Goal: Task Accomplishment & Management: Use online tool/utility

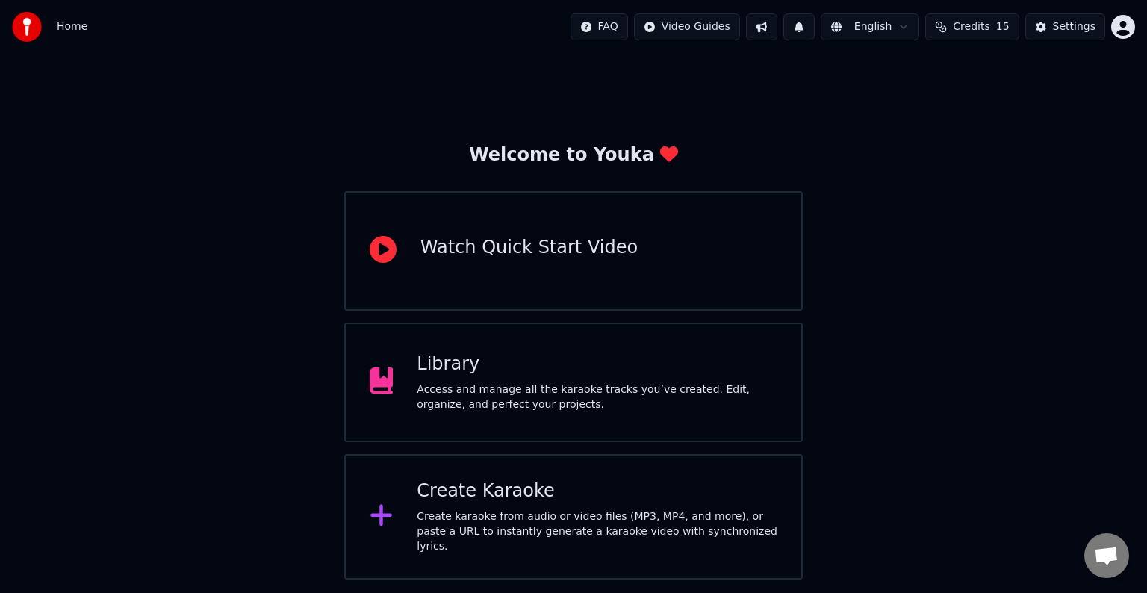
click at [433, 367] on div "Library" at bounding box center [597, 364] width 361 height 24
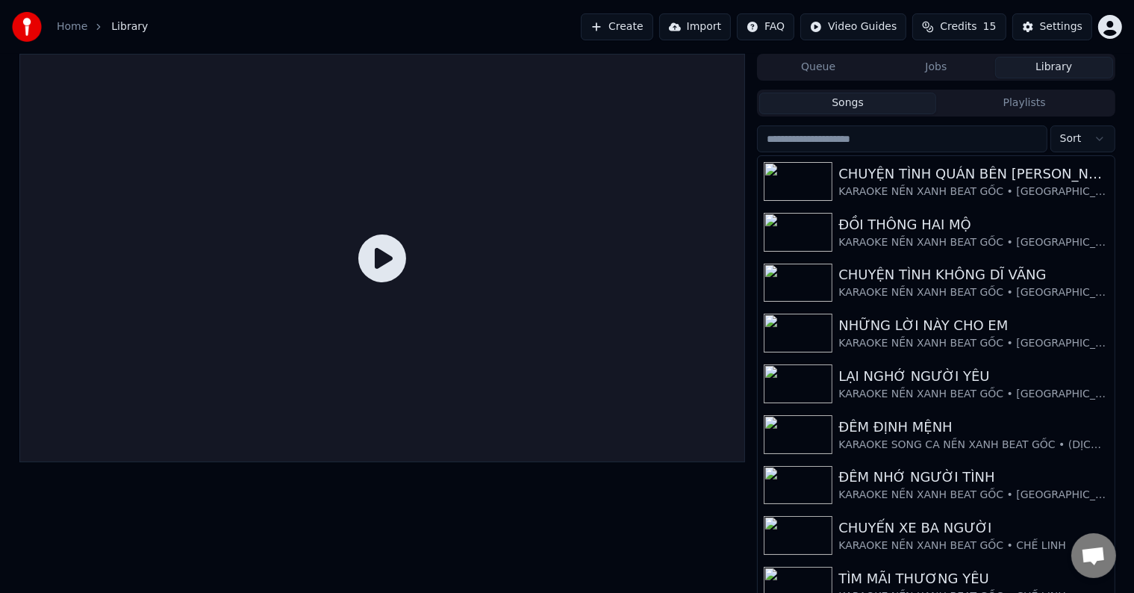
click at [648, 27] on button "Create" at bounding box center [617, 26] width 72 height 27
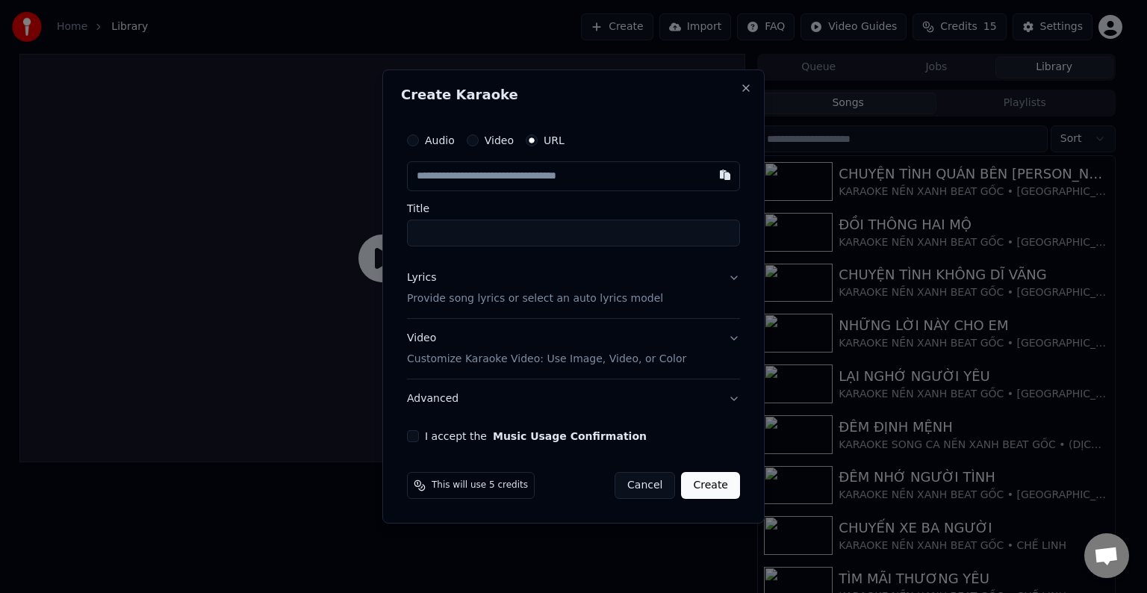
click at [520, 173] on input "text" at bounding box center [573, 176] width 333 height 30
paste input "**********"
type input "**********"
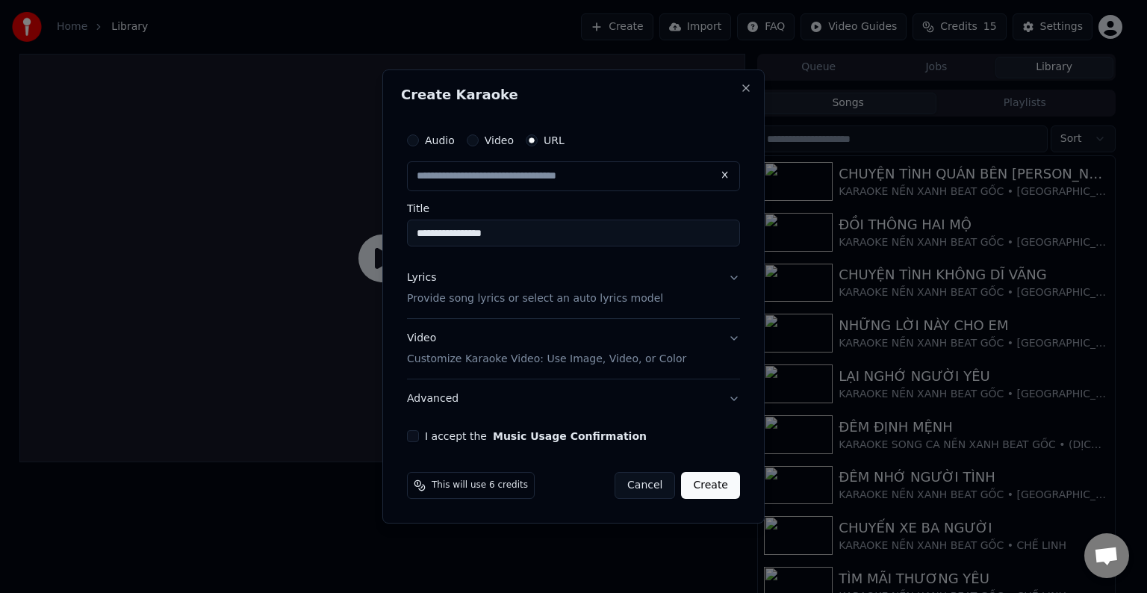
click at [469, 305] on p "Provide song lyrics or select an auto lyrics model" at bounding box center [535, 298] width 256 height 15
type input "**********"
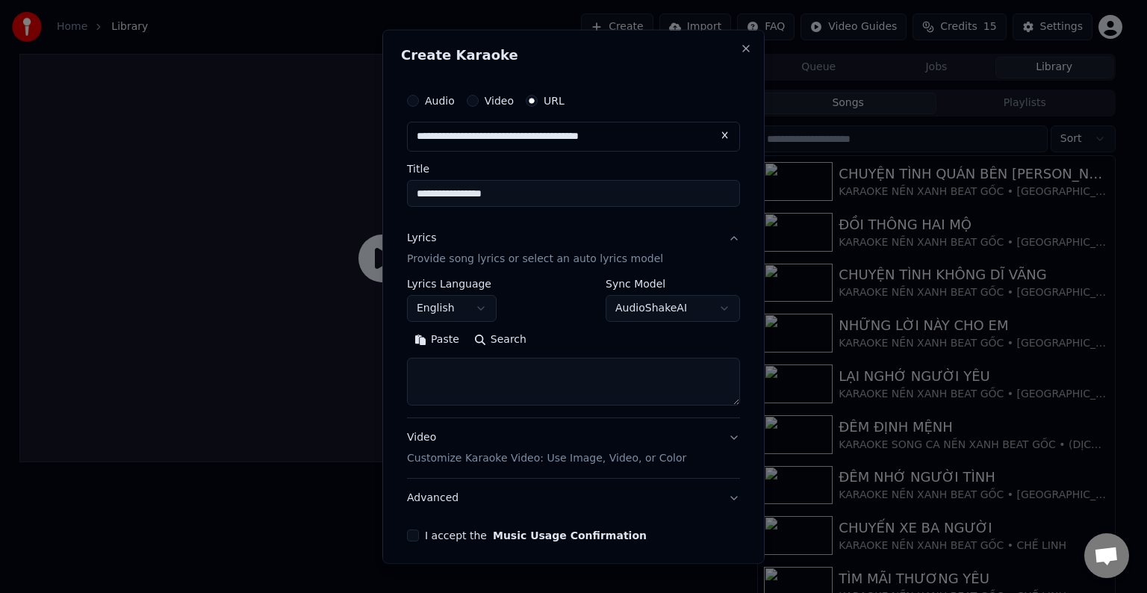
click at [450, 305] on button "English" at bounding box center [452, 308] width 90 height 27
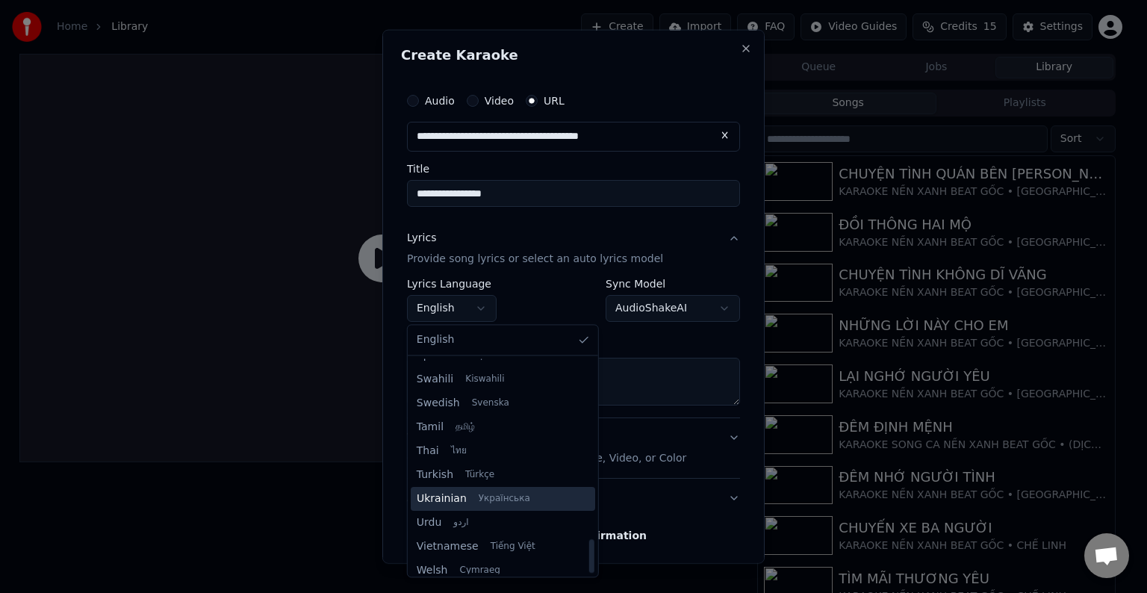
scroll to position [1146, 0]
select select "**"
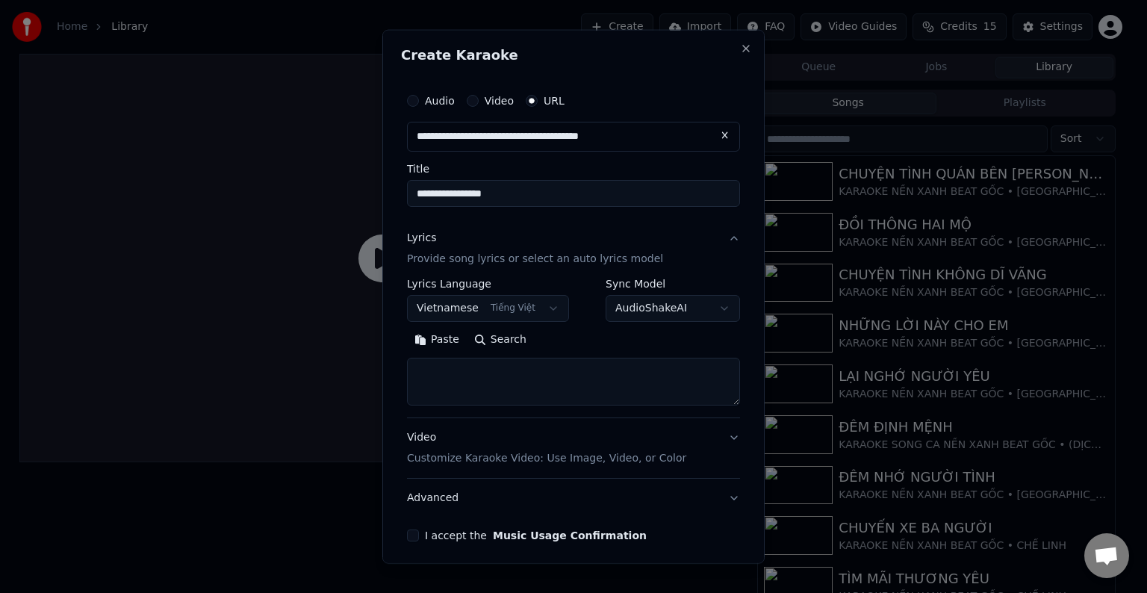
click at [458, 382] on textarea at bounding box center [573, 382] width 333 height 48
paste textarea "**********"
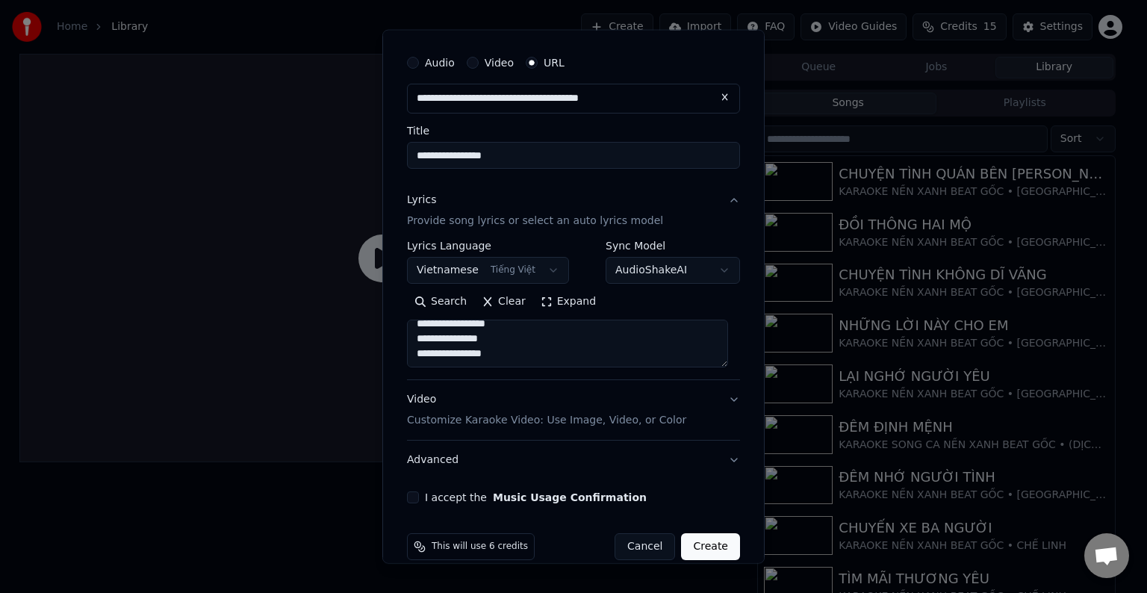
scroll to position [58, 0]
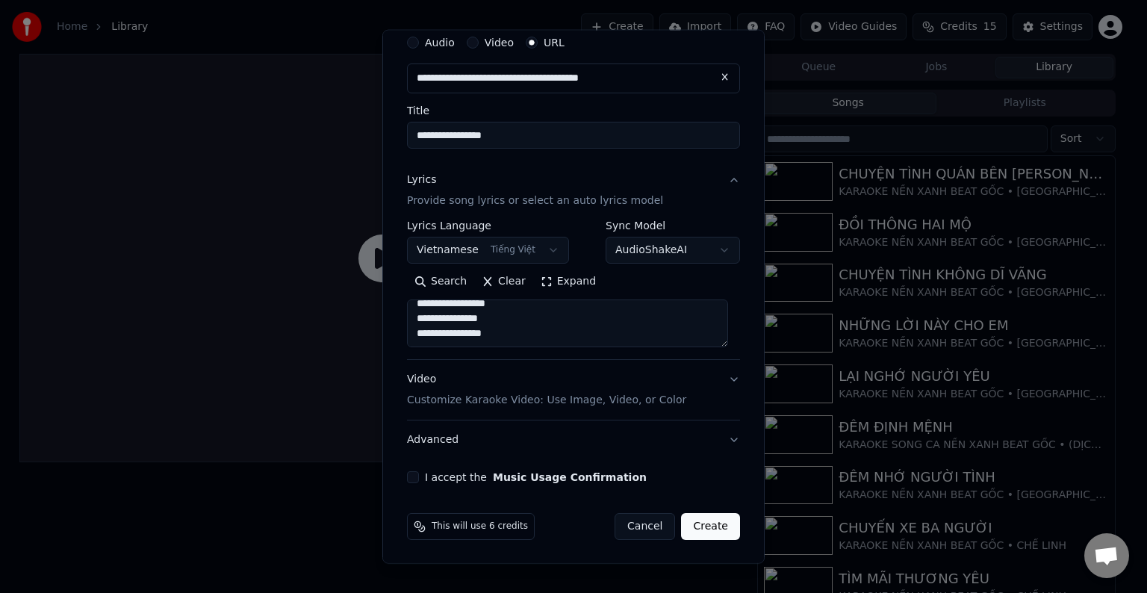
type textarea "**********"
click at [407, 479] on button "I accept the Music Usage Confirmation" at bounding box center [413, 477] width 12 height 12
click at [703, 526] on button "Create" at bounding box center [710, 526] width 59 height 27
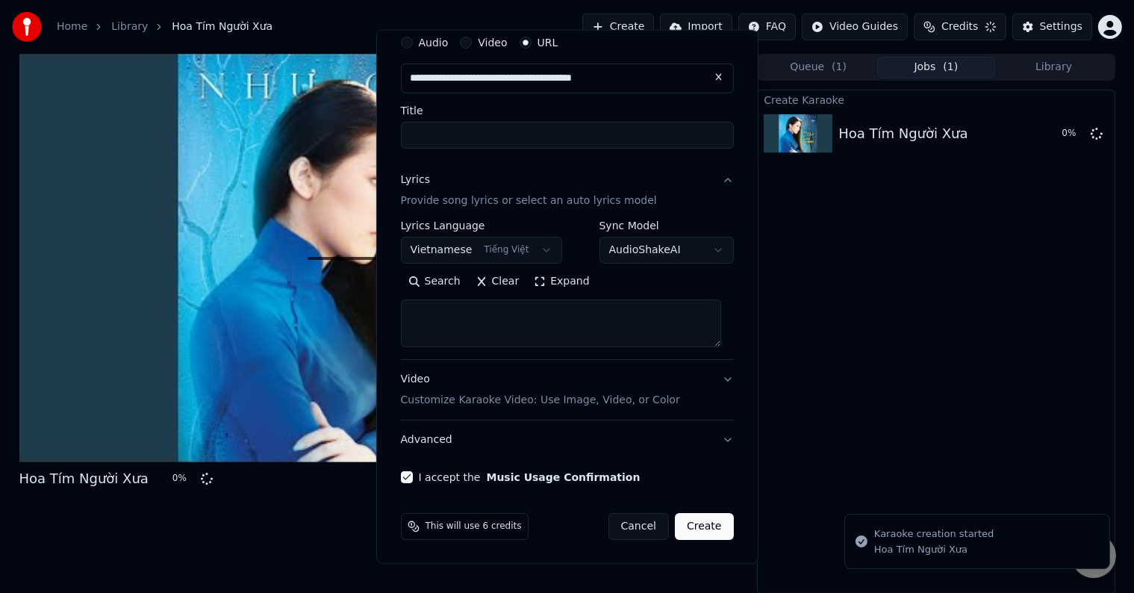
scroll to position [0, 0]
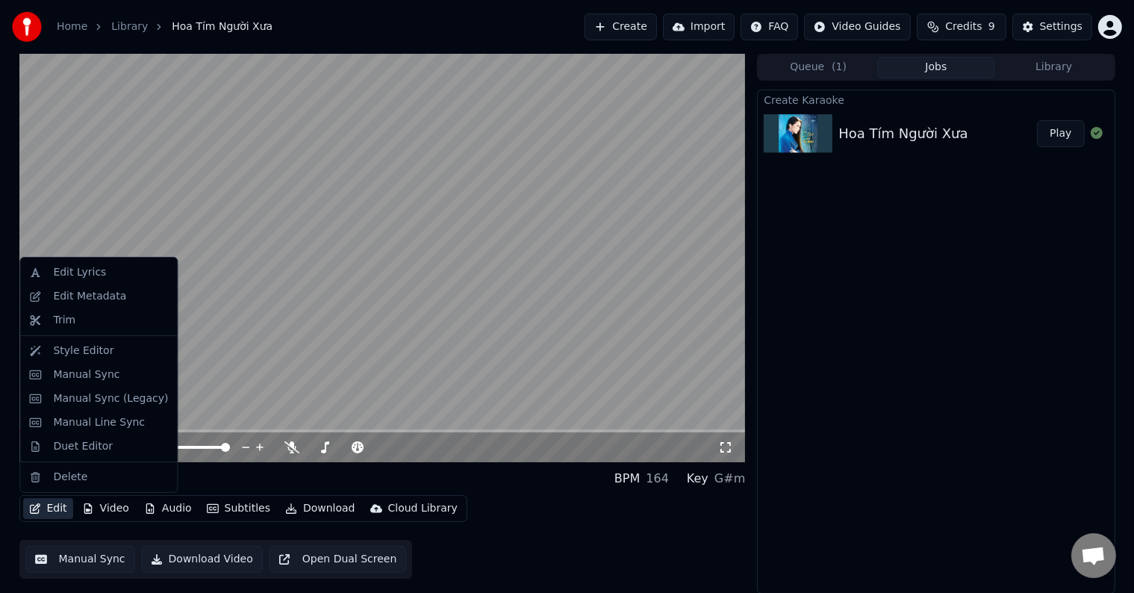
click at [56, 510] on button "Edit" at bounding box center [48, 508] width 50 height 21
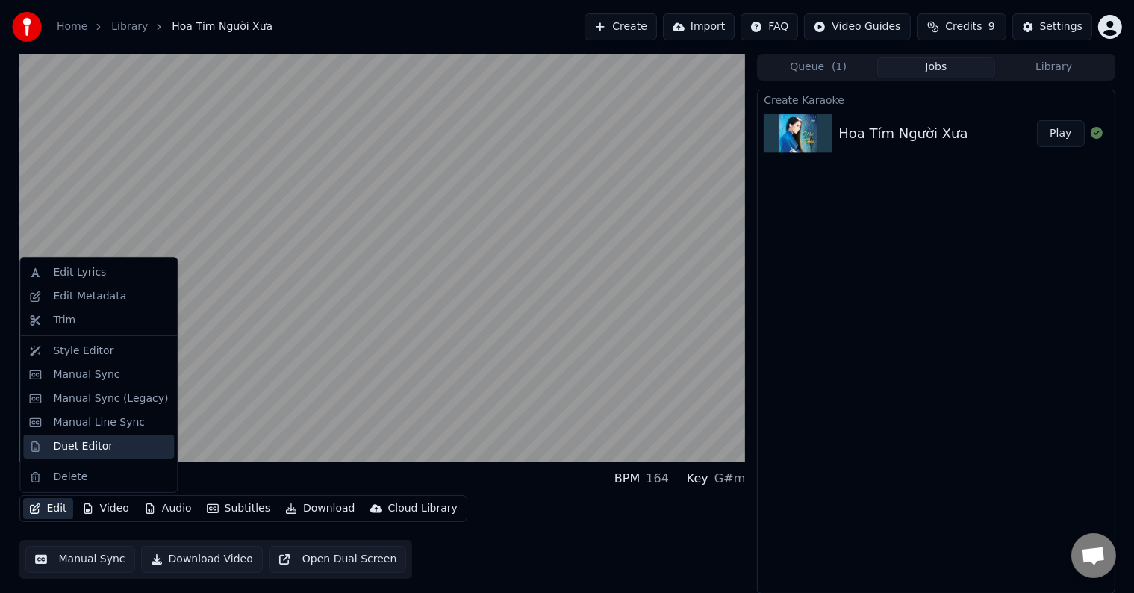
click at [72, 447] on div "Duet Editor" at bounding box center [83, 446] width 60 height 15
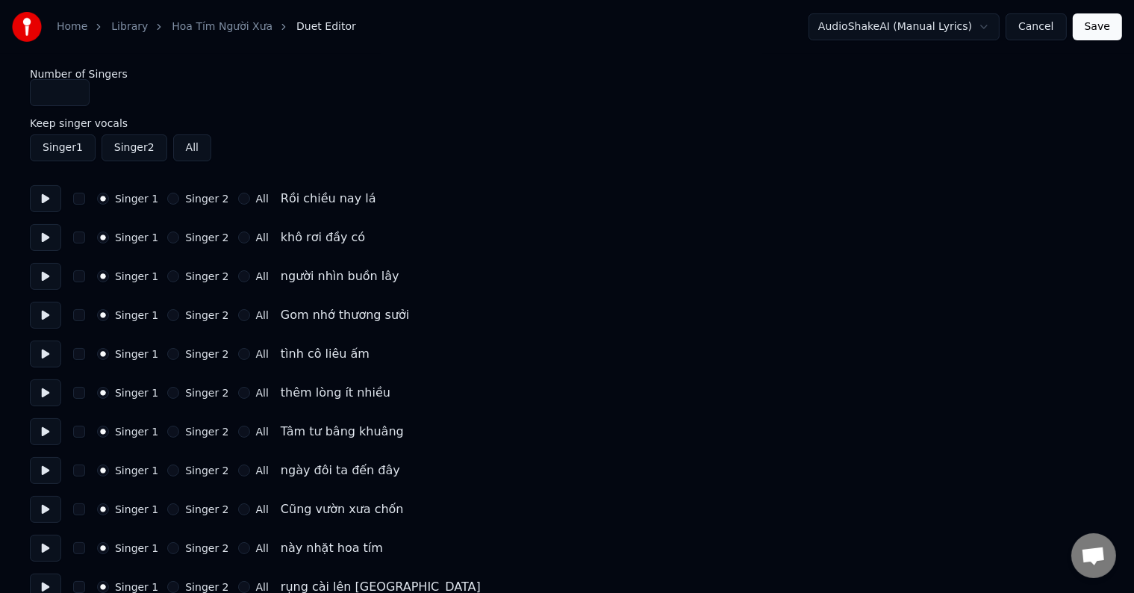
click at [102, 149] on button "Singer 2" at bounding box center [135, 147] width 66 height 27
type input "*"
click at [72, 89] on input "*" at bounding box center [60, 92] width 60 height 27
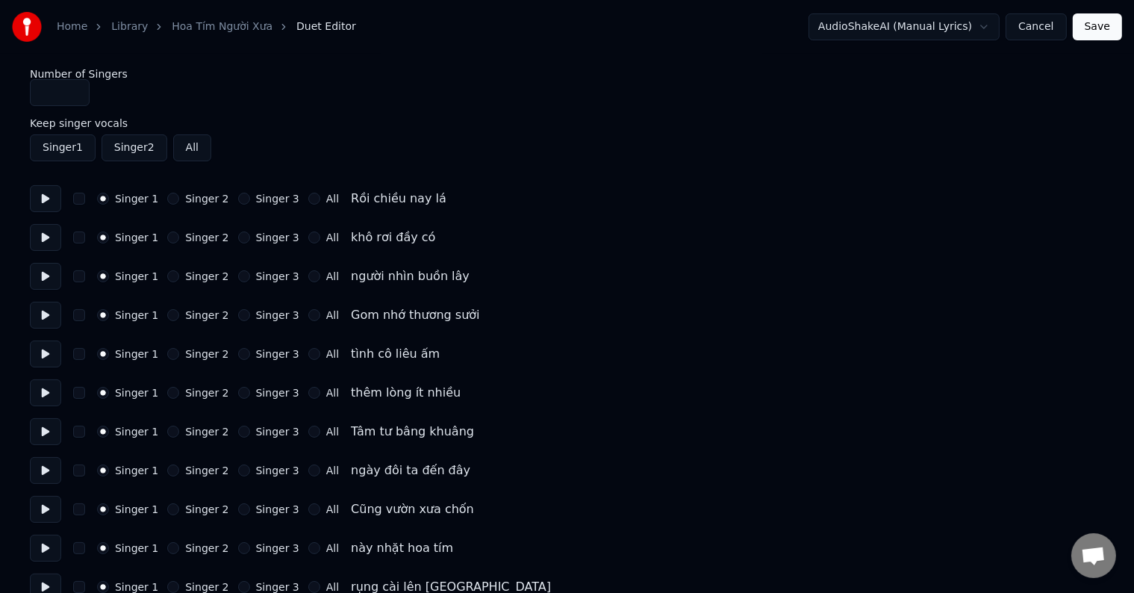
click at [236, 205] on div "Singer 1 Singer 2 Singer 3 All Rồi chiều nay lá" at bounding box center [567, 198] width 1074 height 27
click at [238, 198] on button "Singer 3" at bounding box center [244, 199] width 12 height 12
click at [238, 240] on button "Singer 3" at bounding box center [244, 237] width 12 height 12
click at [238, 278] on button "Singer 3" at bounding box center [244, 276] width 12 height 12
click at [238, 317] on button "Singer 3" at bounding box center [244, 315] width 12 height 12
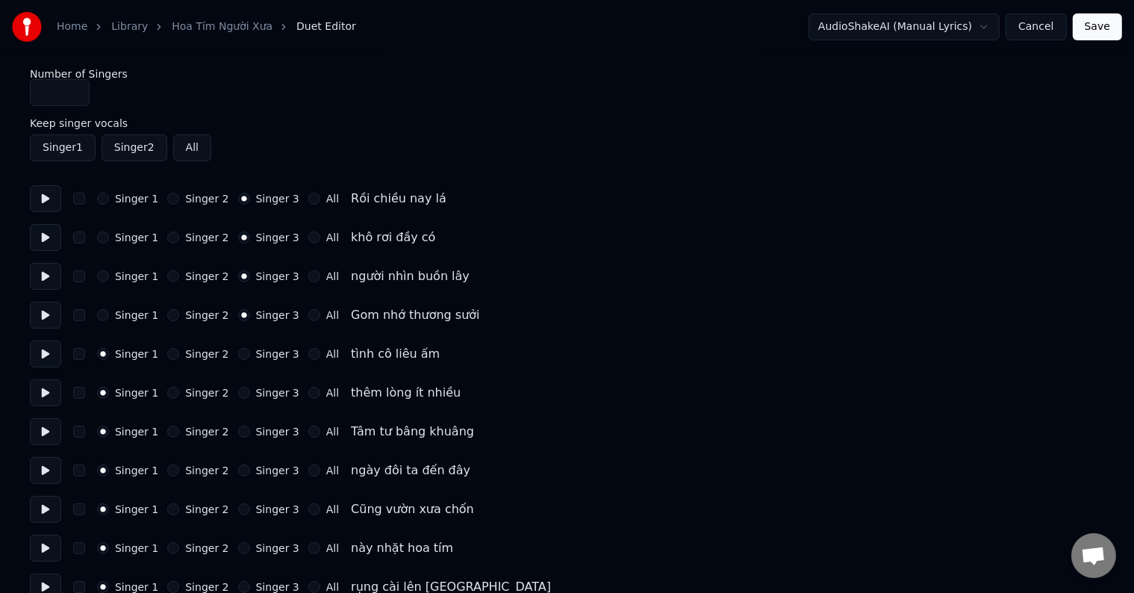
click at [238, 358] on button "Singer 3" at bounding box center [244, 354] width 12 height 12
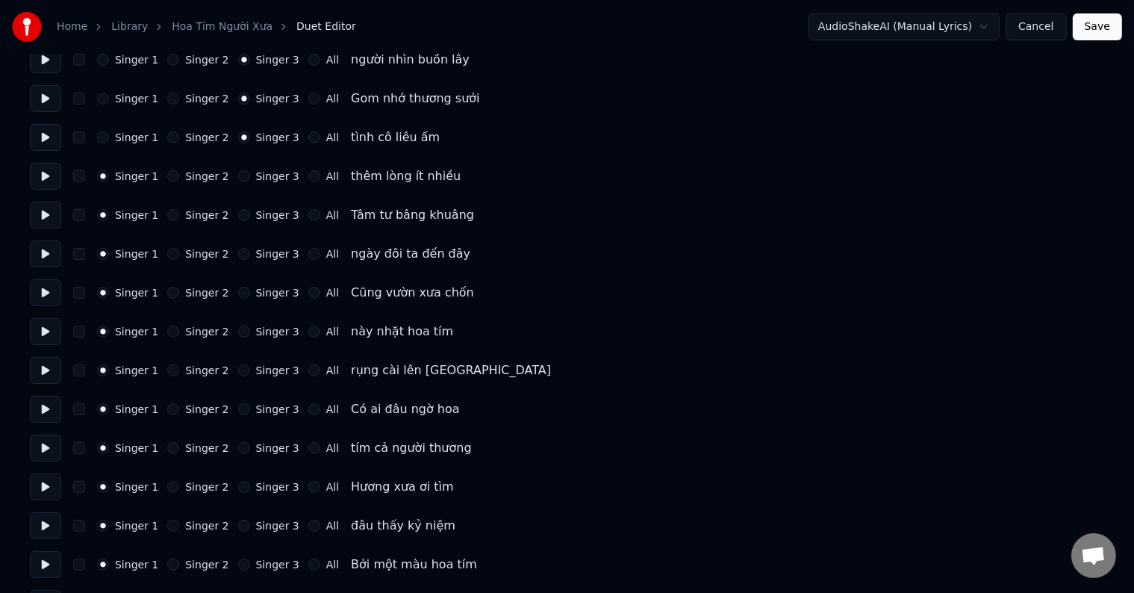
scroll to position [224, 0]
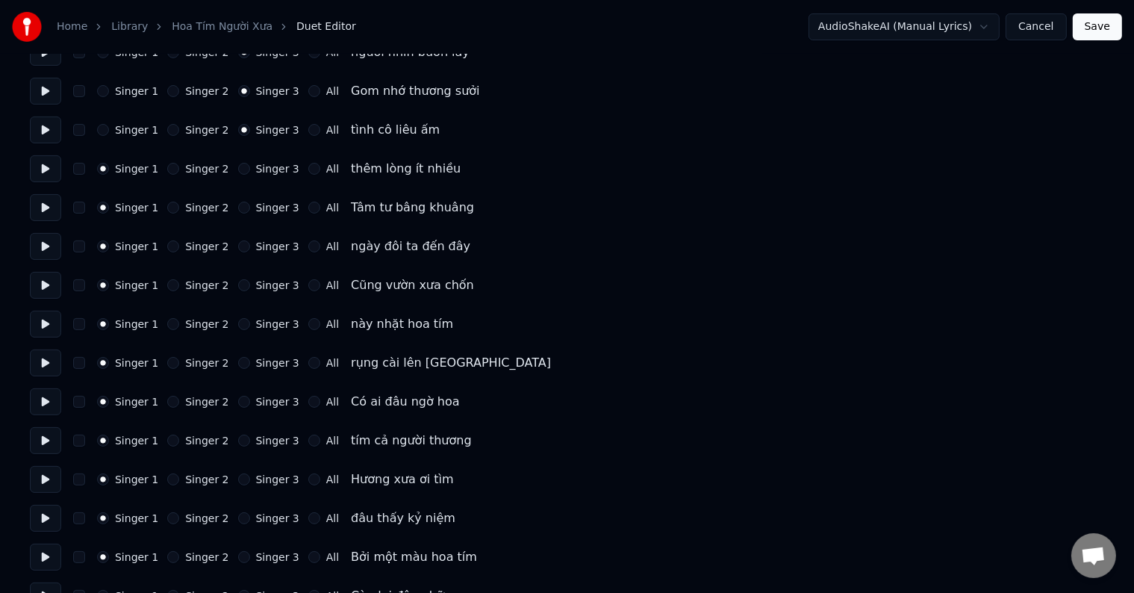
click at [238, 167] on button "Singer 3" at bounding box center [244, 169] width 12 height 12
click at [238, 208] on button "Singer 3" at bounding box center [244, 208] width 12 height 12
click at [238, 248] on button "Singer 3" at bounding box center [244, 246] width 12 height 12
click at [240, 284] on div "Singer 3" at bounding box center [268, 285] width 61 height 12
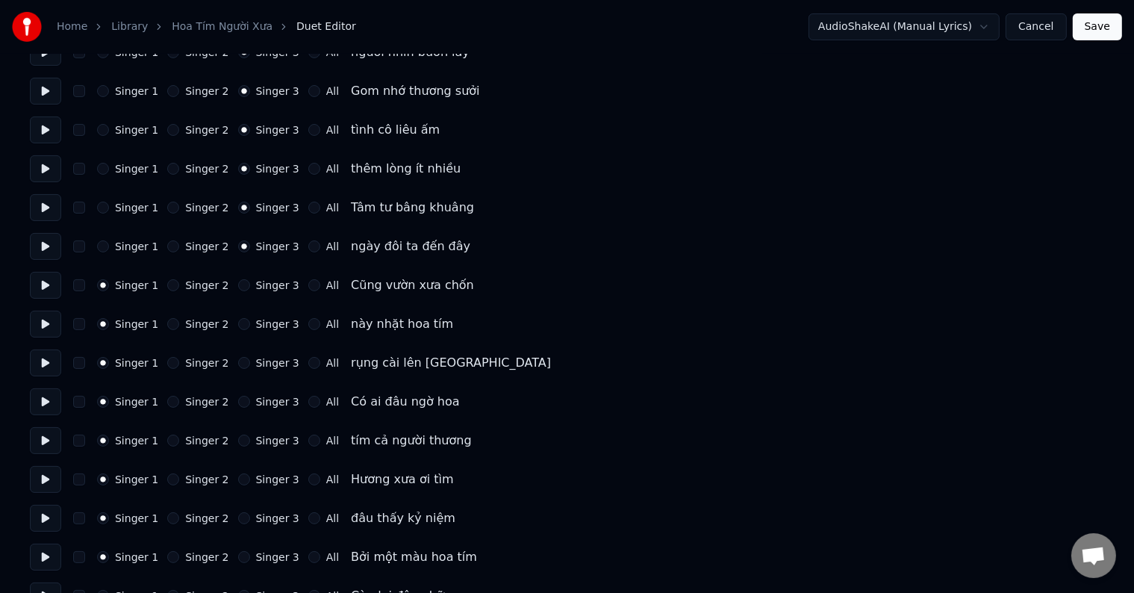
click at [238, 288] on button "Singer 3" at bounding box center [244, 285] width 12 height 12
click at [238, 328] on button "Singer 3" at bounding box center [244, 324] width 12 height 12
click at [234, 370] on div "Singer 1 Singer 2 Singer 3 All rụng cài lên [GEOGRAPHIC_DATA]" at bounding box center [567, 362] width 1074 height 27
click at [238, 364] on button "Singer 3" at bounding box center [244, 363] width 12 height 12
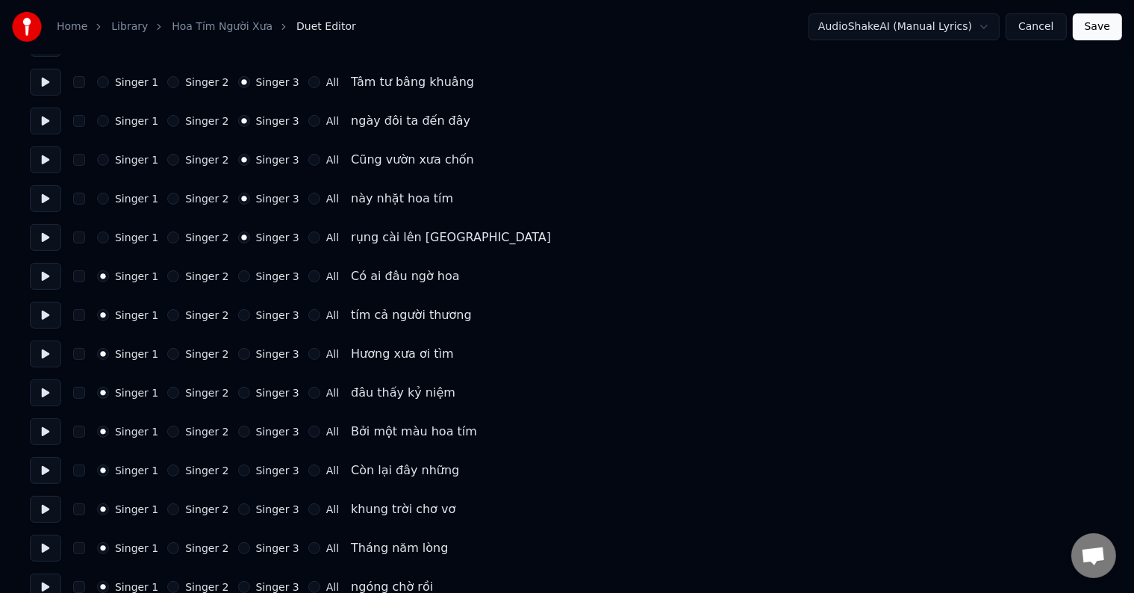
scroll to position [373, 0]
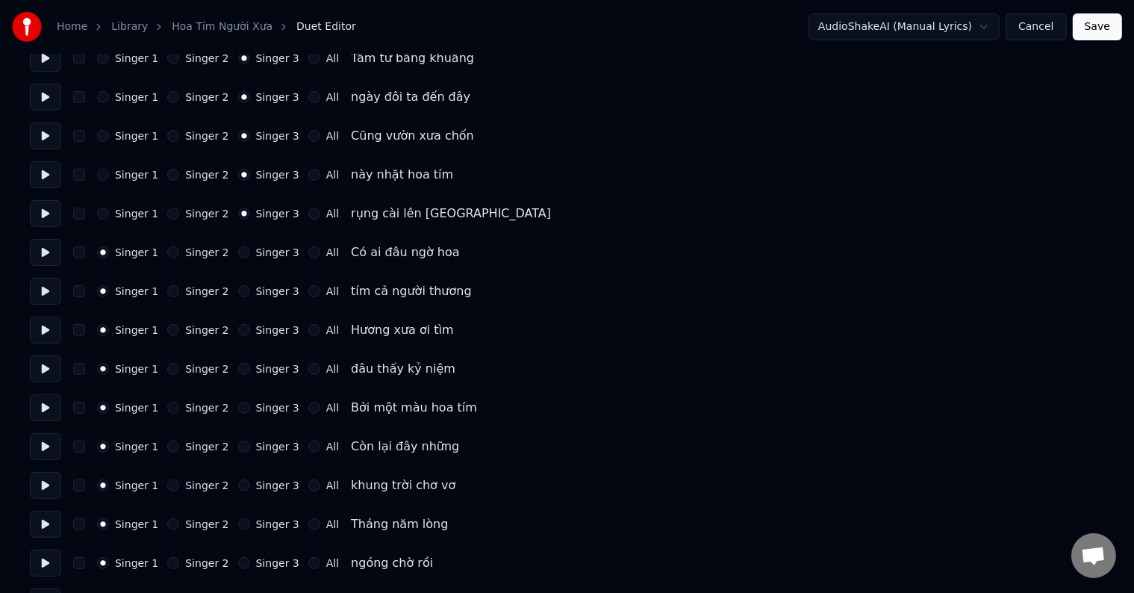
click at [238, 254] on button "Singer 3" at bounding box center [244, 252] width 12 height 12
click at [238, 292] on button "Singer 3" at bounding box center [244, 291] width 12 height 12
click at [238, 331] on button "Singer 3" at bounding box center [244, 330] width 12 height 12
click at [238, 367] on button "Singer 3" at bounding box center [244, 369] width 12 height 12
click at [238, 411] on button "Singer 3" at bounding box center [244, 408] width 12 height 12
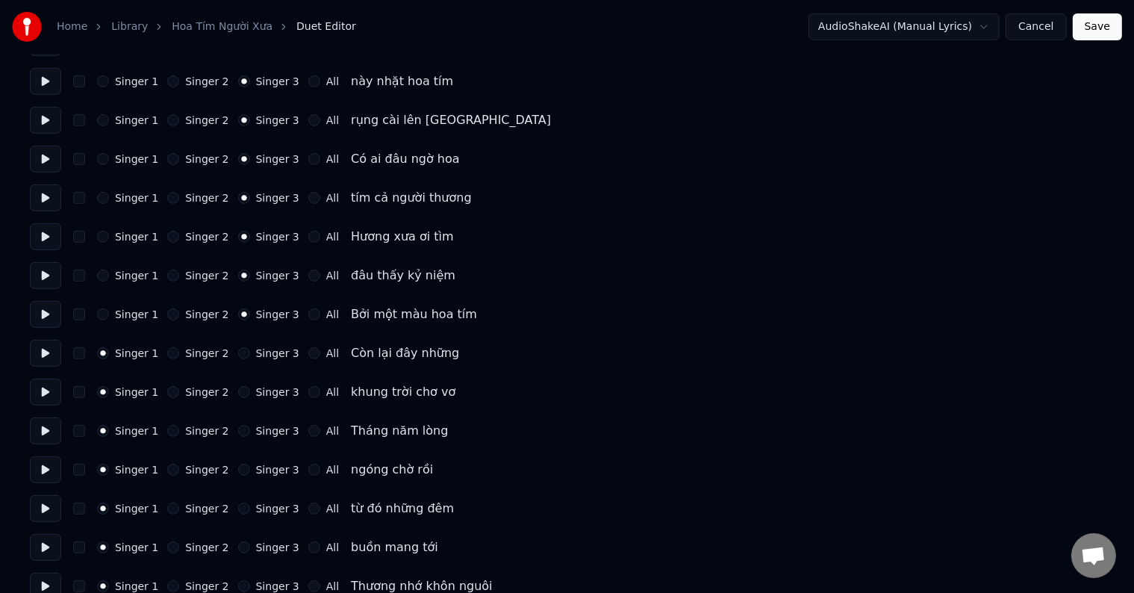
scroll to position [523, 0]
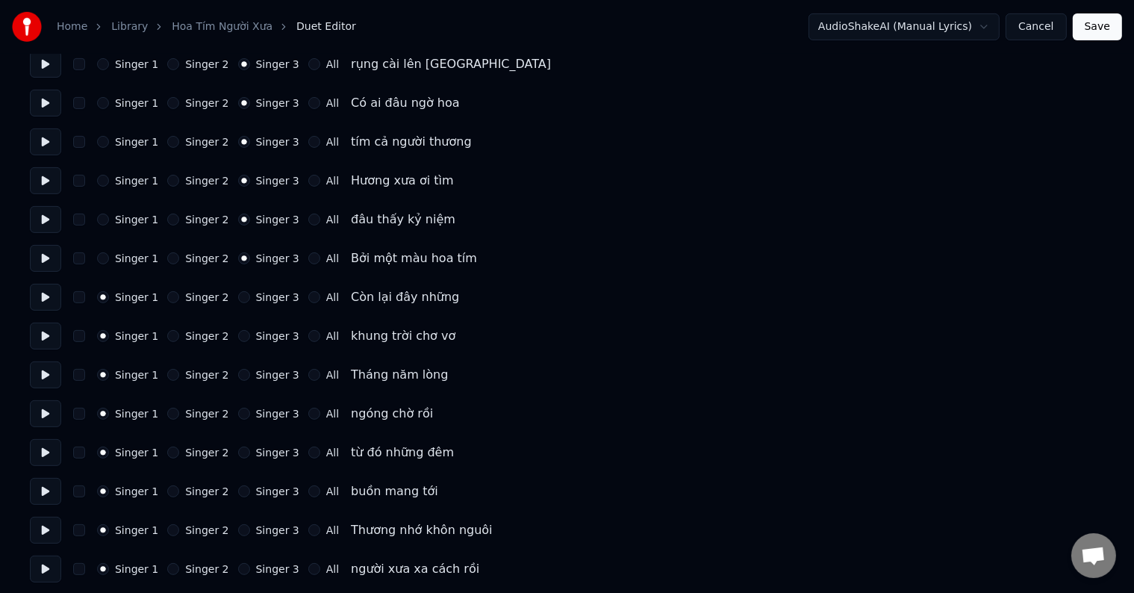
drag, startPoint x: 234, startPoint y: 300, endPoint x: 235, endPoint y: 321, distance: 20.9
click at [238, 301] on button "Singer 3" at bounding box center [244, 297] width 12 height 12
click at [237, 342] on div "Singer 1 Singer 2 Singer 3 All khung trời chơ vơ" at bounding box center [567, 336] width 1074 height 27
click at [238, 332] on div "Singer 3" at bounding box center [268, 336] width 61 height 12
click at [238, 334] on button "Singer 3" at bounding box center [244, 336] width 12 height 12
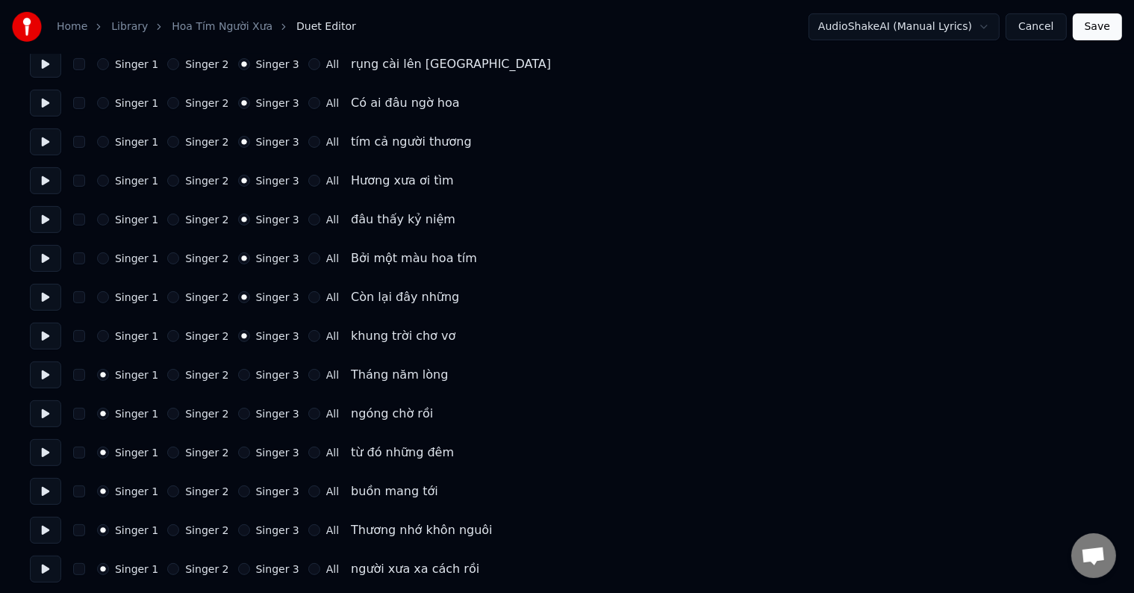
click at [238, 373] on button "Singer 3" at bounding box center [244, 375] width 12 height 12
click at [238, 418] on button "Singer 3" at bounding box center [244, 414] width 12 height 12
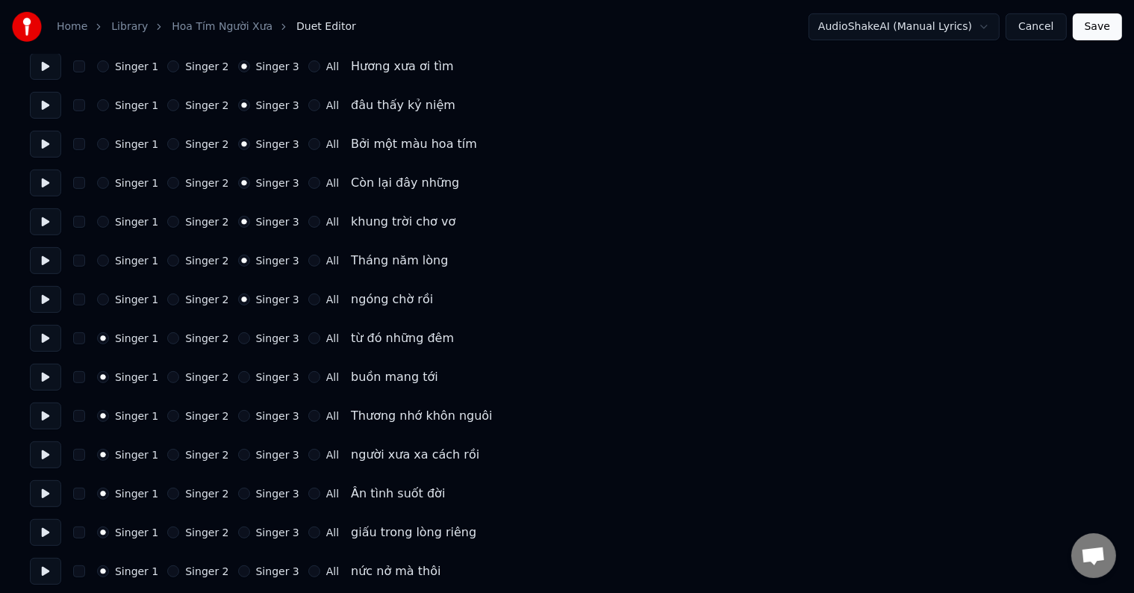
scroll to position [747, 0]
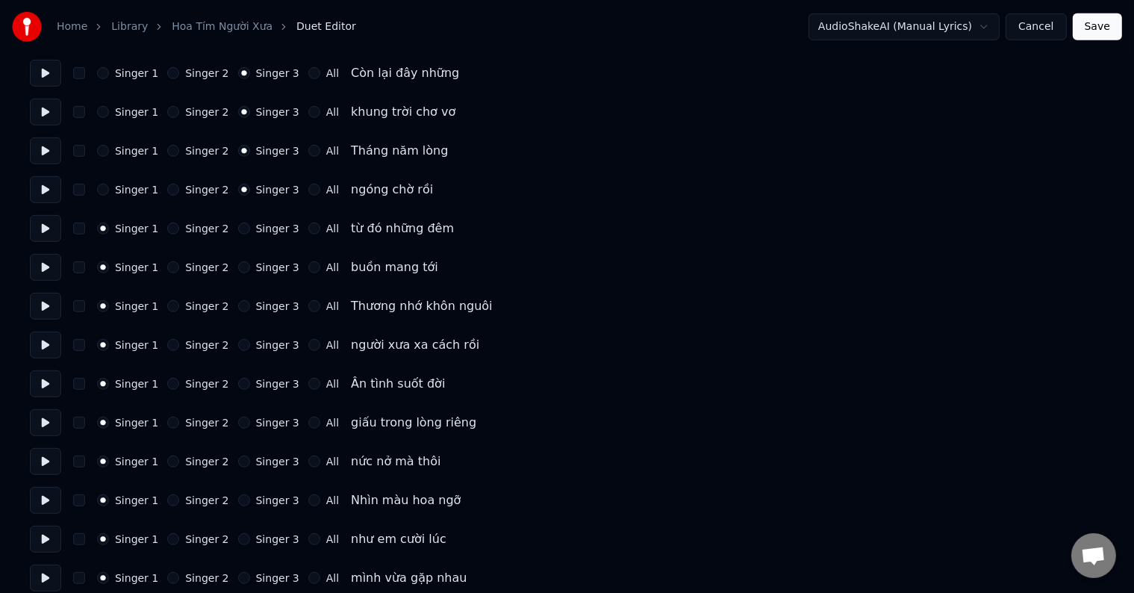
click at [238, 231] on button "Singer 3" at bounding box center [244, 228] width 12 height 12
click at [238, 272] on button "Singer 3" at bounding box center [244, 267] width 12 height 12
click at [234, 312] on div "Singer 1 Singer 2 Singer 3 All Thương nhớ khôn nguôi" at bounding box center [567, 306] width 1074 height 27
click at [237, 313] on div "Singer 1 Singer 2 Singer 3 All Thương nhớ khôn nguôi" at bounding box center [567, 306] width 1074 height 27
click at [238, 303] on button "Singer 3" at bounding box center [244, 306] width 12 height 12
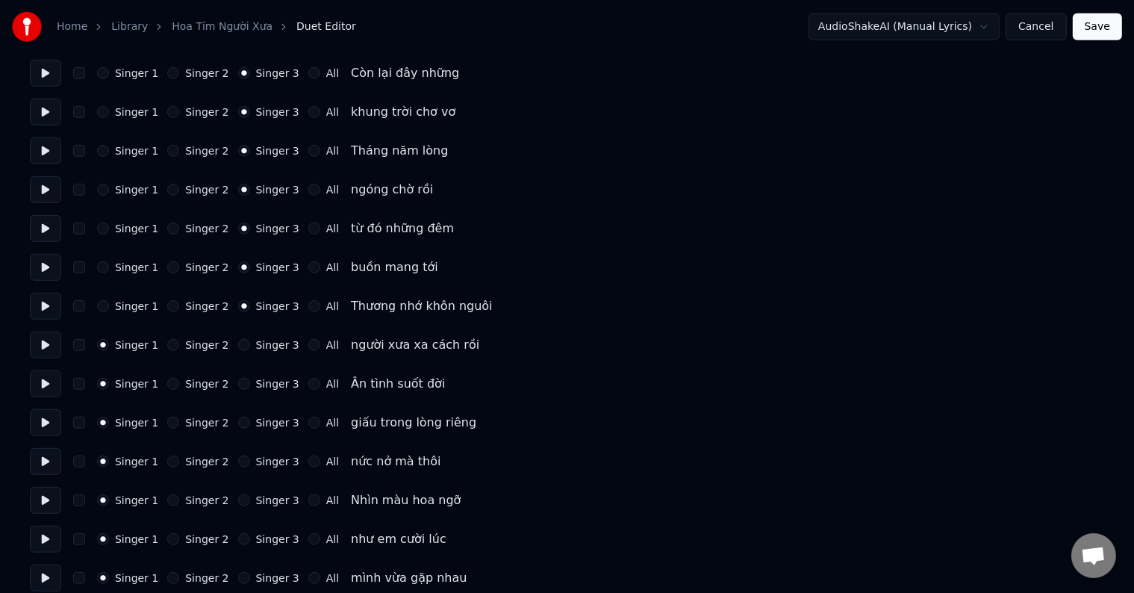
click at [238, 346] on button "Singer 3" at bounding box center [244, 345] width 12 height 12
click at [238, 382] on button "Singer 3" at bounding box center [244, 384] width 12 height 12
click at [238, 424] on button "Singer 3" at bounding box center [244, 423] width 12 height 12
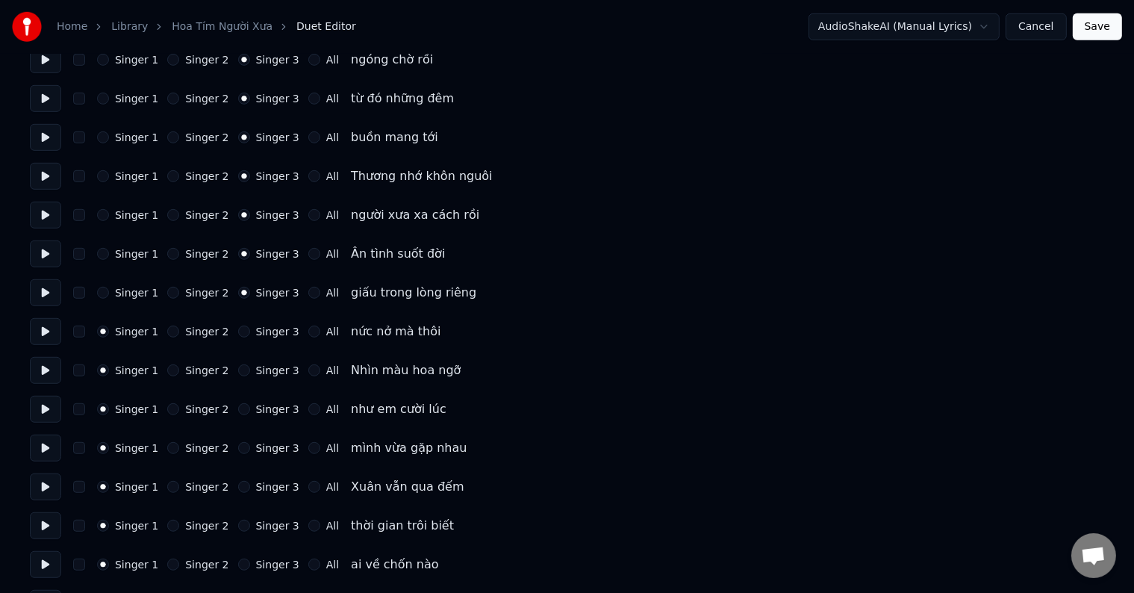
scroll to position [971, 0]
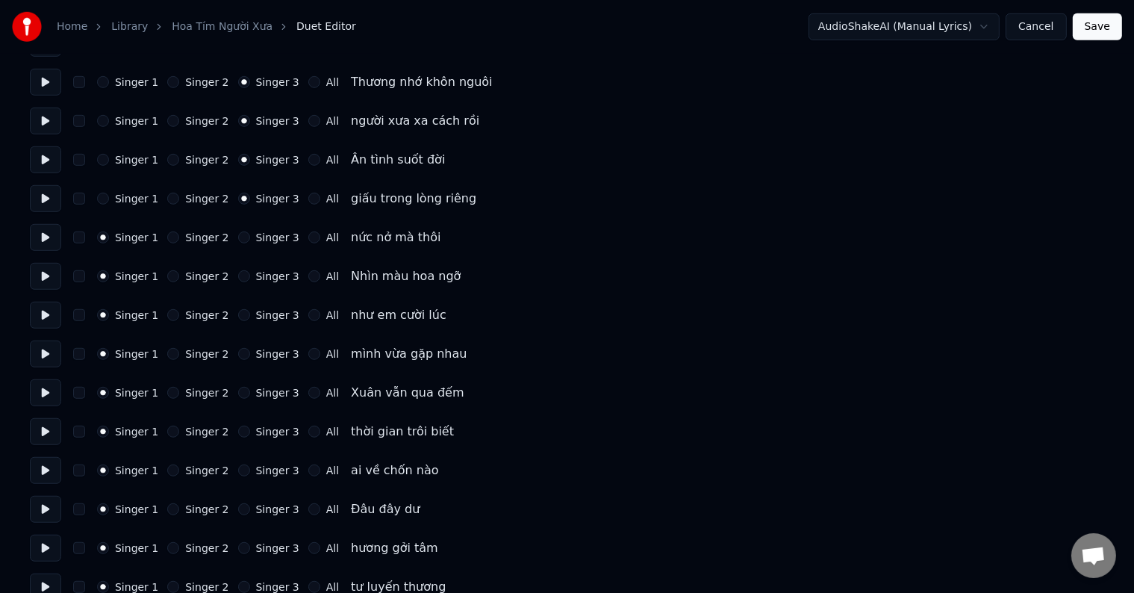
click at [238, 239] on button "Singer 3" at bounding box center [244, 237] width 12 height 12
click at [242, 276] on div "Singer 3" at bounding box center [268, 276] width 61 height 12
click at [256, 277] on label "Singer 3" at bounding box center [277, 276] width 43 height 10
click at [250, 277] on button "Singer 3" at bounding box center [244, 276] width 12 height 12
click at [256, 277] on label "Singer 3" at bounding box center [277, 276] width 43 height 10
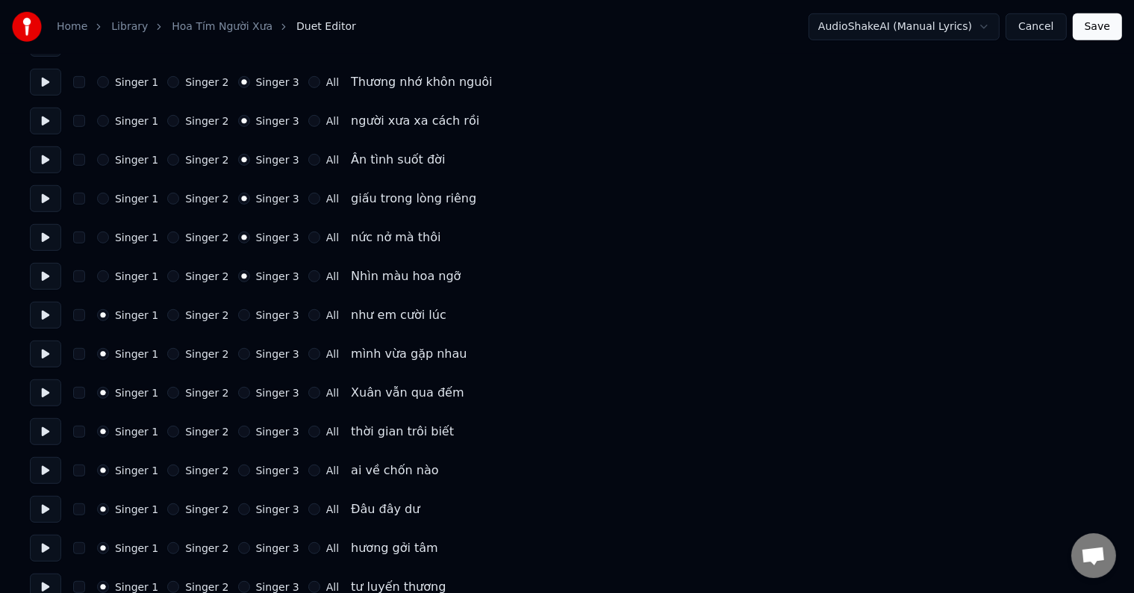
click at [250, 277] on button "Singer 3" at bounding box center [244, 276] width 12 height 12
click at [256, 317] on label "Singer 3" at bounding box center [277, 315] width 43 height 10
click at [250, 317] on button "Singer 3" at bounding box center [244, 315] width 12 height 12
click at [256, 317] on label "Singer 3" at bounding box center [277, 315] width 43 height 10
click at [250, 317] on button "Singer 3" at bounding box center [244, 315] width 12 height 12
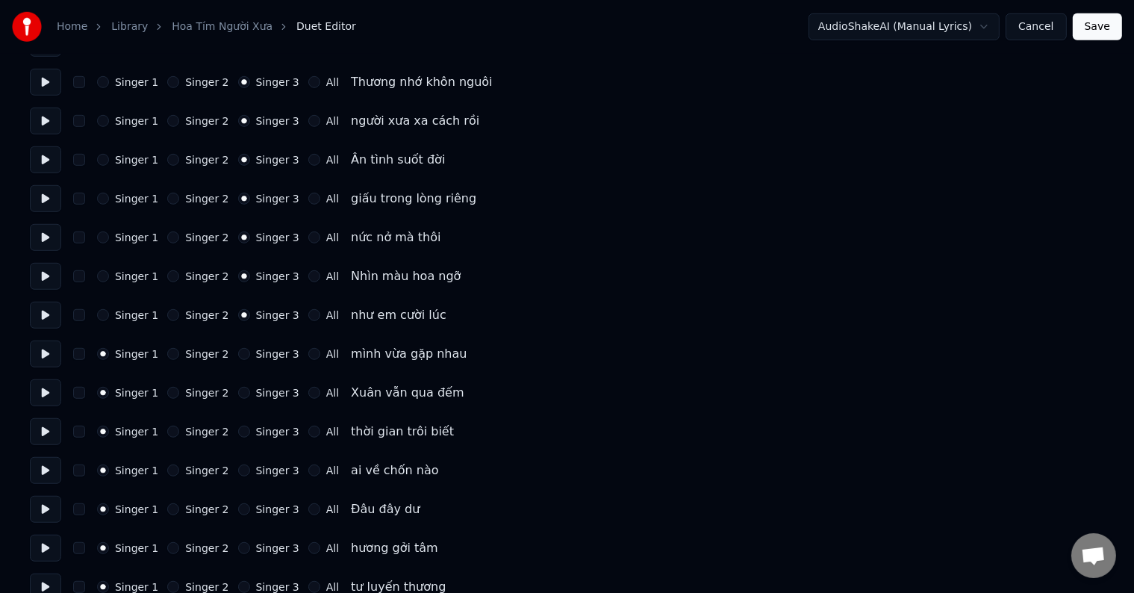
click at [260, 358] on label "Singer 3" at bounding box center [277, 354] width 43 height 10
click at [250, 358] on button "Singer 3" at bounding box center [244, 354] width 12 height 12
drag, startPoint x: 260, startPoint y: 358, endPoint x: 262, endPoint y: 379, distance: 21.8
click at [261, 359] on label "Singer 3" at bounding box center [277, 354] width 43 height 10
click at [250, 359] on button "Singer 3" at bounding box center [244, 354] width 12 height 12
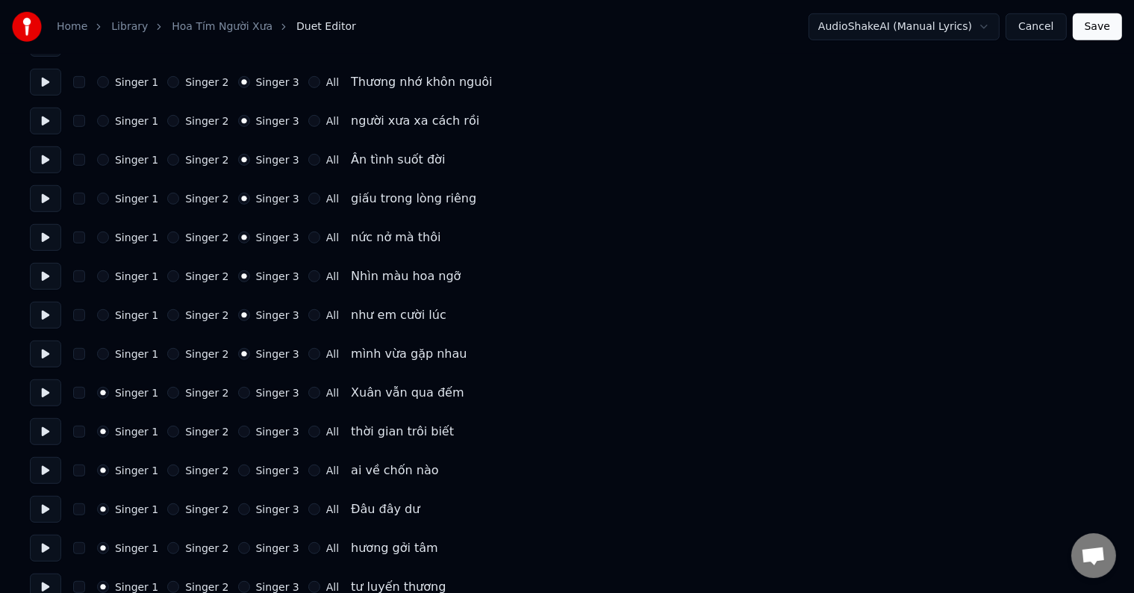
click at [264, 391] on label "Singer 3" at bounding box center [277, 392] width 43 height 10
click at [250, 391] on button "Singer 3" at bounding box center [244, 393] width 12 height 12
click at [264, 391] on label "Singer 3" at bounding box center [277, 392] width 43 height 10
click at [250, 391] on button "Singer 3" at bounding box center [244, 393] width 12 height 12
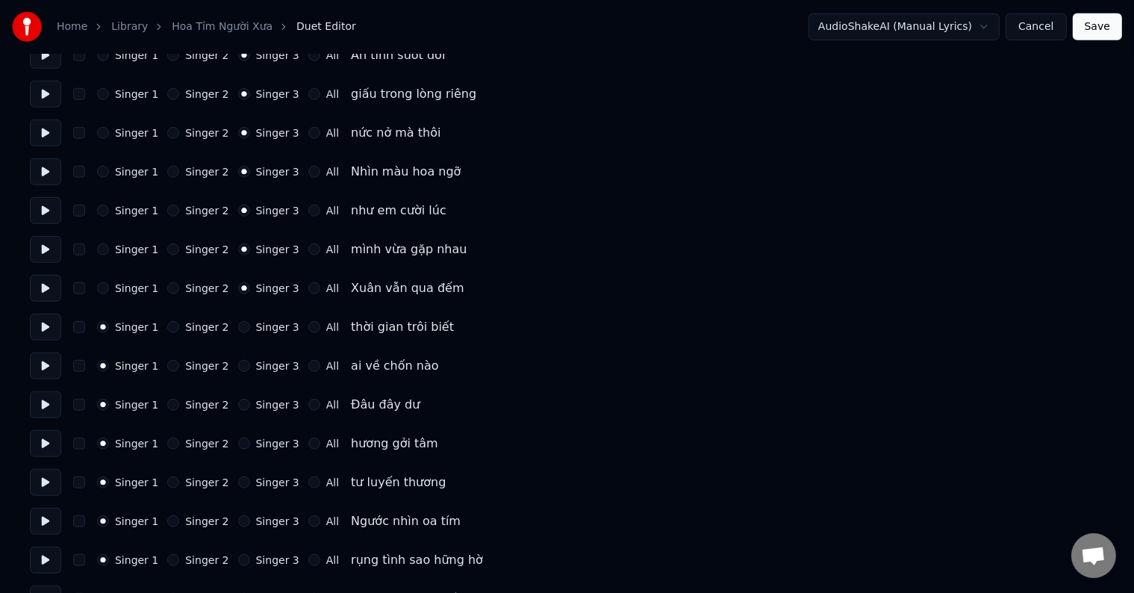
scroll to position [1120, 0]
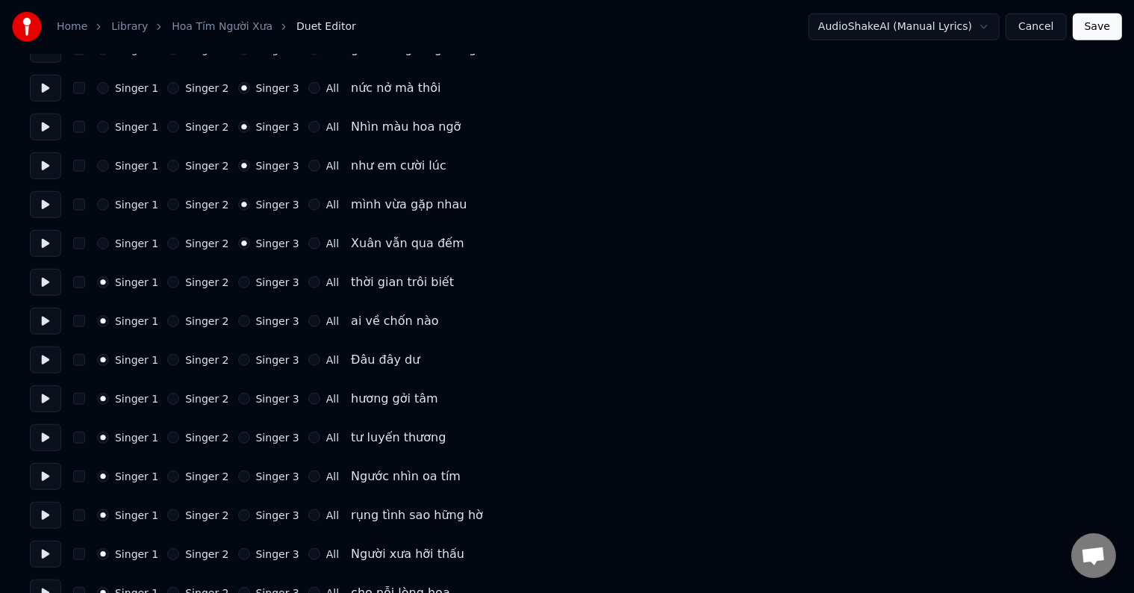
click at [258, 284] on label "Singer 3" at bounding box center [277, 282] width 43 height 10
click at [250, 284] on button "Singer 3" at bounding box center [244, 282] width 12 height 12
click at [258, 284] on label "Singer 3" at bounding box center [277, 282] width 43 height 10
click at [250, 284] on button "Singer 3" at bounding box center [244, 282] width 12 height 12
type button "2"
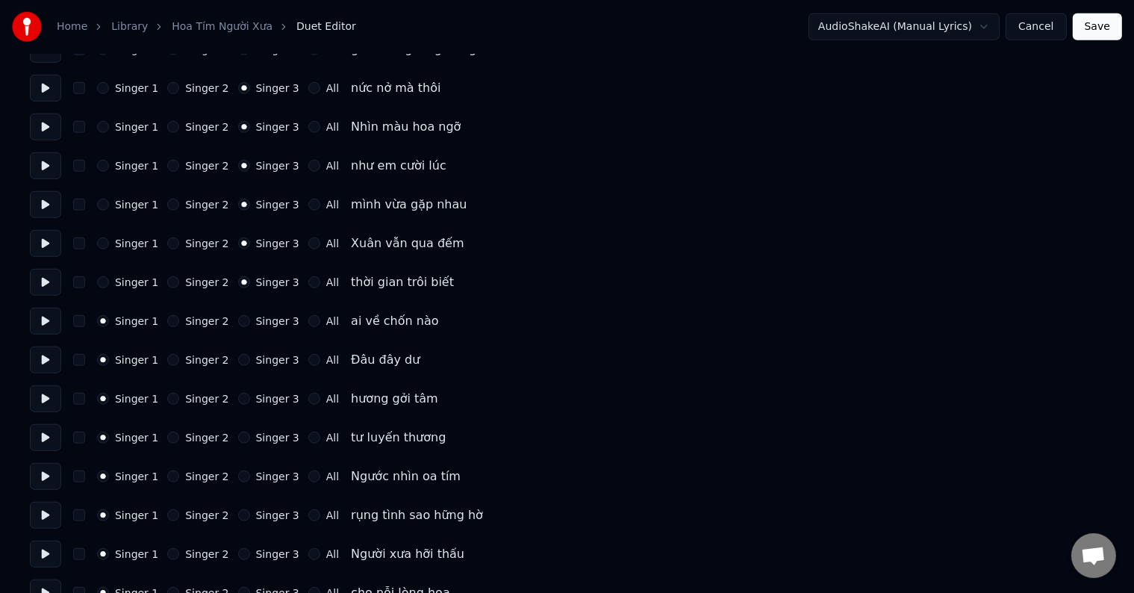
click at [263, 481] on label "Singer 3" at bounding box center [277, 476] width 43 height 10
click at [250, 481] on button "Singer 3" at bounding box center [244, 476] width 12 height 12
click at [263, 481] on label "Singer 3" at bounding box center [277, 476] width 43 height 10
click at [250, 481] on button "Singer 3" at bounding box center [244, 476] width 12 height 12
type button "2"
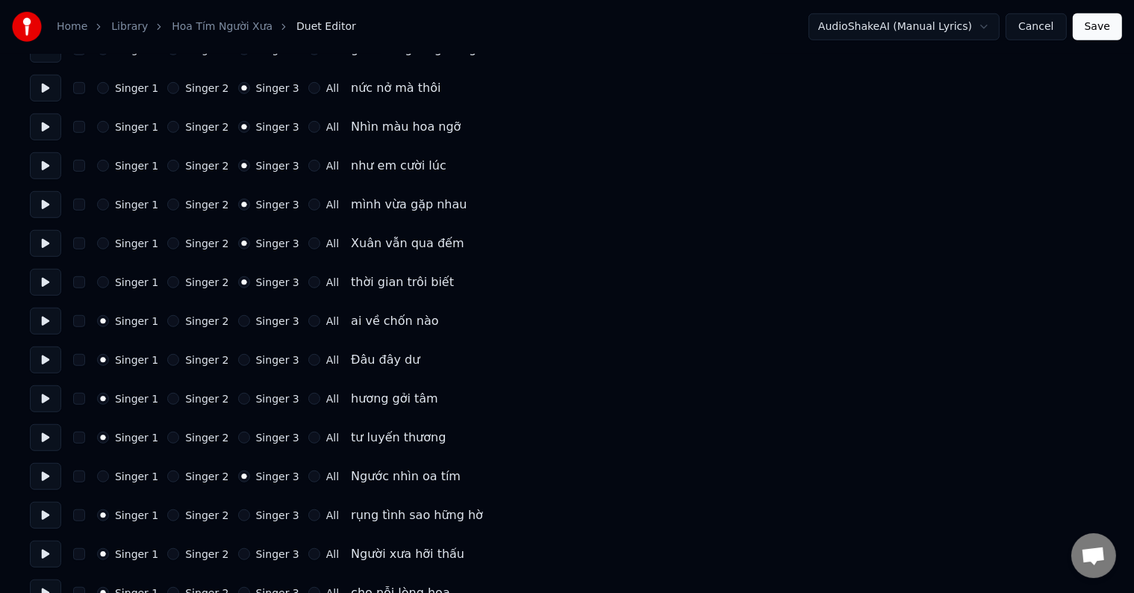
click at [264, 436] on label "Singer 3" at bounding box center [277, 437] width 43 height 10
click at [250, 436] on button "Singer 3" at bounding box center [244, 438] width 12 height 12
type button "2"
click at [264, 436] on label "Singer 3" at bounding box center [277, 437] width 43 height 10
click at [250, 436] on button "Singer 3" at bounding box center [244, 438] width 12 height 12
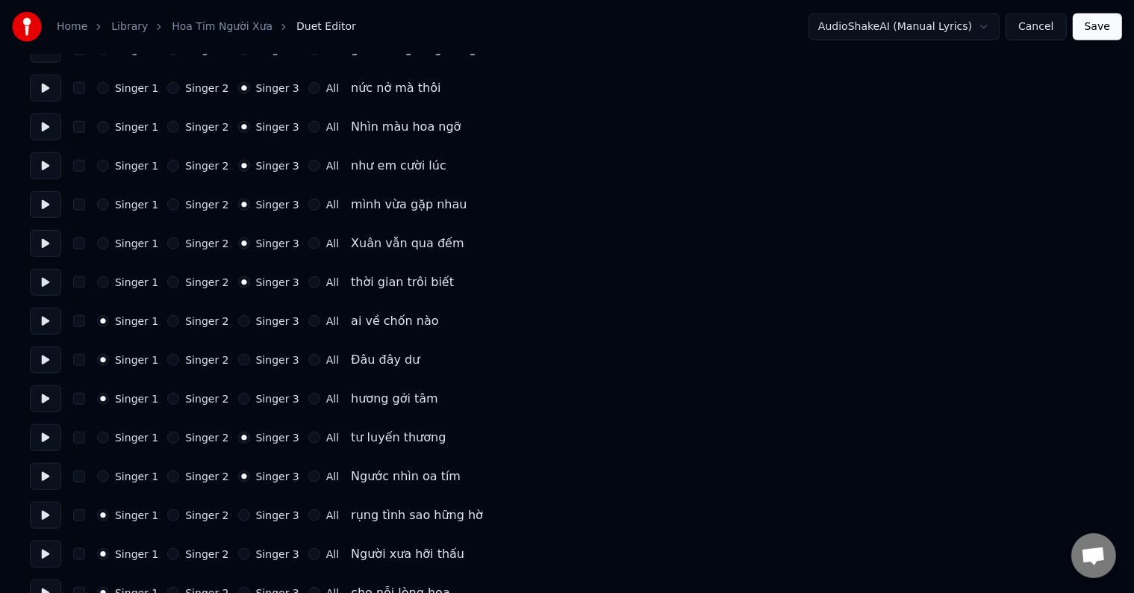
click at [264, 402] on label "Singer 3" at bounding box center [277, 398] width 43 height 10
click at [250, 402] on button "Singer 3" at bounding box center [244, 399] width 12 height 12
click at [264, 402] on label "Singer 3" at bounding box center [277, 398] width 43 height 10
click at [250, 402] on button "Singer 3" at bounding box center [244, 399] width 12 height 12
click at [264, 373] on div "Number of Singers * Keep singer vocals Singer 1 Singer 2 All Singer 1 Singer 2 …" at bounding box center [567, 457] width 1074 height 3016
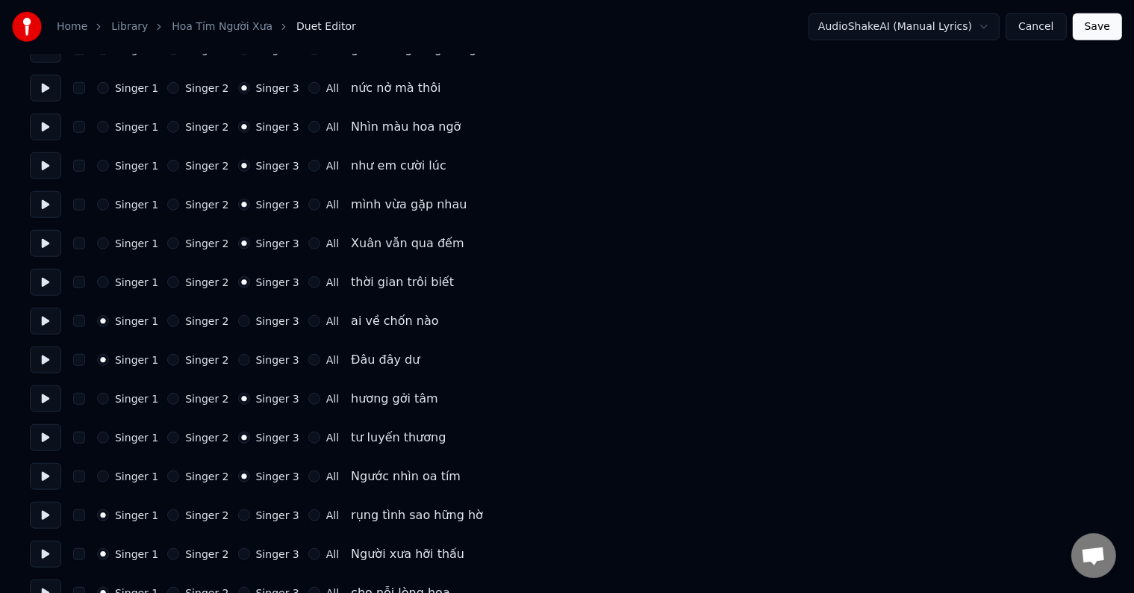
click at [264, 373] on div "Number of Singers * Keep singer vocals Singer 1 Singer 2 All Singer 1 Singer 2 …" at bounding box center [567, 457] width 1074 height 3016
click at [263, 309] on div "Singer 1 Singer 2 Singer 3 All ai về chốn nào" at bounding box center [567, 321] width 1074 height 27
click at [269, 316] on label "Singer 3" at bounding box center [277, 321] width 43 height 10
click at [250, 316] on button "Singer 3" at bounding box center [244, 321] width 12 height 12
click at [269, 316] on label "Singer 3" at bounding box center [277, 321] width 43 height 10
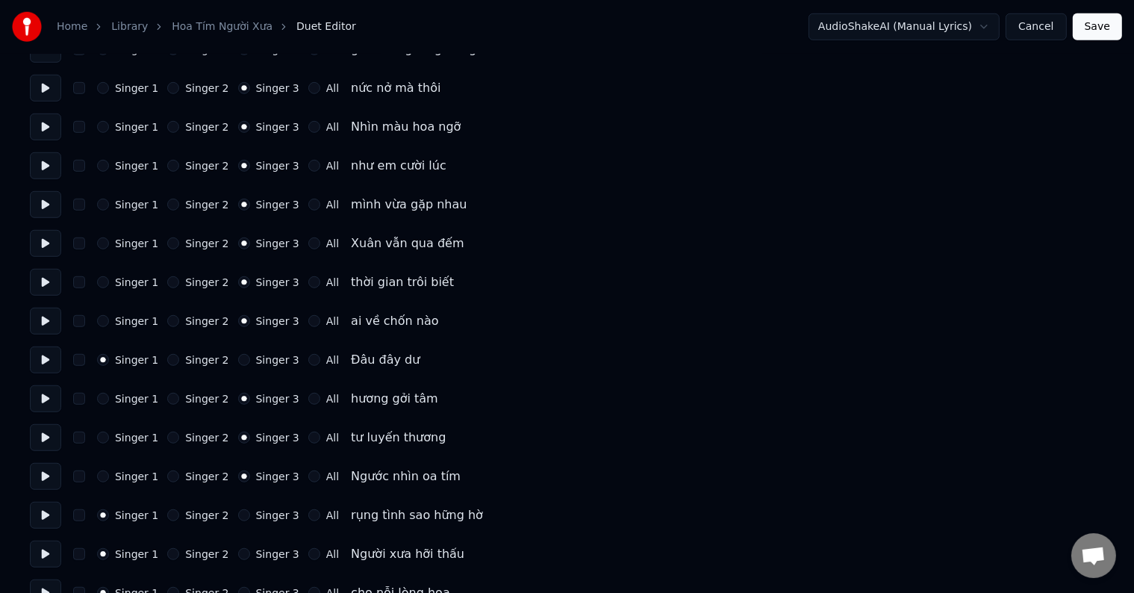
click at [250, 316] on button "Singer 3" at bounding box center [244, 321] width 12 height 12
drag, startPoint x: 270, startPoint y: 349, endPoint x: 270, endPoint y: 360, distance: 11.2
click at [270, 351] on div "Singer 1 Singer 2 Singer 3 All Đâu đây dư" at bounding box center [567, 359] width 1074 height 27
click at [269, 367] on div "Singer 1 Singer 2 Singer 3 All Đâu đây dư" at bounding box center [567, 359] width 1074 height 27
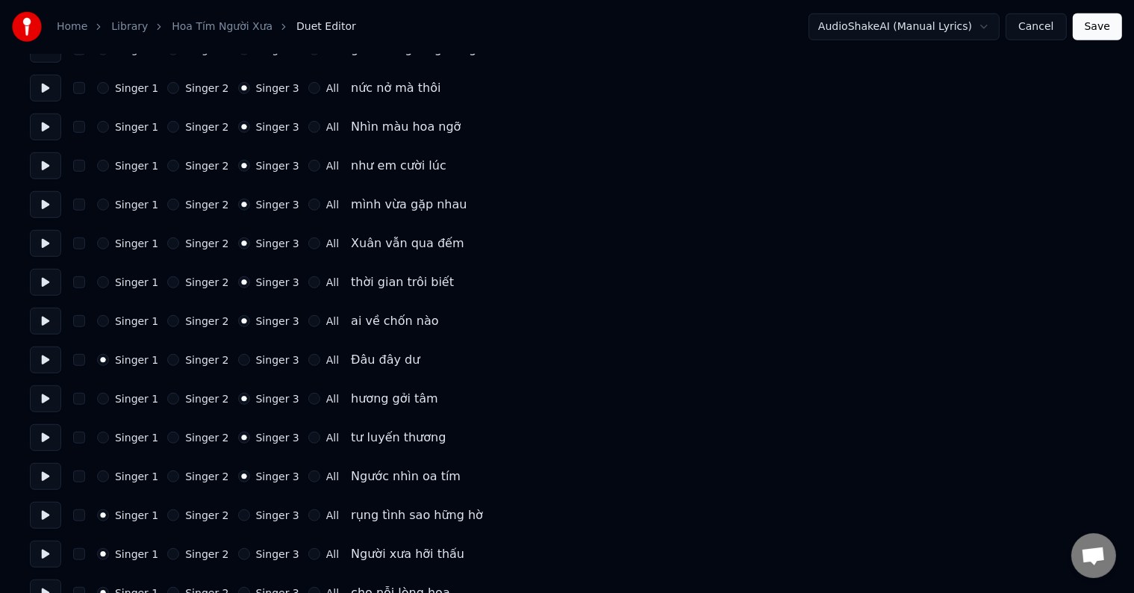
click at [270, 364] on label "Singer 3" at bounding box center [277, 360] width 43 height 10
click at [250, 364] on button "Singer 3" at bounding box center [244, 360] width 12 height 12
click at [270, 364] on label "Singer 3" at bounding box center [277, 360] width 43 height 10
click at [250, 364] on button "Singer 3" at bounding box center [244, 360] width 12 height 12
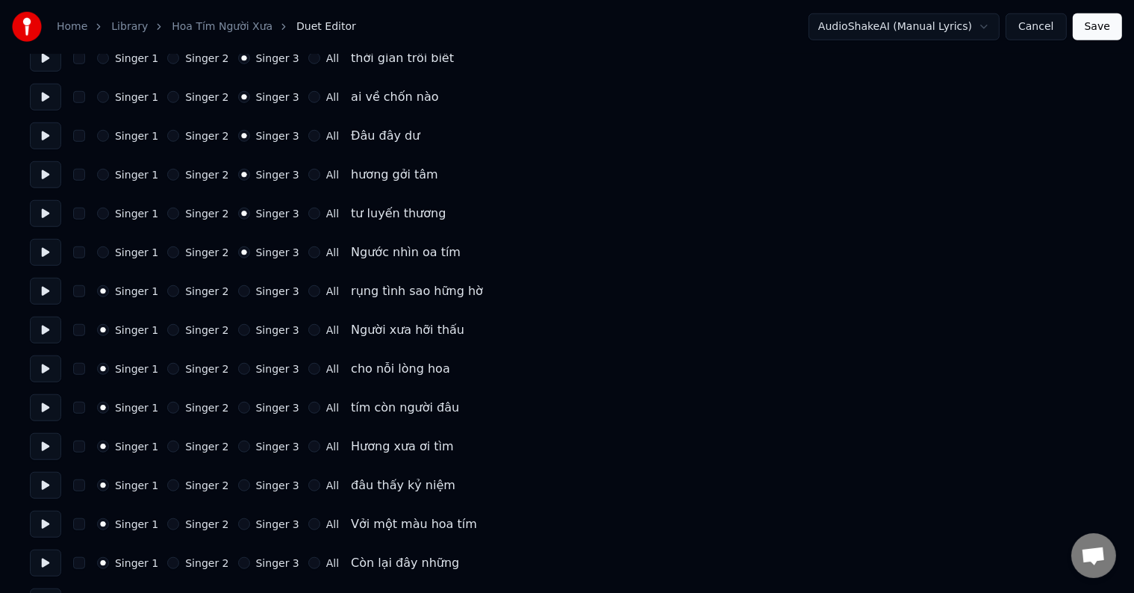
click at [258, 290] on label "Singer 3" at bounding box center [277, 291] width 43 height 10
click at [250, 290] on button "Singer 3" at bounding box center [244, 291] width 12 height 12
click at [258, 290] on label "Singer 3" at bounding box center [277, 291] width 43 height 10
click at [250, 290] on button "Singer 3" at bounding box center [244, 291] width 12 height 12
click at [260, 329] on label "Singer 3" at bounding box center [277, 330] width 43 height 10
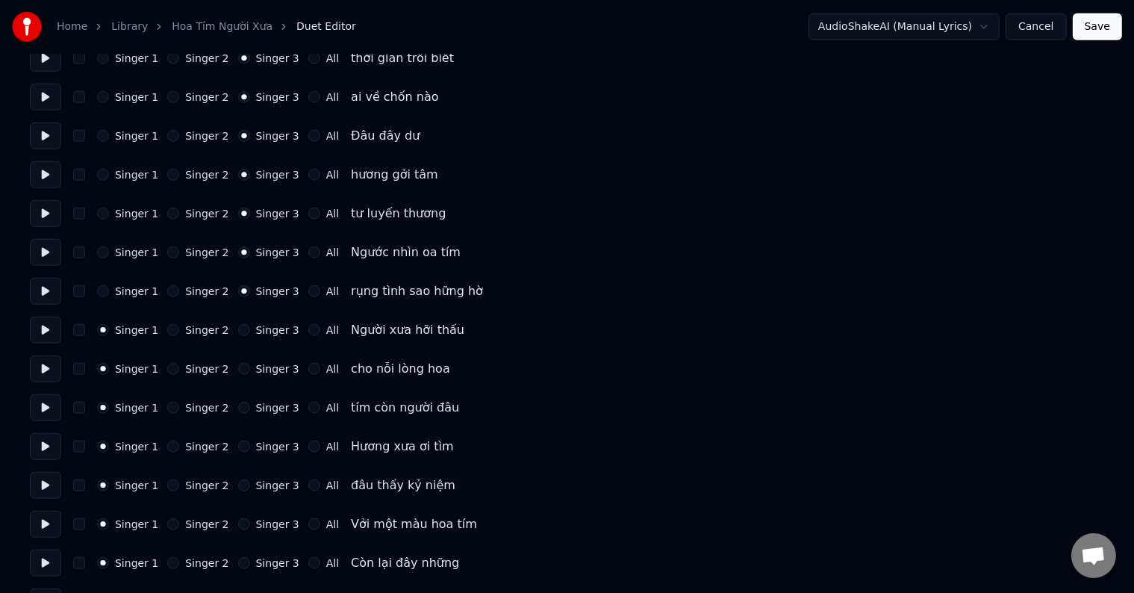
click at [250, 329] on button "Singer 3" at bounding box center [244, 330] width 12 height 12
click at [260, 329] on label "Singer 3" at bounding box center [277, 330] width 43 height 10
click at [250, 329] on button "Singer 3" at bounding box center [244, 330] width 12 height 12
click at [263, 367] on label "Singer 3" at bounding box center [277, 369] width 43 height 10
click at [250, 367] on button "Singer 3" at bounding box center [244, 369] width 12 height 12
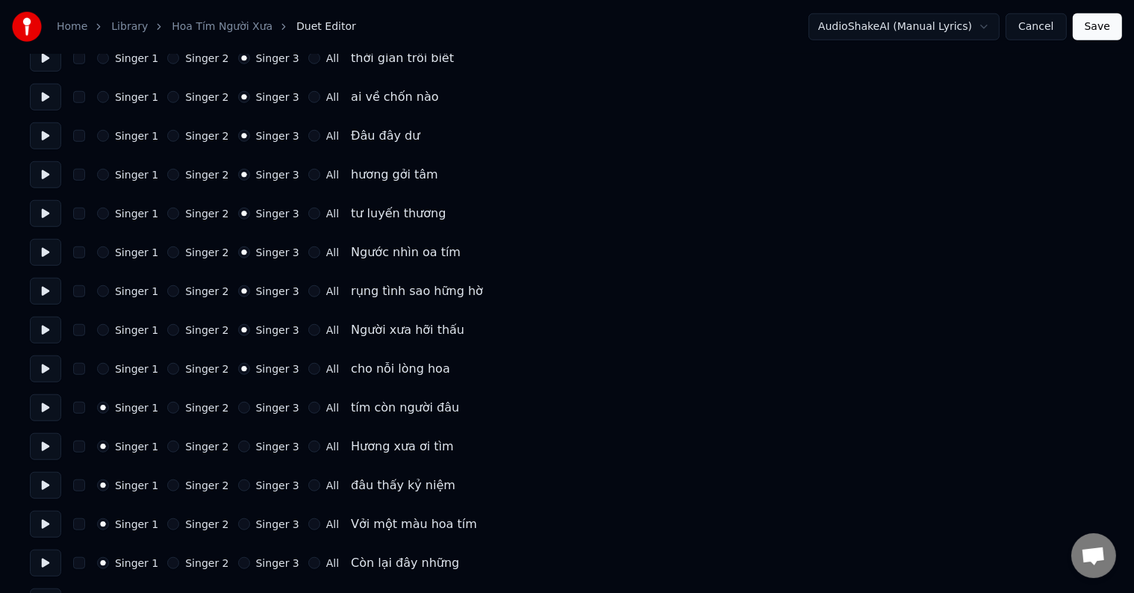
drag, startPoint x: 263, startPoint y: 367, endPoint x: 260, endPoint y: 382, distance: 15.2
click at [263, 368] on label "Singer 3" at bounding box center [277, 369] width 43 height 10
click at [250, 368] on button "Singer 3" at bounding box center [244, 369] width 12 height 12
click at [258, 402] on label "Singer 3" at bounding box center [277, 407] width 43 height 10
click at [250, 402] on button "Singer 3" at bounding box center [244, 408] width 12 height 12
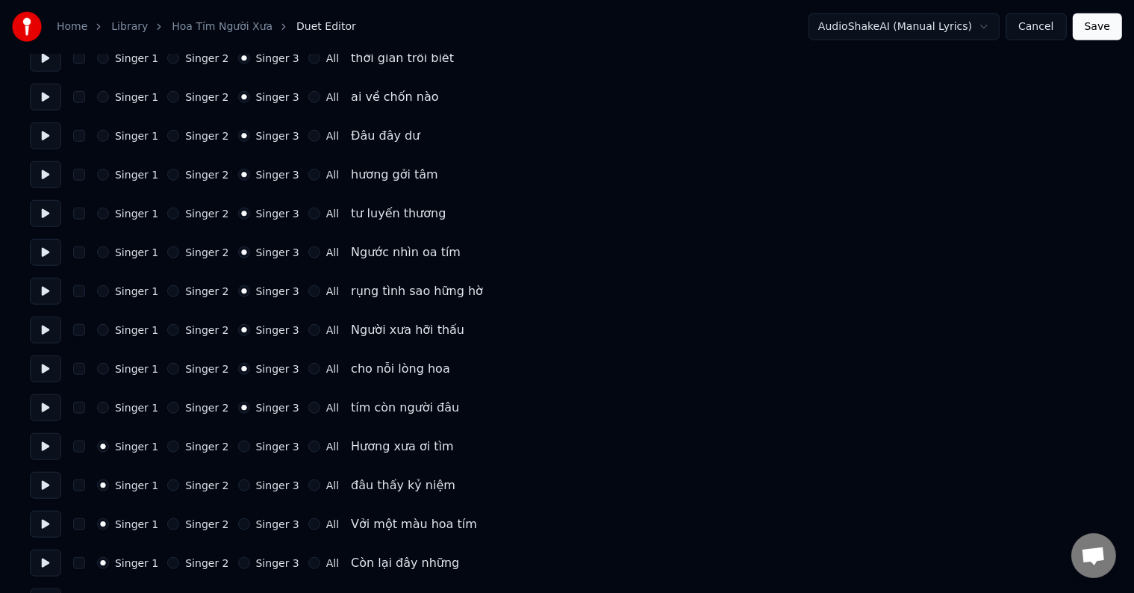
click at [258, 402] on label "Singer 3" at bounding box center [277, 407] width 43 height 10
click at [250, 402] on button "Singer 3" at bounding box center [244, 408] width 12 height 12
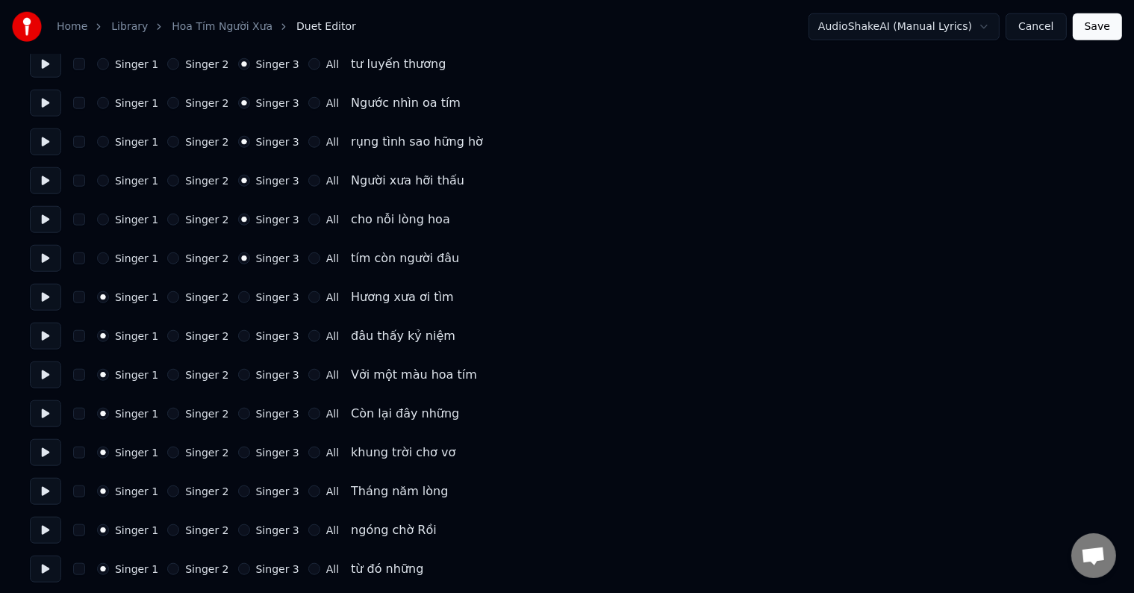
click at [258, 293] on label "Singer 3" at bounding box center [277, 297] width 43 height 10
click at [250, 293] on button "Singer 3" at bounding box center [244, 297] width 12 height 12
click at [258, 293] on label "Singer 3" at bounding box center [277, 297] width 43 height 10
click at [250, 293] on button "Singer 3" at bounding box center [244, 297] width 12 height 12
click at [261, 337] on label "Singer 3" at bounding box center [277, 336] width 43 height 10
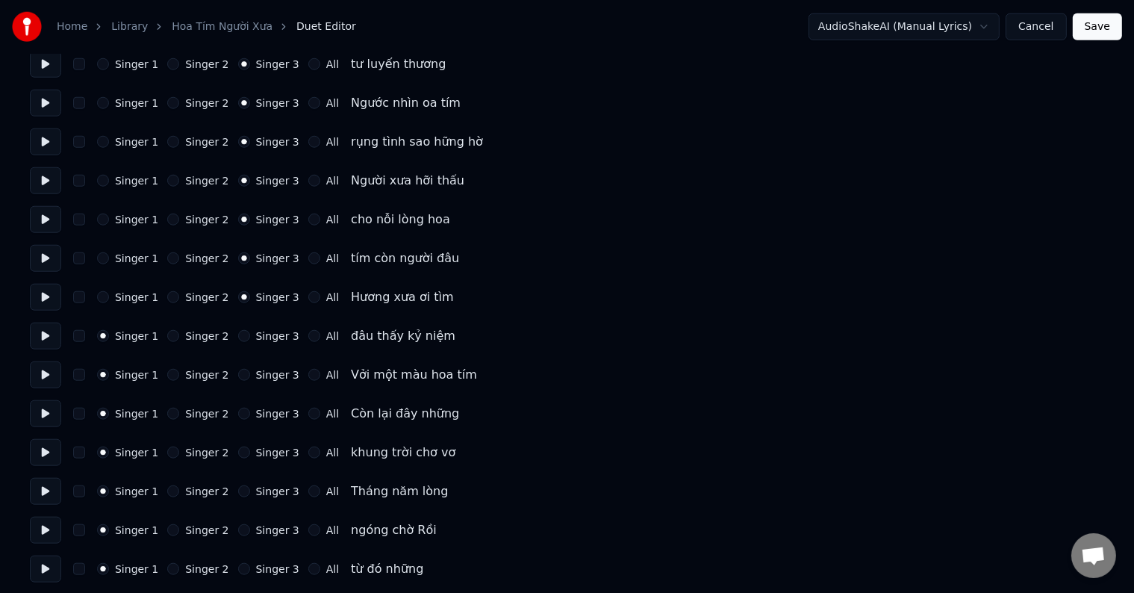
click at [250, 337] on button "Singer 3" at bounding box center [244, 336] width 12 height 12
click at [261, 337] on label "Singer 3" at bounding box center [277, 336] width 43 height 10
click at [250, 337] on button "Singer 3" at bounding box center [244, 336] width 12 height 12
click at [261, 370] on label "Singer 3" at bounding box center [277, 375] width 43 height 10
click at [250, 369] on button "Singer 3" at bounding box center [244, 375] width 12 height 12
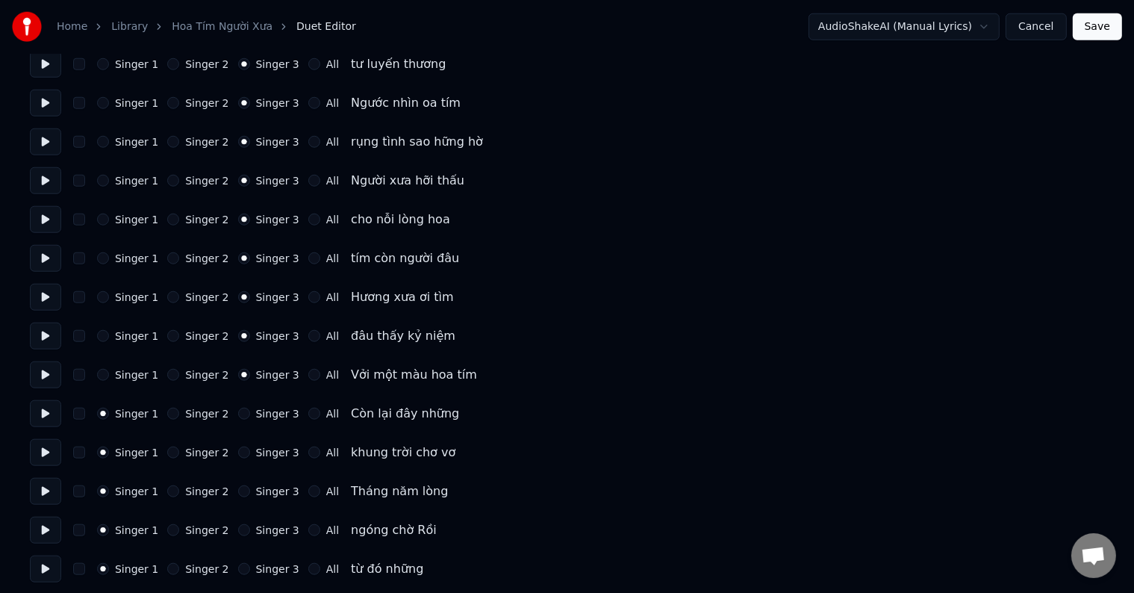
click at [261, 370] on label "Singer 3" at bounding box center [277, 375] width 43 height 10
click at [250, 369] on button "Singer 3" at bounding box center [244, 375] width 12 height 12
click at [261, 414] on label "Singer 3" at bounding box center [277, 413] width 43 height 10
click at [250, 414] on button "Singer 3" at bounding box center [244, 414] width 12 height 12
click at [261, 414] on label "Singer 3" at bounding box center [277, 413] width 43 height 10
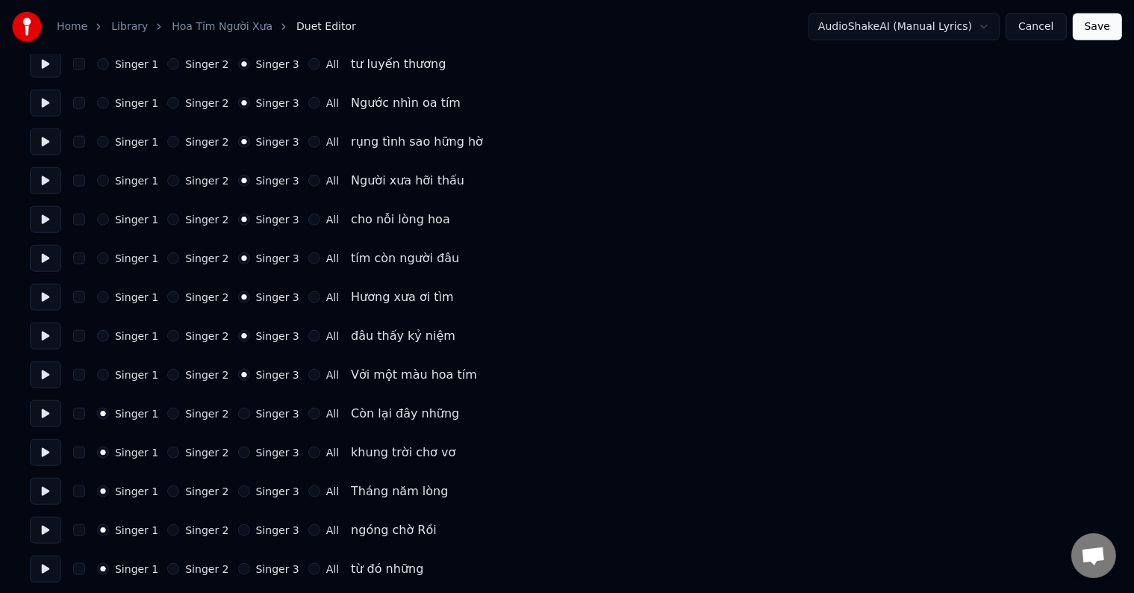
click at [250, 414] on button "Singer 3" at bounding box center [244, 414] width 12 height 12
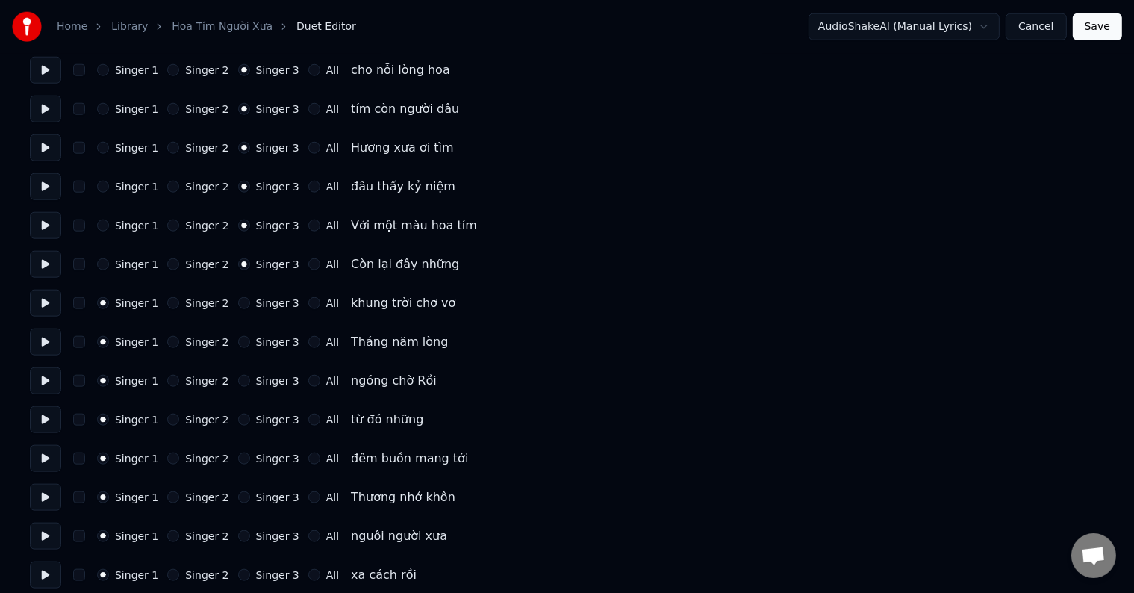
click at [261, 308] on label "Singer 3" at bounding box center [277, 303] width 43 height 10
click at [250, 308] on button "Singer 3" at bounding box center [244, 303] width 12 height 12
click at [261, 308] on label "Singer 3" at bounding box center [277, 303] width 43 height 10
click at [250, 308] on button "Singer 3" at bounding box center [244, 303] width 12 height 12
click at [267, 346] on label "Singer 3" at bounding box center [277, 342] width 43 height 10
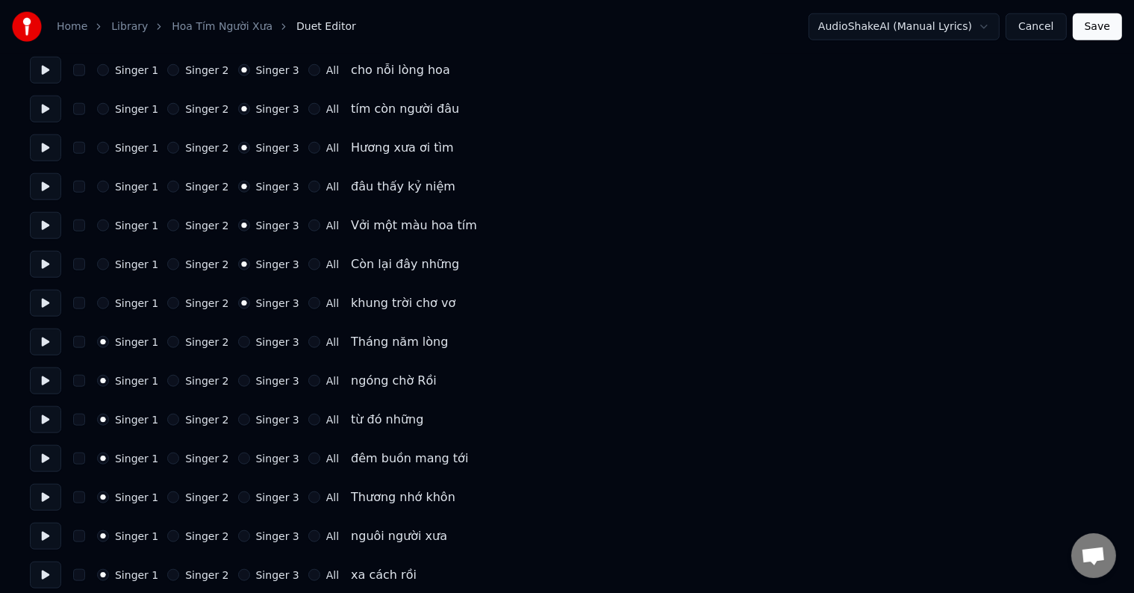
click at [250, 346] on button "Singer 3" at bounding box center [244, 342] width 12 height 12
click at [267, 346] on label "Singer 3" at bounding box center [277, 342] width 43 height 10
click at [250, 346] on button "Singer 3" at bounding box center [244, 342] width 12 height 12
click at [263, 373] on div "Singer 1 Singer 2 Singer 3 All ngóng chờ Rồi" at bounding box center [567, 380] width 1074 height 27
click at [262, 390] on div "Singer 1 Singer 2 Singer 3 All ngóng chờ Rồi" at bounding box center [567, 380] width 1074 height 27
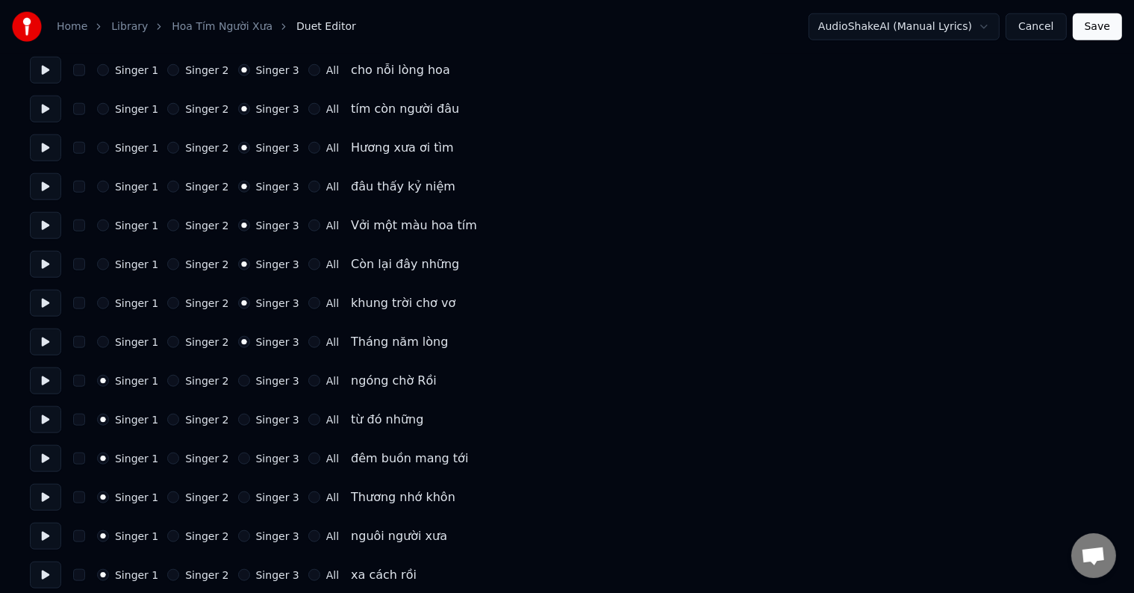
click at [262, 380] on label "Singer 3" at bounding box center [277, 381] width 43 height 10
click at [250, 380] on button "Singer 3" at bounding box center [244, 381] width 12 height 12
click at [262, 380] on label "Singer 3" at bounding box center [277, 381] width 43 height 10
click at [250, 380] on button "Singer 3" at bounding box center [244, 381] width 12 height 12
click at [262, 424] on label "Singer 3" at bounding box center [277, 419] width 43 height 10
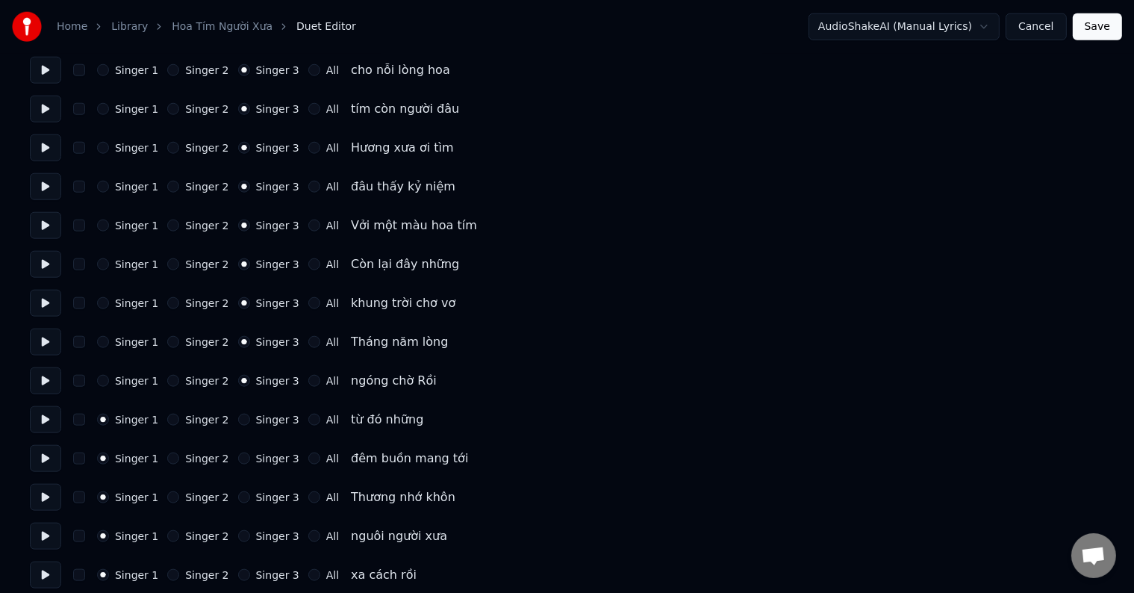
click at [250, 424] on button "Singer 3" at bounding box center [244, 420] width 12 height 12
click at [262, 424] on label "Singer 3" at bounding box center [277, 419] width 43 height 10
click at [250, 424] on button "Singer 3" at bounding box center [244, 420] width 12 height 12
click at [258, 455] on label "Singer 3" at bounding box center [277, 458] width 43 height 10
click at [250, 455] on button "Singer 3" at bounding box center [244, 458] width 12 height 12
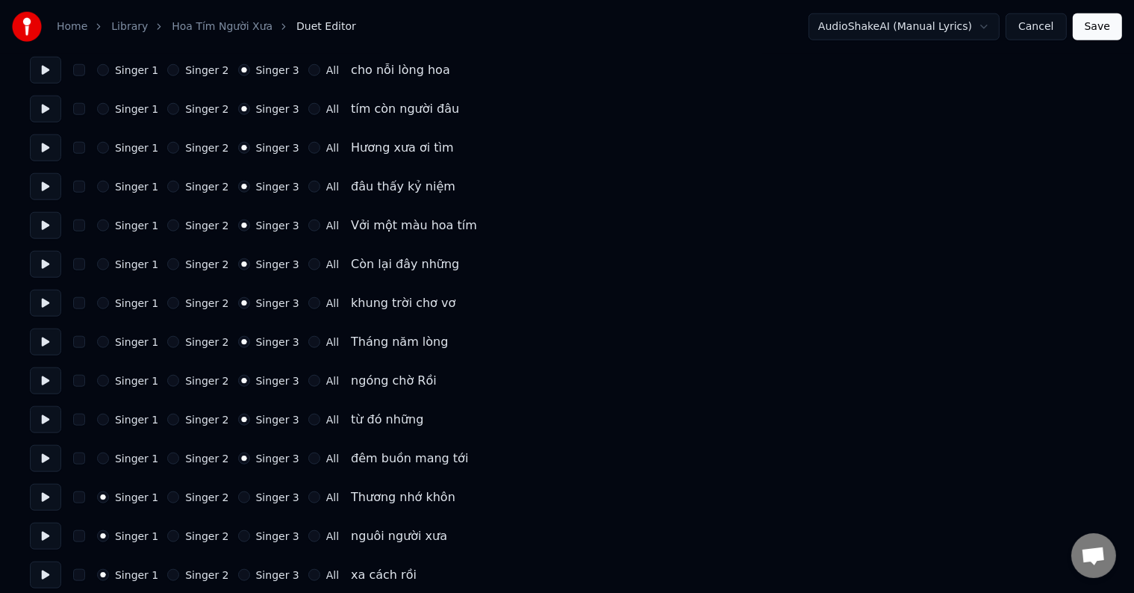
click at [258, 455] on label "Singer 3" at bounding box center [277, 458] width 43 height 10
click at [250, 455] on button "Singer 3" at bounding box center [244, 458] width 12 height 12
click at [256, 492] on label "Singer 3" at bounding box center [277, 497] width 43 height 10
click at [250, 491] on button "Singer 3" at bounding box center [244, 497] width 12 height 12
click at [256, 492] on label "Singer 3" at bounding box center [277, 497] width 43 height 10
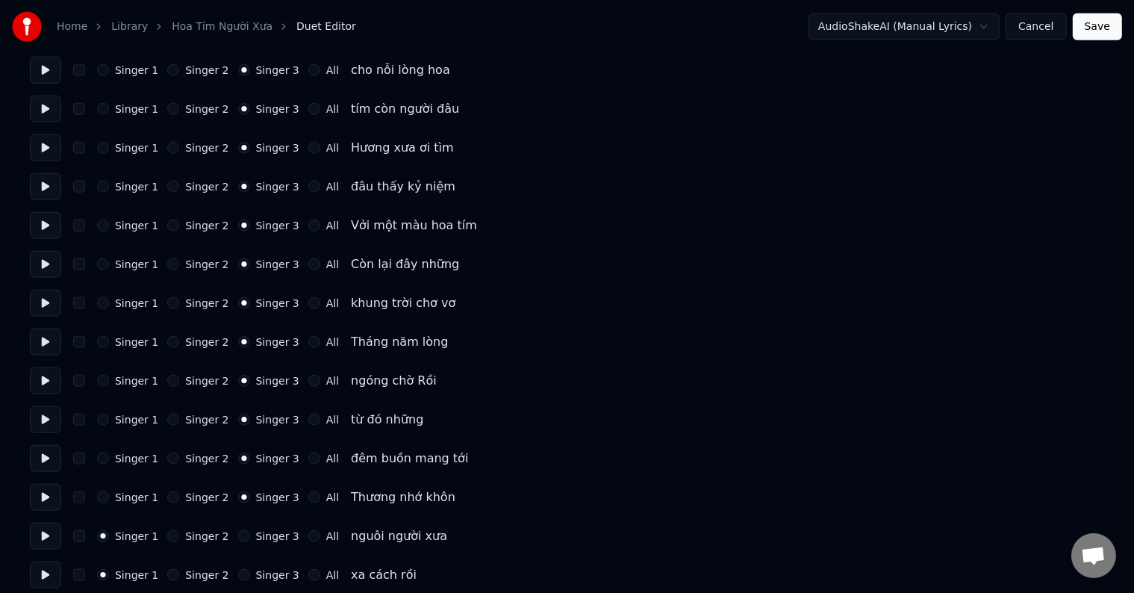
click at [250, 491] on button "Singer 3" at bounding box center [244, 497] width 12 height 12
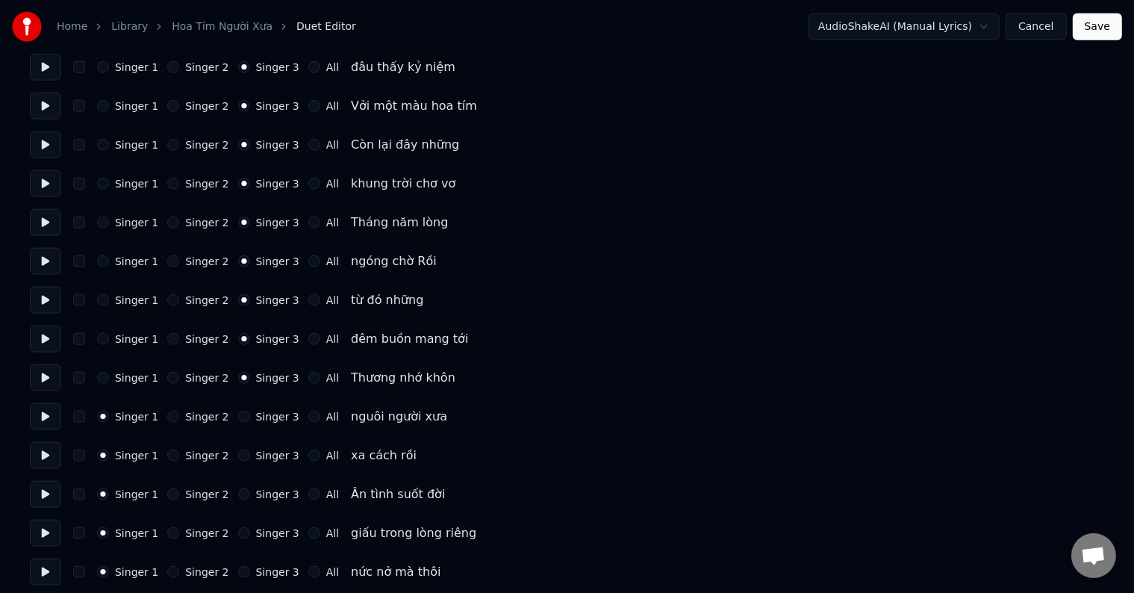
scroll to position [1866, 0]
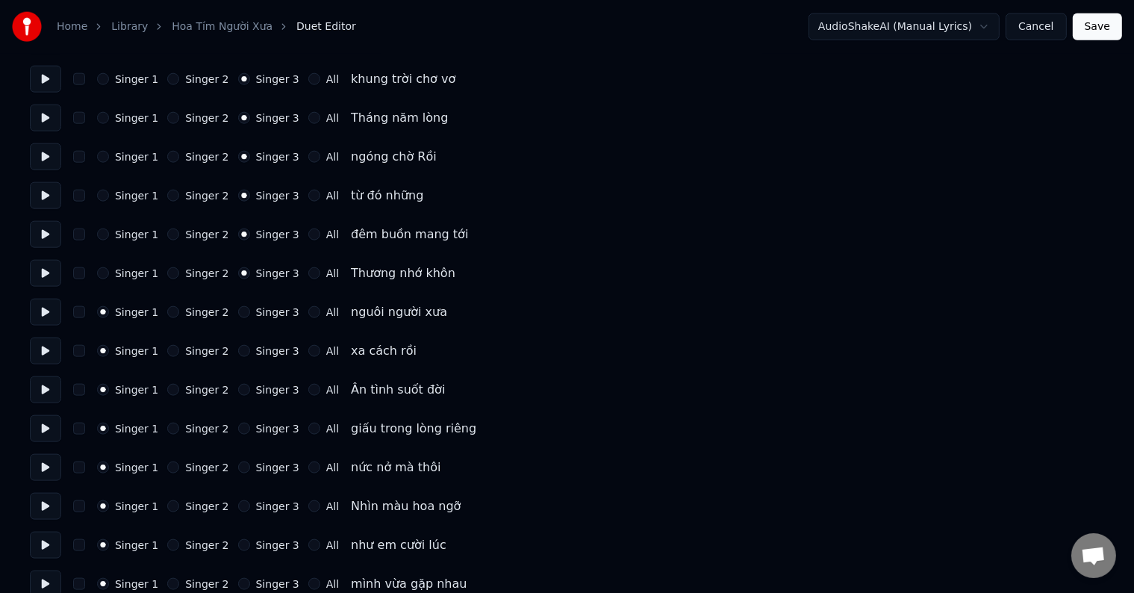
click at [263, 319] on div "Singer 1 Singer 2 Singer 3 All nguôi người xưa" at bounding box center [567, 312] width 1074 height 27
click at [264, 312] on label "Singer 3" at bounding box center [277, 312] width 43 height 10
click at [250, 312] on button "Singer 3" at bounding box center [244, 312] width 12 height 12
click at [264, 312] on label "Singer 3" at bounding box center [277, 312] width 43 height 10
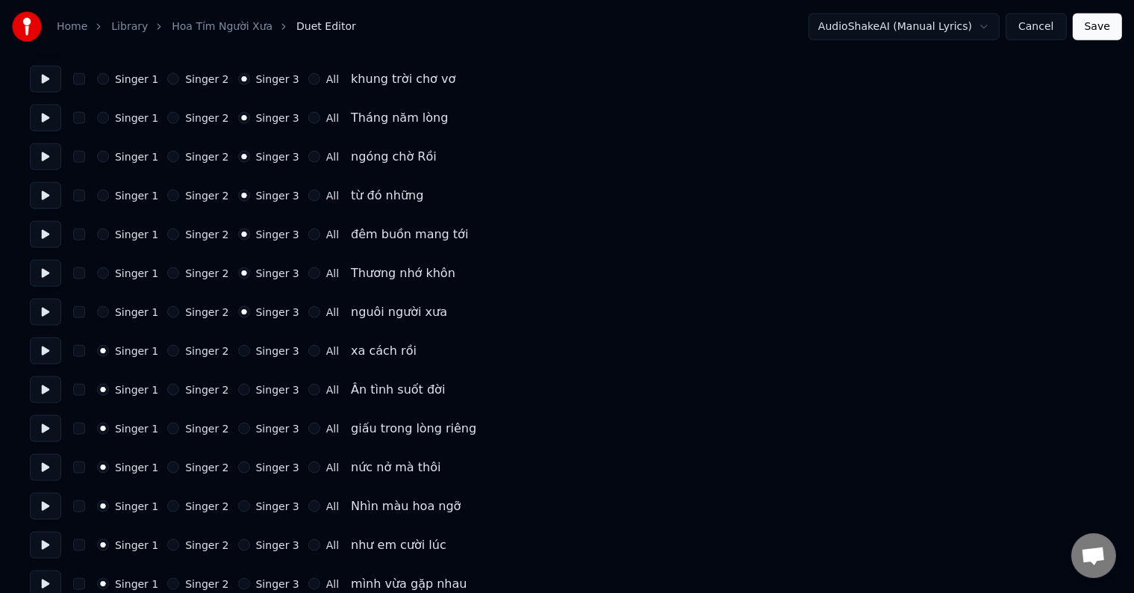
click at [250, 312] on button "Singer 3" at bounding box center [244, 312] width 12 height 12
click at [266, 350] on label "Singer 3" at bounding box center [277, 351] width 43 height 10
click at [250, 350] on button "Singer 3" at bounding box center [244, 351] width 12 height 12
click at [266, 350] on label "Singer 3" at bounding box center [277, 351] width 43 height 10
click at [250, 350] on button "Singer 3" at bounding box center [244, 351] width 12 height 12
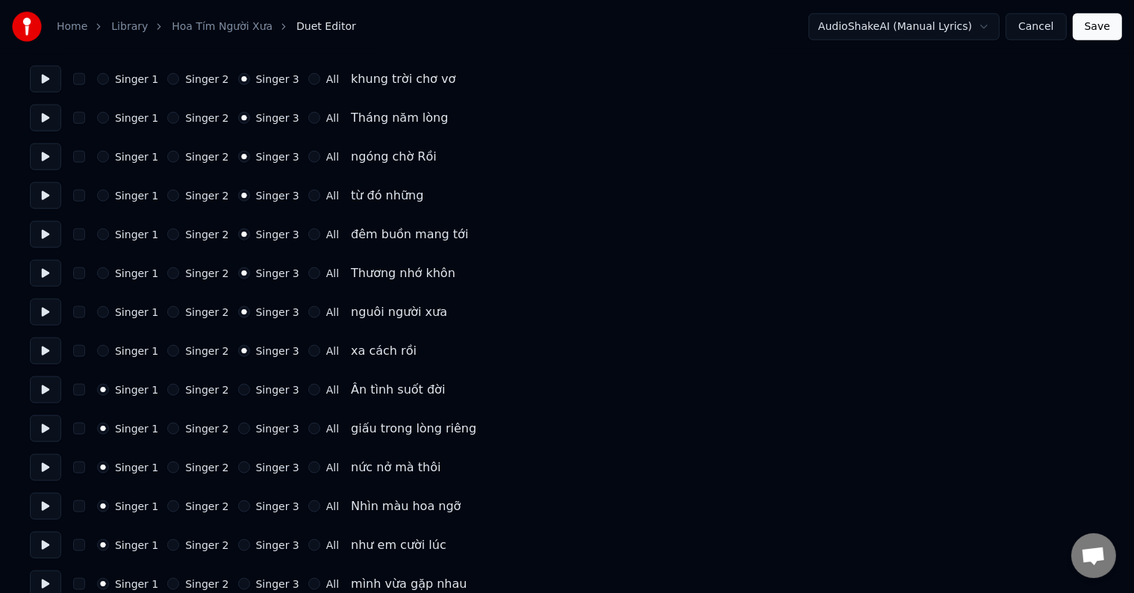
click at [261, 384] on label "Singer 3" at bounding box center [277, 389] width 43 height 10
click at [250, 384] on button "Singer 3" at bounding box center [244, 390] width 12 height 12
click at [261, 384] on label "Singer 3" at bounding box center [277, 389] width 43 height 10
click at [250, 384] on button "Singer 3" at bounding box center [244, 390] width 12 height 12
click at [258, 424] on label "Singer 3" at bounding box center [277, 428] width 43 height 10
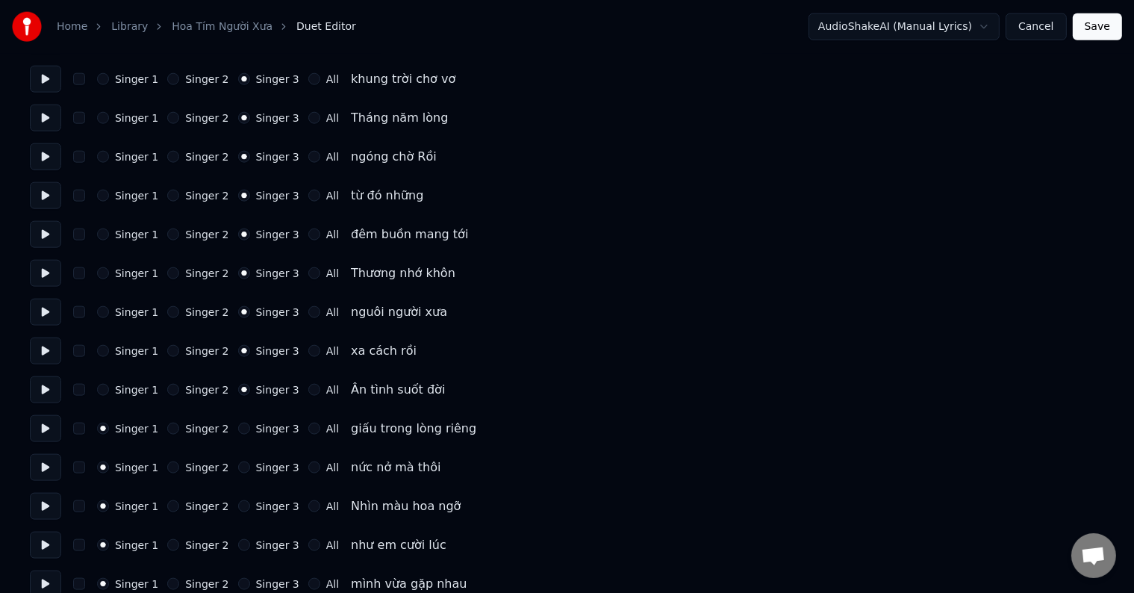
click at [250, 424] on button "Singer 3" at bounding box center [244, 429] width 12 height 12
click at [258, 424] on label "Singer 3" at bounding box center [277, 428] width 43 height 10
click at [250, 424] on button "Singer 3" at bounding box center [244, 429] width 12 height 12
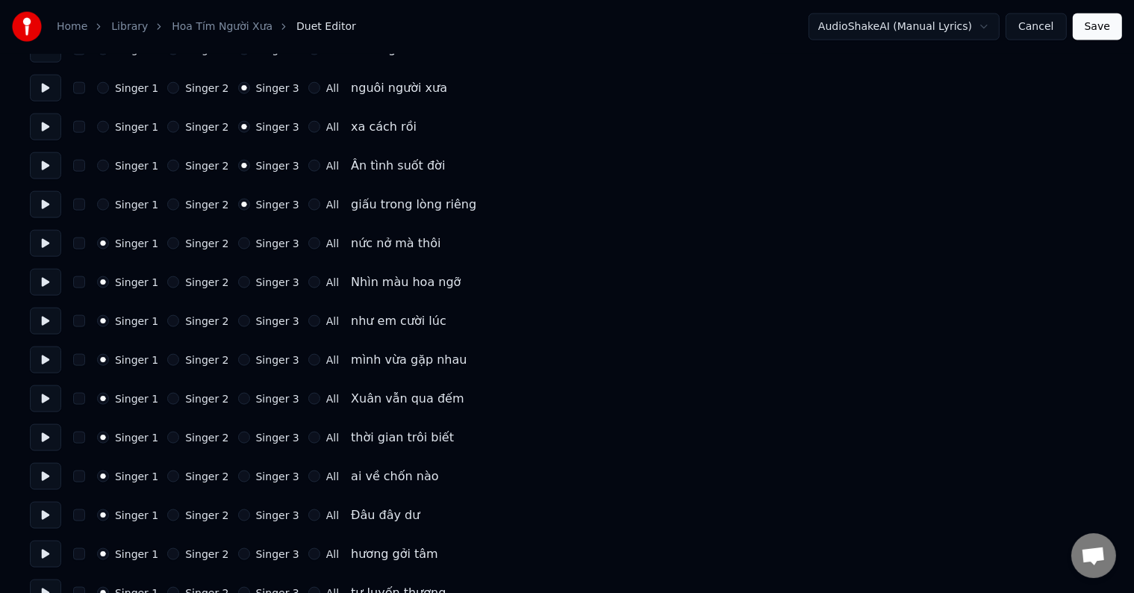
click at [263, 245] on label "Singer 3" at bounding box center [277, 243] width 43 height 10
click at [250, 245] on button "Singer 3" at bounding box center [244, 243] width 12 height 12
click at [263, 245] on label "Singer 3" at bounding box center [277, 243] width 43 height 10
click at [250, 245] on button "Singer 3" at bounding box center [244, 243] width 12 height 12
click at [263, 277] on label "Singer 3" at bounding box center [277, 282] width 43 height 10
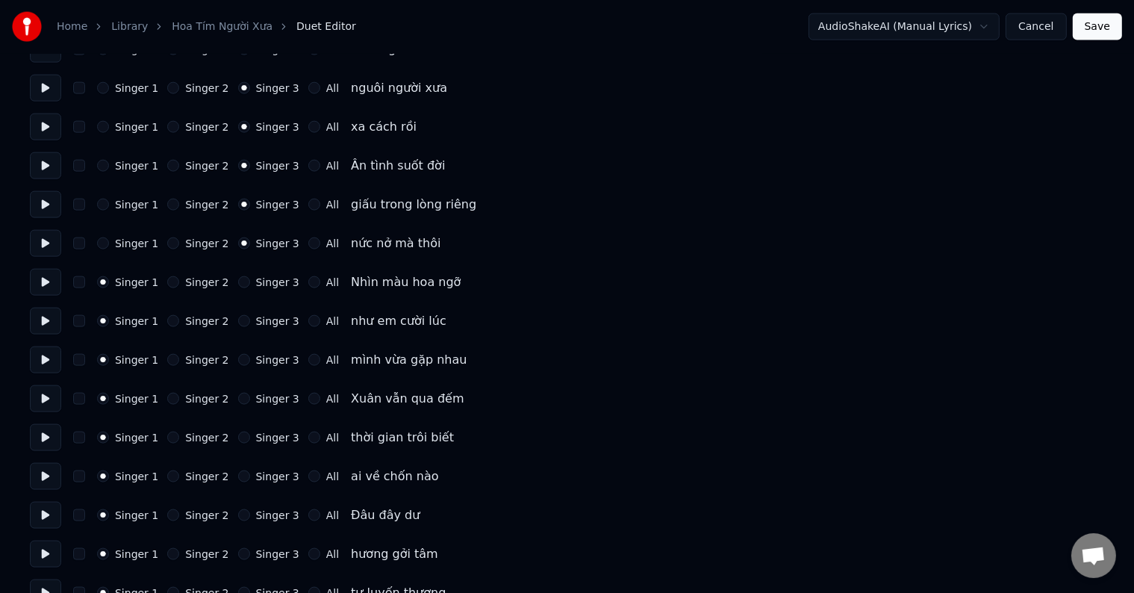
click at [250, 276] on button "Singer 3" at bounding box center [244, 282] width 12 height 12
click at [263, 277] on label "Singer 3" at bounding box center [277, 282] width 43 height 10
click at [250, 276] on button "Singer 3" at bounding box center [244, 282] width 12 height 12
click at [263, 316] on label "Singer 3" at bounding box center [277, 321] width 43 height 10
click at [250, 315] on button "Singer 3" at bounding box center [244, 321] width 12 height 12
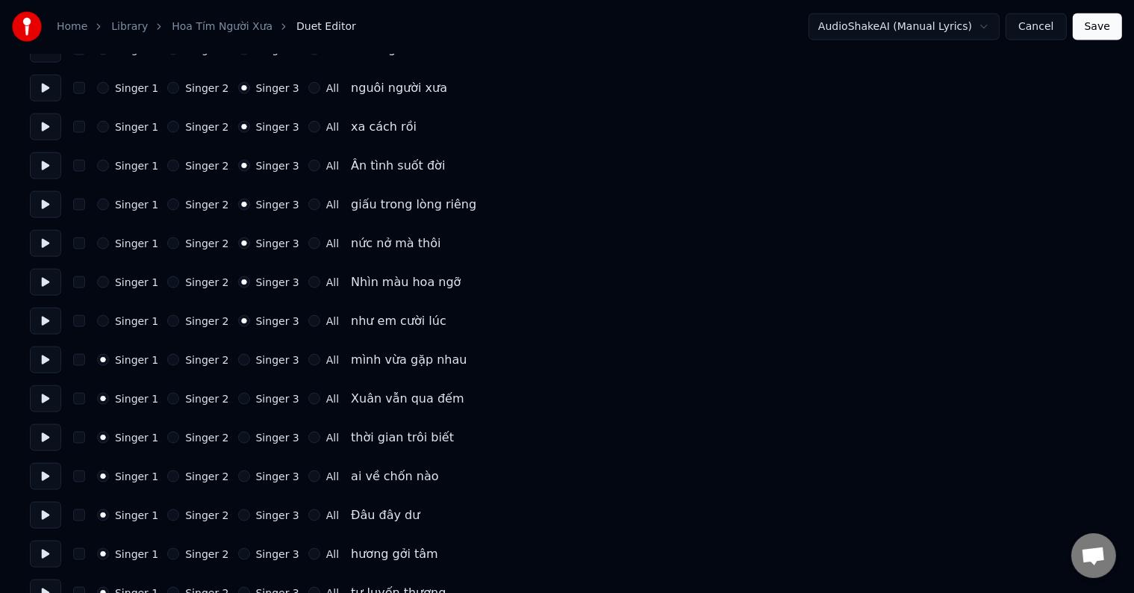
click at [263, 316] on label "Singer 3" at bounding box center [277, 321] width 43 height 10
click at [250, 315] on button "Singer 3" at bounding box center [244, 321] width 12 height 12
click at [263, 348] on div "Singer 1 Singer 2 Singer 3 All mình vừa gặp nhau" at bounding box center [567, 359] width 1074 height 27
click at [264, 370] on div "Singer 1 Singer 2 Singer 3 All mình vừa gặp nhau" at bounding box center [567, 359] width 1074 height 27
click at [265, 360] on label "Singer 3" at bounding box center [277, 360] width 43 height 10
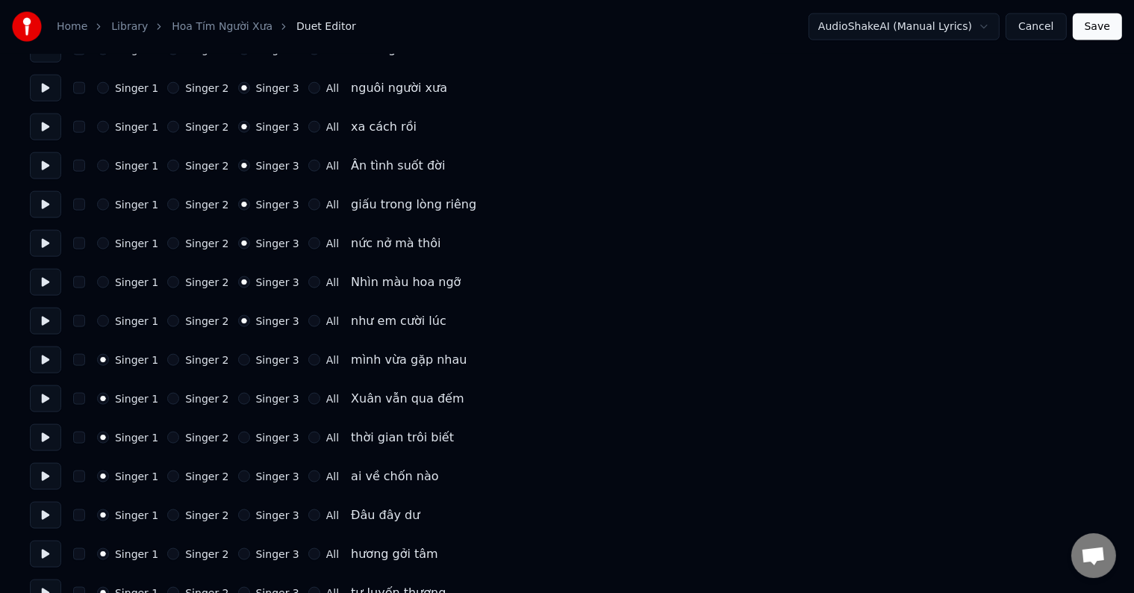
click at [250, 360] on button "Singer 3" at bounding box center [244, 360] width 12 height 12
click at [265, 360] on label "Singer 3" at bounding box center [277, 360] width 43 height 10
click at [250, 360] on button "Singer 3" at bounding box center [244, 360] width 12 height 12
click at [265, 393] on label "Singer 3" at bounding box center [277, 398] width 43 height 10
click at [250, 393] on button "Singer 3" at bounding box center [244, 399] width 12 height 12
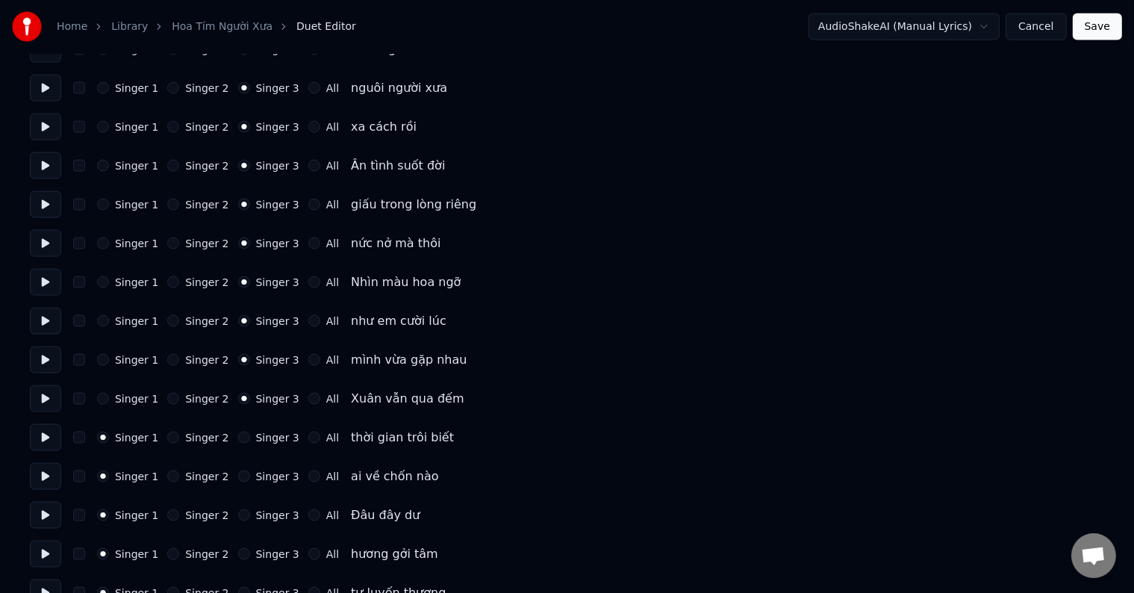
click at [265, 393] on label "Singer 3" at bounding box center [277, 398] width 43 height 10
click at [250, 393] on button "Singer 3" at bounding box center [244, 399] width 12 height 12
click at [261, 437] on label "Singer 3" at bounding box center [277, 437] width 43 height 10
click at [250, 437] on button "Singer 3" at bounding box center [244, 438] width 12 height 12
click at [261, 437] on label "Singer 3" at bounding box center [277, 437] width 43 height 10
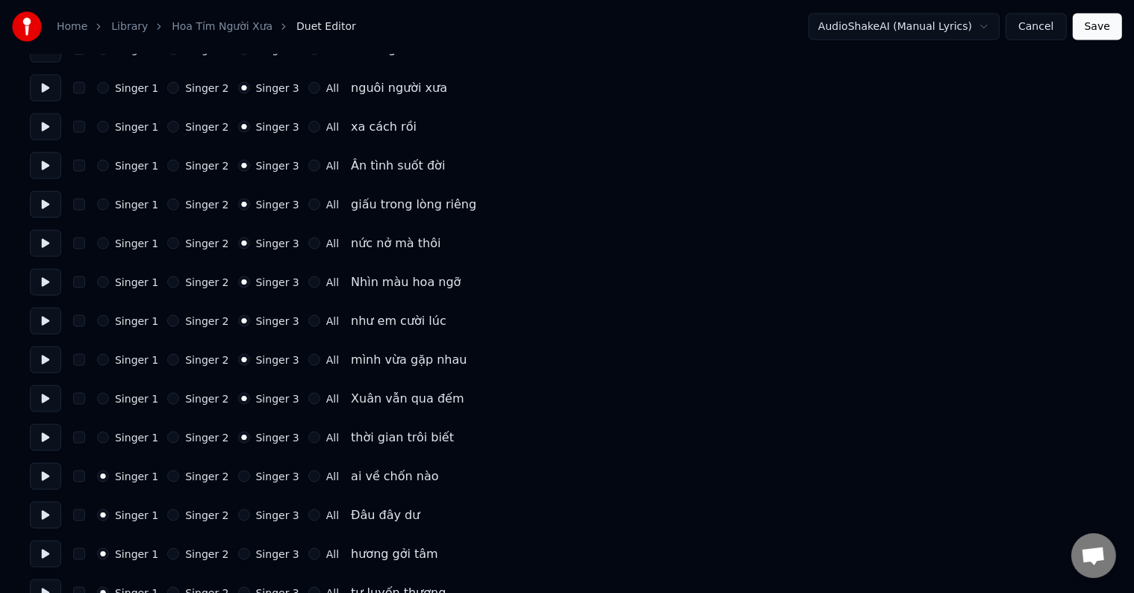
click at [250, 437] on button "Singer 3" at bounding box center [244, 438] width 12 height 12
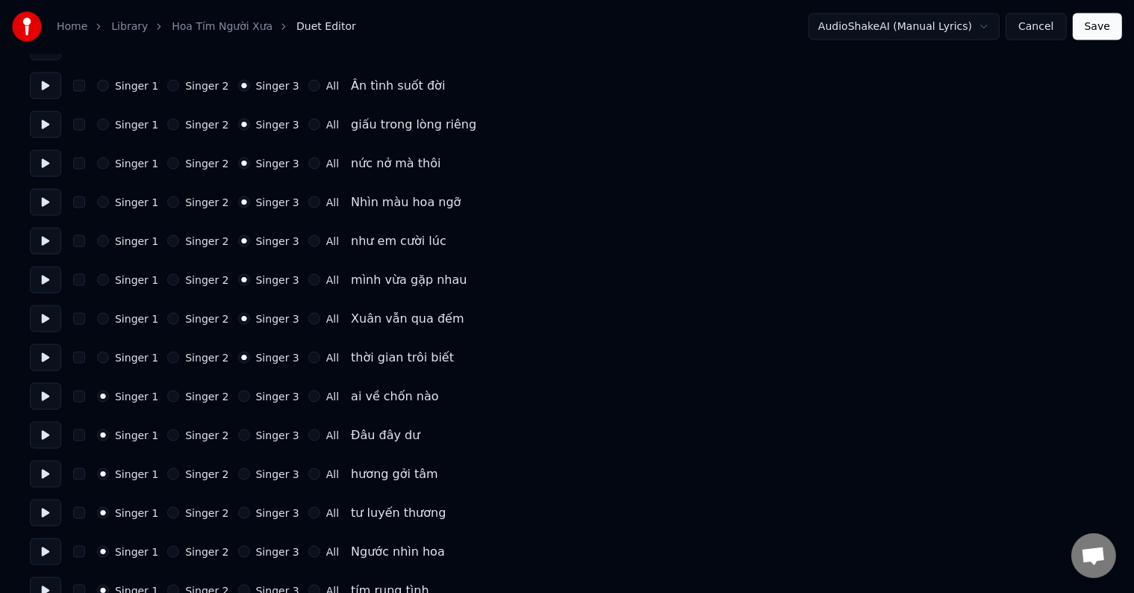
scroll to position [2240, 0]
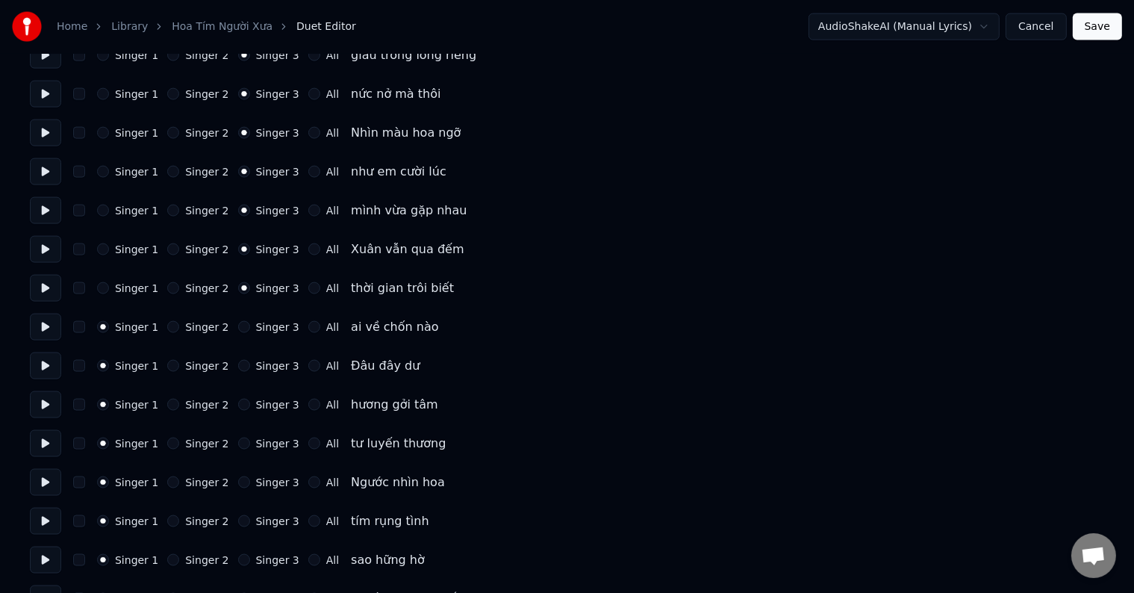
click at [267, 331] on label "Singer 3" at bounding box center [277, 327] width 43 height 10
click at [250, 331] on button "Singer 3" at bounding box center [244, 327] width 12 height 12
click at [267, 331] on label "Singer 3" at bounding box center [277, 327] width 43 height 10
click at [250, 331] on button "Singer 3" at bounding box center [244, 327] width 12 height 12
click at [266, 361] on label "Singer 3" at bounding box center [277, 366] width 43 height 10
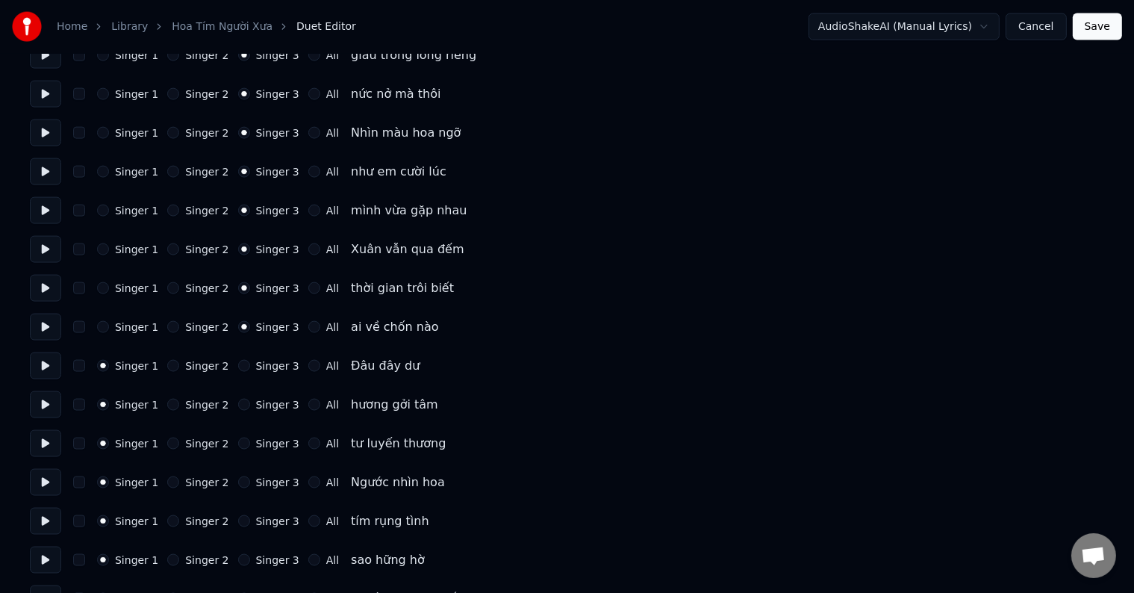
click at [250, 361] on button "Singer 3" at bounding box center [244, 366] width 12 height 12
click at [266, 361] on label "Singer 3" at bounding box center [277, 366] width 43 height 10
click at [250, 361] on button "Singer 3" at bounding box center [244, 366] width 12 height 12
click at [266, 408] on label "Singer 3" at bounding box center [277, 404] width 43 height 10
click at [250, 408] on button "Singer 3" at bounding box center [244, 405] width 12 height 12
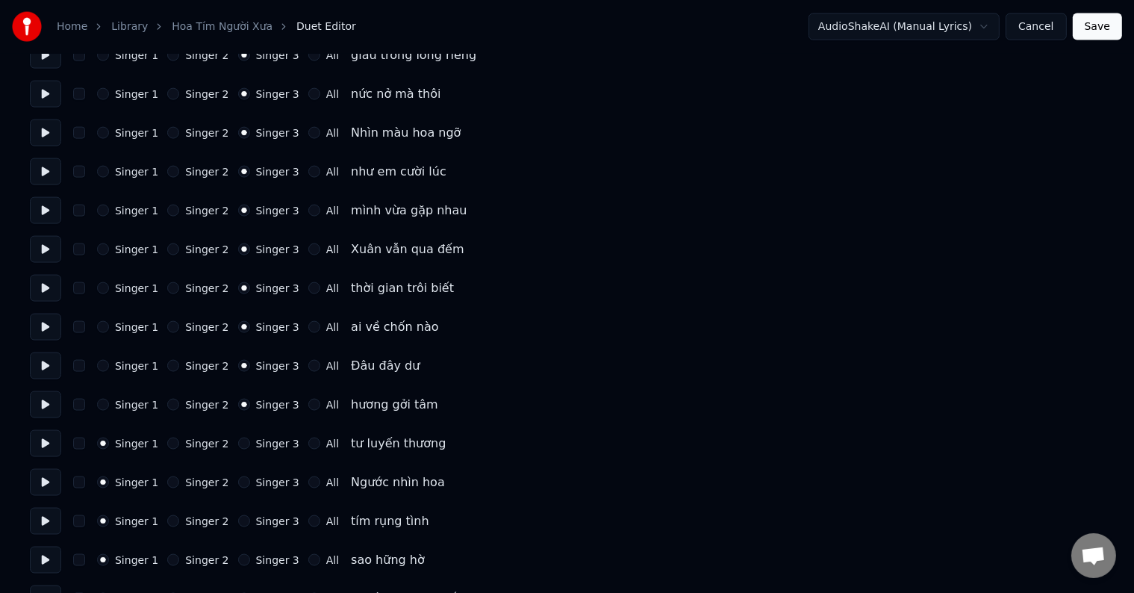
click at [266, 408] on label "Singer 3" at bounding box center [277, 404] width 43 height 10
click at [250, 408] on button "Singer 3" at bounding box center [244, 405] width 12 height 12
click at [263, 443] on label "Singer 3" at bounding box center [277, 443] width 43 height 10
click at [250, 443] on button "Singer 3" at bounding box center [244, 443] width 12 height 12
click at [263, 443] on label "Singer 3" at bounding box center [277, 443] width 43 height 10
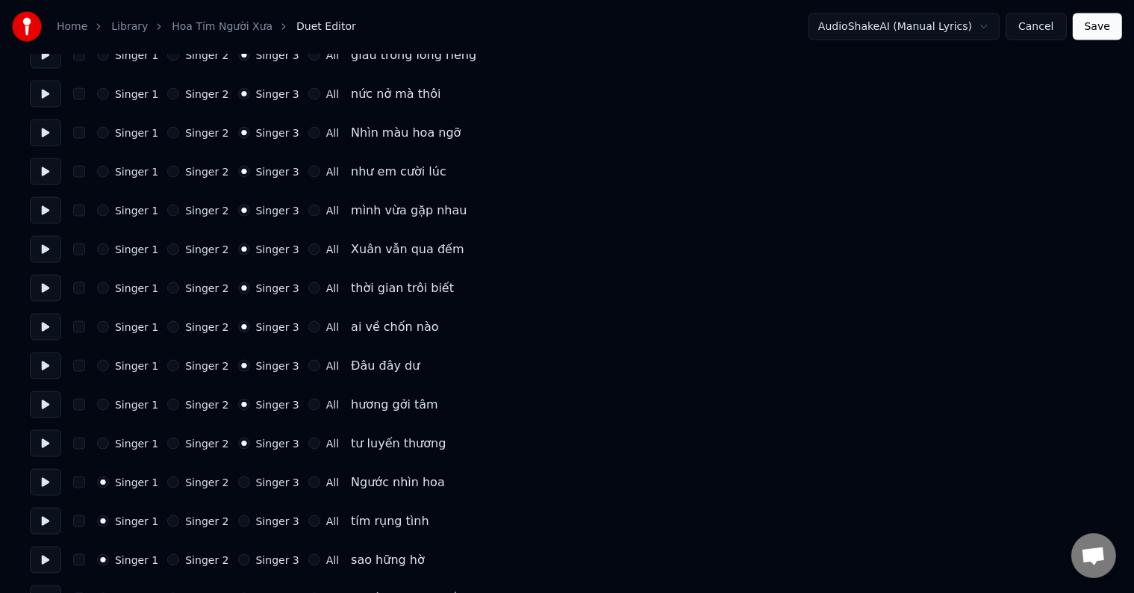
click at [250, 443] on button "Singer 3" at bounding box center [244, 443] width 12 height 12
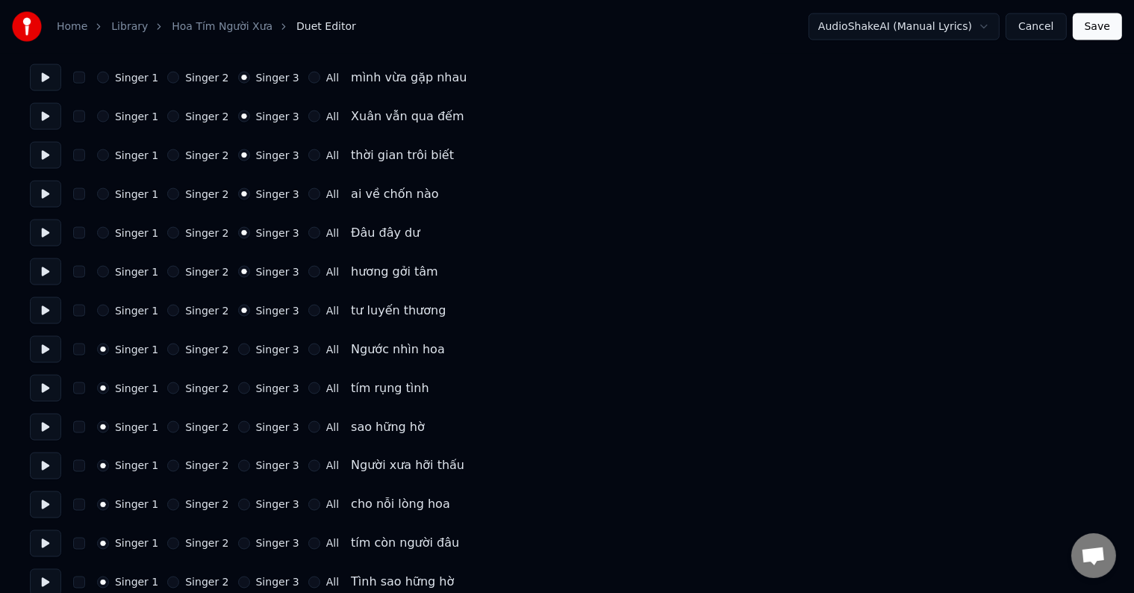
scroll to position [2464, 0]
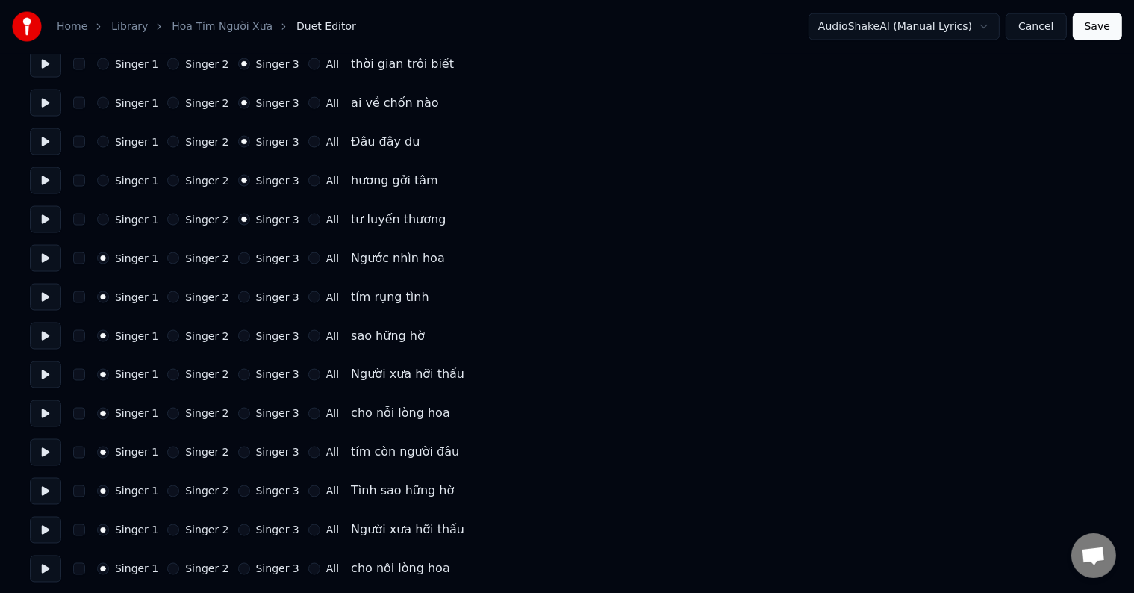
click at [259, 264] on label "Singer 3" at bounding box center [277, 258] width 43 height 10
click at [250, 264] on button "Singer 3" at bounding box center [244, 258] width 12 height 12
drag, startPoint x: 259, startPoint y: 264, endPoint x: 259, endPoint y: 275, distance: 11.2
click at [259, 265] on div "Singer 1 Singer 2 Singer 3 All Ngước nhìn hoa" at bounding box center [567, 258] width 1074 height 27
click at [259, 301] on label "Singer 3" at bounding box center [277, 297] width 43 height 10
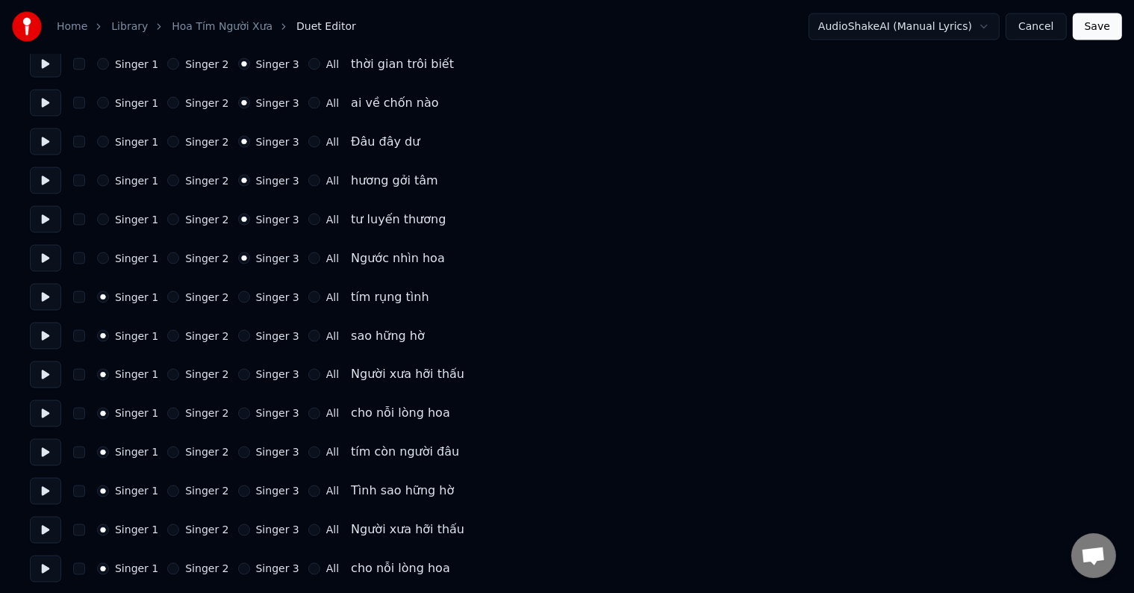
click at [250, 301] on button "Singer 3" at bounding box center [244, 297] width 12 height 12
click at [259, 301] on label "Singer 3" at bounding box center [277, 297] width 43 height 10
click at [250, 301] on button "Singer 3" at bounding box center [244, 297] width 12 height 12
click at [264, 333] on label "Singer 3" at bounding box center [277, 336] width 43 height 10
click at [250, 333] on button "Singer 3" at bounding box center [244, 336] width 12 height 12
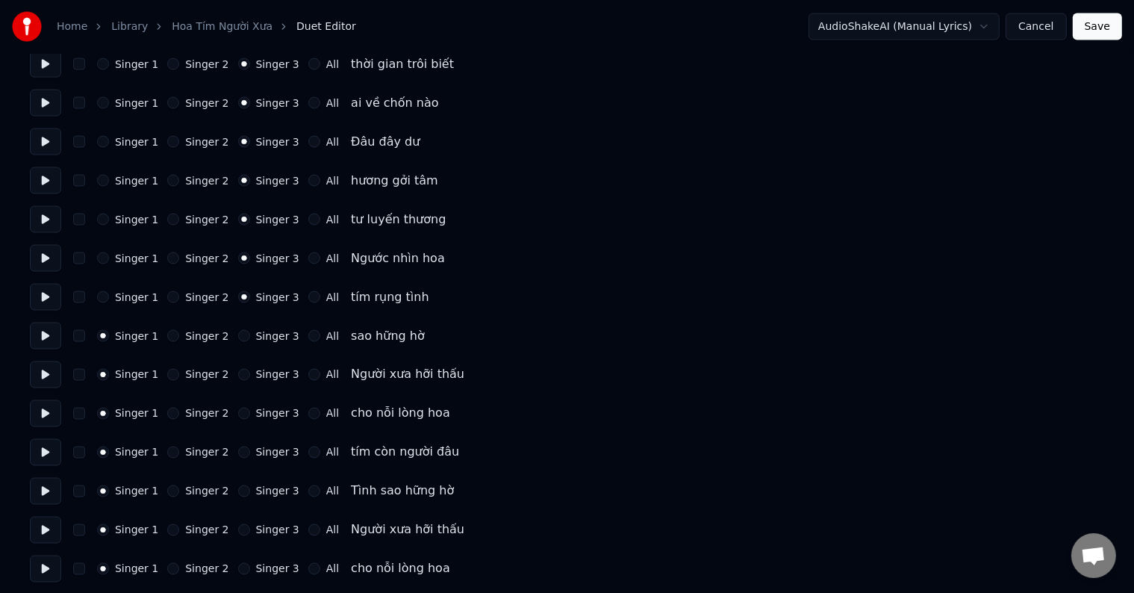
click at [264, 333] on label "Singer 3" at bounding box center [277, 336] width 43 height 10
click at [250, 333] on button "Singer 3" at bounding box center [244, 336] width 12 height 12
click at [264, 370] on label "Singer 3" at bounding box center [277, 375] width 43 height 10
click at [250, 369] on button "Singer 3" at bounding box center [244, 375] width 12 height 12
click at [264, 370] on label "Singer 3" at bounding box center [277, 375] width 43 height 10
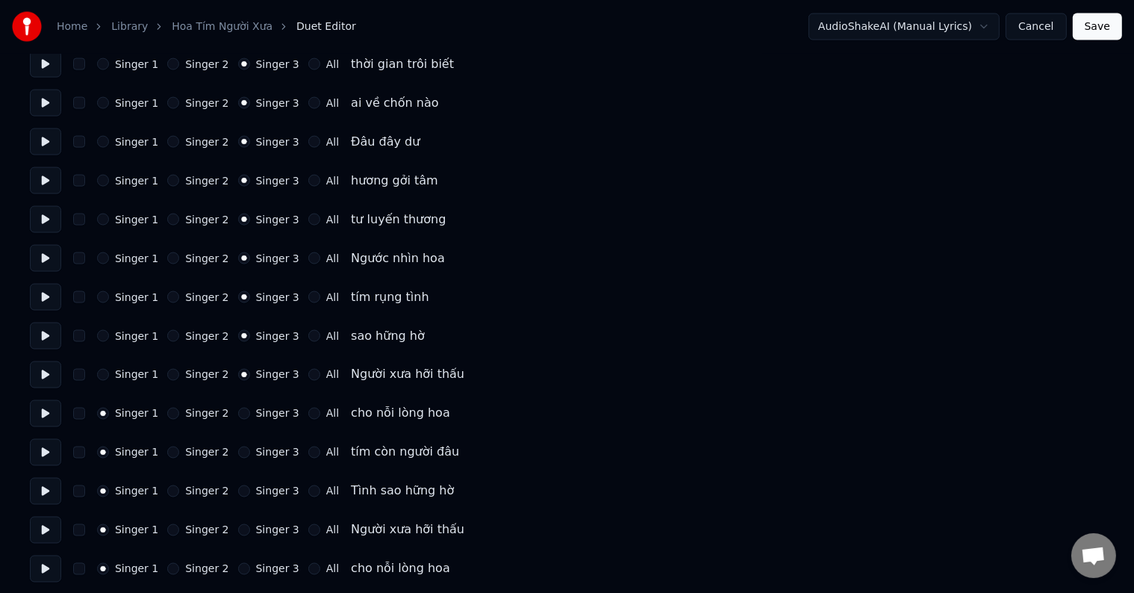
click at [250, 369] on button "Singer 3" at bounding box center [244, 375] width 12 height 12
click at [264, 412] on label "Singer 3" at bounding box center [277, 413] width 43 height 10
click at [250, 412] on button "Singer 3" at bounding box center [244, 414] width 12 height 12
click at [264, 412] on label "Singer 3" at bounding box center [277, 413] width 43 height 10
click at [250, 412] on button "Singer 3" at bounding box center [244, 414] width 12 height 12
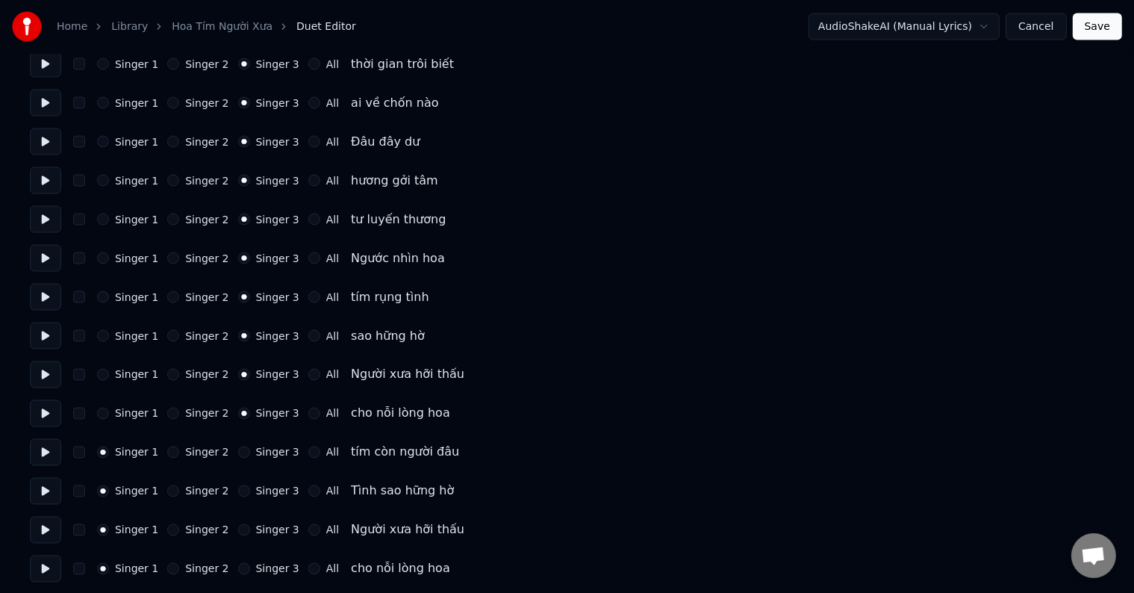
scroll to position [2507, 0]
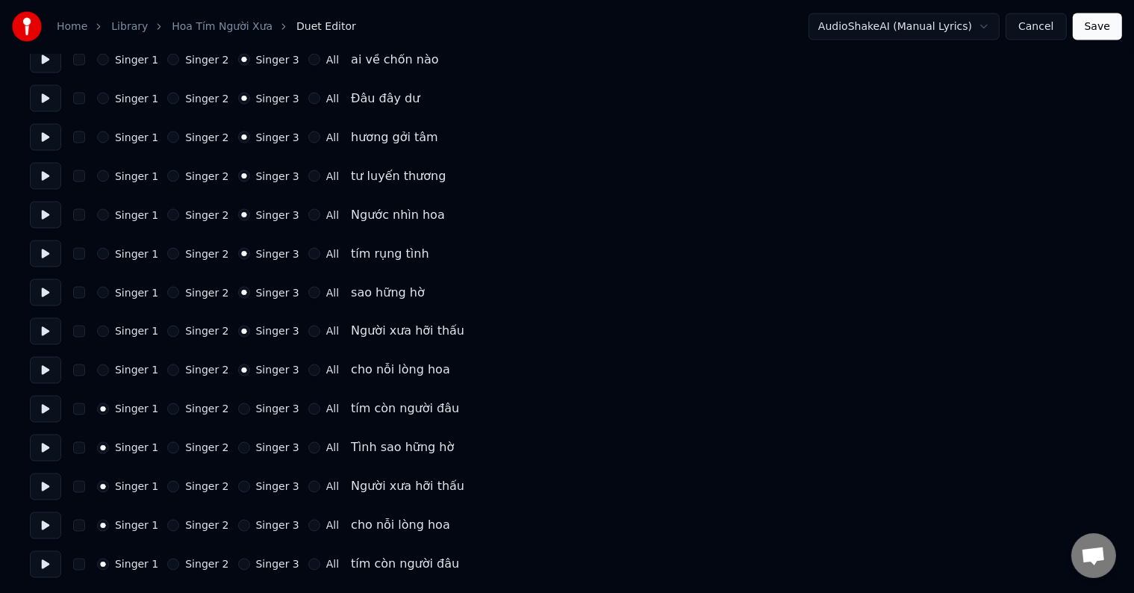
click at [262, 409] on label "Singer 3" at bounding box center [277, 409] width 43 height 10
click at [250, 409] on button "Singer 3" at bounding box center [244, 409] width 12 height 12
click at [262, 409] on label "Singer 3" at bounding box center [277, 409] width 43 height 10
click at [250, 409] on button "Singer 3" at bounding box center [244, 409] width 12 height 12
click at [263, 448] on label "Singer 3" at bounding box center [277, 448] width 43 height 10
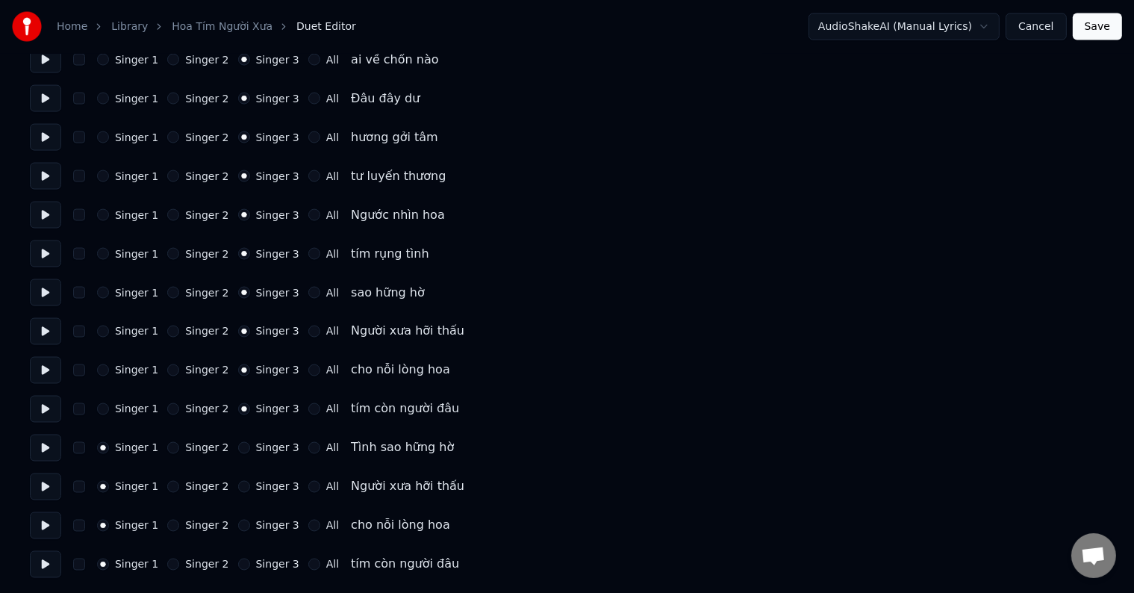
click at [250, 448] on button "Singer 3" at bounding box center [244, 448] width 12 height 12
drag, startPoint x: 263, startPoint y: 448, endPoint x: 263, endPoint y: 466, distance: 17.9
click at [263, 448] on label "Singer 3" at bounding box center [277, 448] width 43 height 10
click at [250, 448] on button "Singer 3" at bounding box center [244, 448] width 12 height 12
click at [264, 492] on label "Singer 3" at bounding box center [277, 487] width 43 height 10
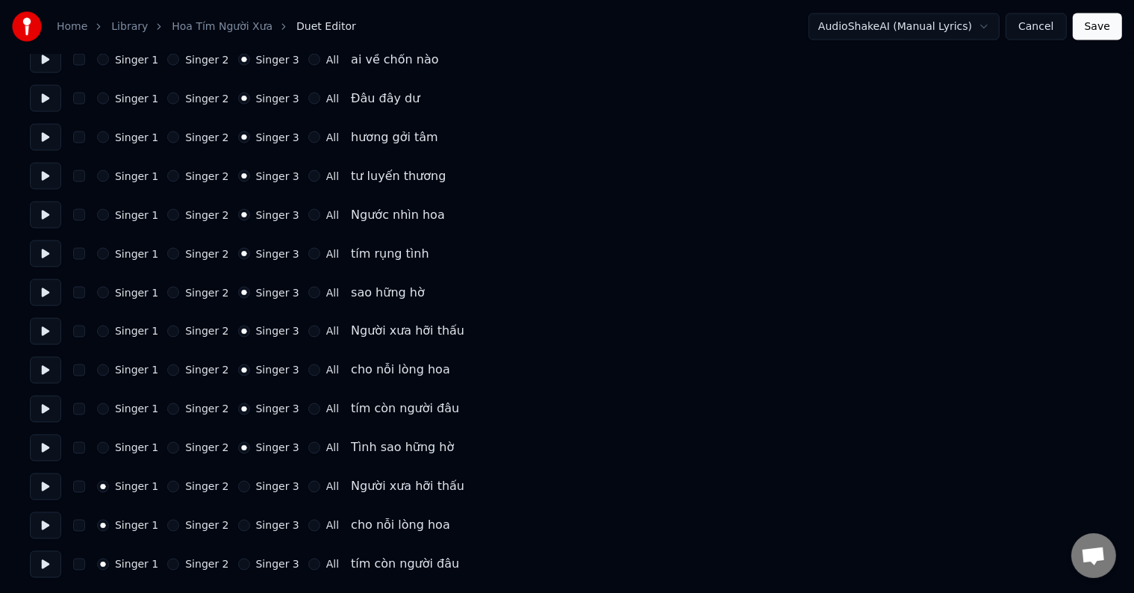
click at [250, 492] on button "Singer 3" at bounding box center [244, 487] width 12 height 12
click at [264, 492] on label "Singer 3" at bounding box center [277, 487] width 43 height 10
click at [250, 492] on button "Singer 3" at bounding box center [244, 487] width 12 height 12
click at [264, 529] on label "Singer 3" at bounding box center [277, 525] width 43 height 10
click at [250, 529] on button "Singer 3" at bounding box center [244, 526] width 12 height 12
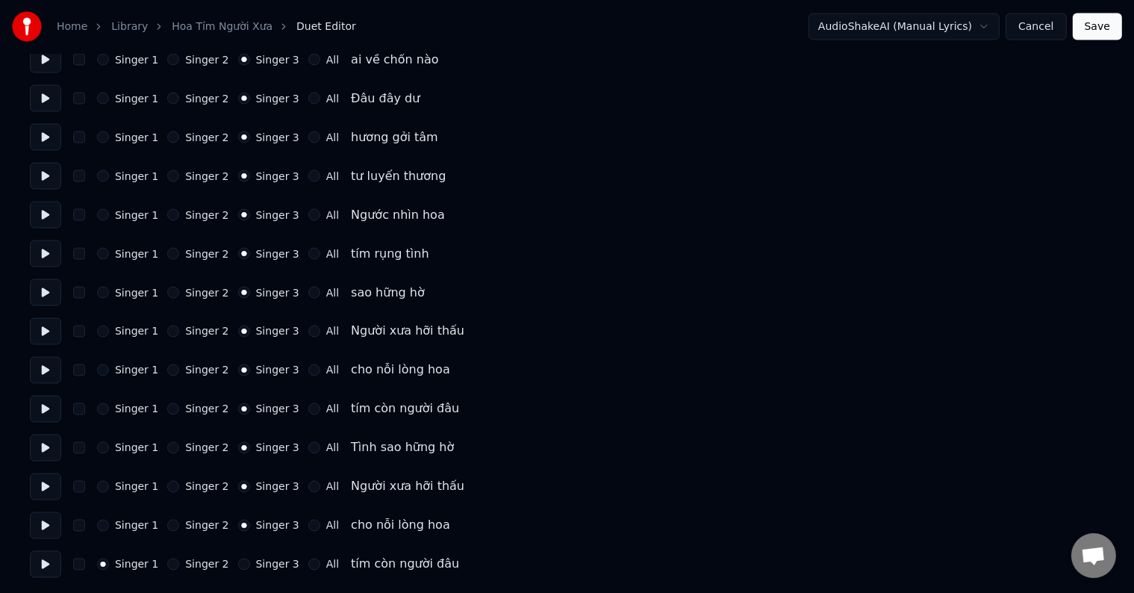
click at [264, 529] on label "Singer 3" at bounding box center [277, 525] width 43 height 10
click at [250, 529] on button "Singer 3" at bounding box center [244, 526] width 12 height 12
click at [264, 564] on label "Singer 3" at bounding box center [277, 564] width 43 height 10
click at [250, 564] on button "Singer 3" at bounding box center [244, 564] width 12 height 12
click at [264, 564] on label "Singer 3" at bounding box center [277, 564] width 43 height 10
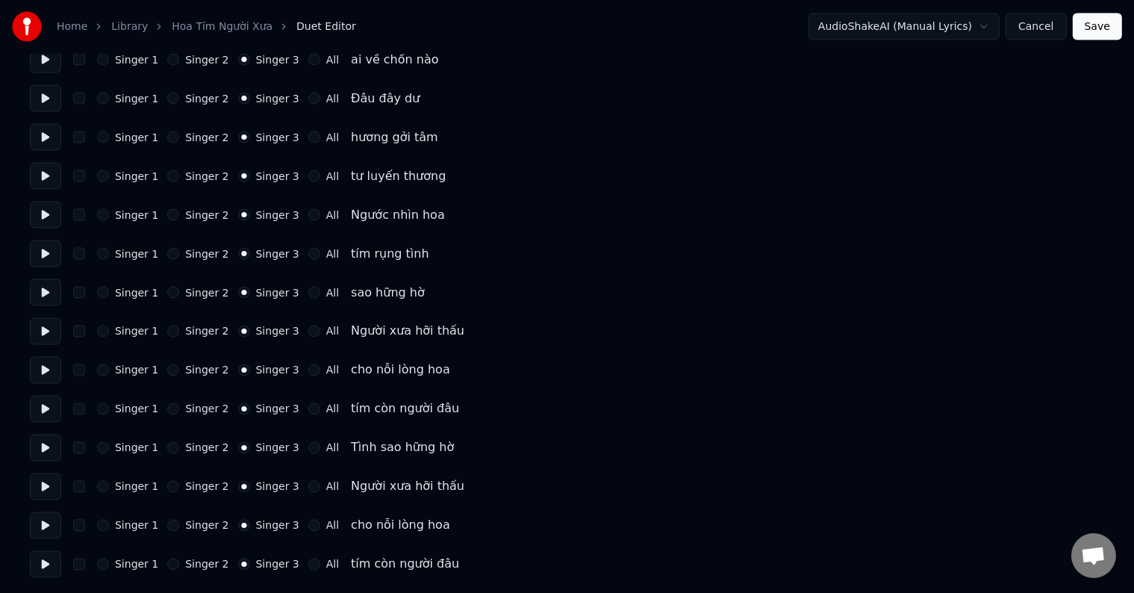
click at [250, 564] on button "Singer 3" at bounding box center [244, 564] width 12 height 12
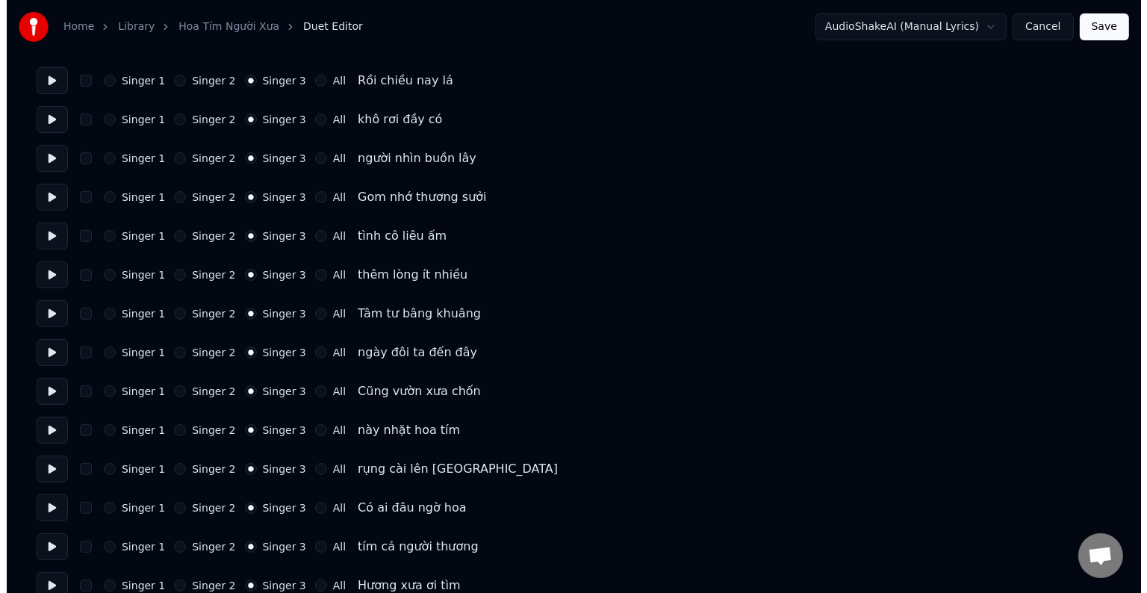
scroll to position [0, 0]
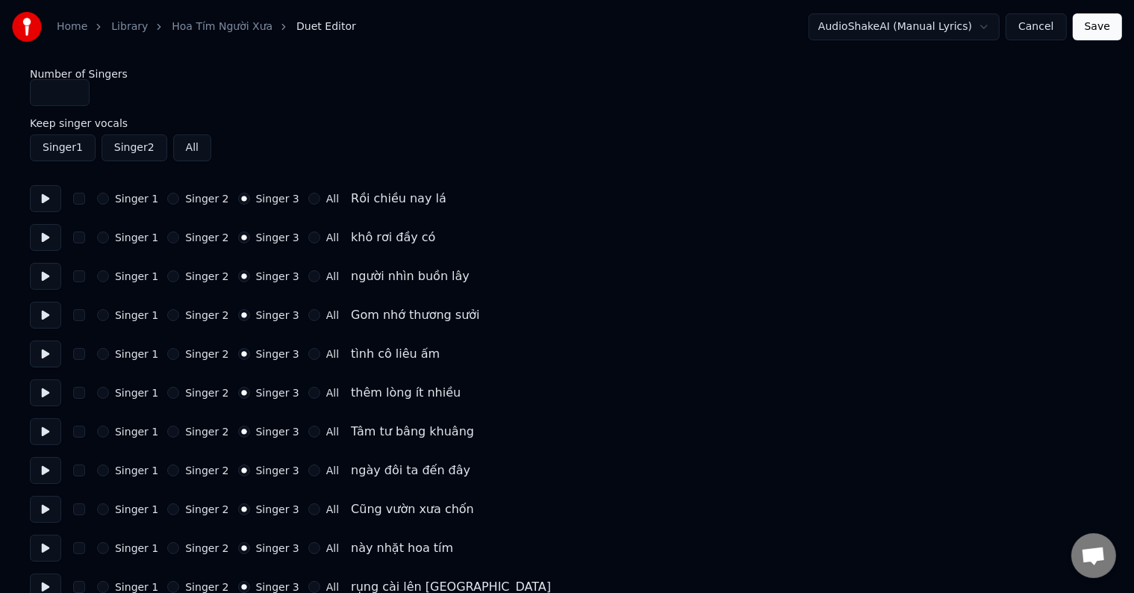
click at [1101, 28] on button "Save" at bounding box center [1097, 26] width 49 height 27
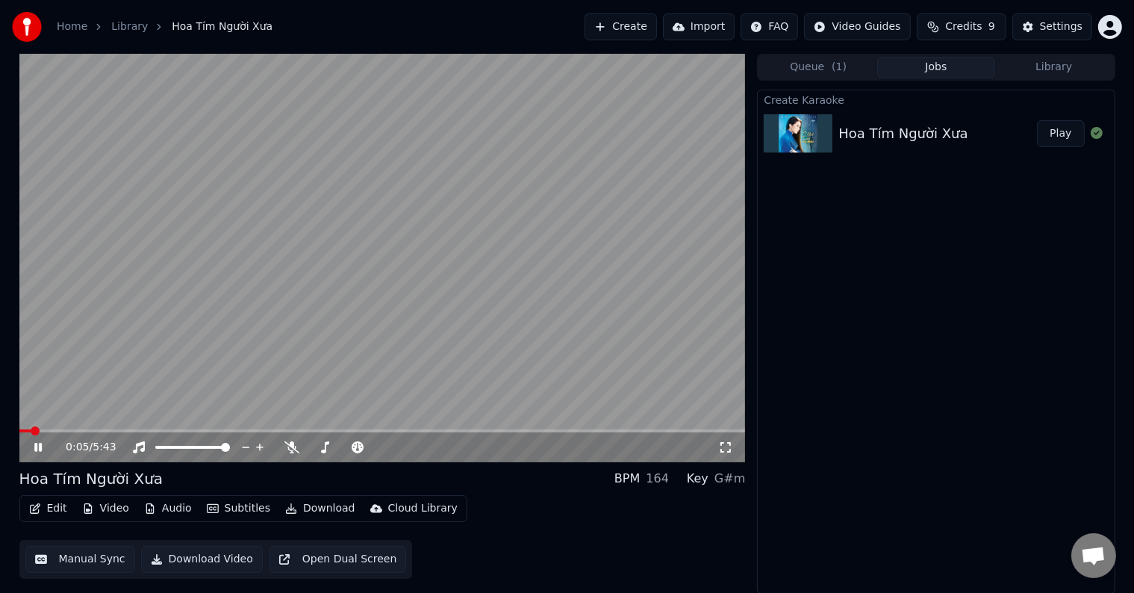
click at [1059, 69] on button "Library" at bounding box center [1054, 68] width 118 height 22
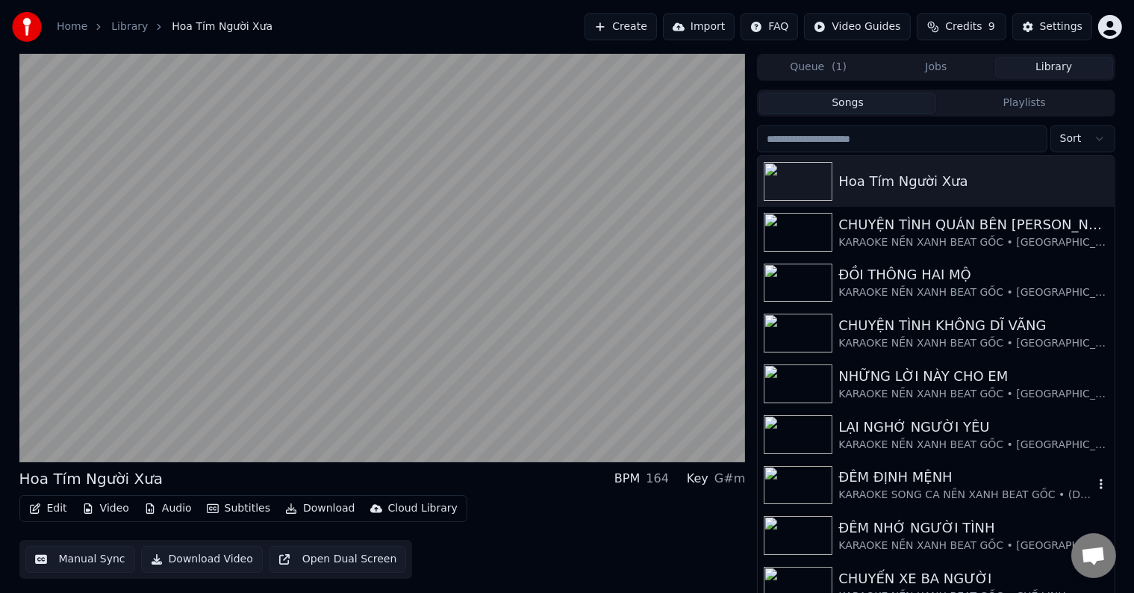
click at [926, 479] on div "ĐÊM ĐỊNH MỆNH" at bounding box center [965, 477] width 255 height 21
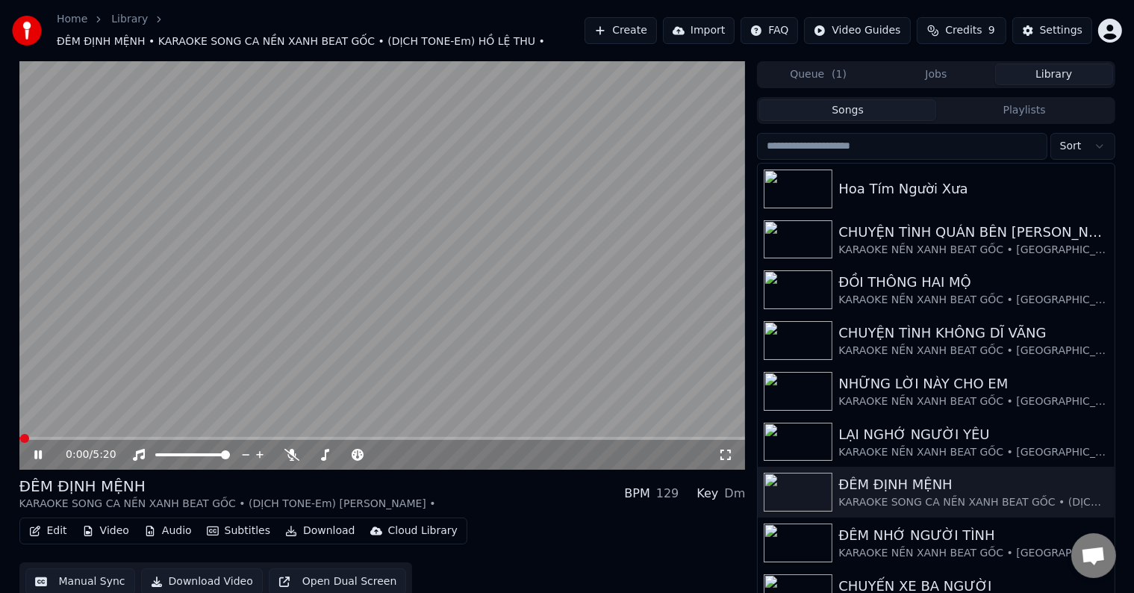
click at [54, 525] on button "Edit" at bounding box center [48, 530] width 50 height 21
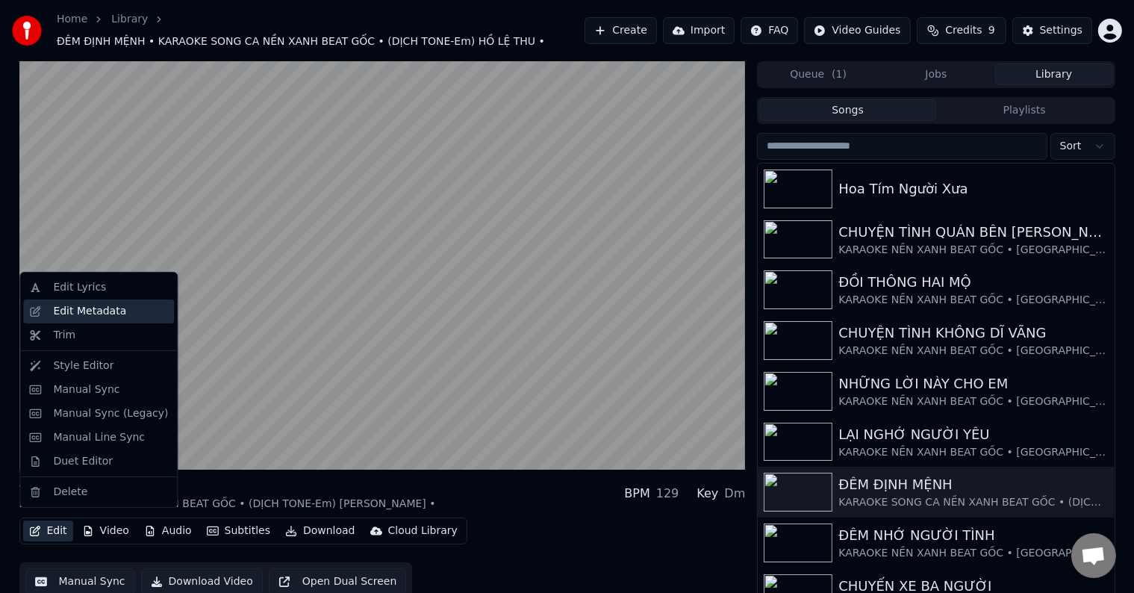
click at [75, 305] on div "Edit Metadata" at bounding box center [89, 311] width 73 height 15
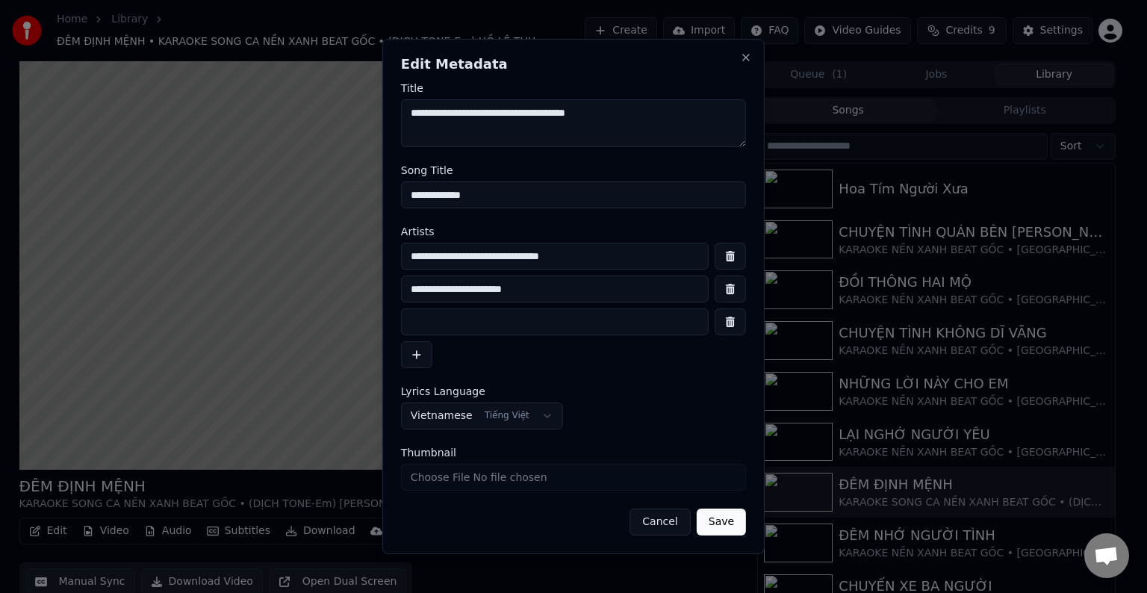
drag, startPoint x: 618, startPoint y: 260, endPoint x: 381, endPoint y: 260, distance: 236.7
click at [381, 260] on body "Home Library ĐÊM ĐỊNH MỆNH • KARAOKE SONG CA NỀN XANH BEAT GỐC • (DỊCH TONE-Em)…" at bounding box center [567, 296] width 1134 height 593
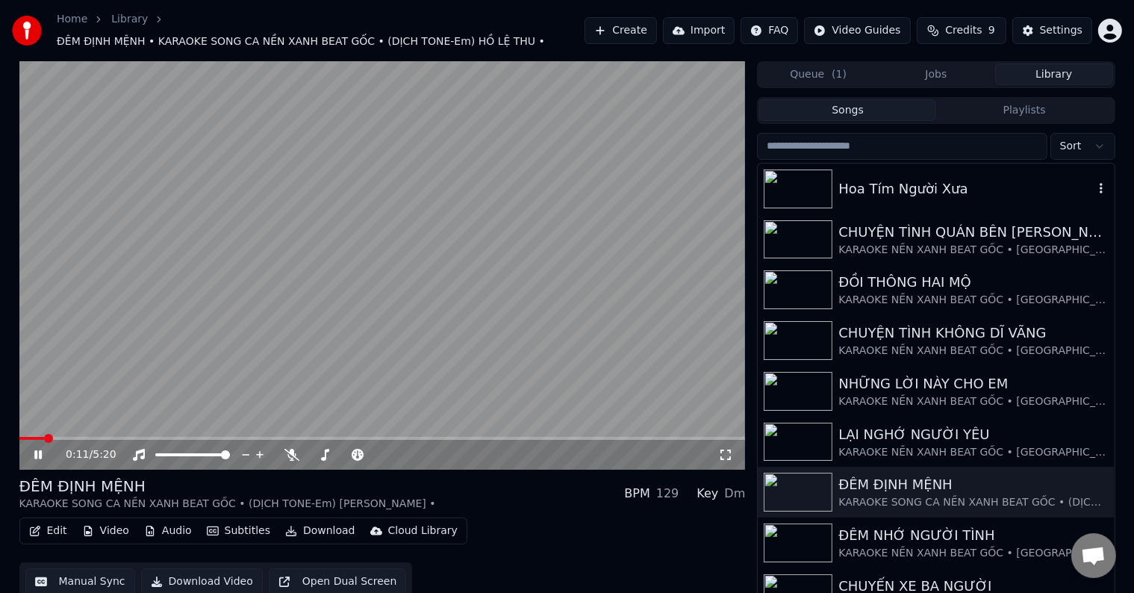
click at [932, 184] on div "Hoa Tím Người Xưa" at bounding box center [965, 188] width 255 height 21
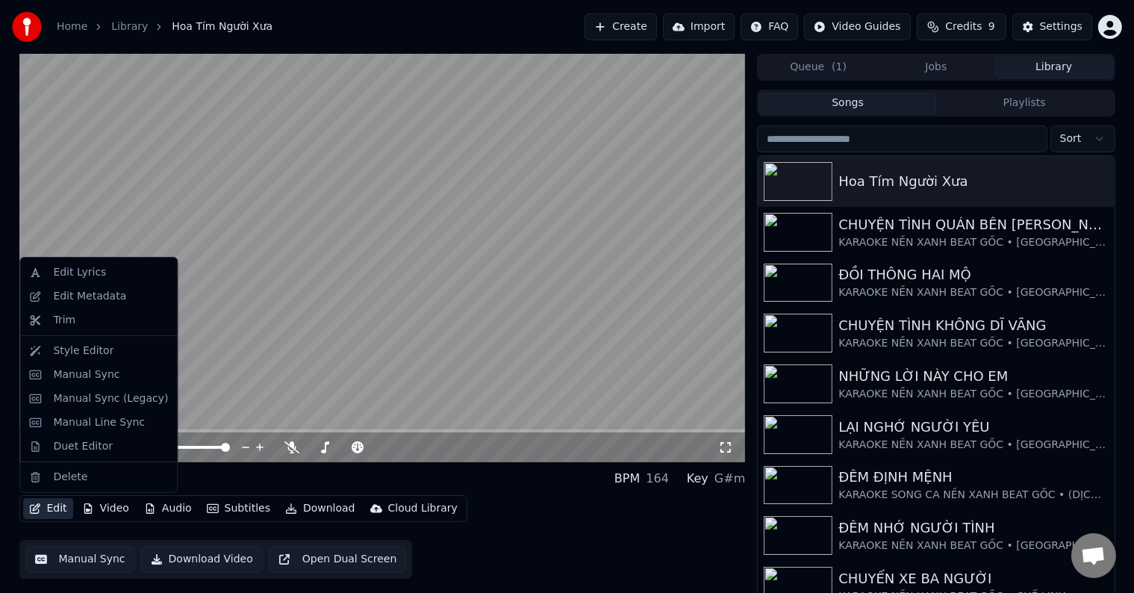
click at [58, 510] on button "Edit" at bounding box center [48, 508] width 50 height 21
click at [95, 299] on div "Edit Metadata" at bounding box center [89, 296] width 73 height 15
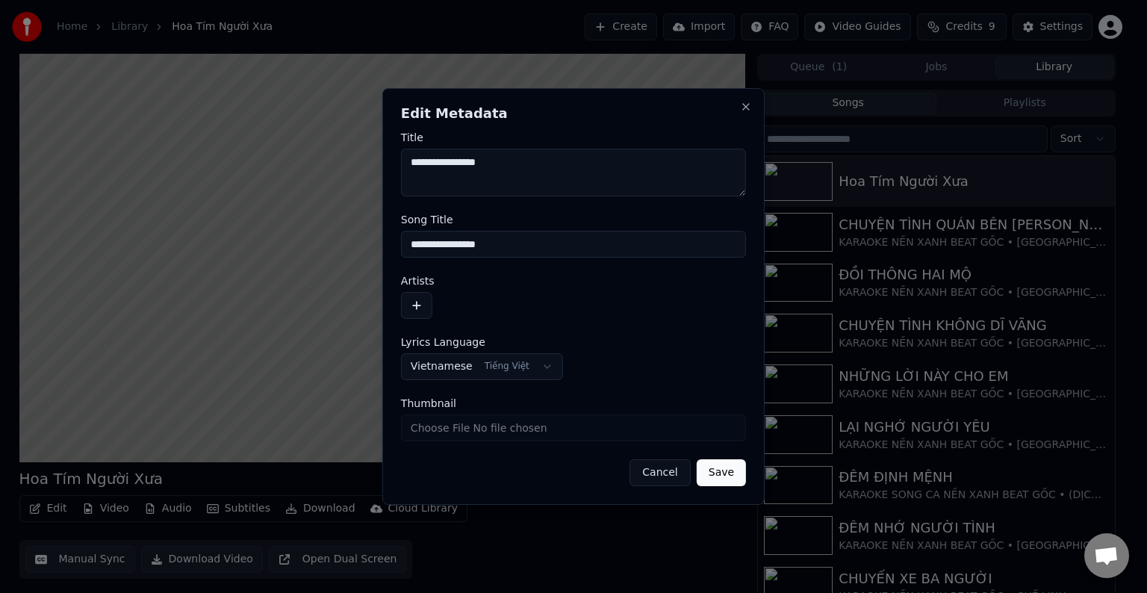
click at [479, 246] on input "**********" at bounding box center [573, 244] width 345 height 27
click at [426, 281] on label "Artists" at bounding box center [573, 280] width 345 height 10
click at [468, 280] on label "Artists" at bounding box center [573, 280] width 345 height 10
click at [446, 316] on div at bounding box center [573, 305] width 345 height 27
click at [424, 247] on input "**********" at bounding box center [573, 244] width 345 height 27
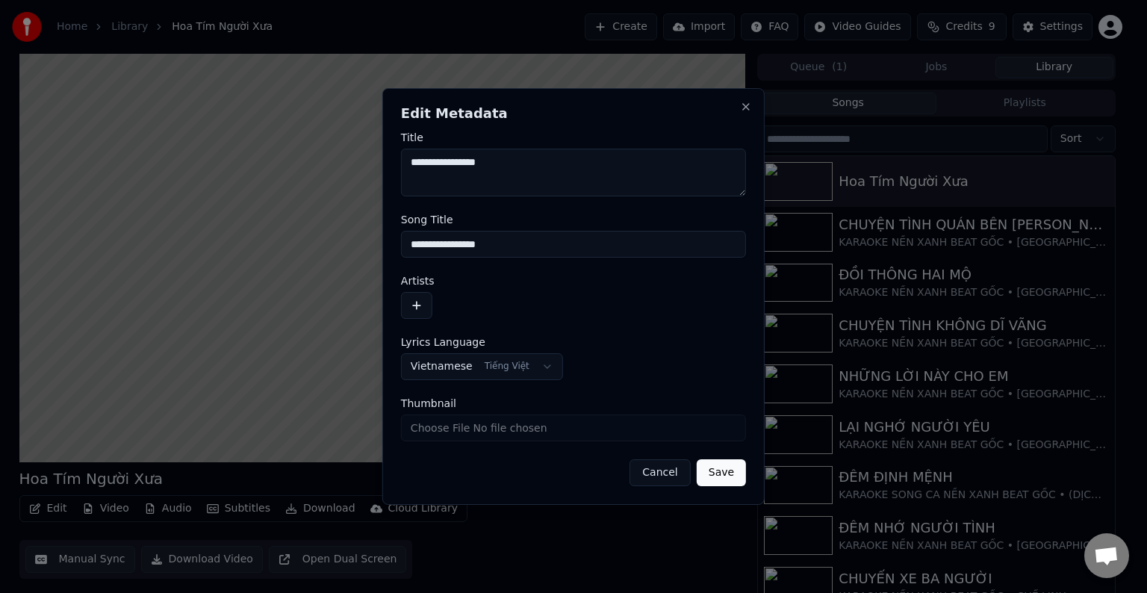
drag, startPoint x: 430, startPoint y: 243, endPoint x: 335, endPoint y: 243, distance: 94.8
click at [335, 243] on body "Home Library Hoa Tím Người Xưa Create Import FAQ Video Guides Credits 9 Setting…" at bounding box center [567, 296] width 1134 height 593
type input "**********"
click at [418, 284] on label "Artists" at bounding box center [573, 280] width 345 height 10
click at [428, 340] on span "Lyrics Language" at bounding box center [443, 342] width 84 height 10
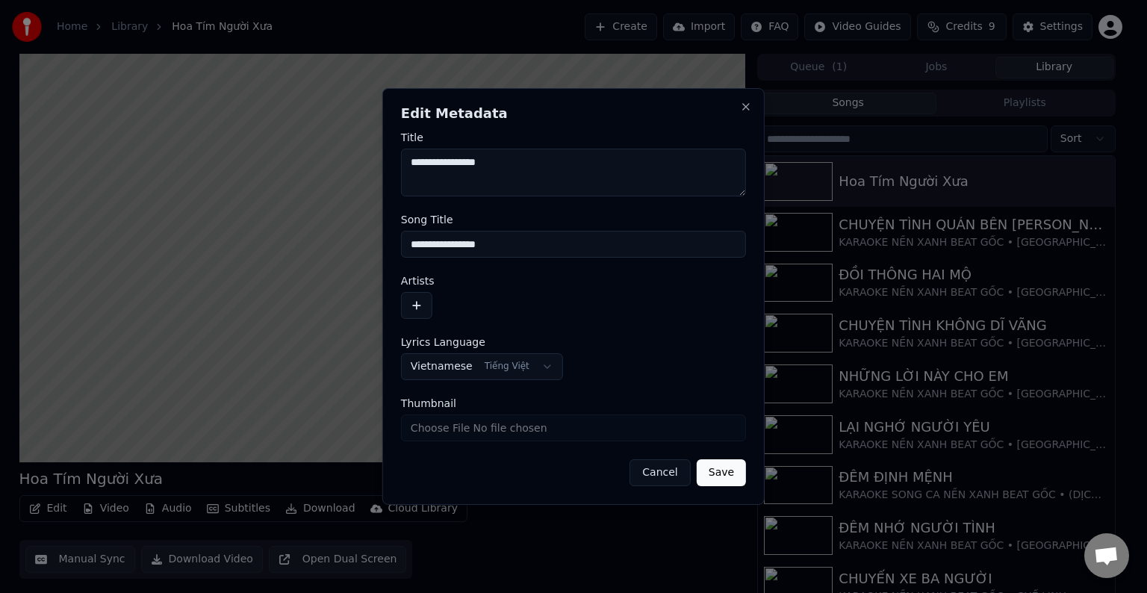
drag, startPoint x: 436, startPoint y: 328, endPoint x: 424, endPoint y: 299, distance: 31.5
click at [436, 327] on form "**********" at bounding box center [573, 309] width 345 height 354
click at [414, 305] on button "button" at bounding box center [416, 305] width 31 height 27
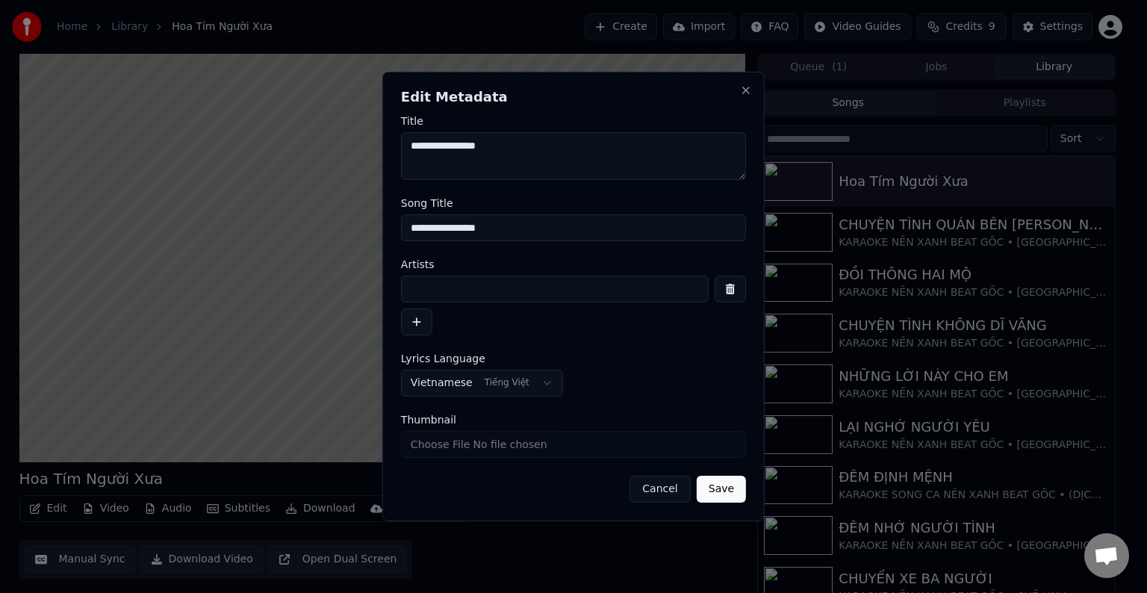
click at [443, 291] on input at bounding box center [555, 288] width 308 height 27
click at [456, 251] on form "**********" at bounding box center [573, 309] width 345 height 387
click at [456, 239] on input "**********" at bounding box center [573, 227] width 345 height 27
click at [455, 239] on input "**********" at bounding box center [573, 227] width 345 height 27
click at [455, 261] on label "Artists" at bounding box center [573, 264] width 345 height 10
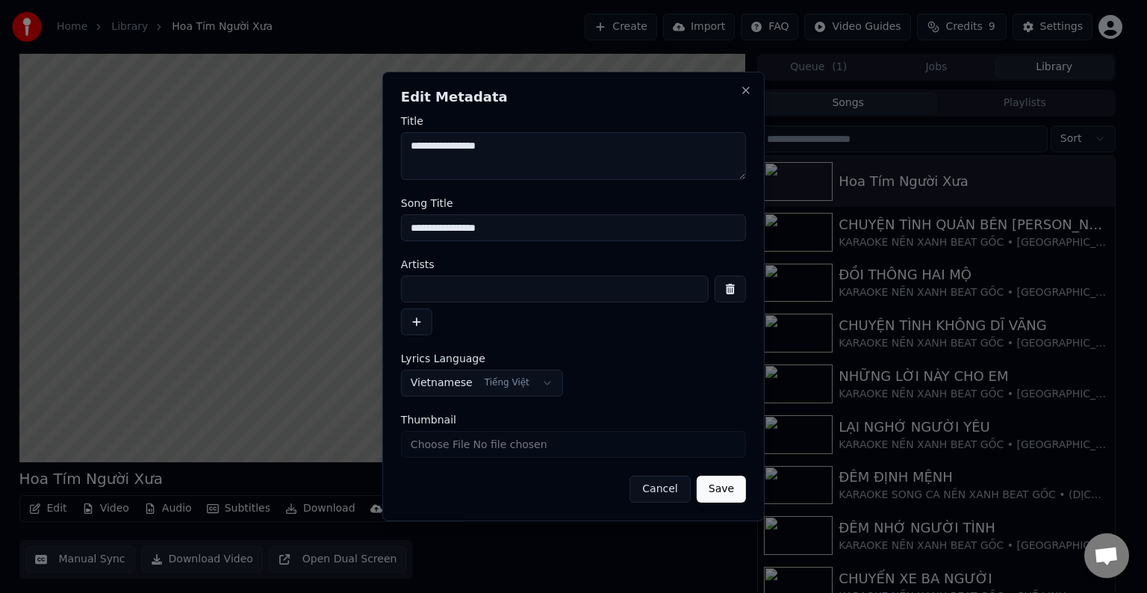
click at [454, 272] on div "Artists" at bounding box center [573, 297] width 345 height 76
click at [451, 287] on input at bounding box center [555, 288] width 308 height 27
paste input "**********"
type input "**********"
click at [412, 323] on button "button" at bounding box center [416, 321] width 31 height 27
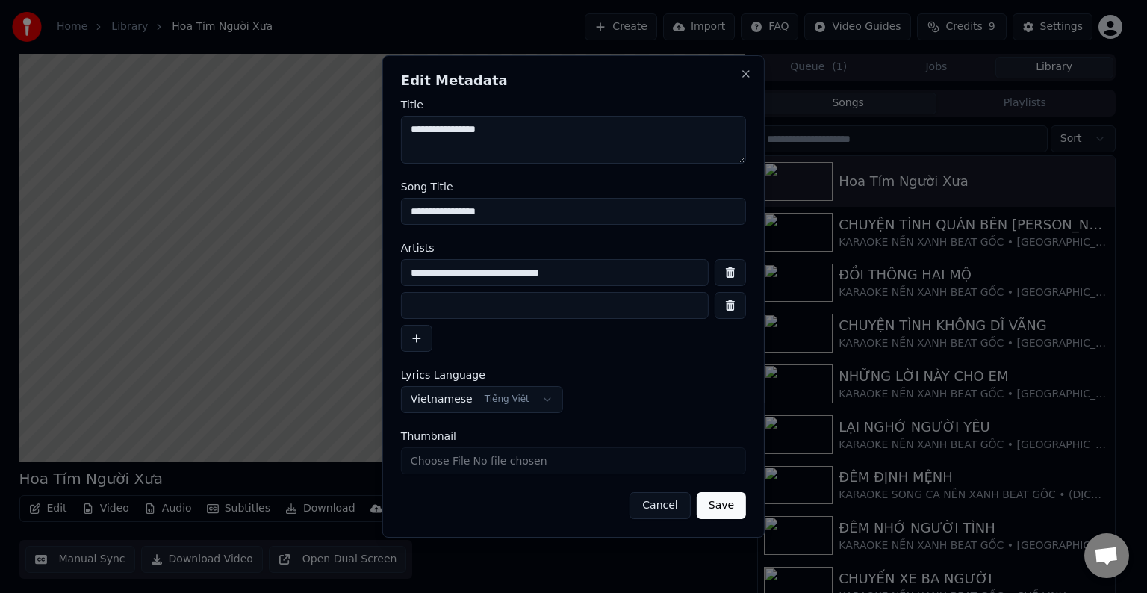
click at [446, 316] on input at bounding box center [555, 305] width 308 height 27
type input "*********"
click at [617, 272] on input "**********" at bounding box center [555, 272] width 308 height 27
type input "**********"
drag, startPoint x: 411, startPoint y: 305, endPoint x: 411, endPoint y: 337, distance: 32.8
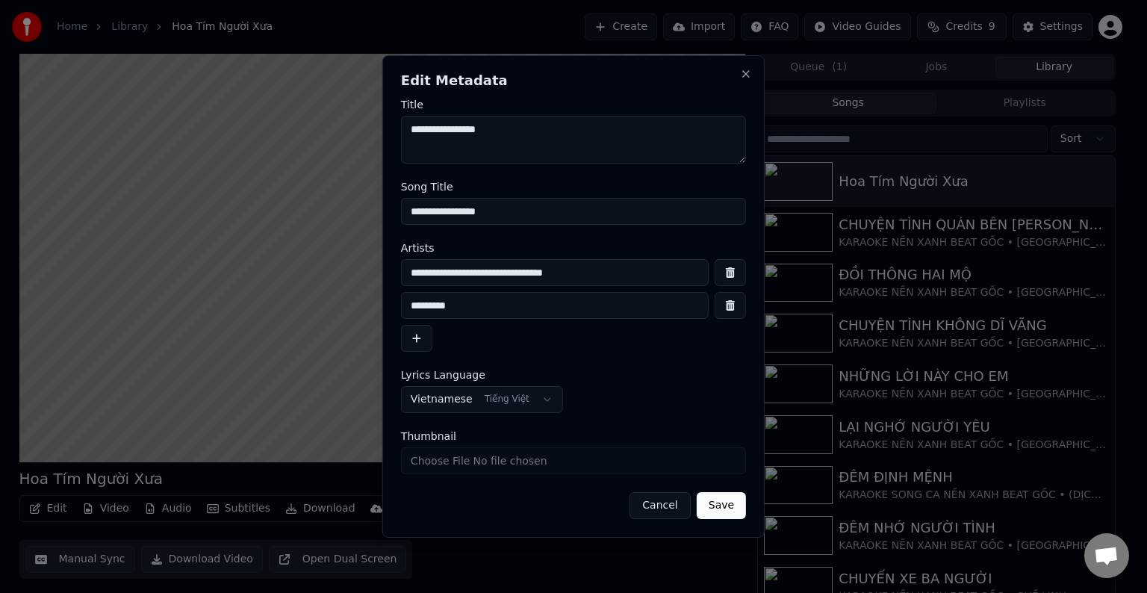
click at [410, 305] on input "*********" at bounding box center [555, 305] width 308 height 27
type input "*********"
click at [720, 508] on button "Save" at bounding box center [721, 505] width 49 height 27
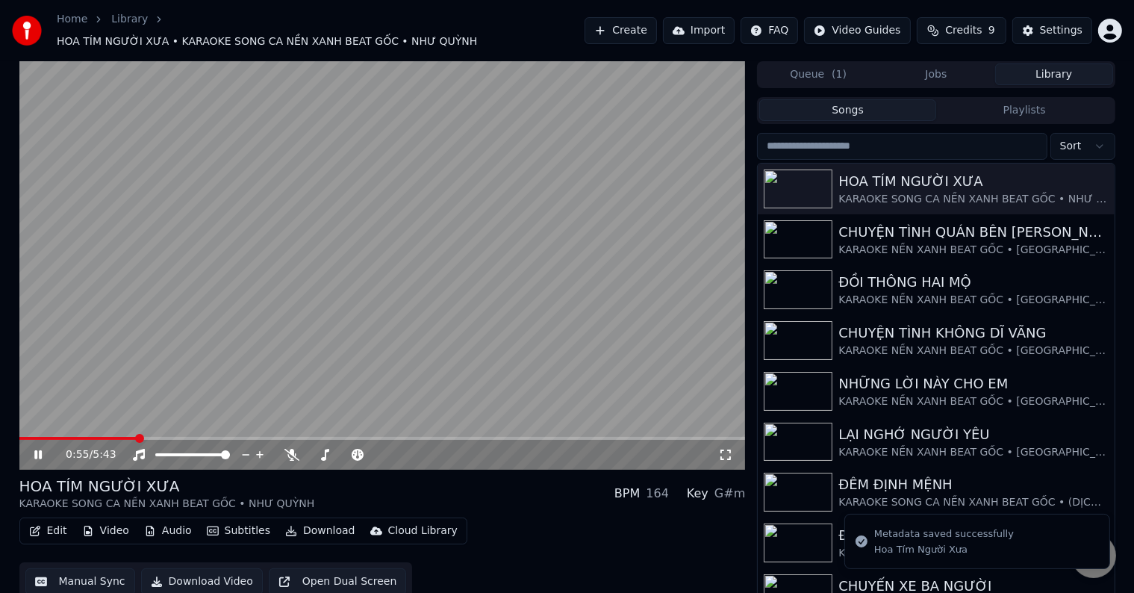
click at [46, 429] on video at bounding box center [382, 265] width 726 height 408
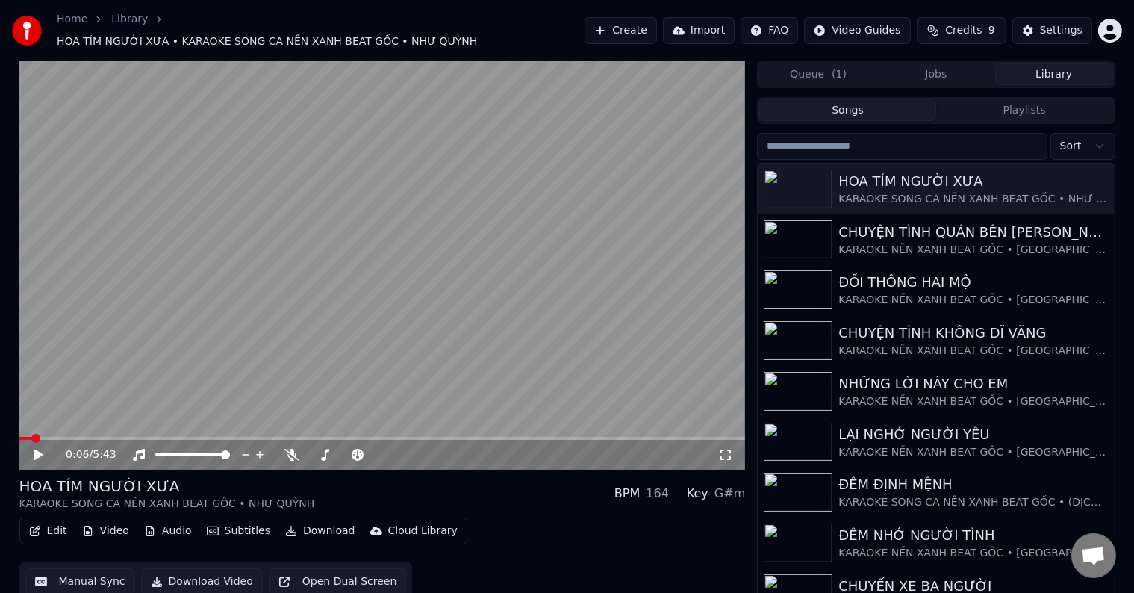
click at [33, 436] on span at bounding box center [35, 438] width 9 height 9
drag, startPoint x: 722, startPoint y: 487, endPoint x: 741, endPoint y: 487, distance: 18.7
click at [741, 487] on div "G#m" at bounding box center [729, 494] width 31 height 18
copy div "G#m"
click at [59, 523] on button "Edit" at bounding box center [48, 530] width 50 height 21
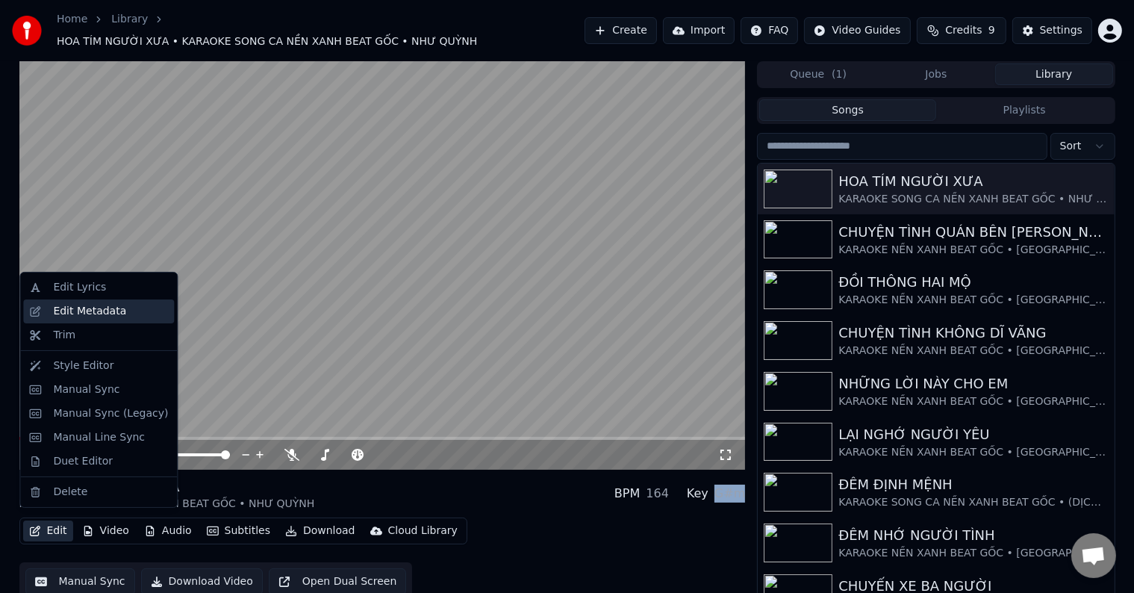
click at [82, 310] on div "Edit Metadata" at bounding box center [89, 311] width 73 height 15
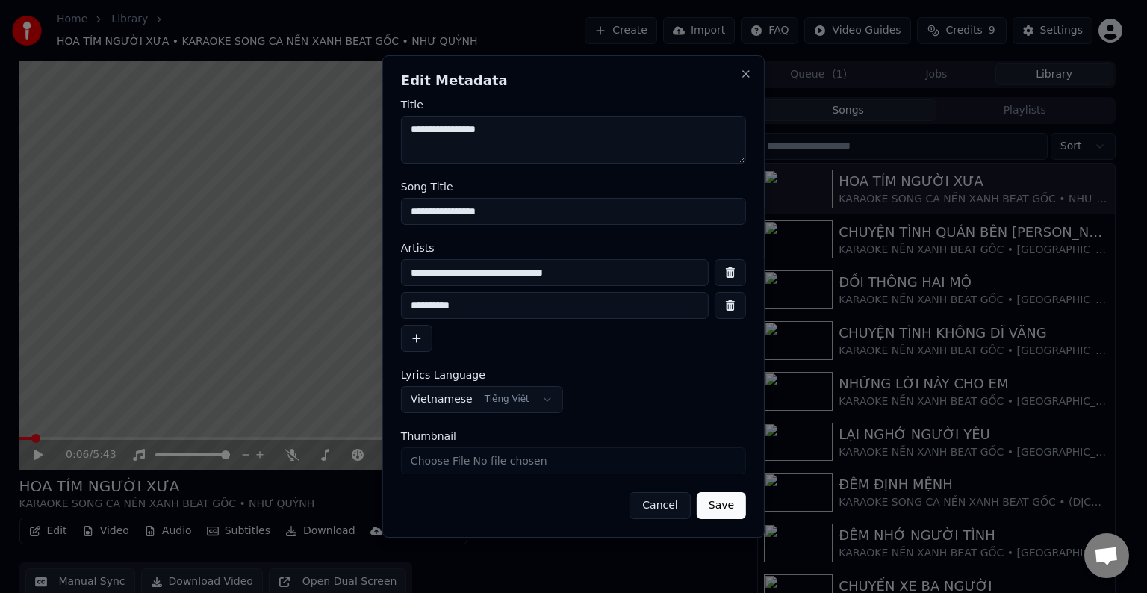
click at [440, 337] on div "**********" at bounding box center [573, 305] width 345 height 93
click at [519, 308] on input "*********" at bounding box center [555, 305] width 308 height 27
click at [618, 271] on input "**********" at bounding box center [555, 272] width 308 height 27
click at [606, 271] on input "**********" at bounding box center [555, 272] width 308 height 27
paste input "****"
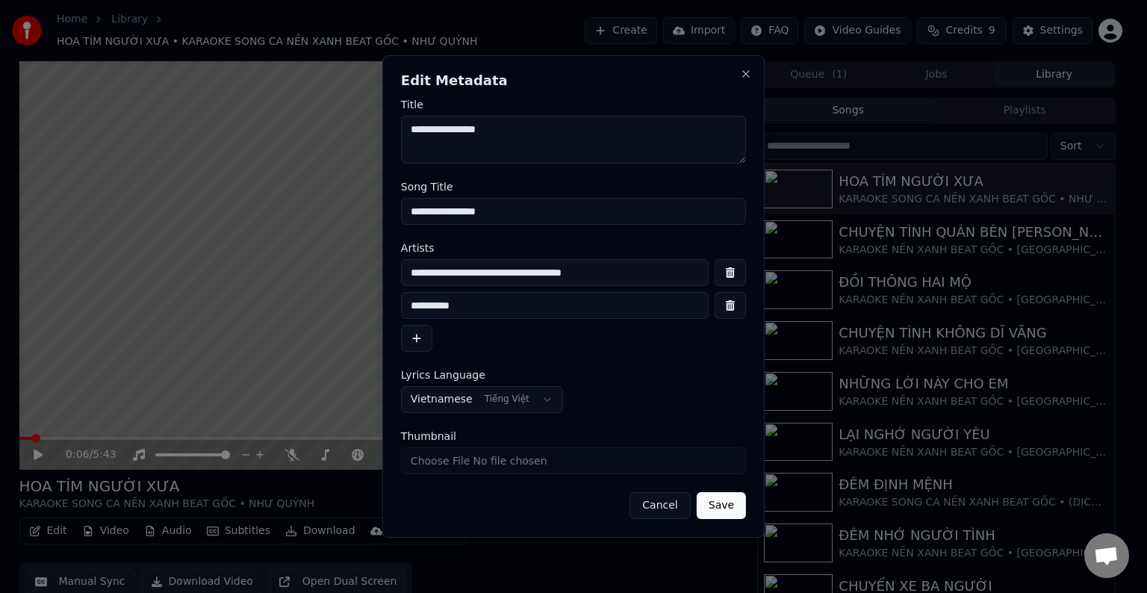
click at [611, 273] on input "**********" at bounding box center [555, 272] width 308 height 27
type input "**********"
click at [717, 506] on button "Save" at bounding box center [721, 505] width 49 height 27
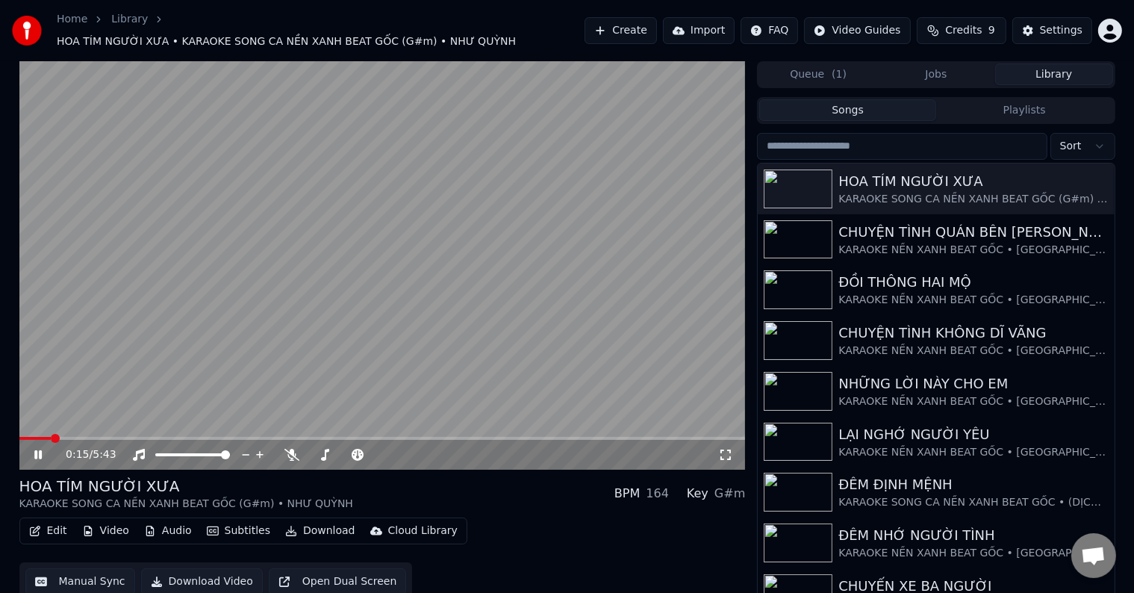
click at [57, 523] on button "Edit" at bounding box center [48, 530] width 50 height 21
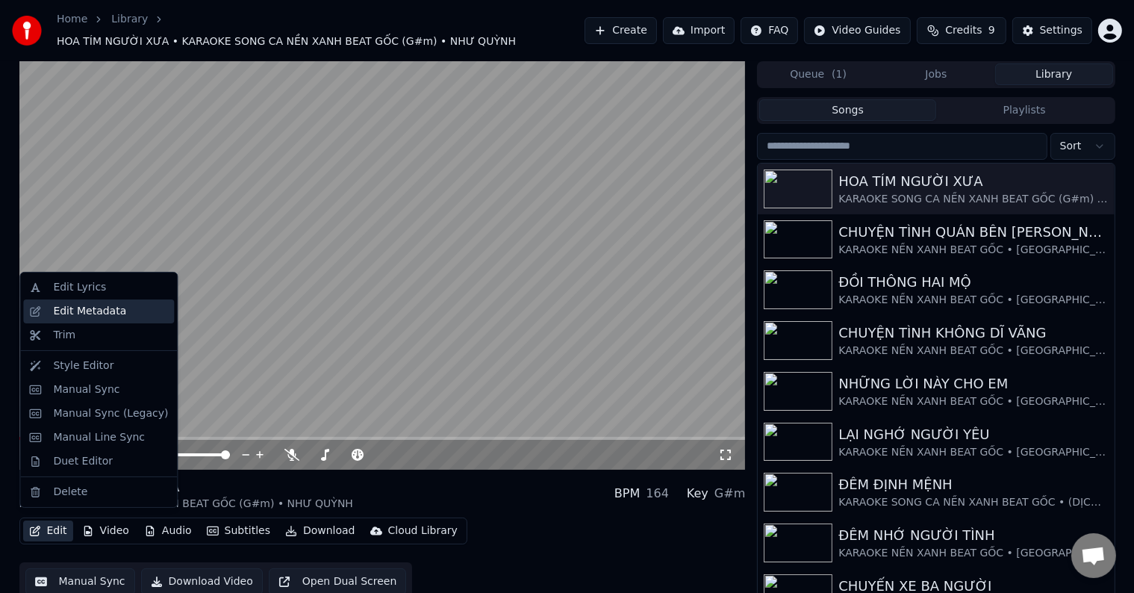
click at [96, 314] on div "Edit Metadata" at bounding box center [89, 311] width 73 height 15
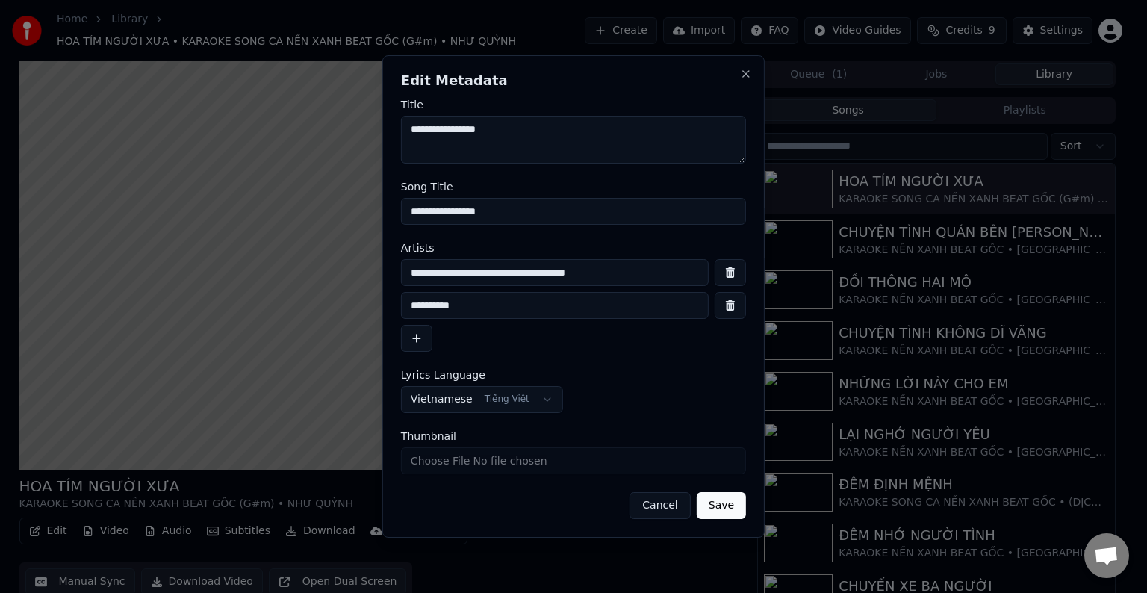
click at [648, 272] on input "**********" at bounding box center [555, 272] width 308 height 27
click at [673, 275] on input "**********" at bounding box center [555, 272] width 308 height 27
type input "**********"
click at [416, 305] on input "*********" at bounding box center [555, 305] width 308 height 27
type input "*********"
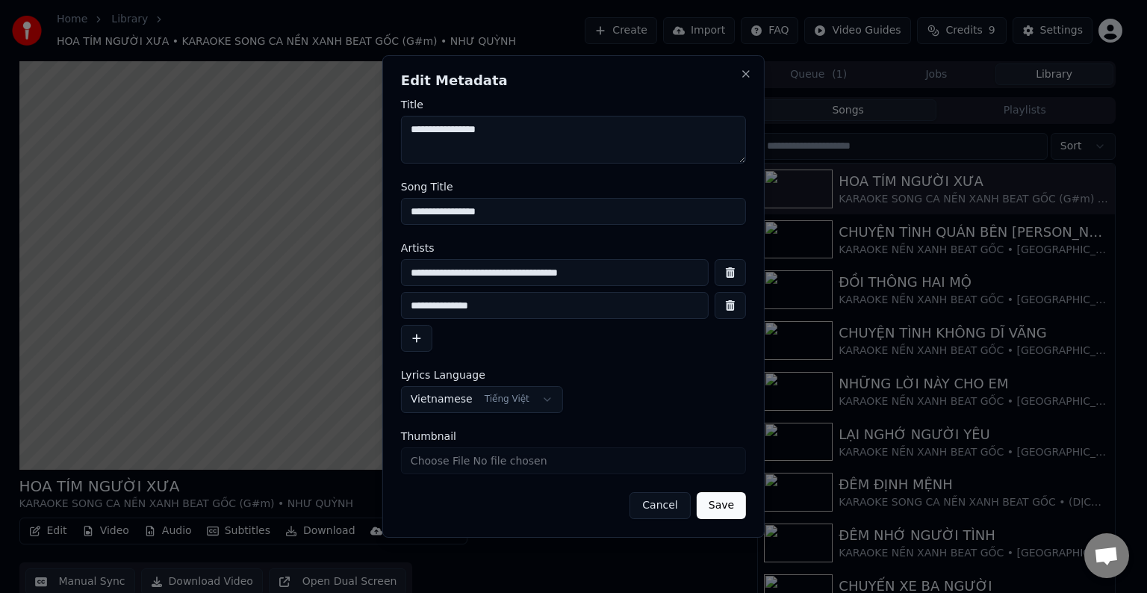
click at [723, 502] on button "Save" at bounding box center [721, 505] width 49 height 27
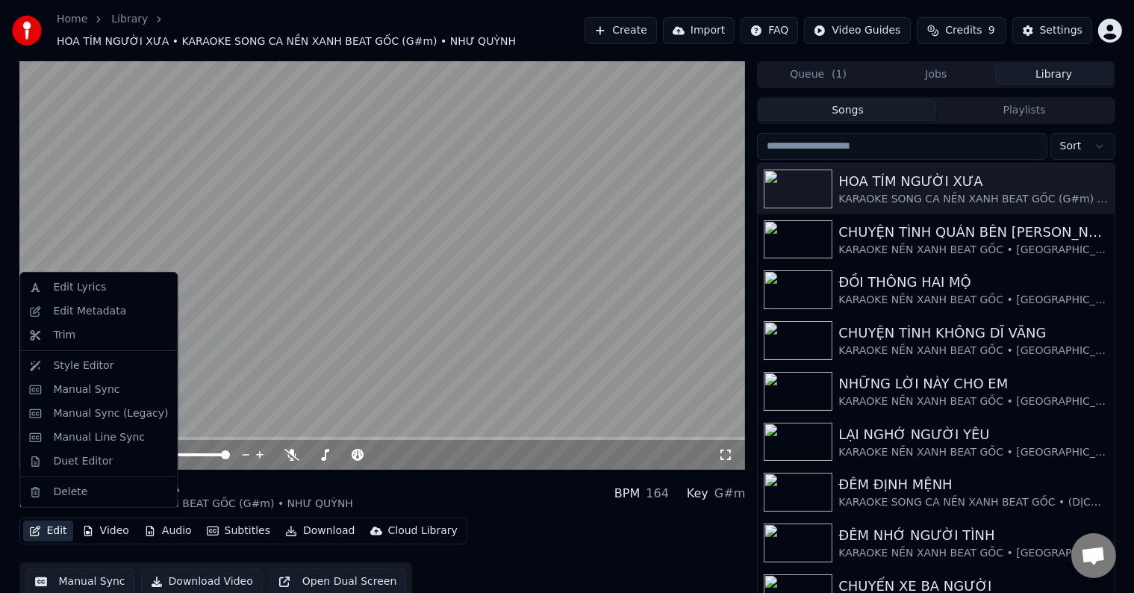
click at [51, 522] on button "Edit" at bounding box center [48, 530] width 50 height 21
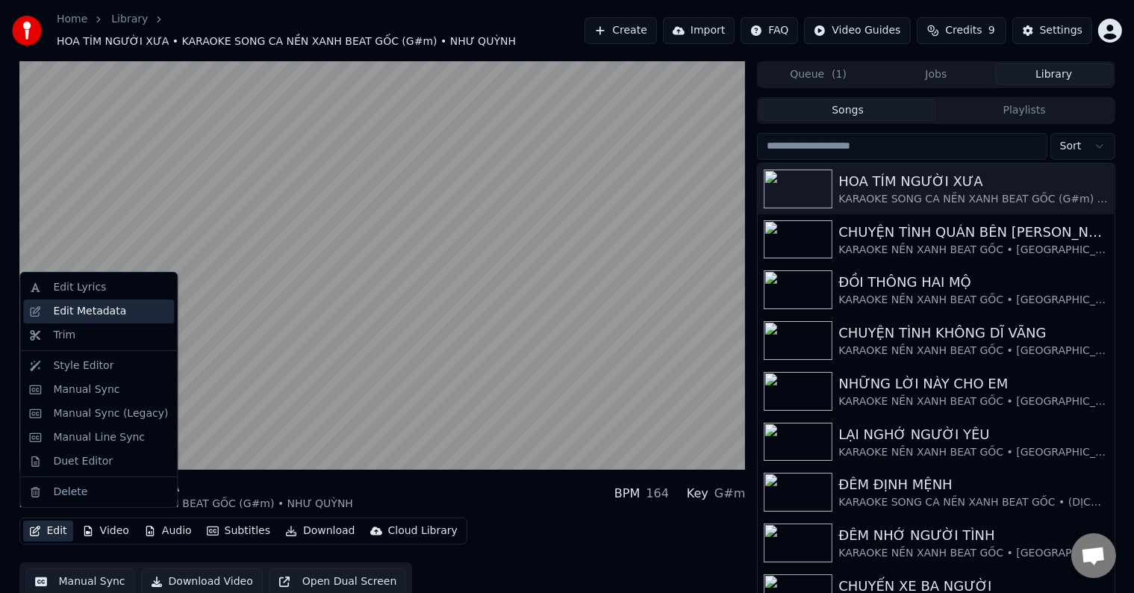
click at [77, 309] on div "Edit Metadata" at bounding box center [89, 311] width 73 height 15
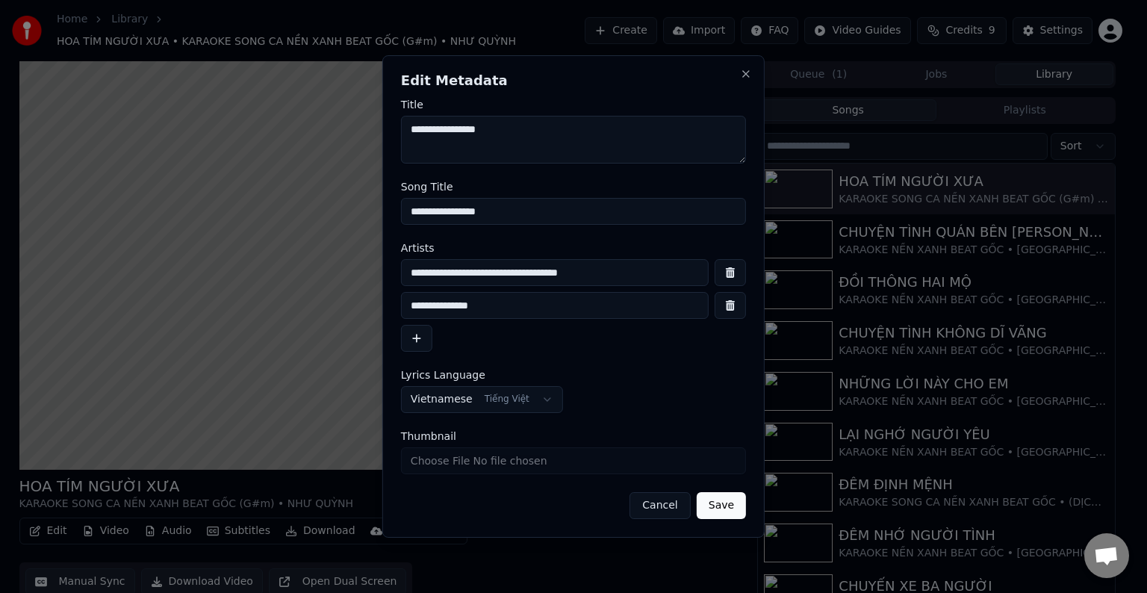
click at [429, 308] on input "*********" at bounding box center [555, 305] width 308 height 27
type input "*********"
click at [725, 508] on button "Save" at bounding box center [721, 505] width 49 height 27
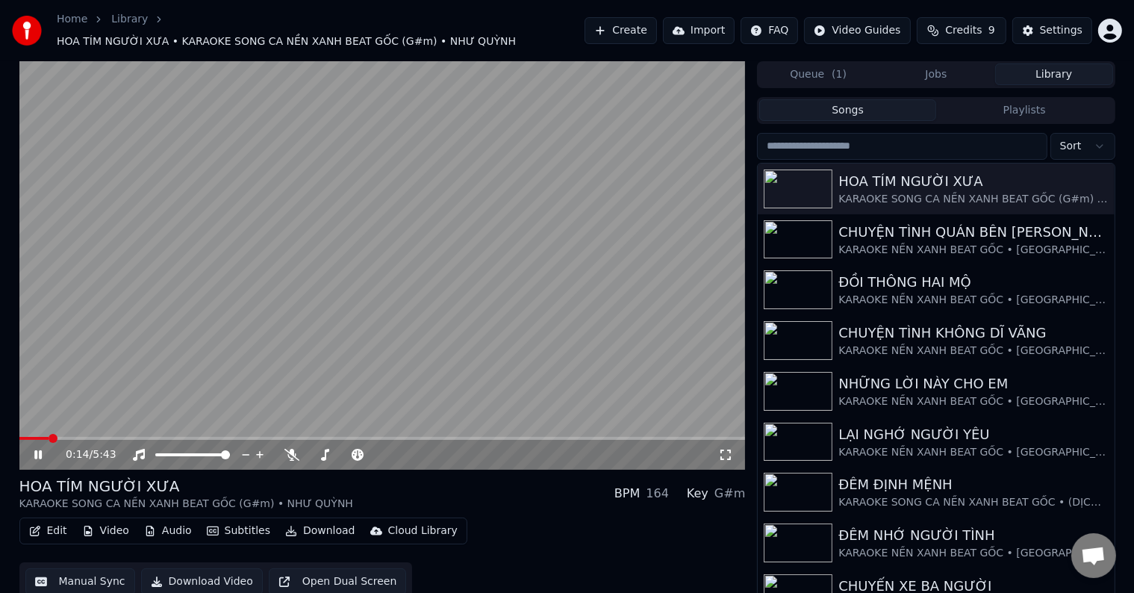
click at [49, 437] on span at bounding box center [34, 438] width 30 height 3
click at [19, 434] on span at bounding box center [23, 438] width 9 height 9
click at [293, 449] on icon at bounding box center [291, 455] width 15 height 12
click at [19, 434] on span at bounding box center [23, 438] width 9 height 9
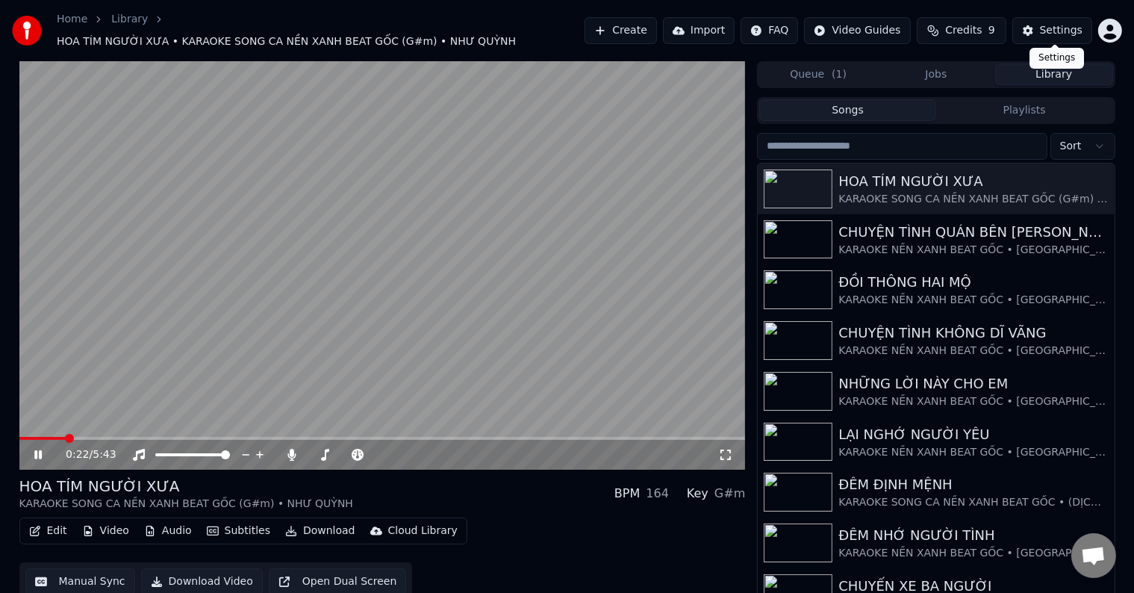
click at [1056, 25] on div "Settings" at bounding box center [1061, 30] width 43 height 15
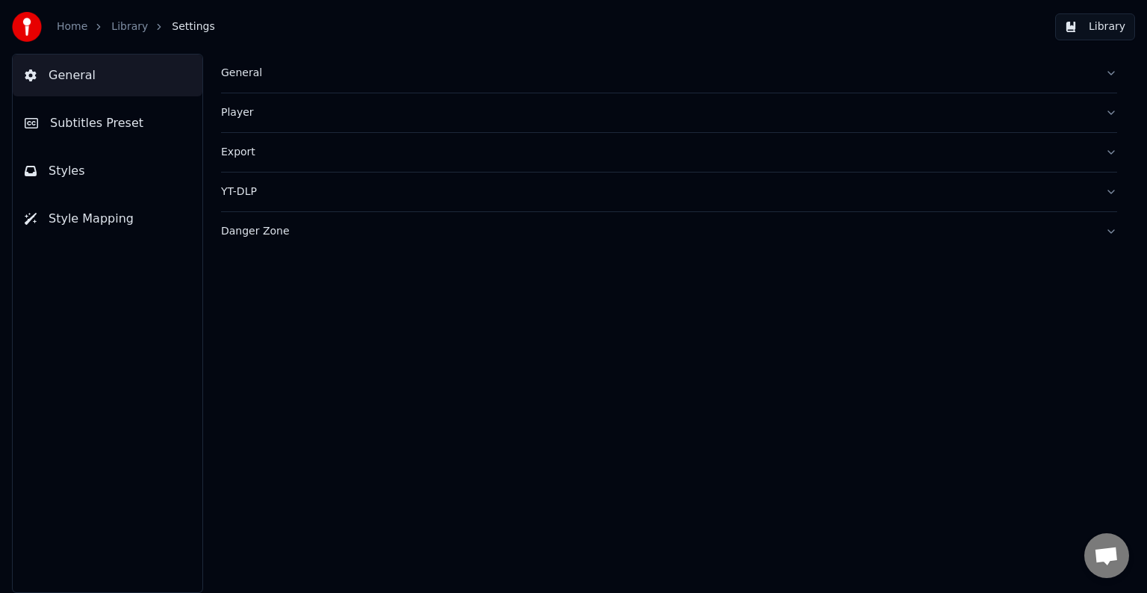
click at [79, 77] on span "General" at bounding box center [72, 75] width 47 height 18
click at [96, 125] on span "Subtitles Preset" at bounding box center [96, 123] width 93 height 18
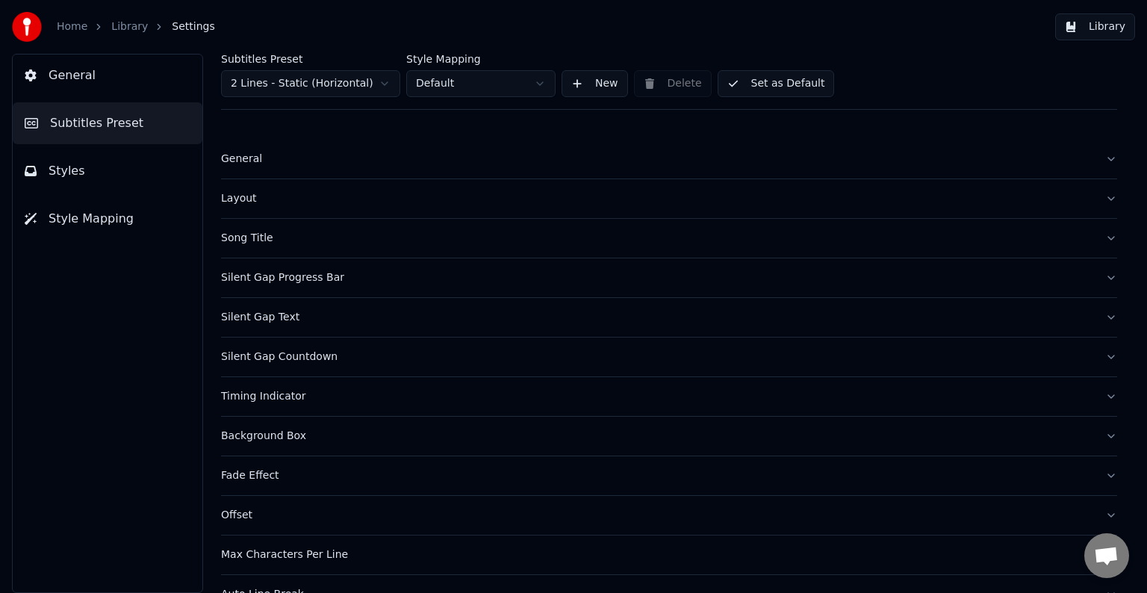
click at [243, 240] on div "Song Title" at bounding box center [657, 238] width 872 height 15
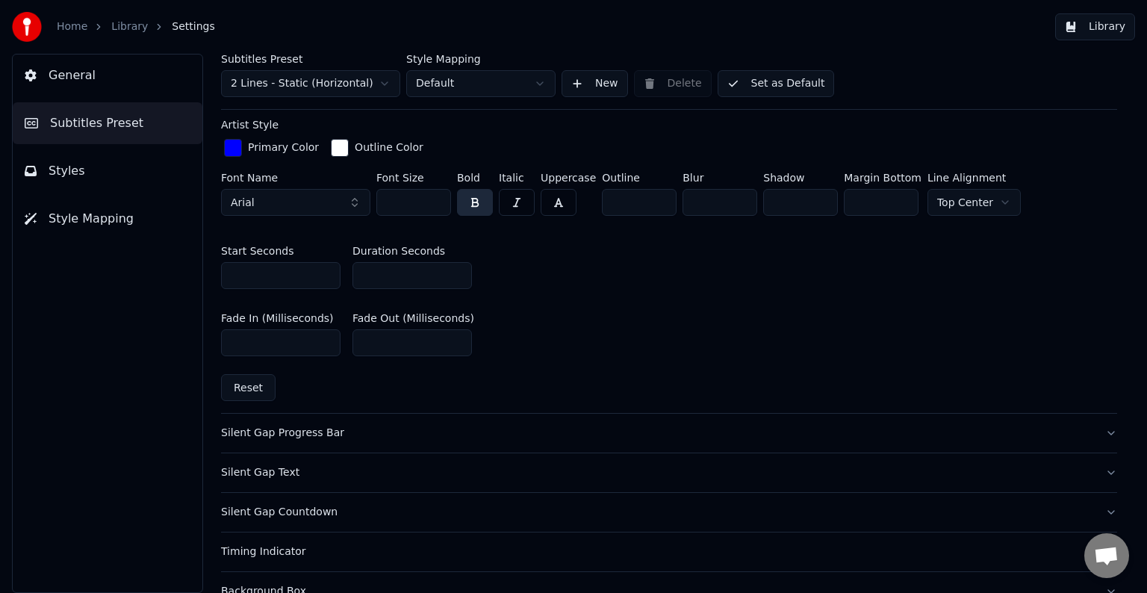
scroll to position [293, 0]
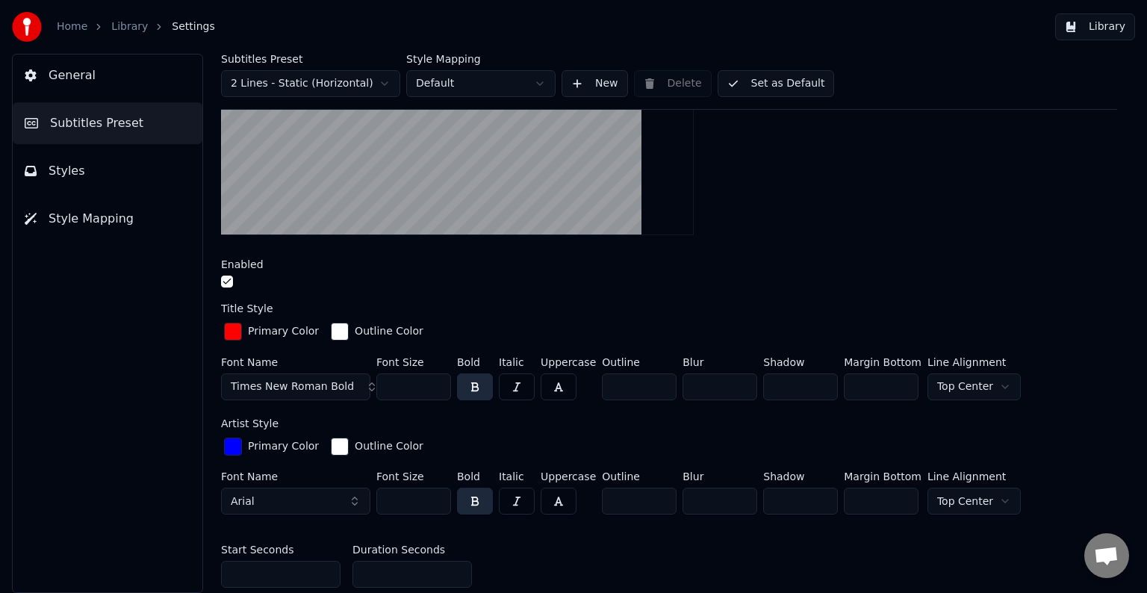
drag, startPoint x: 848, startPoint y: 385, endPoint x: 866, endPoint y: 385, distance: 17.9
click at [866, 385] on input "***" at bounding box center [881, 386] width 75 height 27
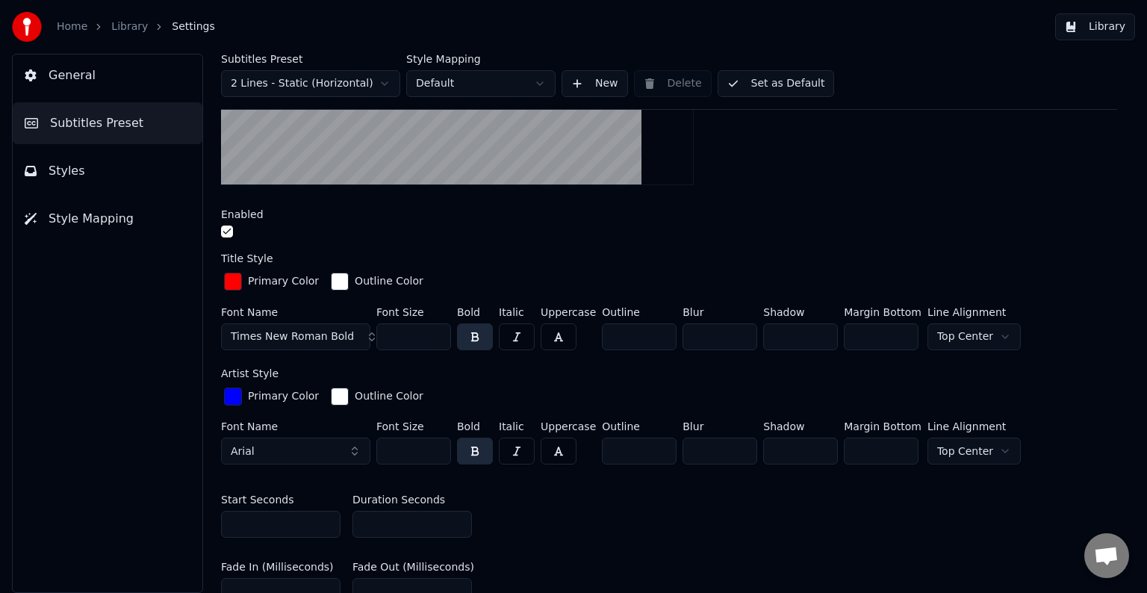
scroll to position [367, 0]
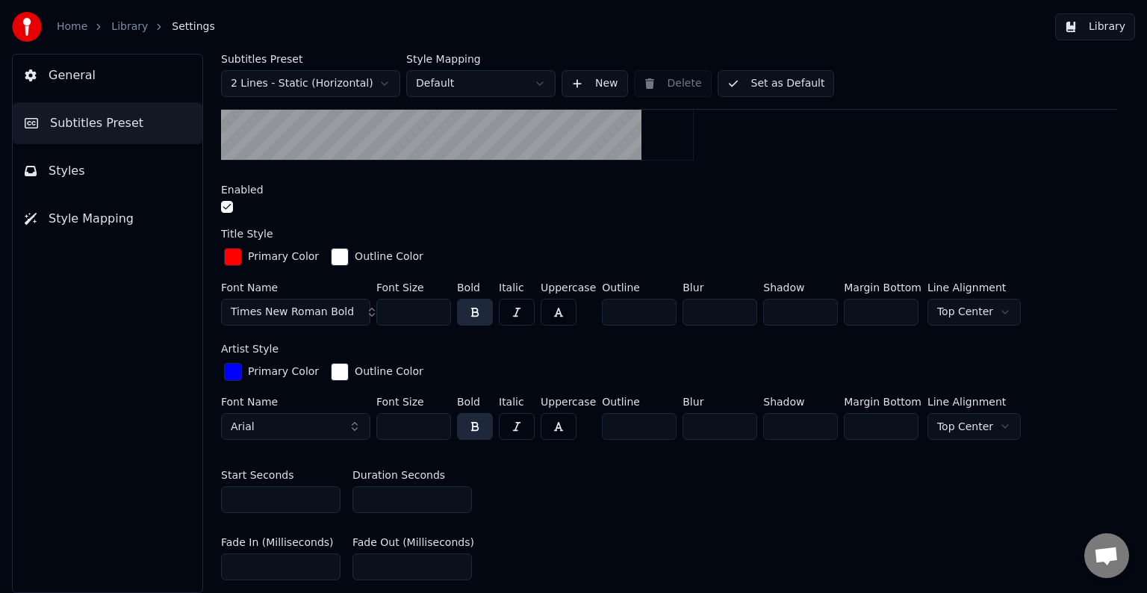
type input "***"
drag, startPoint x: 847, startPoint y: 426, endPoint x: 873, endPoint y: 427, distance: 26.9
click at [873, 427] on input "***" at bounding box center [881, 426] width 75 height 27
type input "***"
click at [800, 535] on div "Fade In (Milliseconds) *** Fade Out (Milliseconds) ***" at bounding box center [669, 558] width 896 height 67
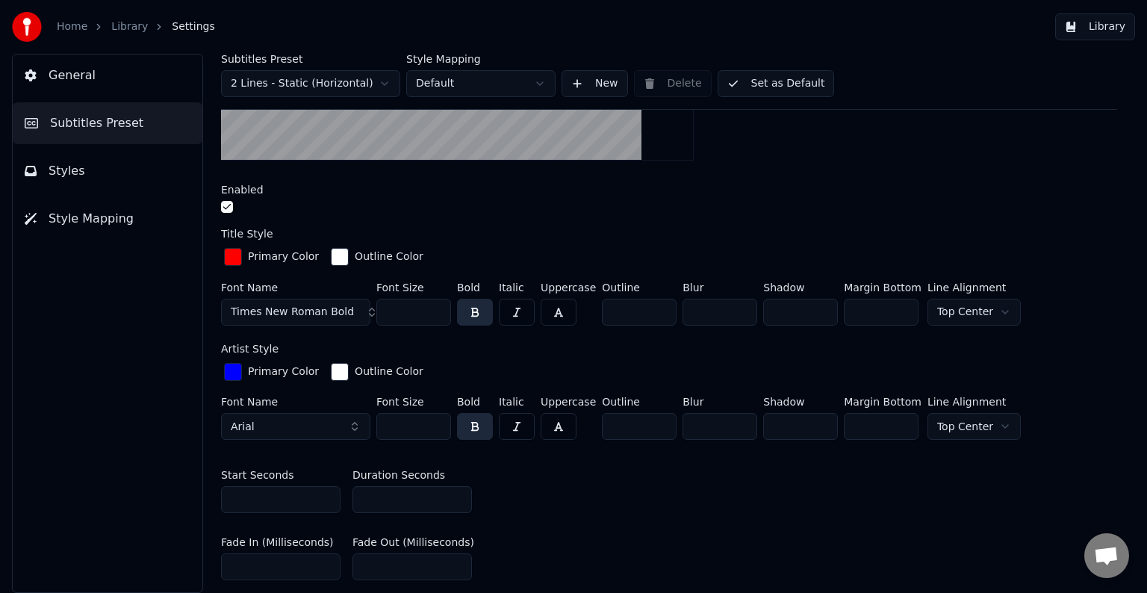
click at [785, 84] on button "Set as Default" at bounding box center [775, 83] width 117 height 27
click at [1108, 28] on button "Library" at bounding box center [1095, 26] width 80 height 27
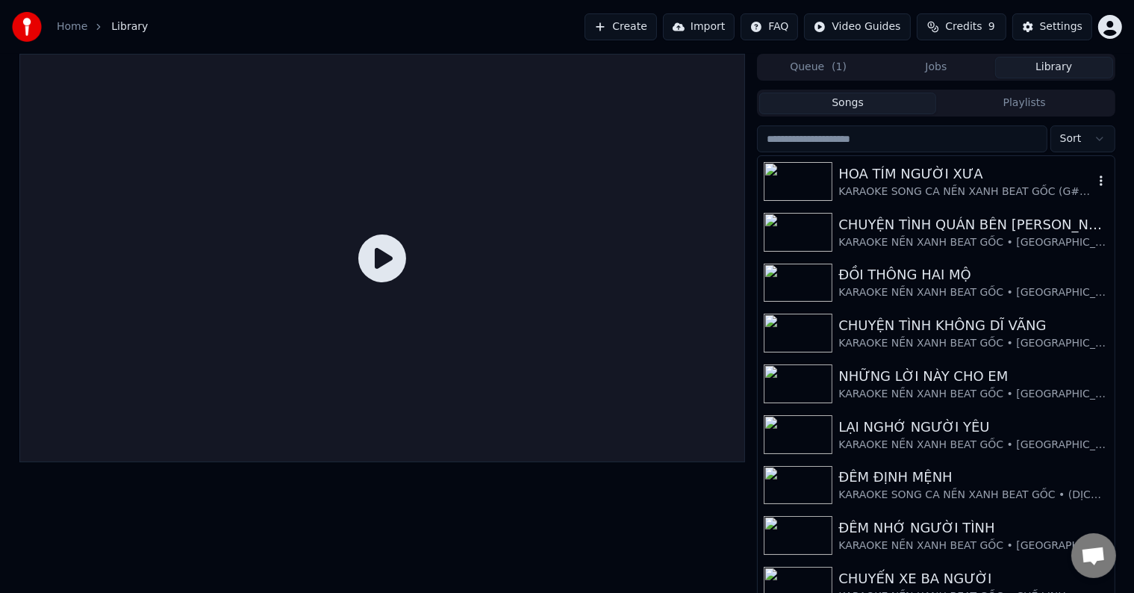
click at [920, 183] on div "HOA TÍM NGƯỜI XƯA" at bounding box center [965, 173] width 255 height 21
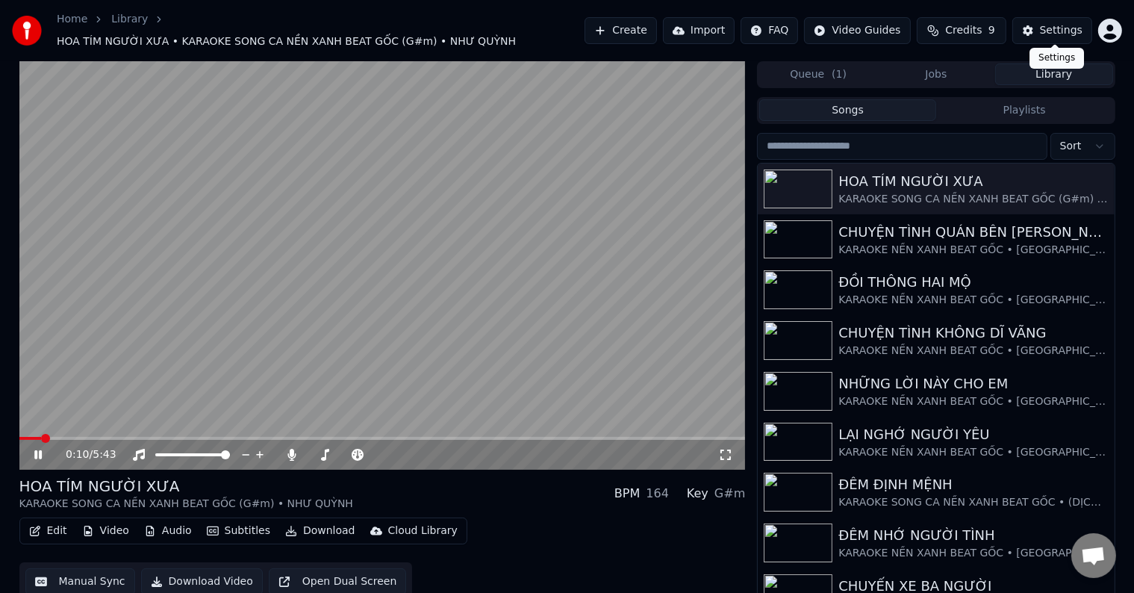
click at [1062, 28] on div "Settings" at bounding box center [1061, 30] width 43 height 15
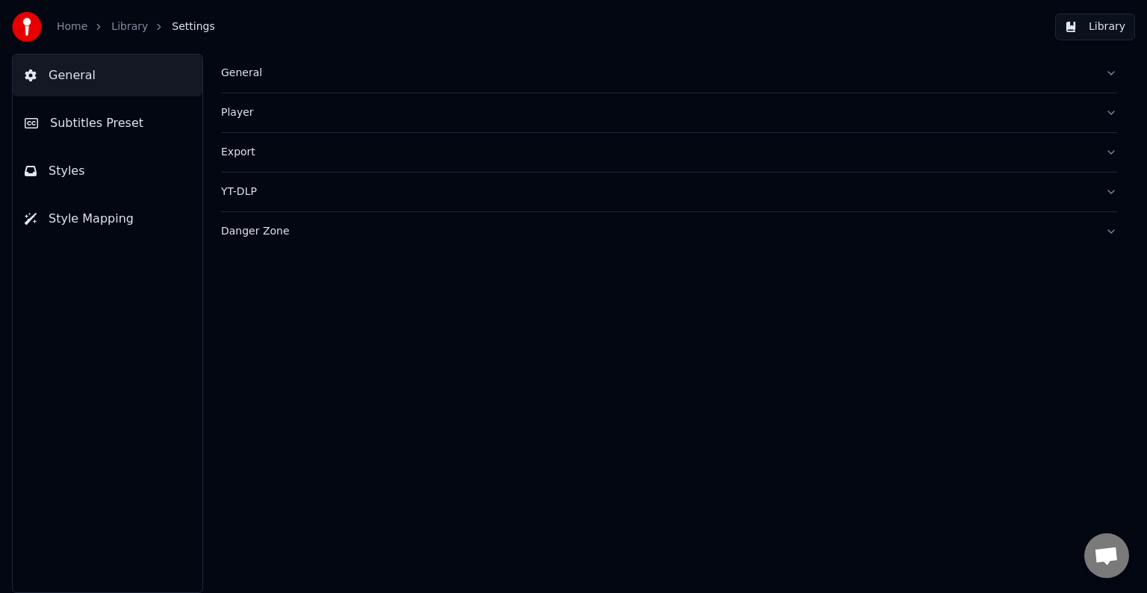
click at [75, 119] on span "Subtitles Preset" at bounding box center [96, 123] width 93 height 18
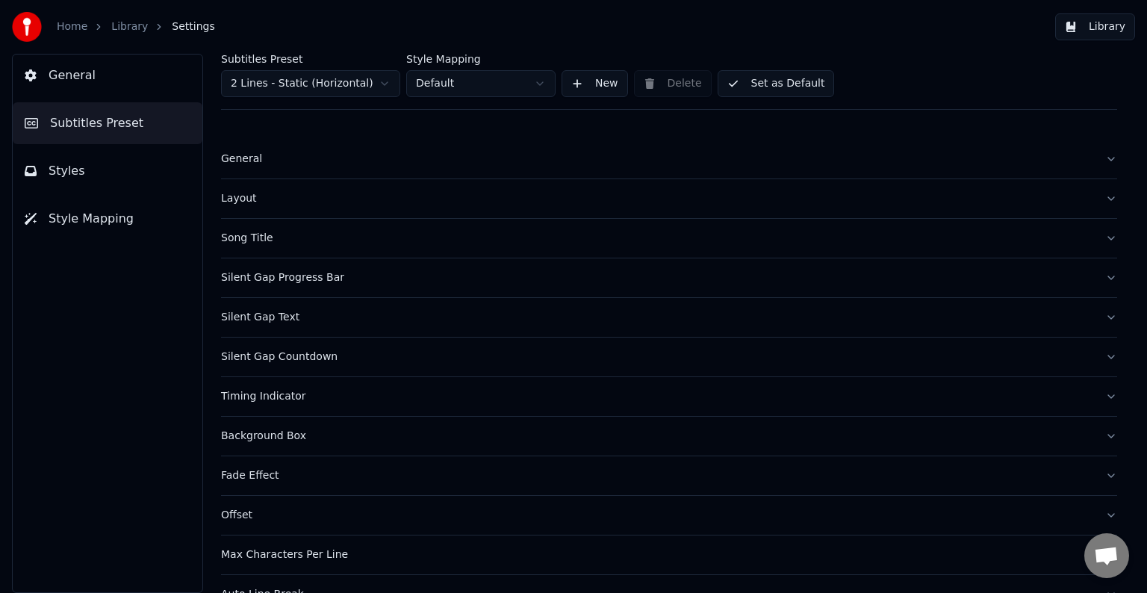
click at [240, 236] on div "Song Title" at bounding box center [657, 238] width 872 height 15
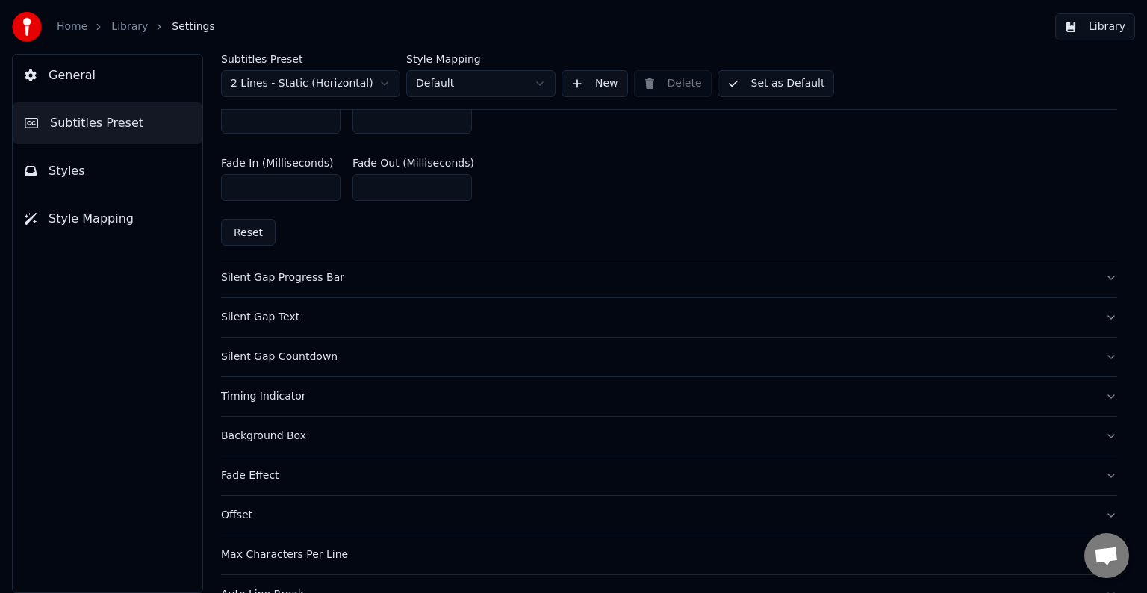
scroll to position [523, 0]
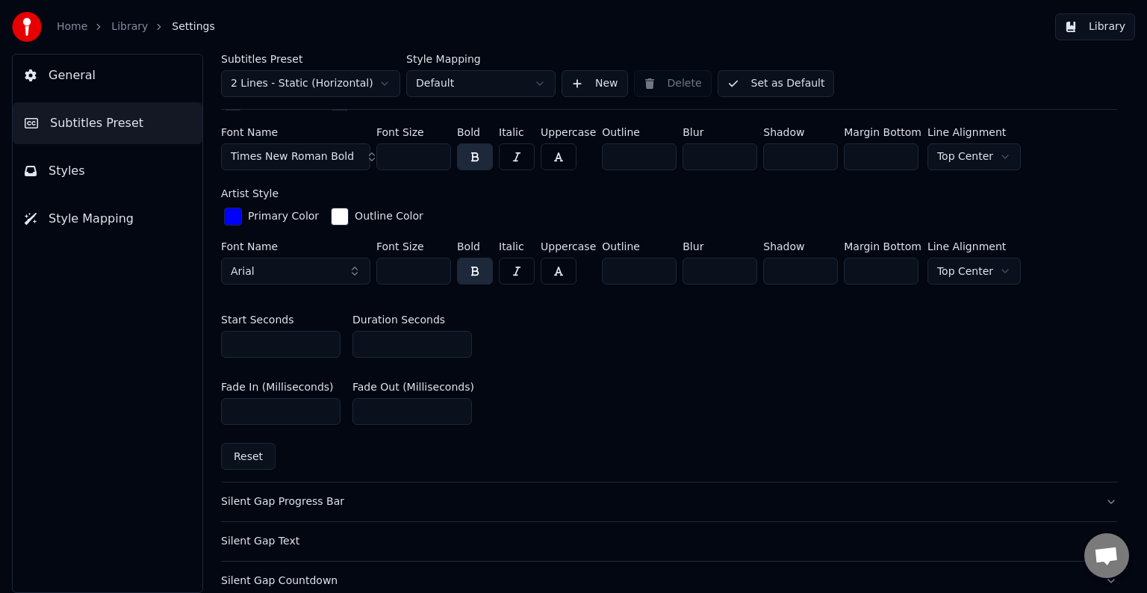
drag, startPoint x: 843, startPoint y: 155, endPoint x: 876, endPoint y: 154, distance: 33.6
click at [876, 154] on input "***" at bounding box center [881, 156] width 75 height 27
type input "***"
drag, startPoint x: 843, startPoint y: 272, endPoint x: 875, endPoint y: 270, distance: 32.2
click at [875, 270] on input "***" at bounding box center [881, 271] width 75 height 27
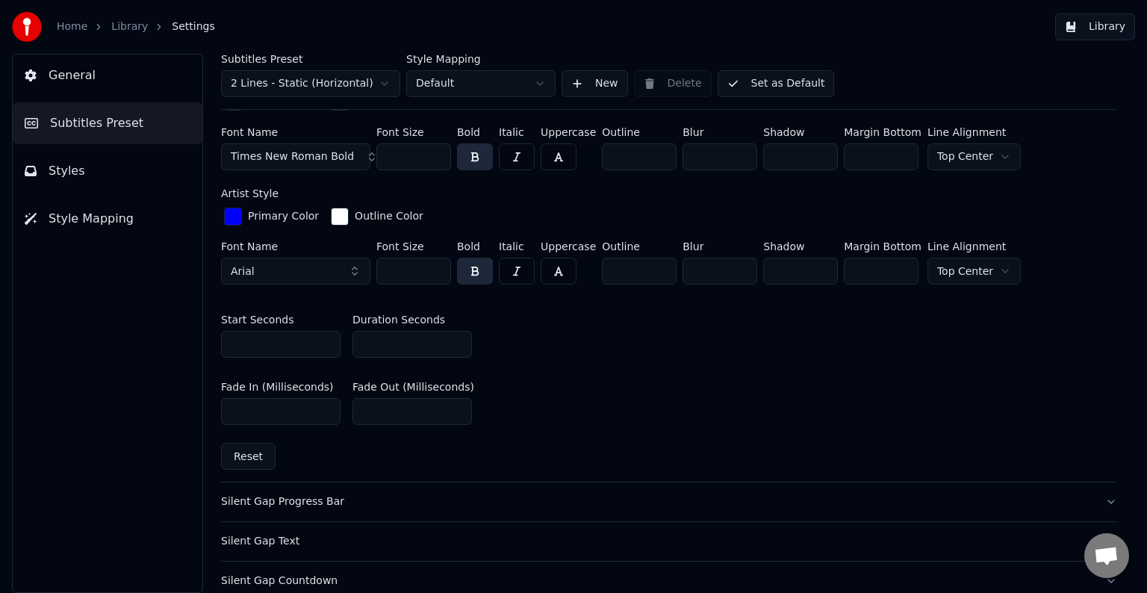
type input "***"
click at [764, 87] on button "Set as Default" at bounding box center [775, 83] width 117 height 27
click at [1105, 26] on button "Library" at bounding box center [1095, 26] width 80 height 27
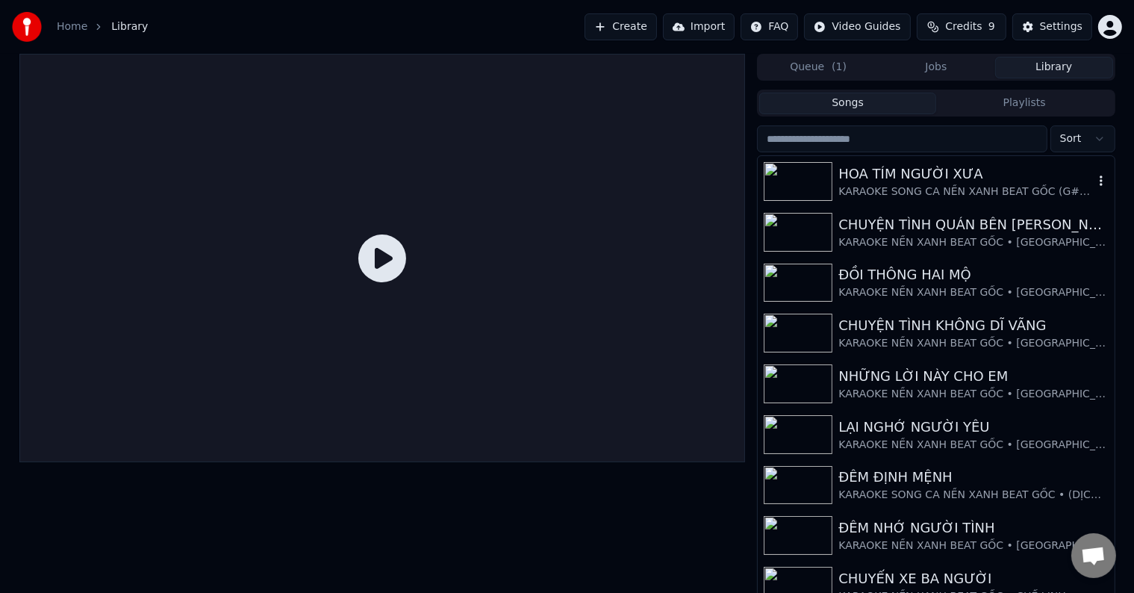
click at [933, 172] on div "HOA TÍM NGƯỜI XƯA" at bounding box center [965, 173] width 255 height 21
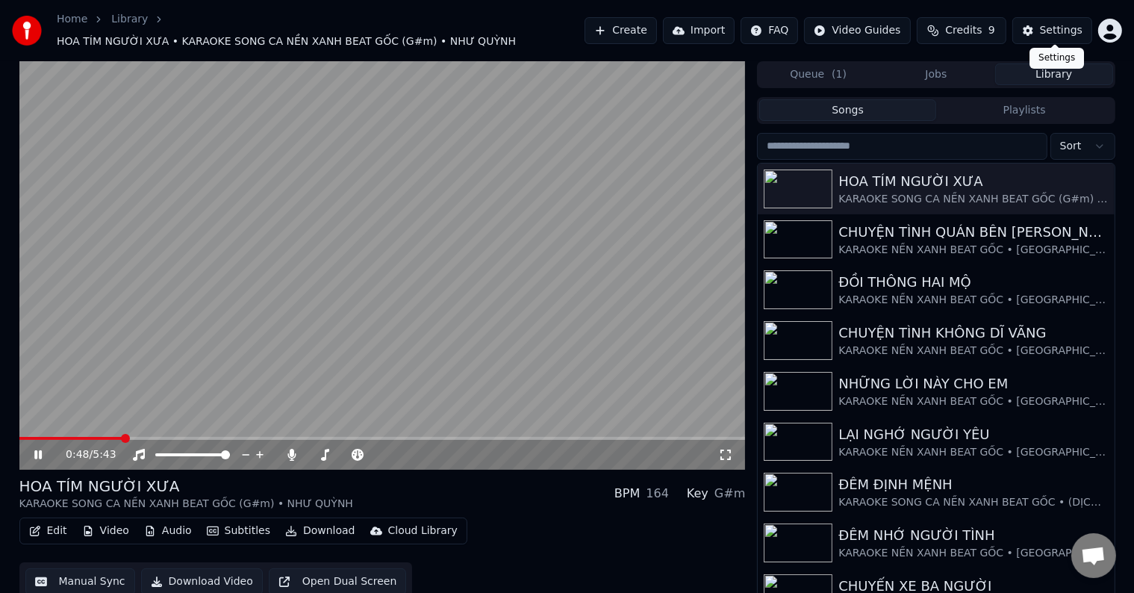
click at [1062, 26] on div "Settings" at bounding box center [1061, 30] width 43 height 15
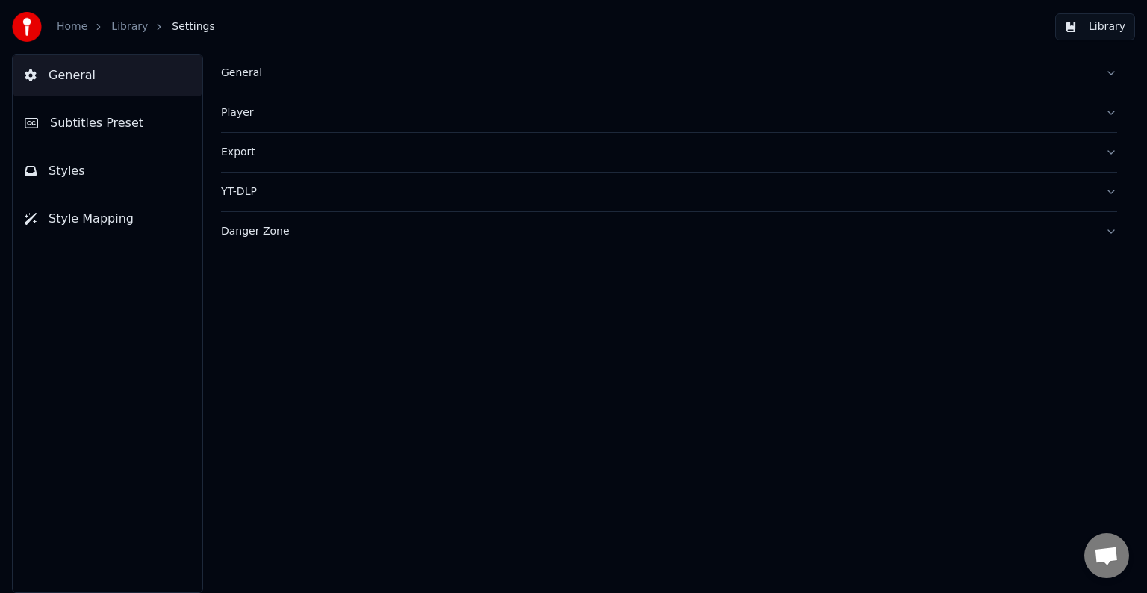
click at [129, 125] on span "Subtitles Preset" at bounding box center [96, 123] width 93 height 18
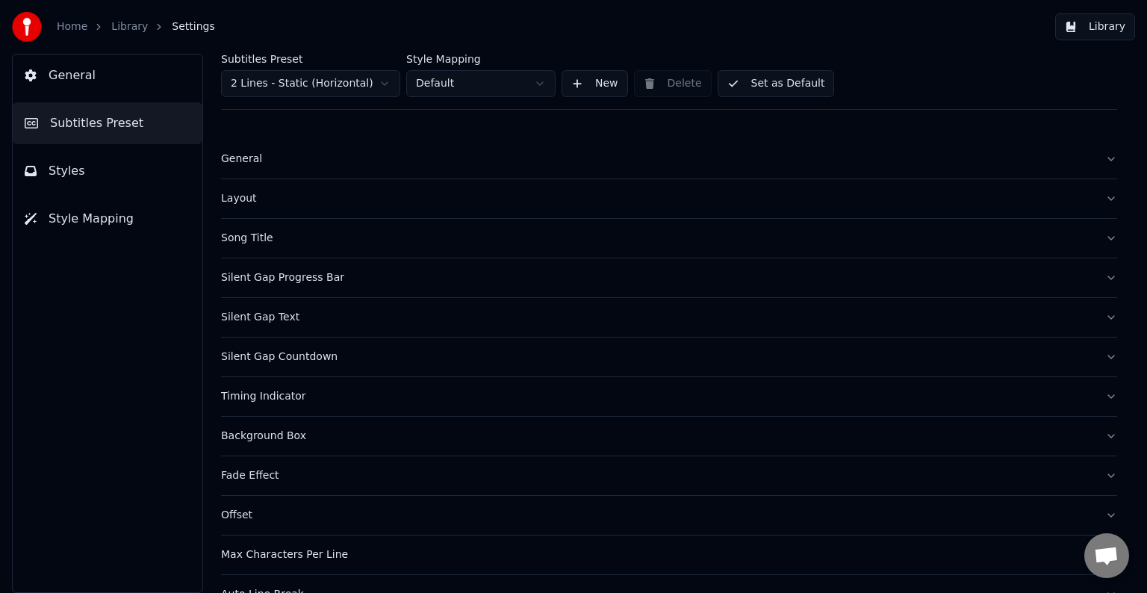
click at [248, 235] on div "Song Title" at bounding box center [657, 238] width 872 height 15
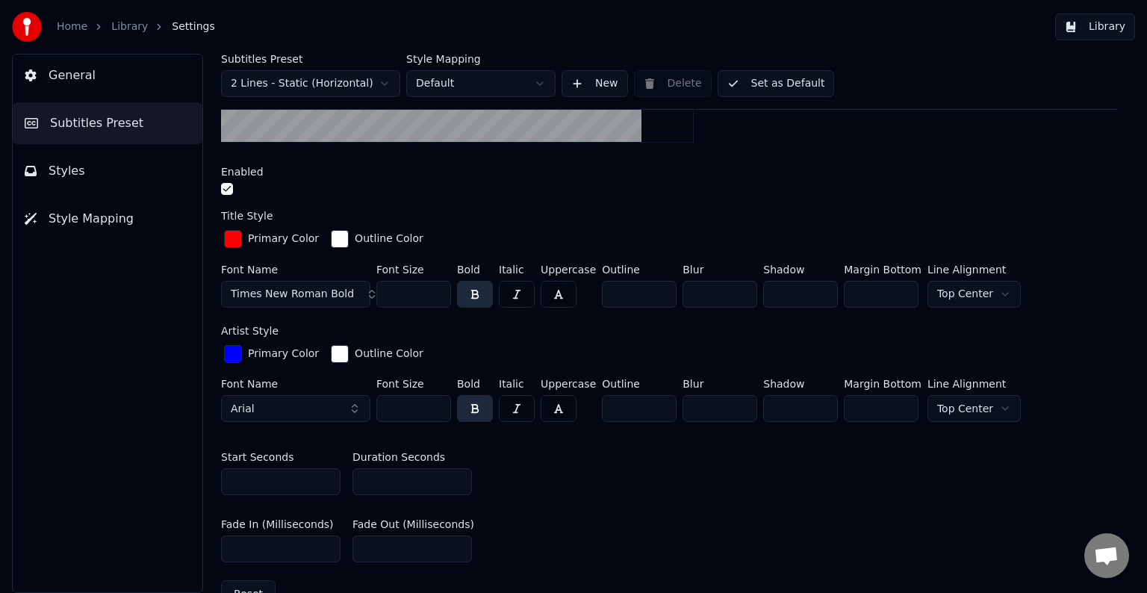
scroll to position [523, 0]
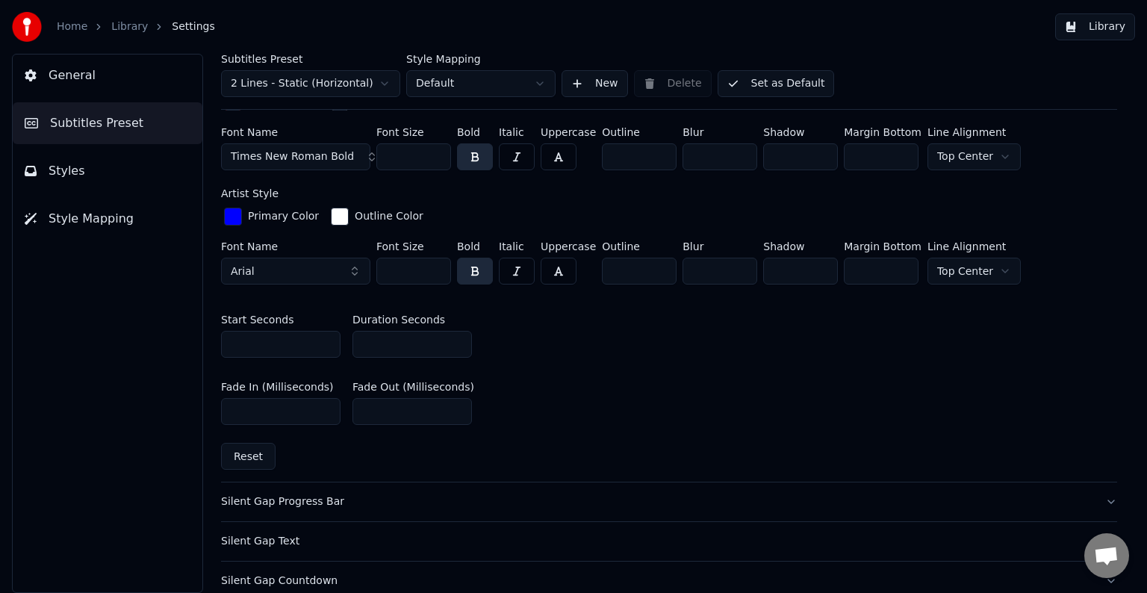
drag, startPoint x: 359, startPoint y: 340, endPoint x: 388, endPoint y: 337, distance: 29.3
click at [388, 337] on input "**" at bounding box center [411, 344] width 119 height 27
type input "**"
click at [777, 86] on button "Set as Default" at bounding box center [775, 83] width 117 height 27
click at [1102, 28] on button "Library" at bounding box center [1095, 26] width 80 height 27
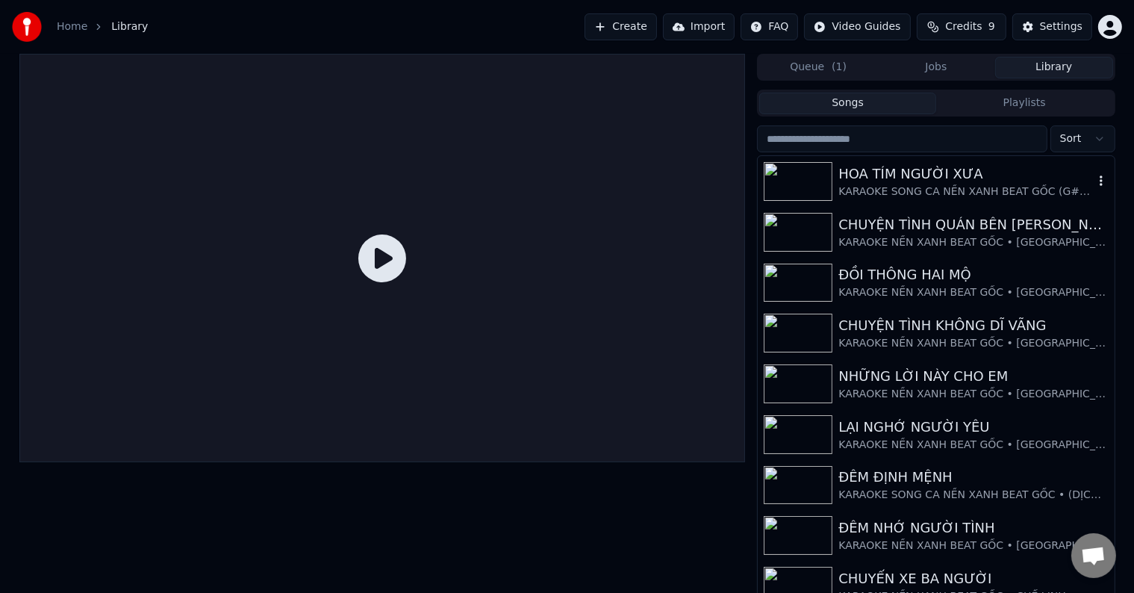
click at [929, 191] on div "KARAOKE SONG CA NỀN XANH BEAT GỐC (G#m) • NHƯ QUỲNH" at bounding box center [965, 191] width 255 height 15
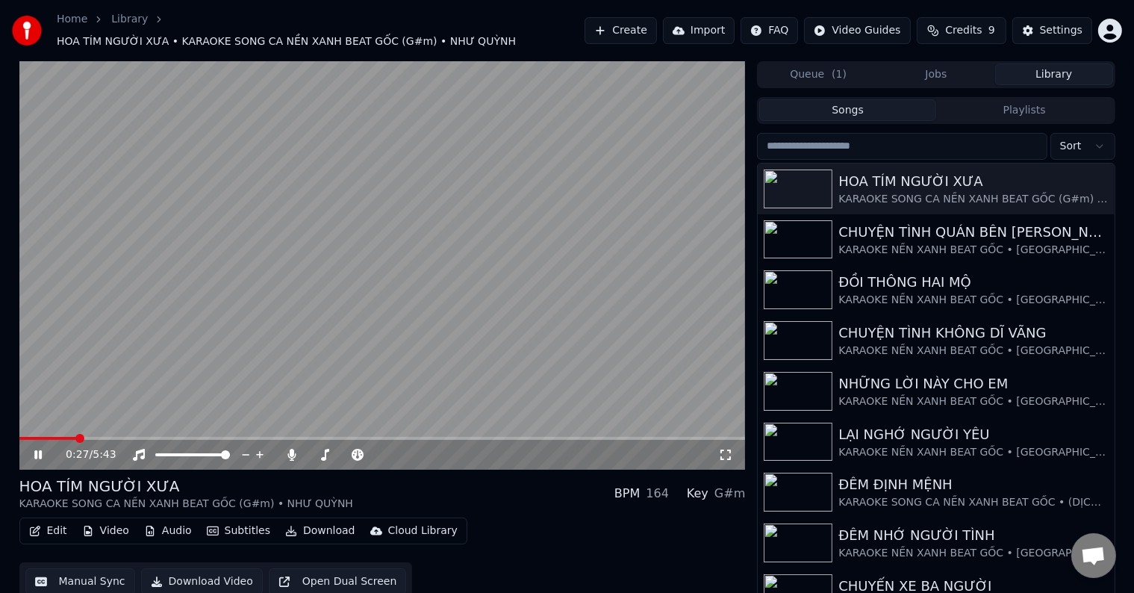
click at [76, 434] on span at bounding box center [79, 438] width 9 height 9
click at [1060, 28] on div "Settings" at bounding box center [1061, 30] width 43 height 15
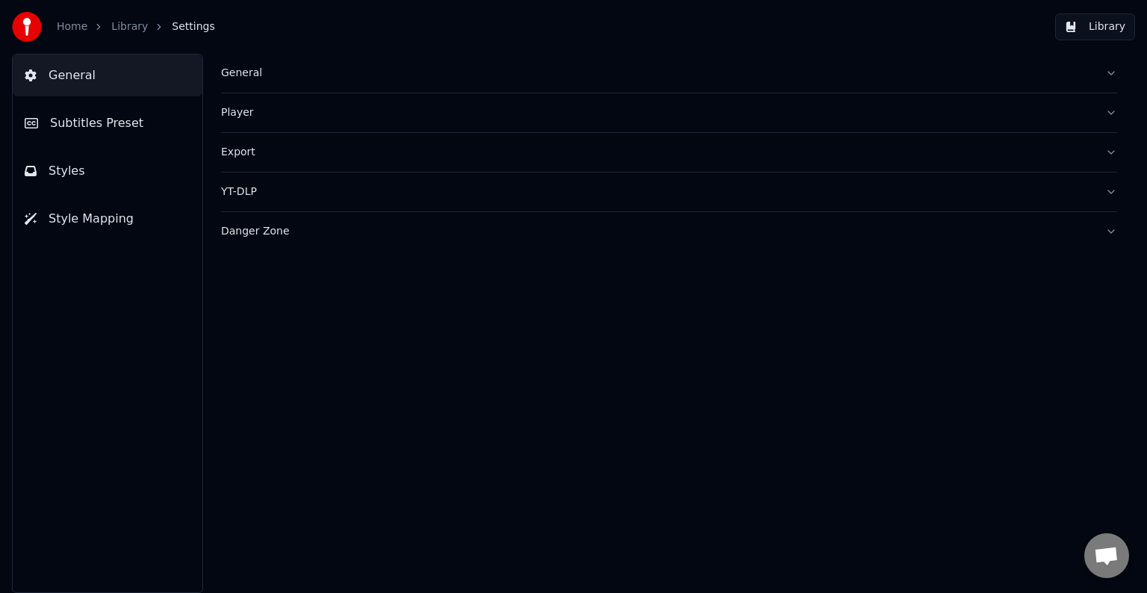
click at [102, 119] on span "Subtitles Preset" at bounding box center [96, 123] width 93 height 18
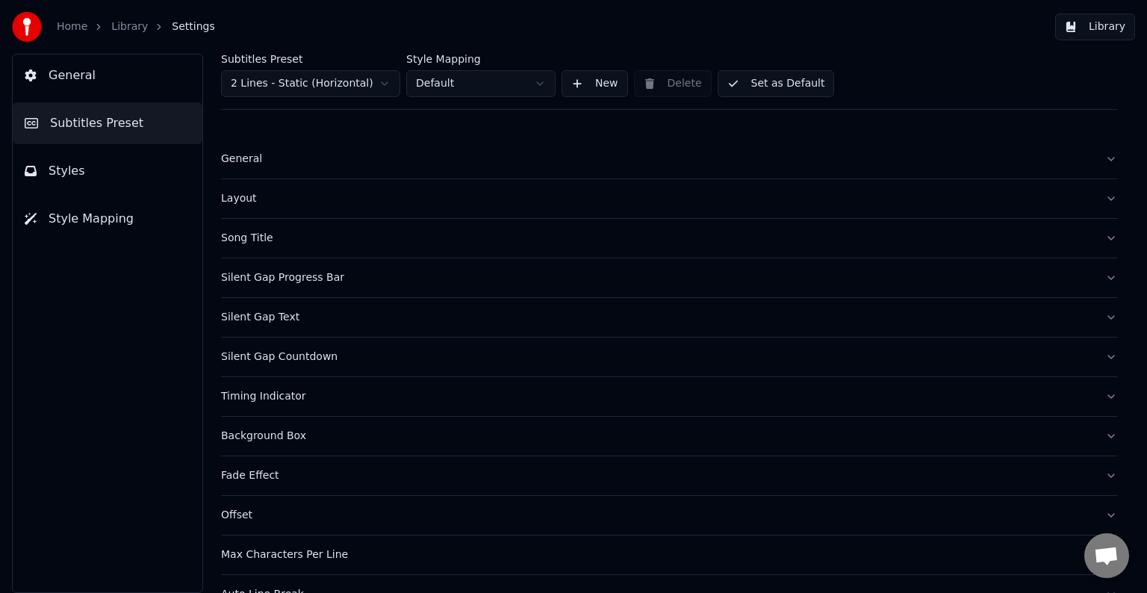
click at [255, 242] on div "Song Title" at bounding box center [657, 238] width 872 height 15
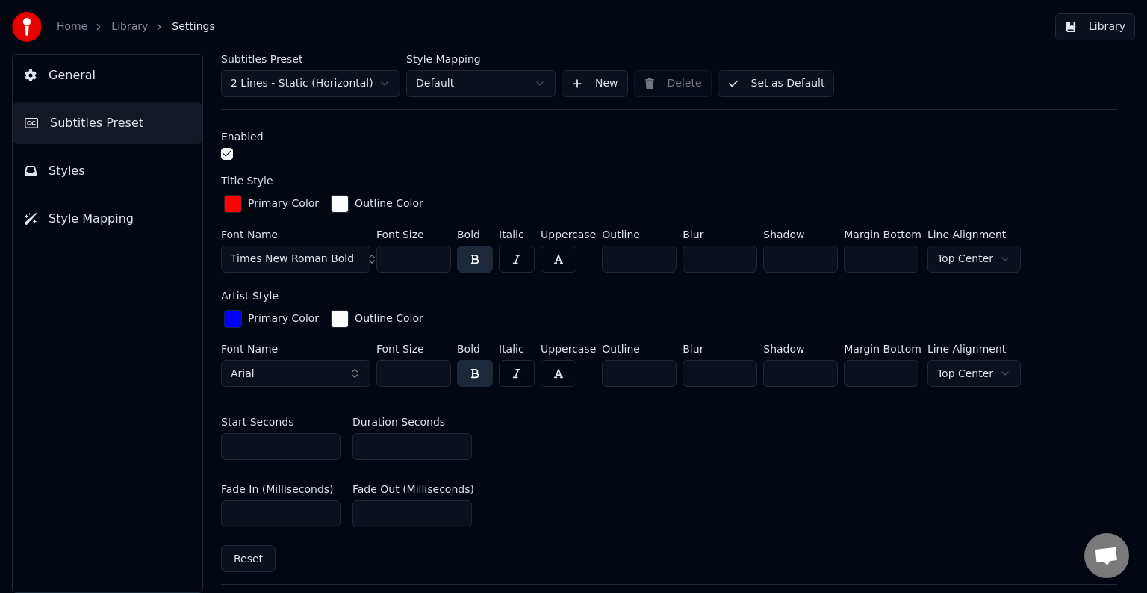
scroll to position [523, 0]
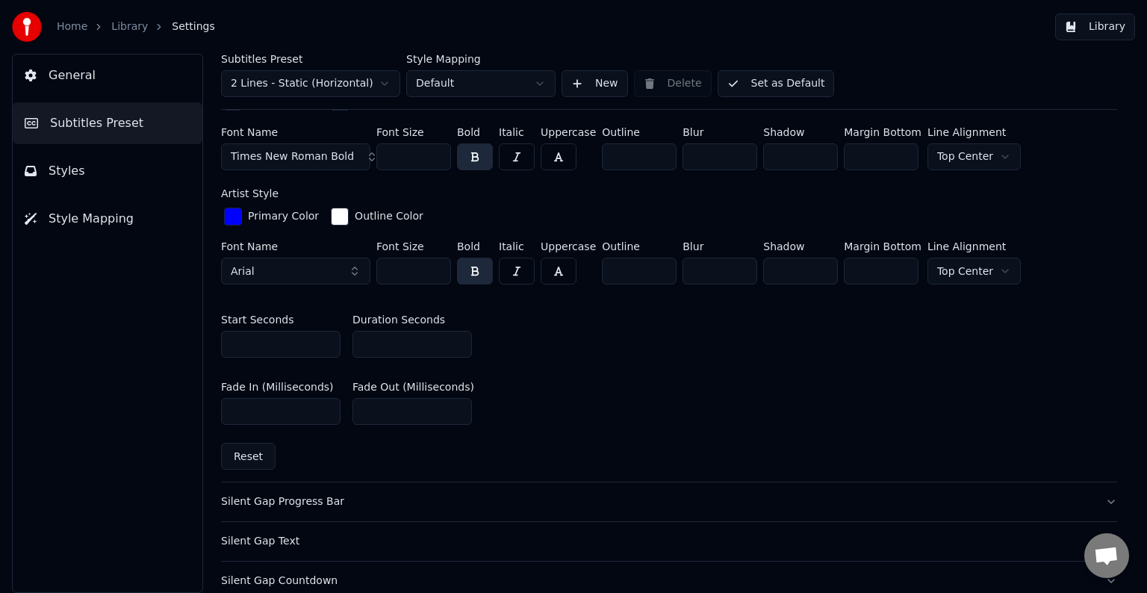
drag, startPoint x: 382, startPoint y: 343, endPoint x: 353, endPoint y: 343, distance: 29.1
click at [353, 343] on input "**" at bounding box center [411, 344] width 119 height 27
type input "**"
click at [792, 84] on button "Set as Default" at bounding box center [775, 83] width 117 height 27
click at [1108, 28] on button "Library" at bounding box center [1095, 26] width 80 height 27
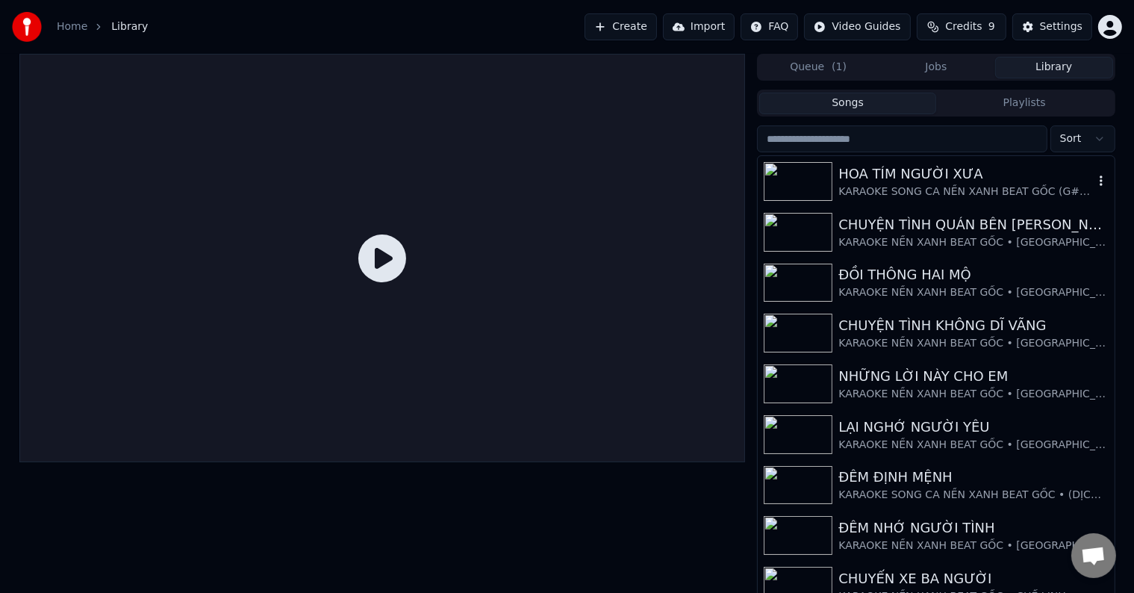
click at [896, 176] on div "HOA TÍM NGƯỜI XƯA" at bounding box center [965, 173] width 255 height 21
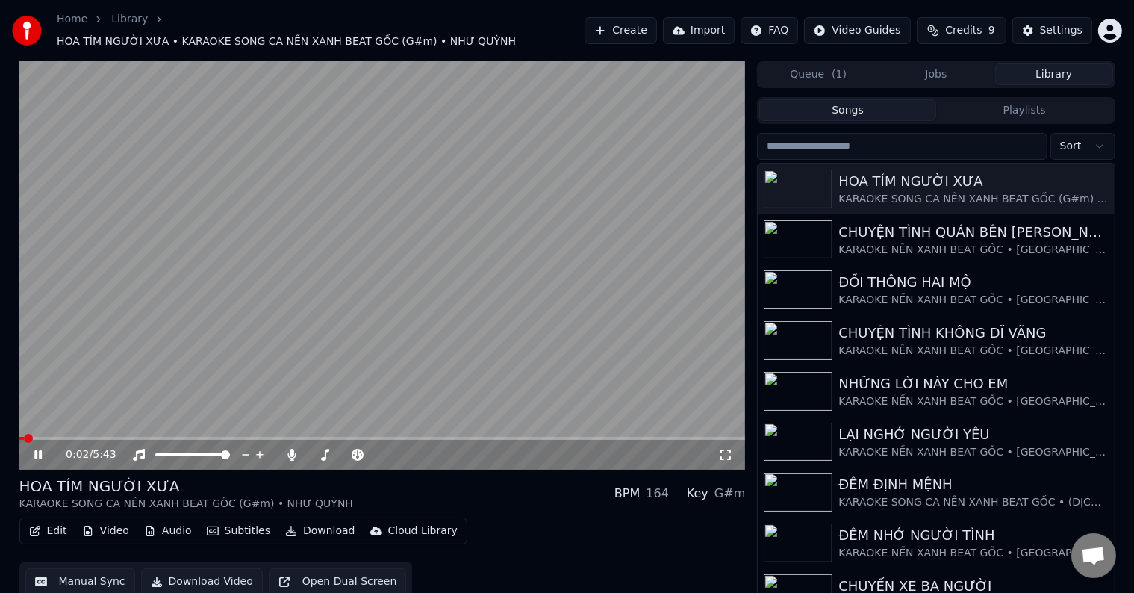
click at [72, 423] on video at bounding box center [382, 265] width 726 height 408
click at [69, 434] on span at bounding box center [71, 438] width 9 height 9
click at [34, 449] on icon at bounding box center [38, 454] width 9 height 10
click at [1060, 23] on div "Settings" at bounding box center [1061, 30] width 43 height 15
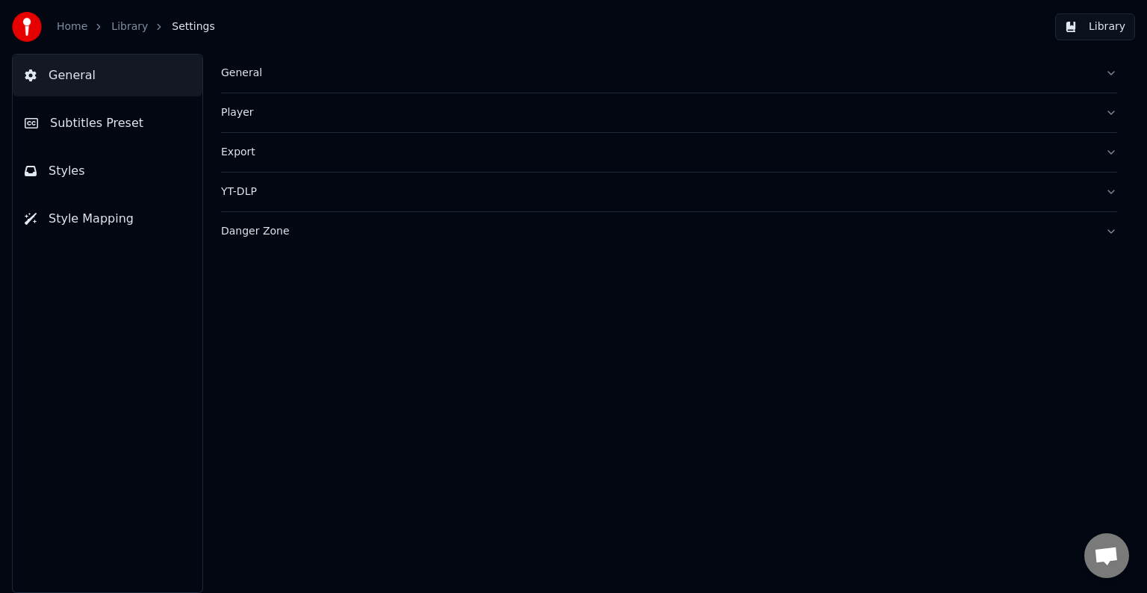
click at [105, 122] on span "Subtitles Preset" at bounding box center [96, 123] width 93 height 18
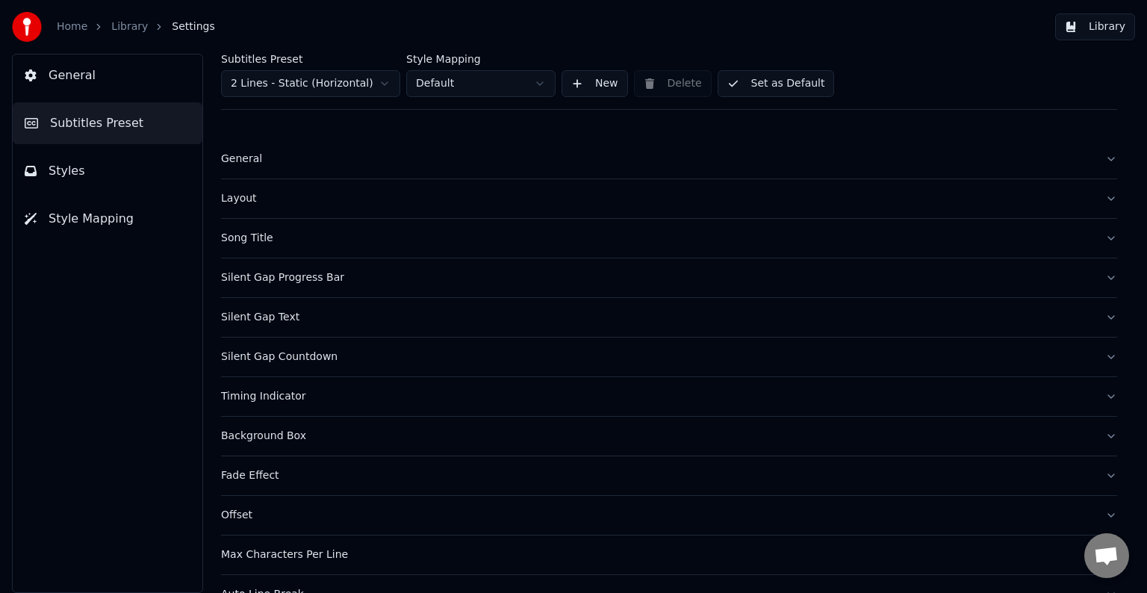
click at [242, 237] on div "Song Title" at bounding box center [657, 238] width 872 height 15
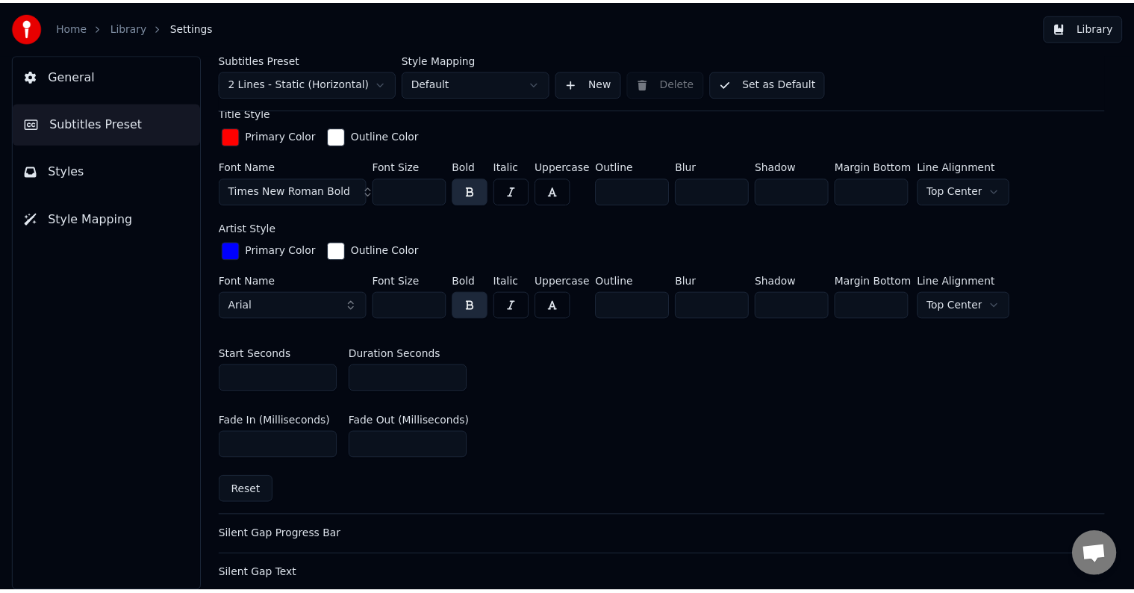
scroll to position [448, 0]
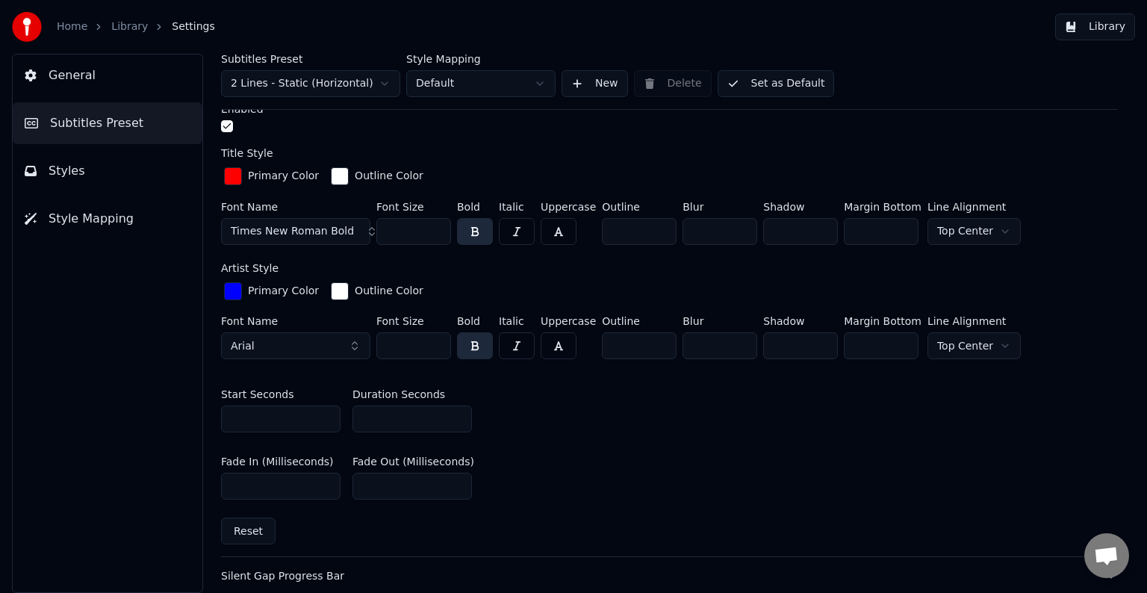
drag, startPoint x: 380, startPoint y: 418, endPoint x: 349, endPoint y: 418, distance: 31.4
click at [349, 418] on div "Start Seconds * Duration Seconds **" at bounding box center [669, 410] width 896 height 67
type input "**"
click at [789, 83] on button "Set as Default" at bounding box center [775, 83] width 117 height 27
click at [1108, 28] on button "Library" at bounding box center [1095, 26] width 80 height 27
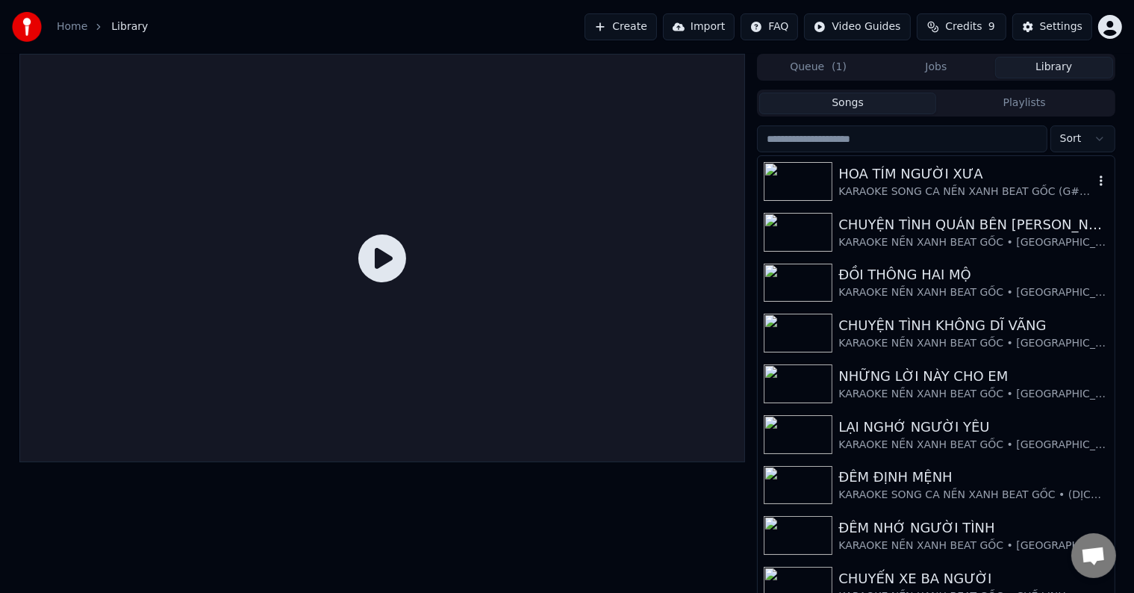
click at [901, 180] on div "HOA TÍM NGƯỜI XƯA" at bounding box center [965, 173] width 255 height 21
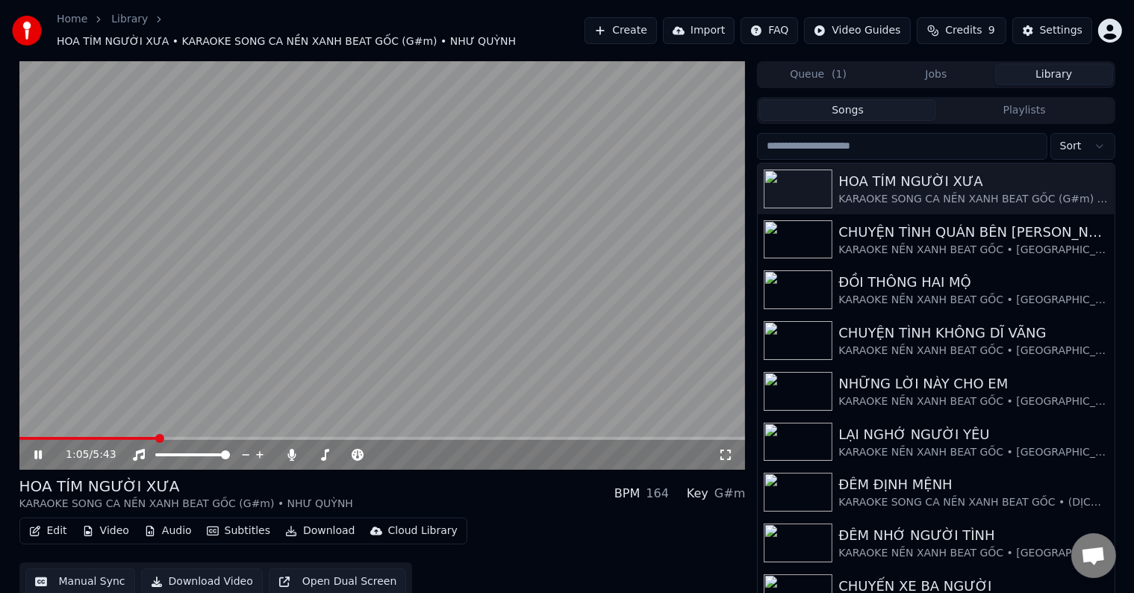
click at [157, 437] on span at bounding box center [87, 438] width 137 height 3
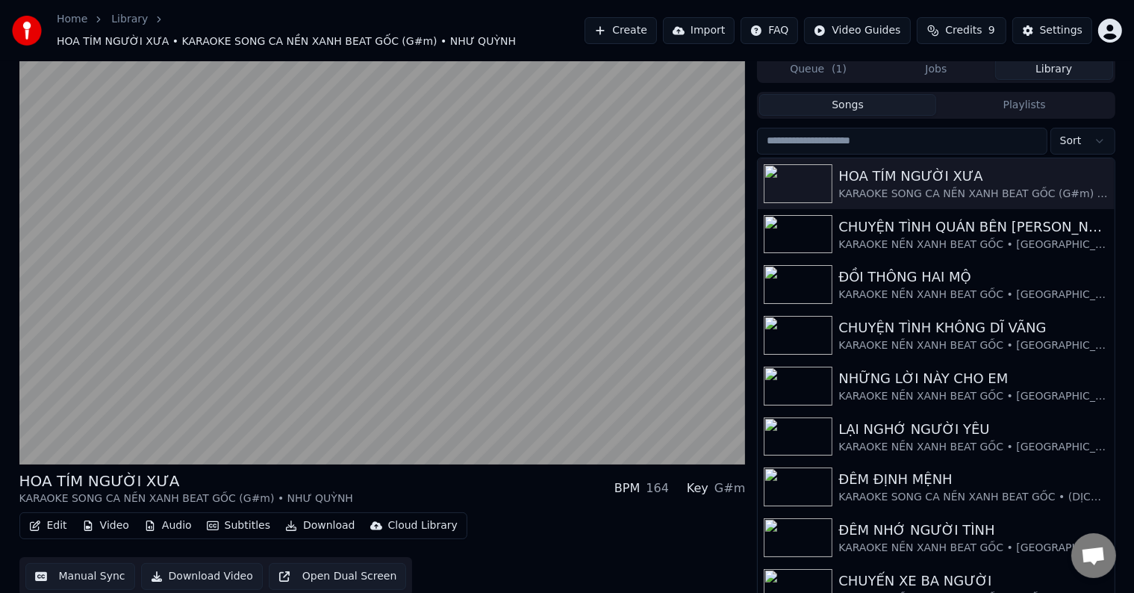
scroll to position [7, 0]
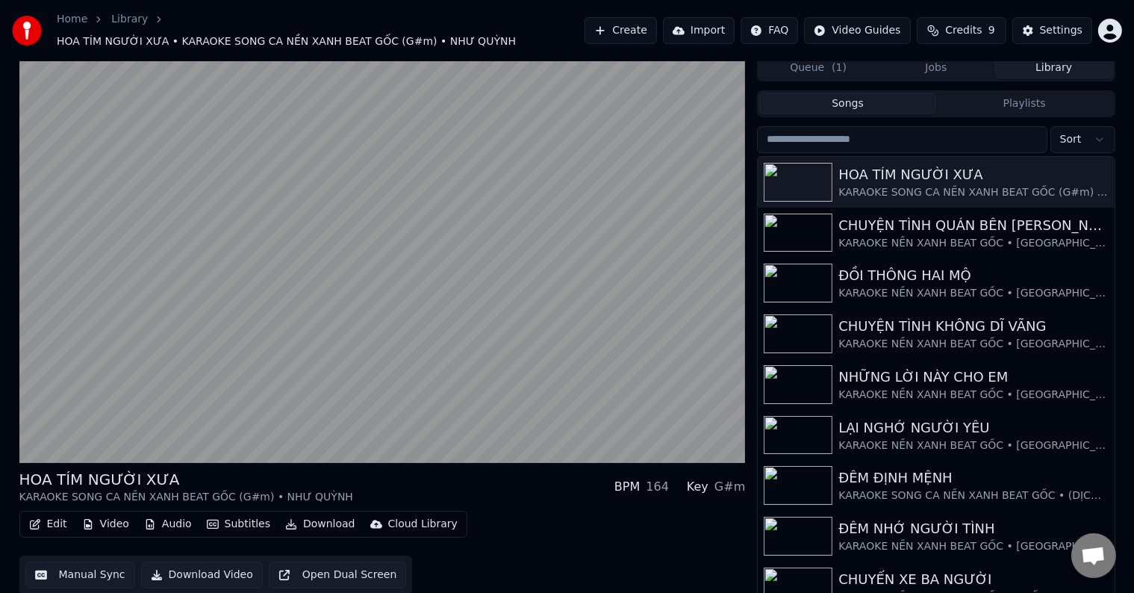
click at [86, 570] on button "Manual Sync" at bounding box center [80, 574] width 110 height 27
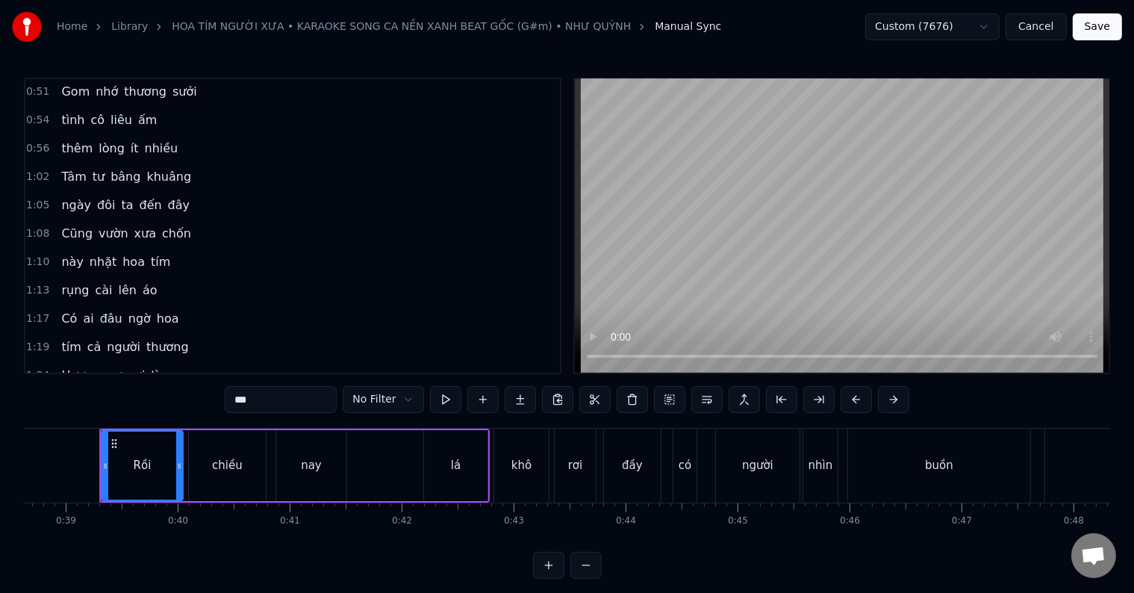
scroll to position [149, 0]
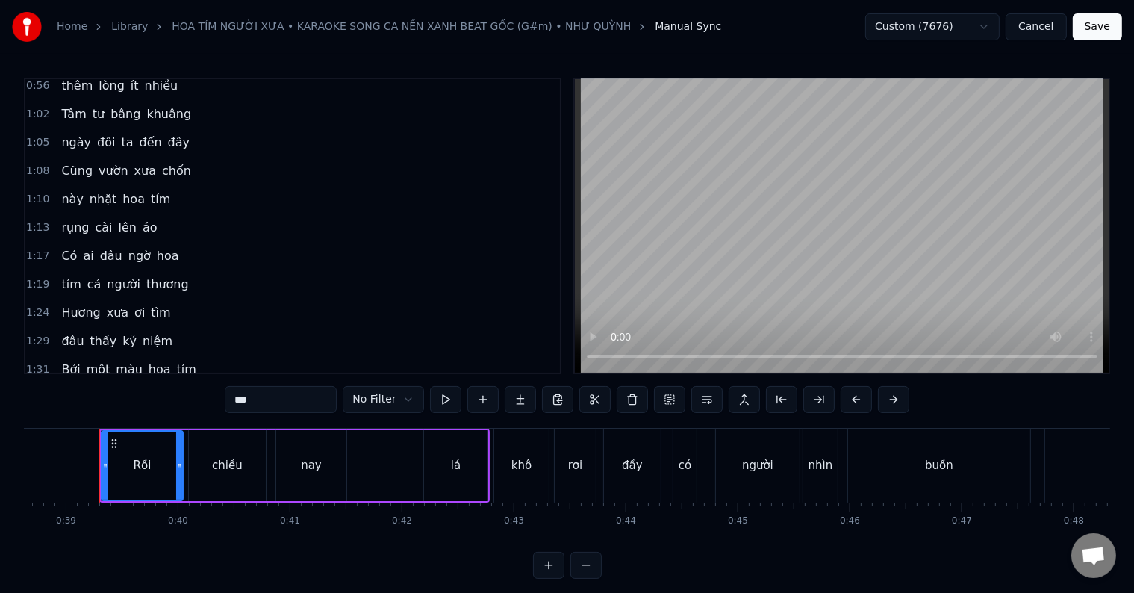
click at [64, 247] on span "Có" at bounding box center [69, 255] width 19 height 17
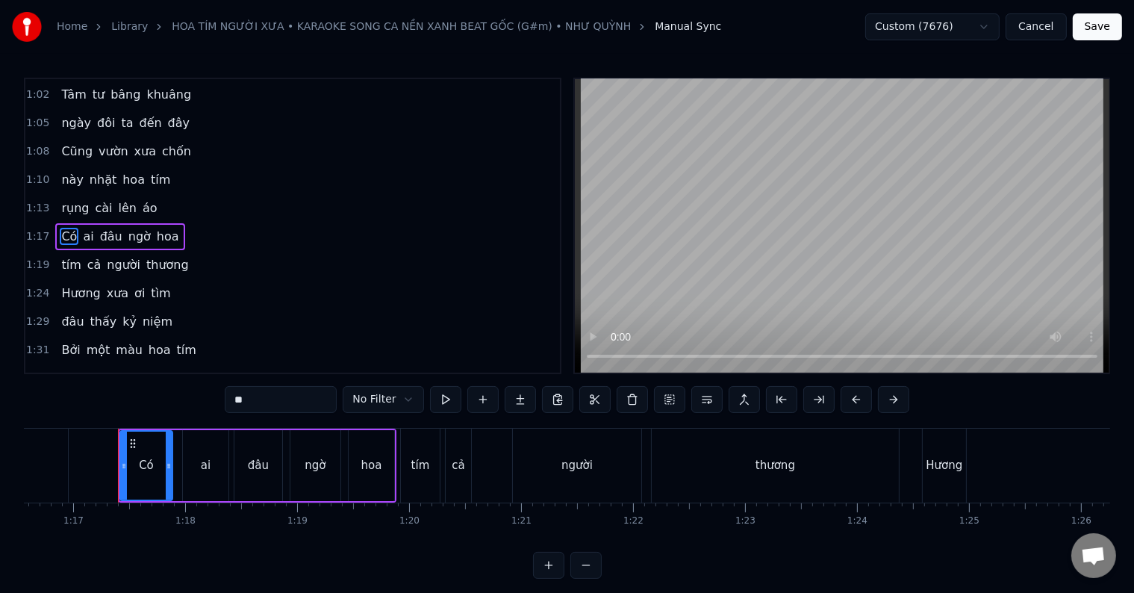
scroll to position [0, 8592]
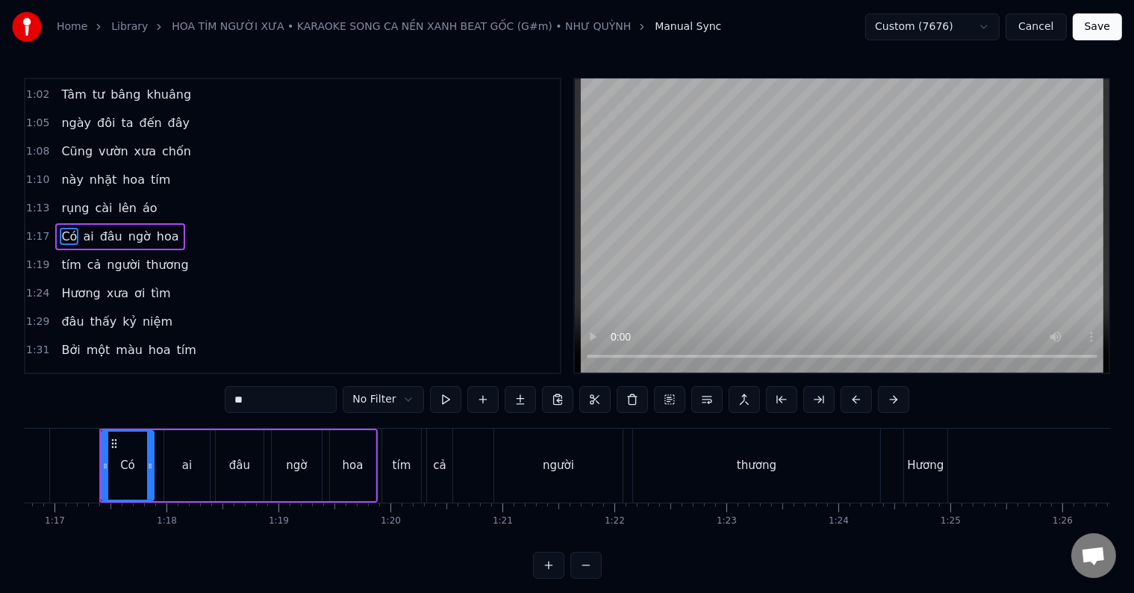
click at [60, 256] on span "tím" at bounding box center [71, 264] width 22 height 17
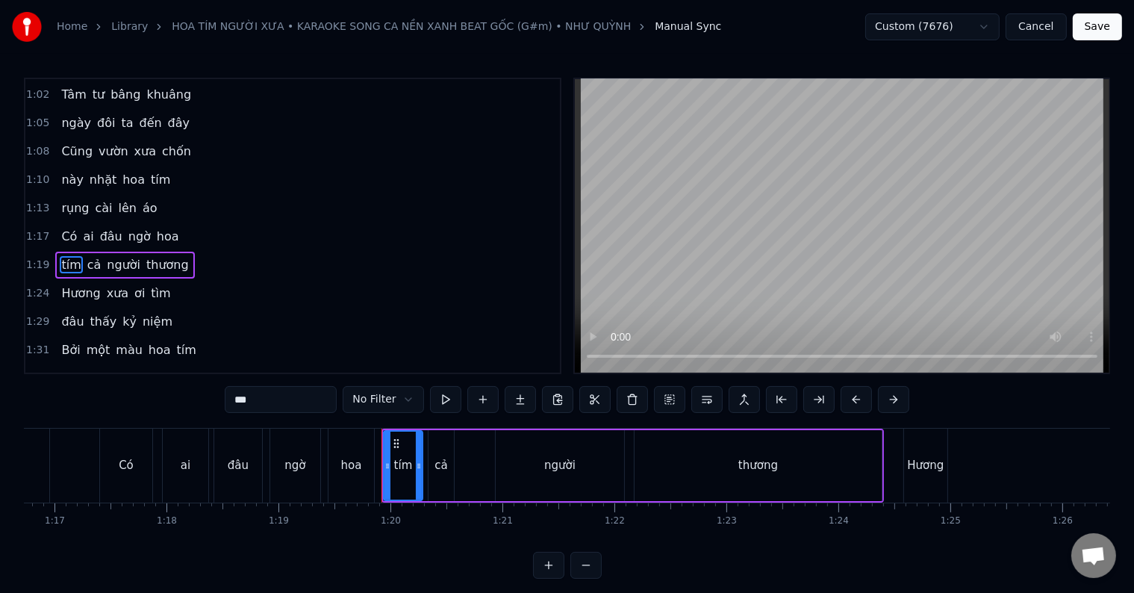
scroll to position [196, 0]
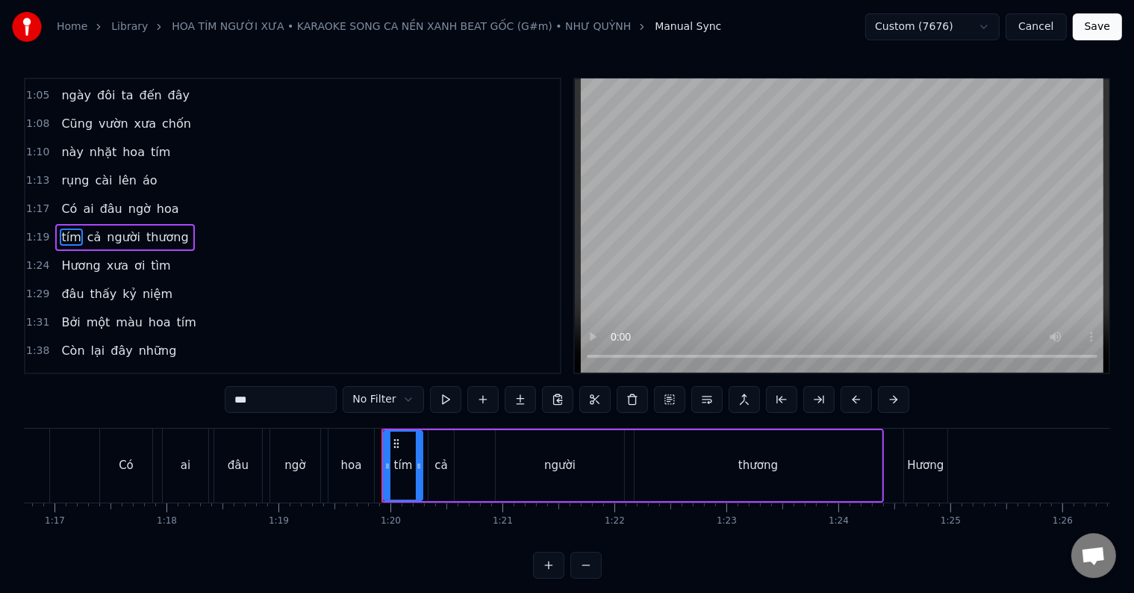
click at [126, 460] on div "Có" at bounding box center [126, 465] width 15 height 17
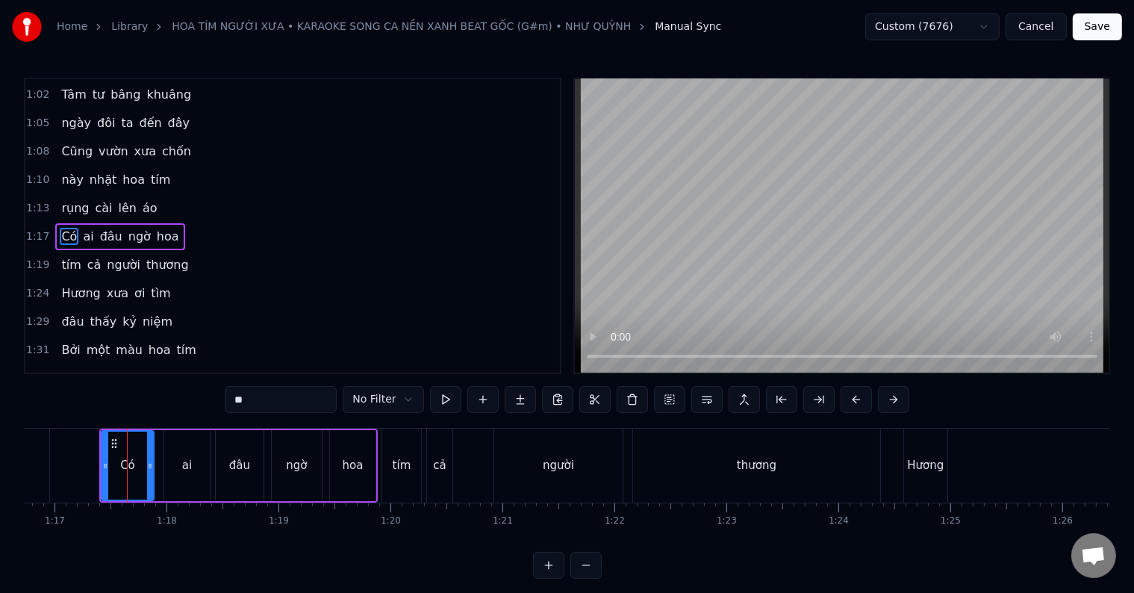
click at [396, 466] on div "tím" at bounding box center [402, 465] width 19 height 17
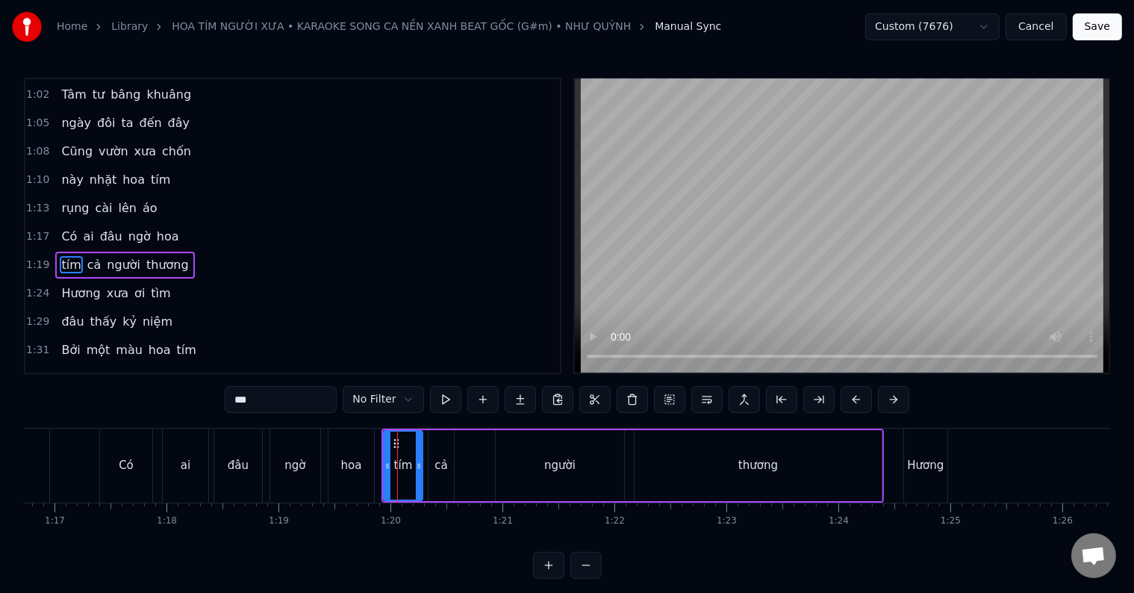
scroll to position [196, 0]
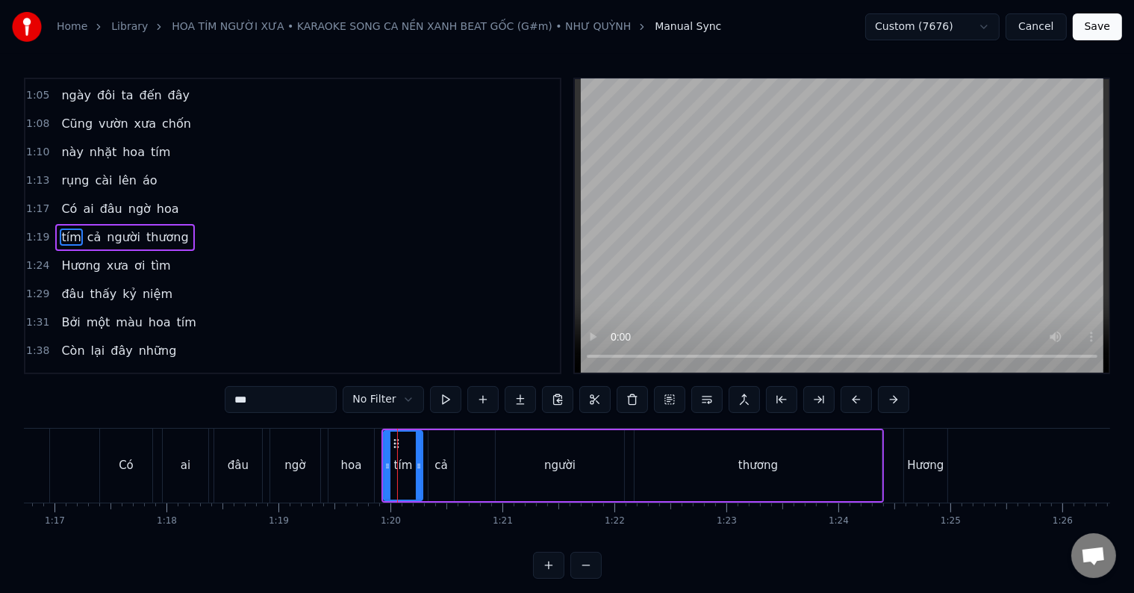
click at [912, 466] on div "Hương" at bounding box center [926, 465] width 37 height 17
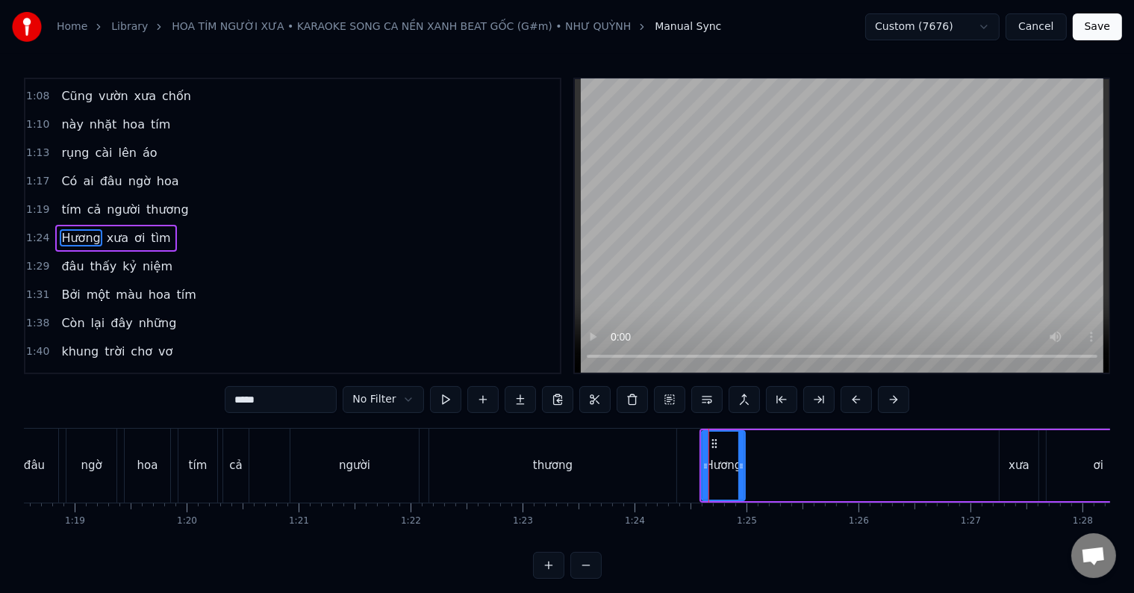
scroll to position [0, 8969]
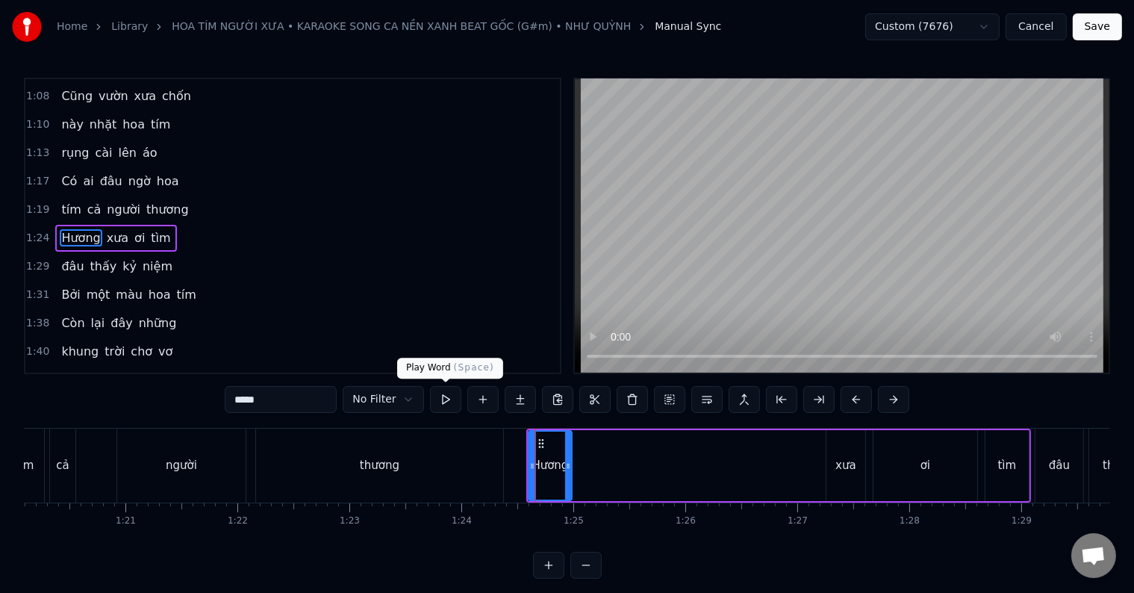
click at [446, 399] on button at bounding box center [445, 399] width 31 height 27
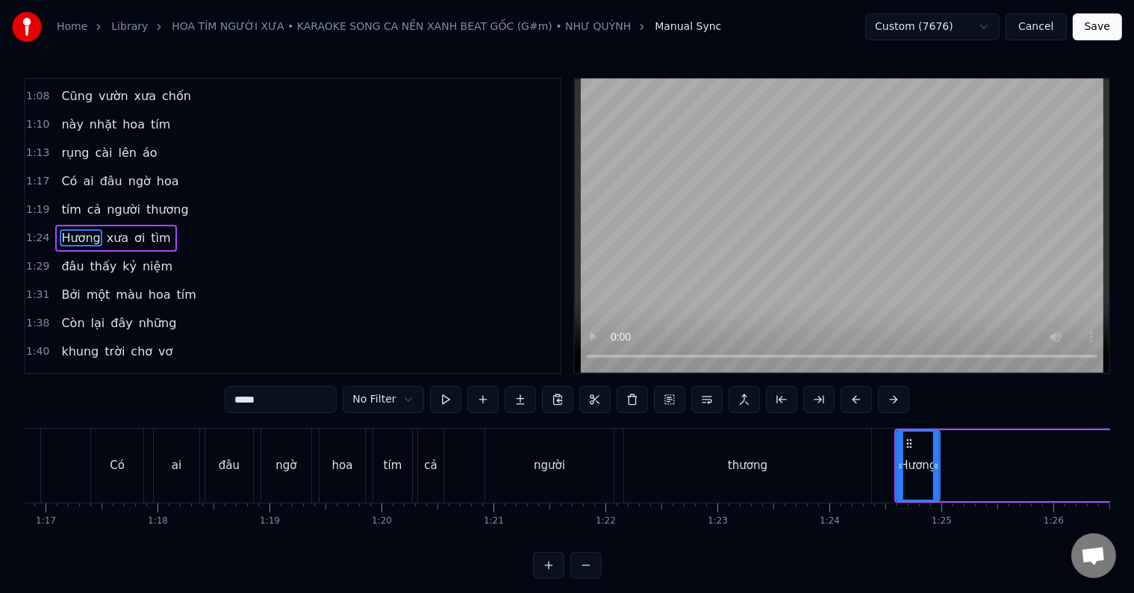
click at [117, 469] on div "Có" at bounding box center [117, 465] width 15 height 17
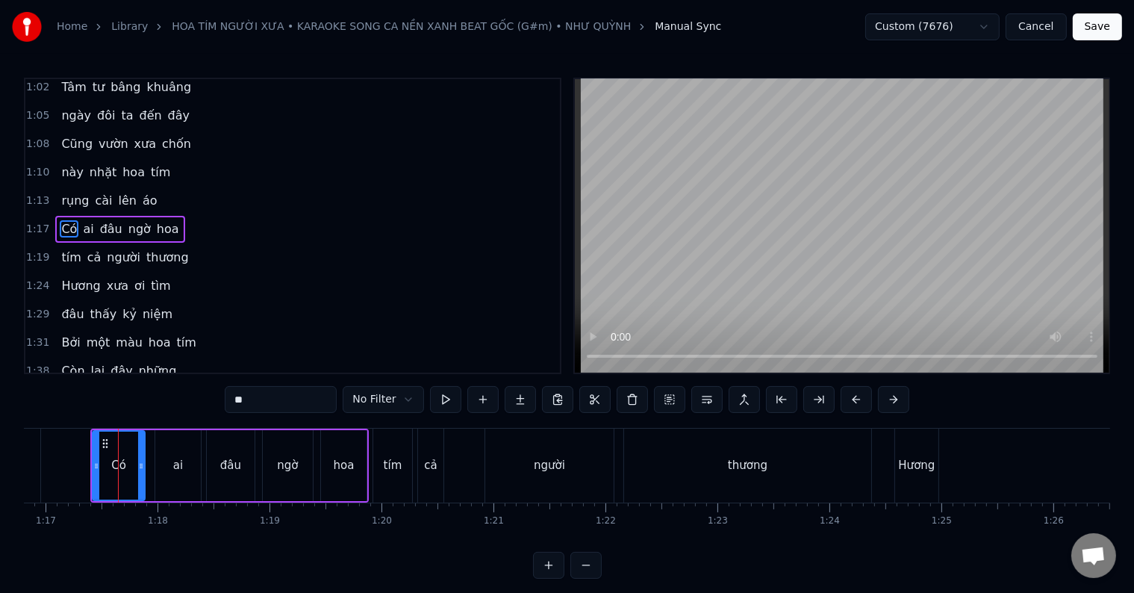
scroll to position [169, 0]
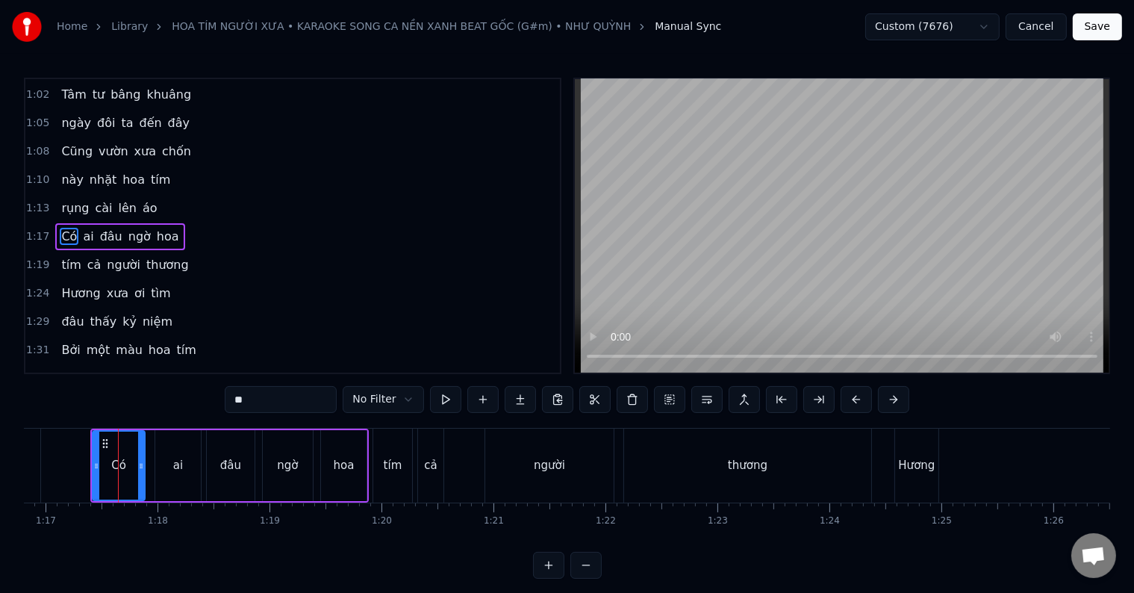
click at [173, 473] on div "ai" at bounding box center [178, 465] width 10 height 17
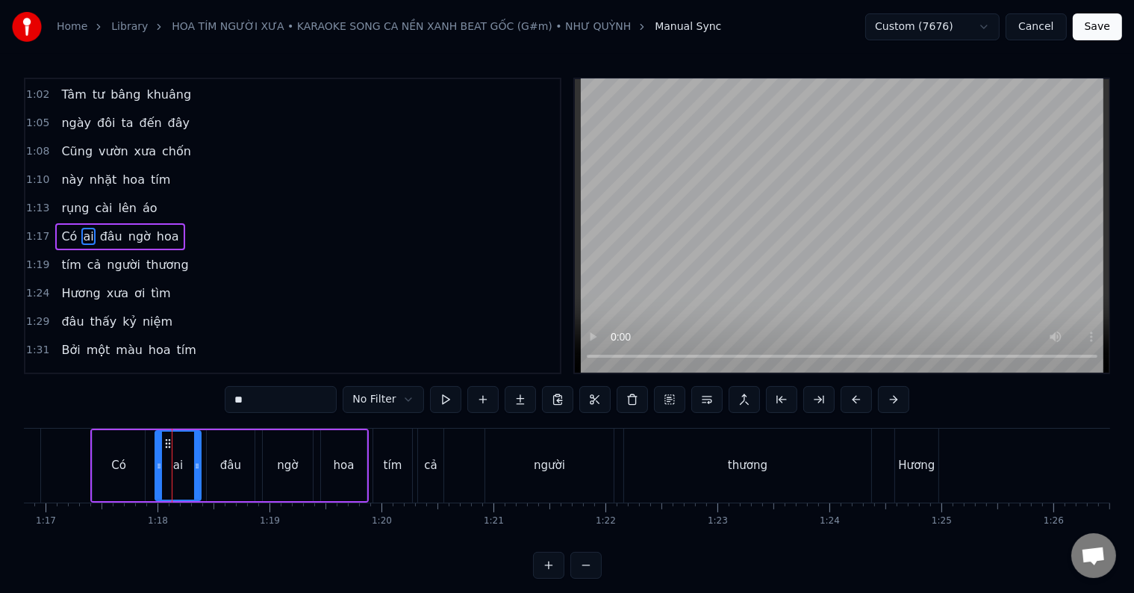
click at [224, 473] on div "đâu" at bounding box center [230, 465] width 21 height 17
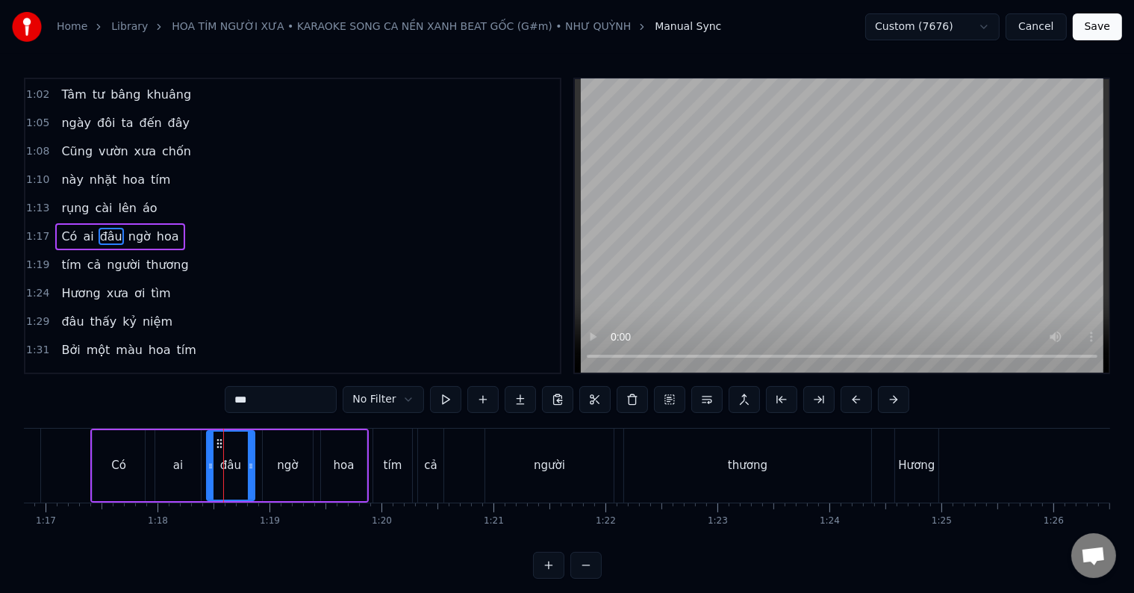
click at [116, 467] on div "Có" at bounding box center [118, 465] width 15 height 17
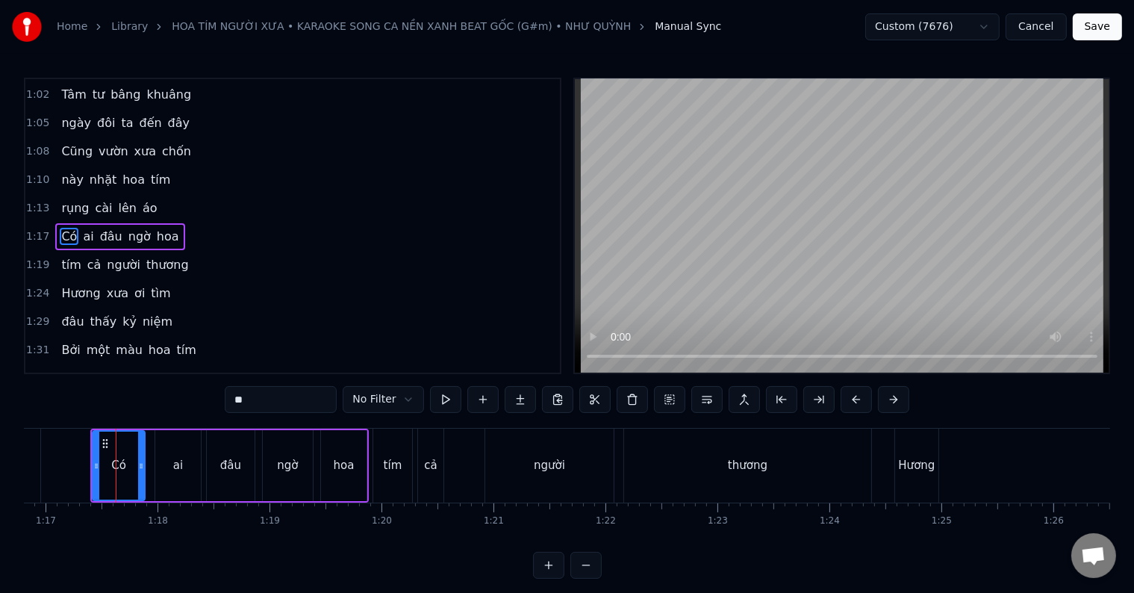
click at [169, 469] on div "ai" at bounding box center [178, 465] width 46 height 71
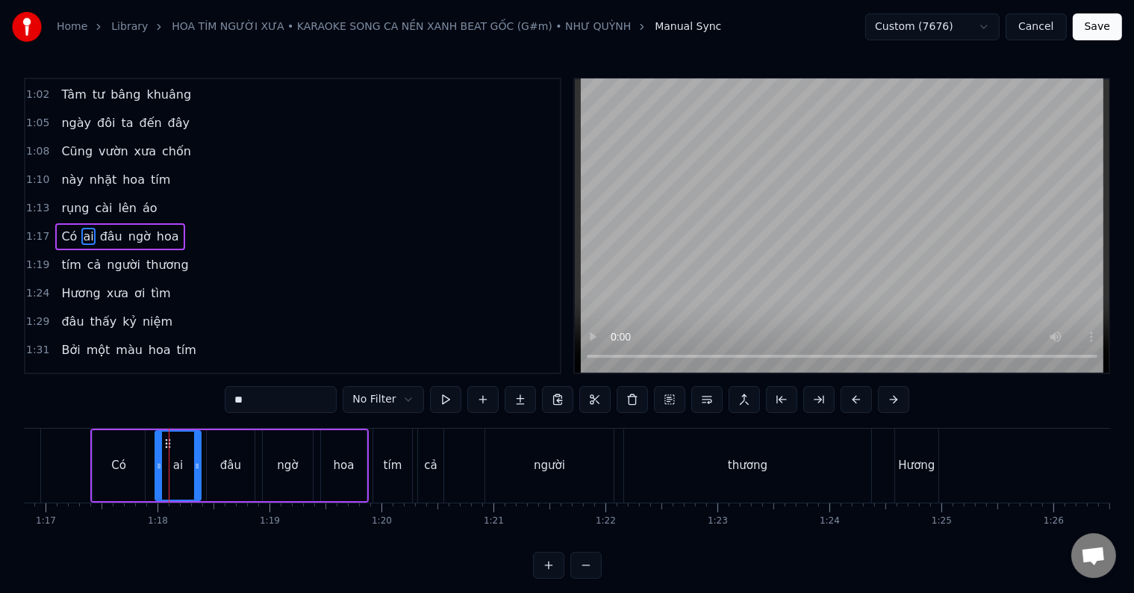
click at [128, 458] on div "Có" at bounding box center [119, 465] width 52 height 71
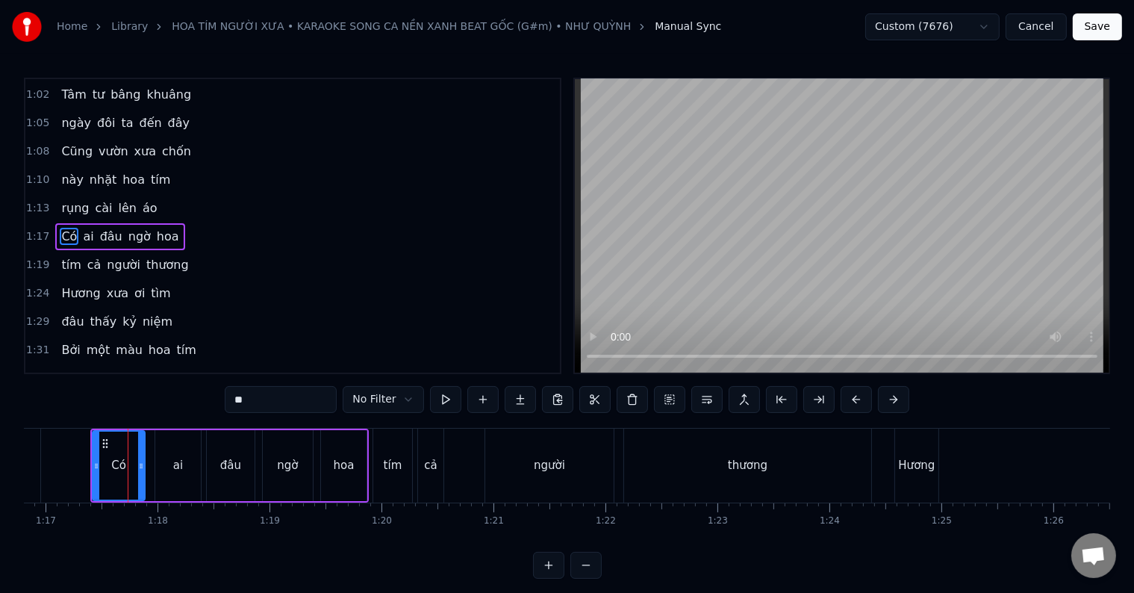
click at [173, 458] on div "ai" at bounding box center [178, 465] width 10 height 17
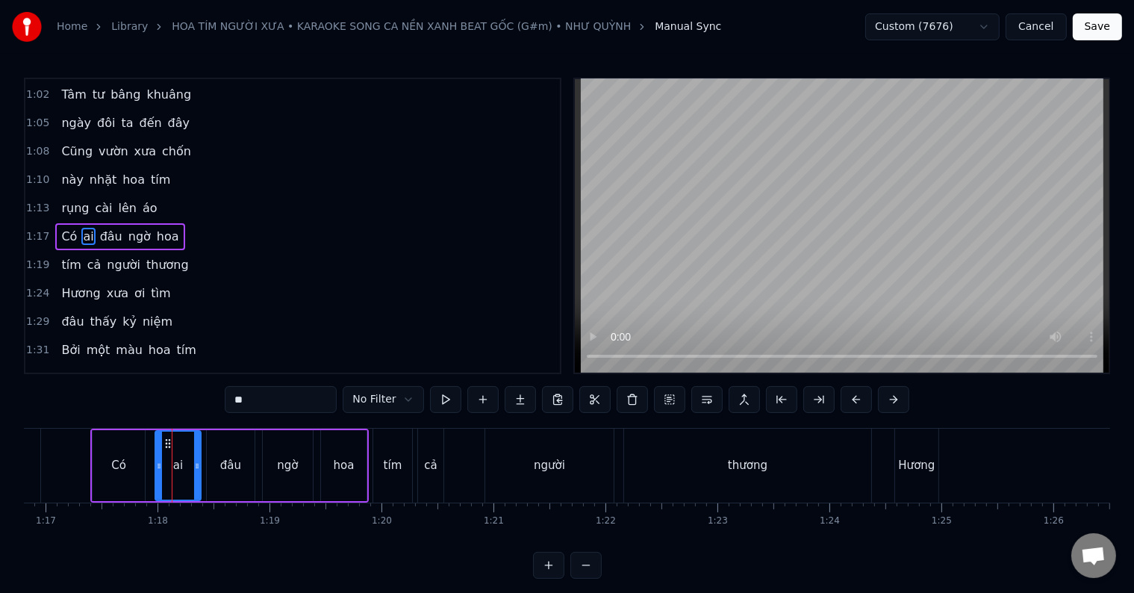
click at [228, 463] on div "đâu" at bounding box center [230, 465] width 21 height 17
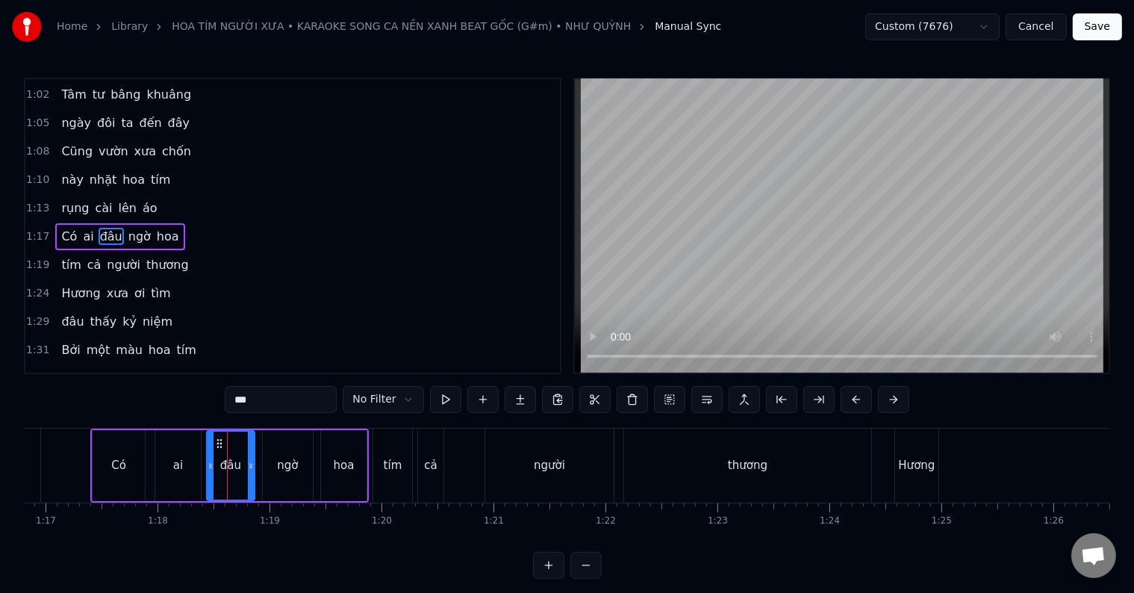
click at [269, 463] on div "ngờ" at bounding box center [288, 465] width 50 height 71
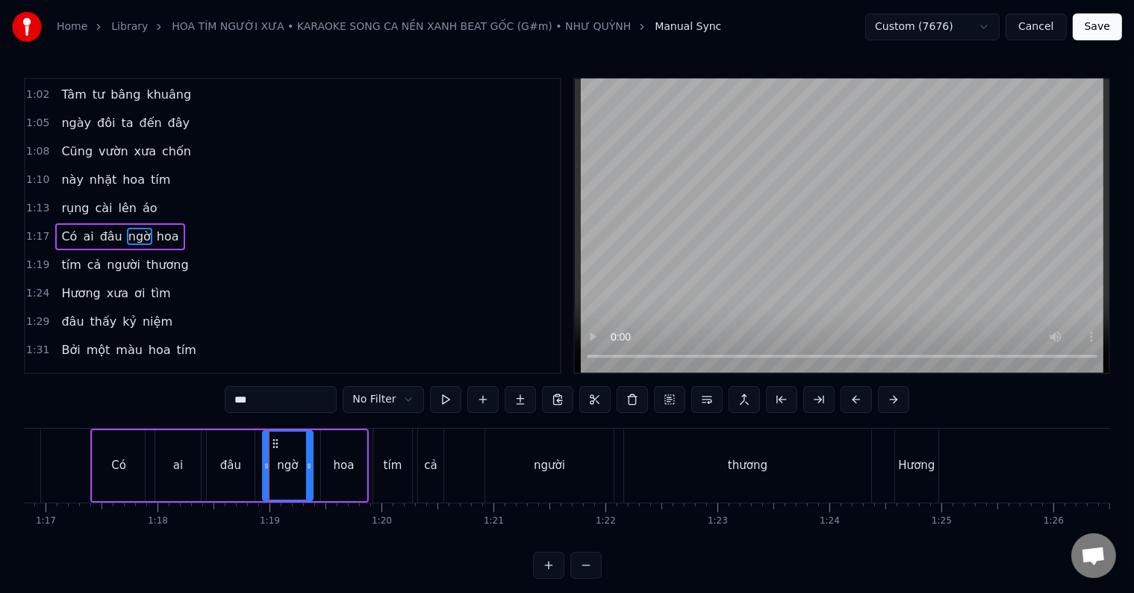
click at [346, 463] on div "hoa" at bounding box center [344, 465] width 21 height 17
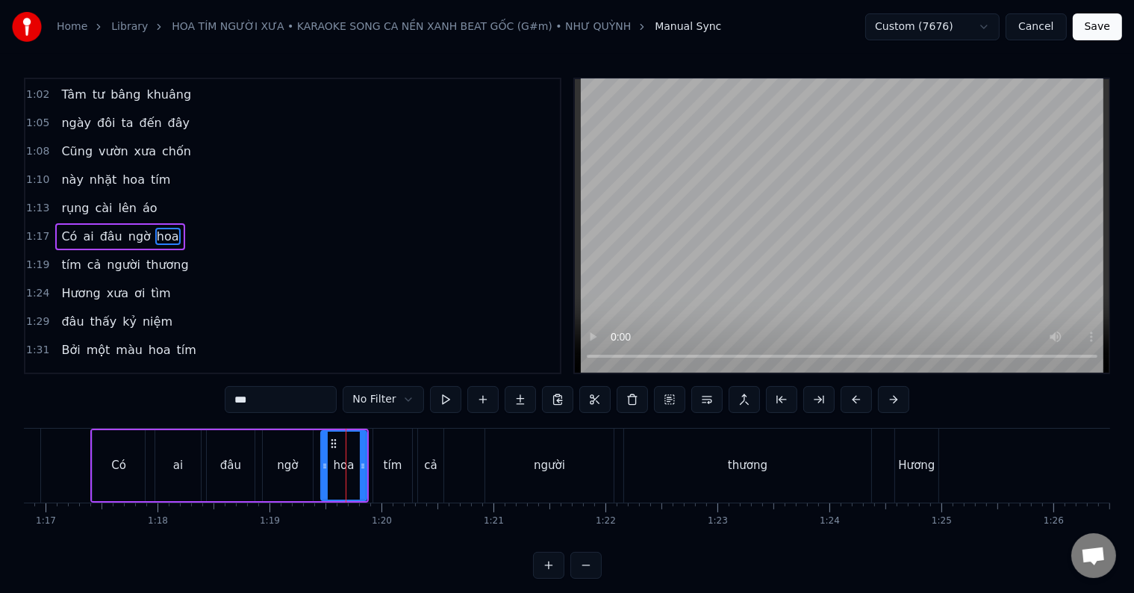
click at [122, 461] on div "Có" at bounding box center [118, 465] width 15 height 17
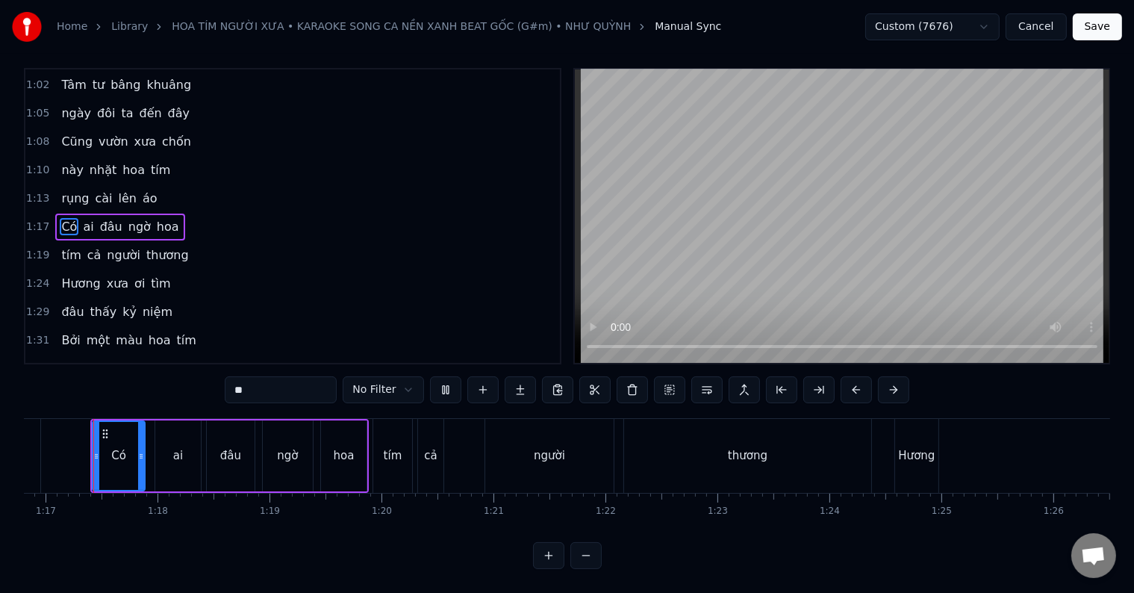
scroll to position [0, 8592]
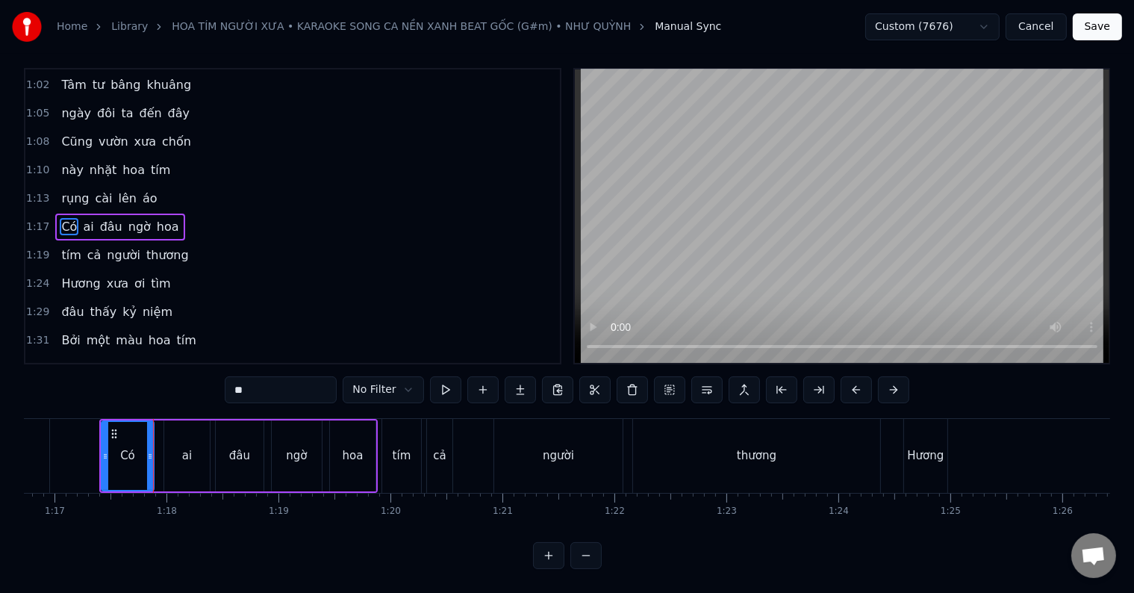
click at [185, 450] on div "ai" at bounding box center [187, 455] width 10 height 17
click at [231, 449] on div "đâu" at bounding box center [239, 455] width 21 height 17
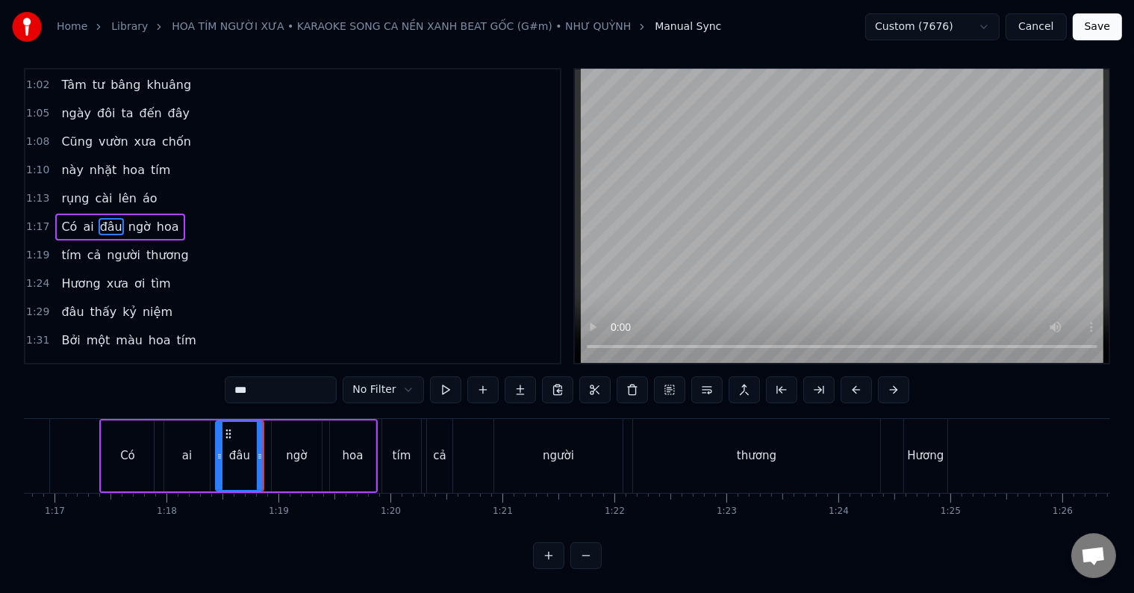
click at [281, 442] on div "ngờ" at bounding box center [297, 455] width 50 height 71
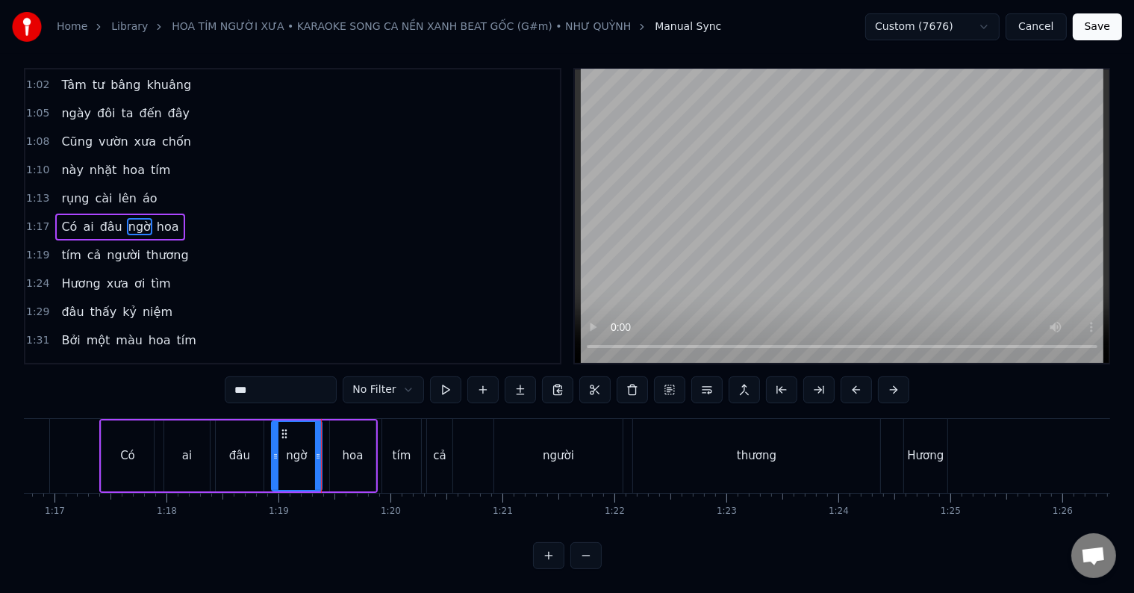
click at [337, 449] on div "hoa" at bounding box center [353, 455] width 46 height 71
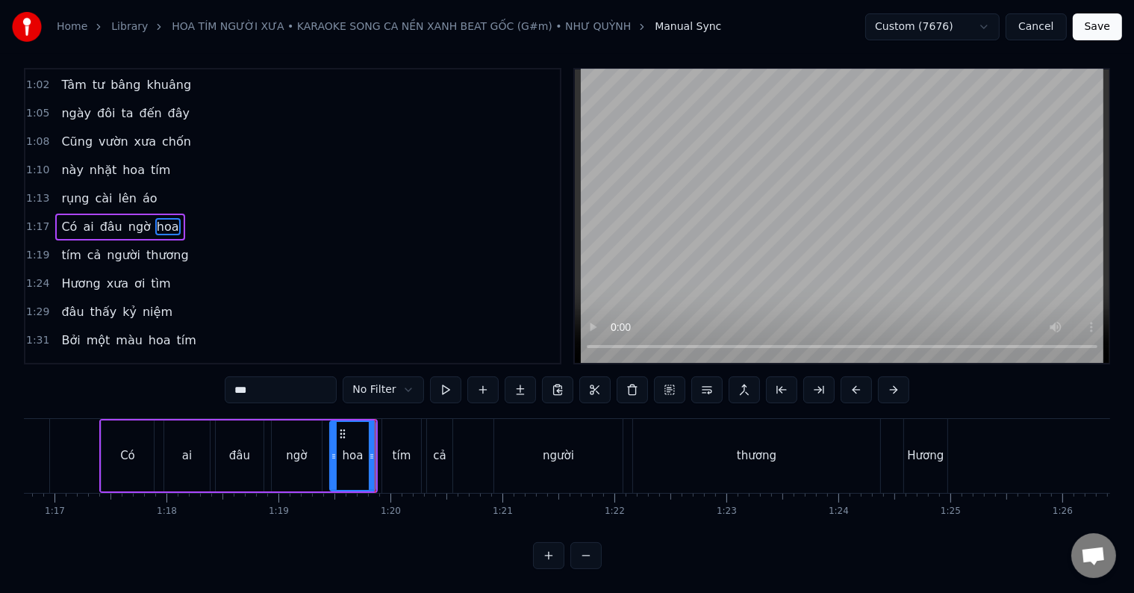
click at [395, 452] on div "tím" at bounding box center [401, 456] width 39 height 74
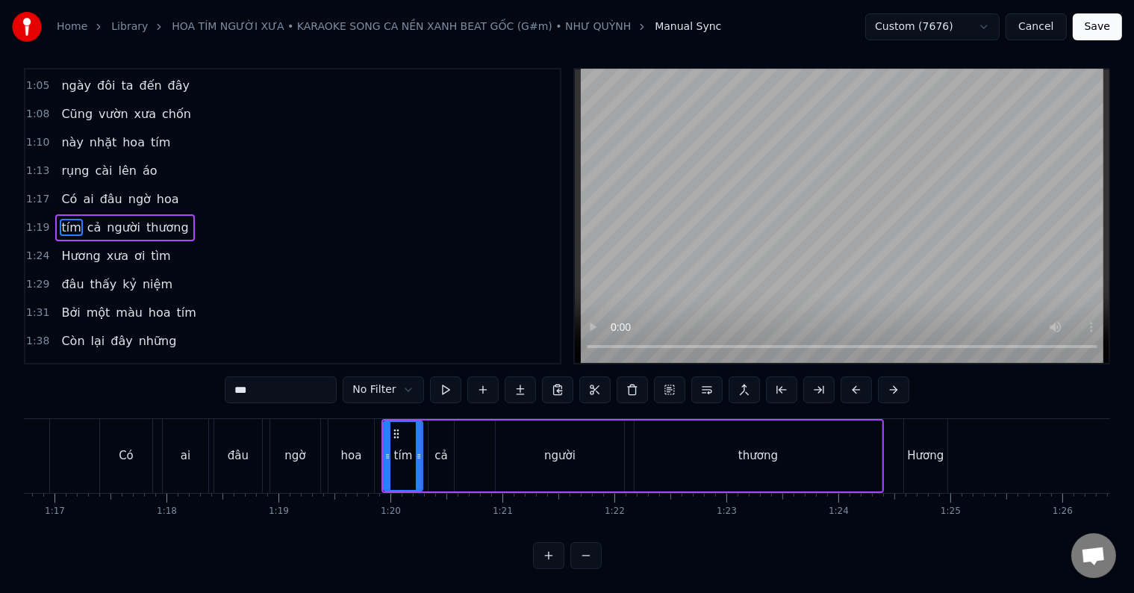
click at [436, 451] on div "cả" at bounding box center [441, 455] width 13 height 17
click at [521, 448] on div "người" at bounding box center [560, 455] width 128 height 71
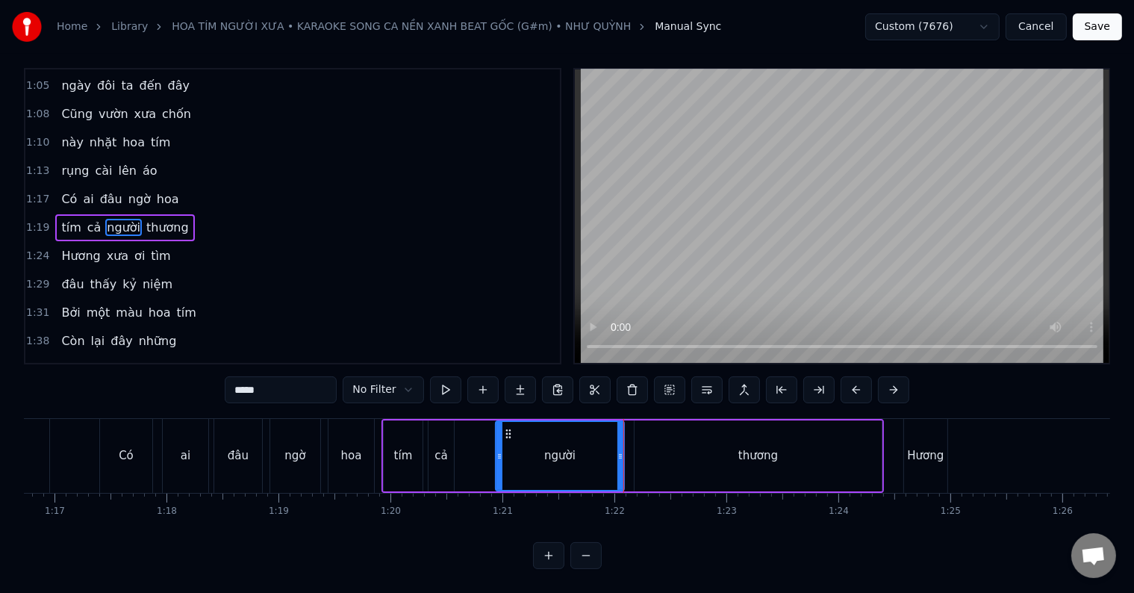
click at [714, 462] on div "thương" at bounding box center [758, 455] width 247 height 71
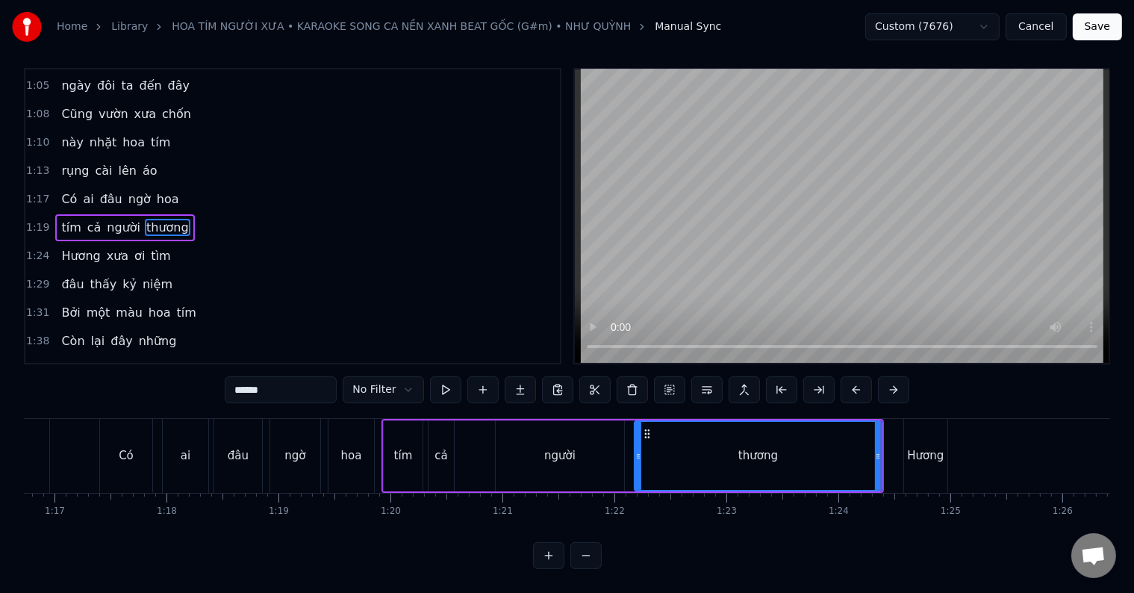
click at [125, 459] on div "Có" at bounding box center [126, 456] width 52 height 74
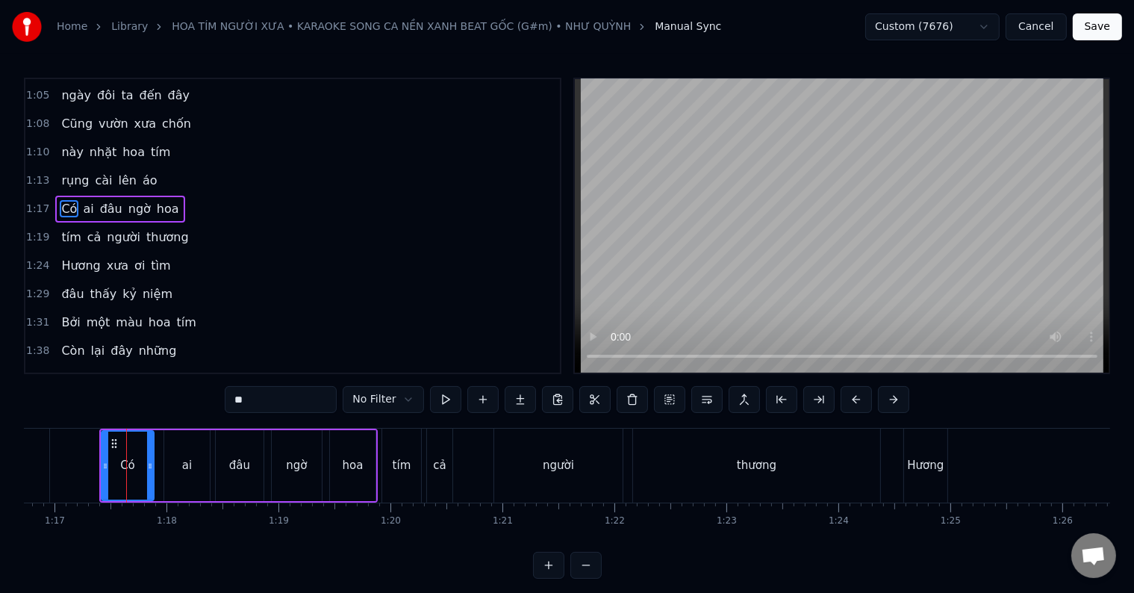
scroll to position [169, 0]
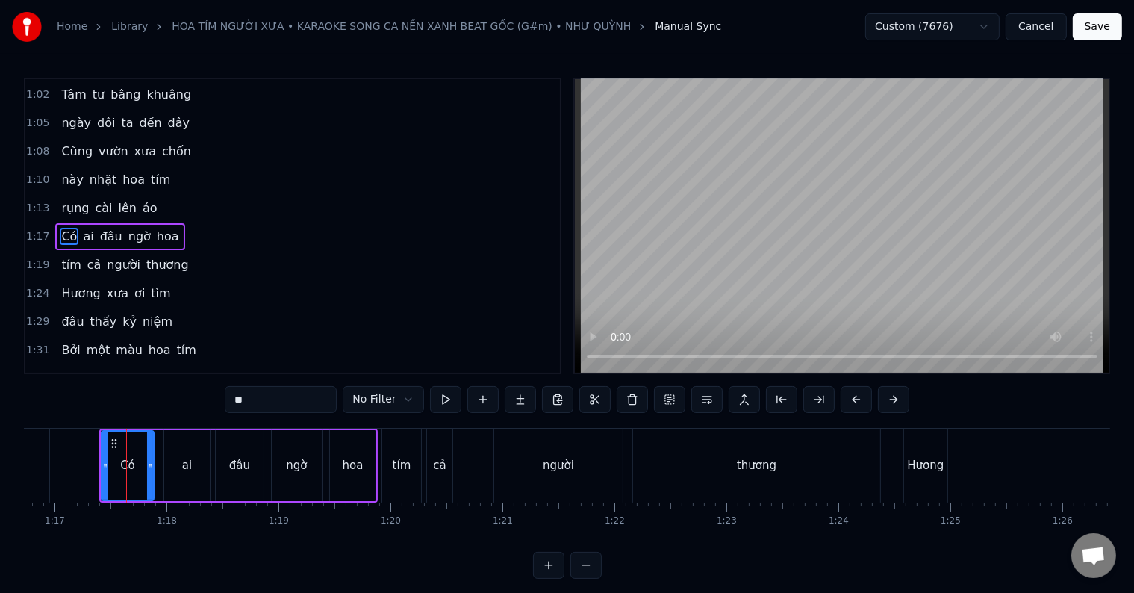
click at [194, 451] on div "ai" at bounding box center [187, 465] width 46 height 71
click at [240, 452] on div "đâu" at bounding box center [240, 465] width 48 height 71
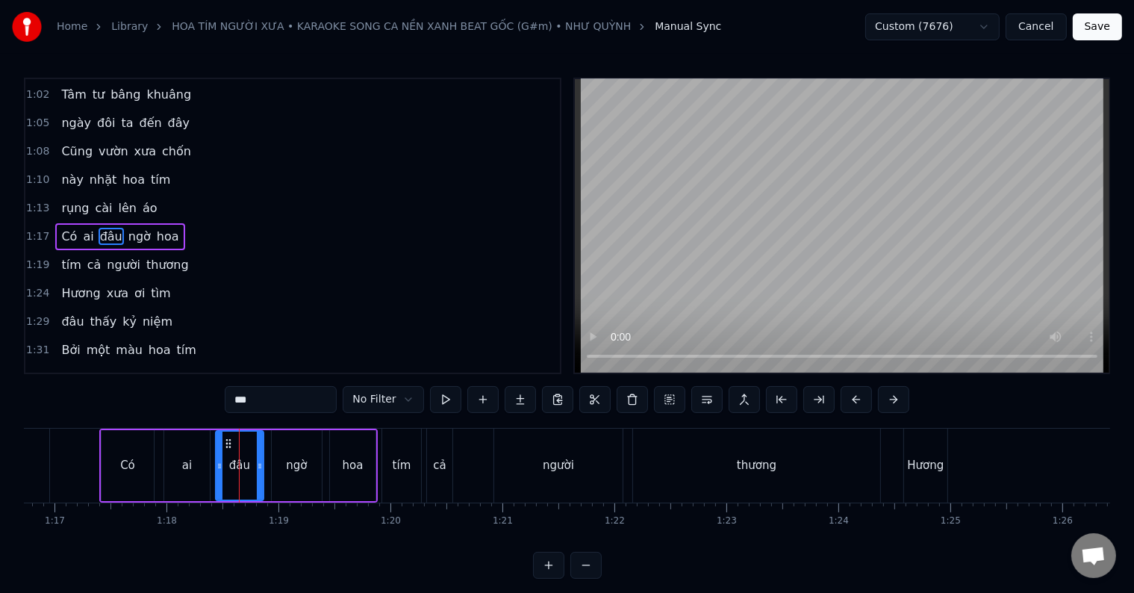
click at [290, 457] on div "ngờ" at bounding box center [296, 465] width 21 height 17
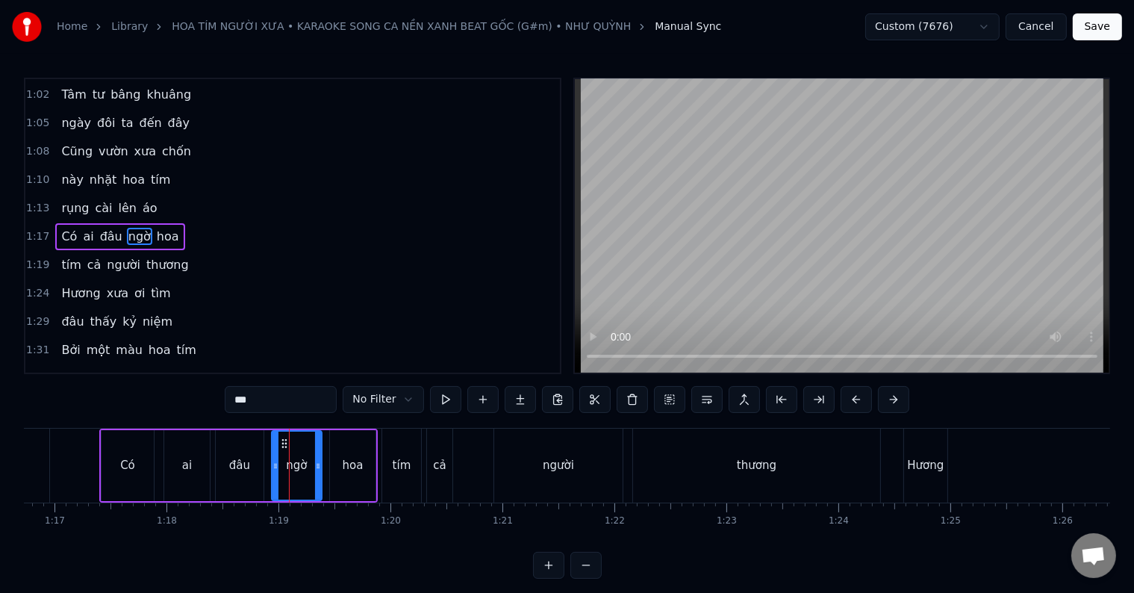
click at [344, 460] on div "hoa" at bounding box center [353, 465] width 21 height 17
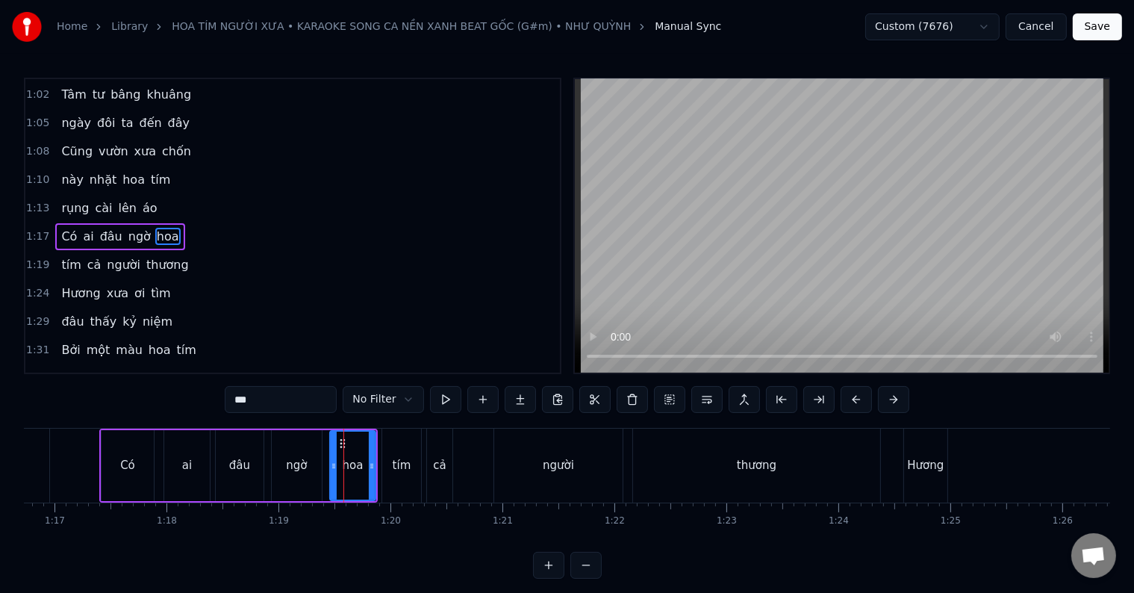
click at [395, 460] on div "tím" at bounding box center [402, 465] width 19 height 17
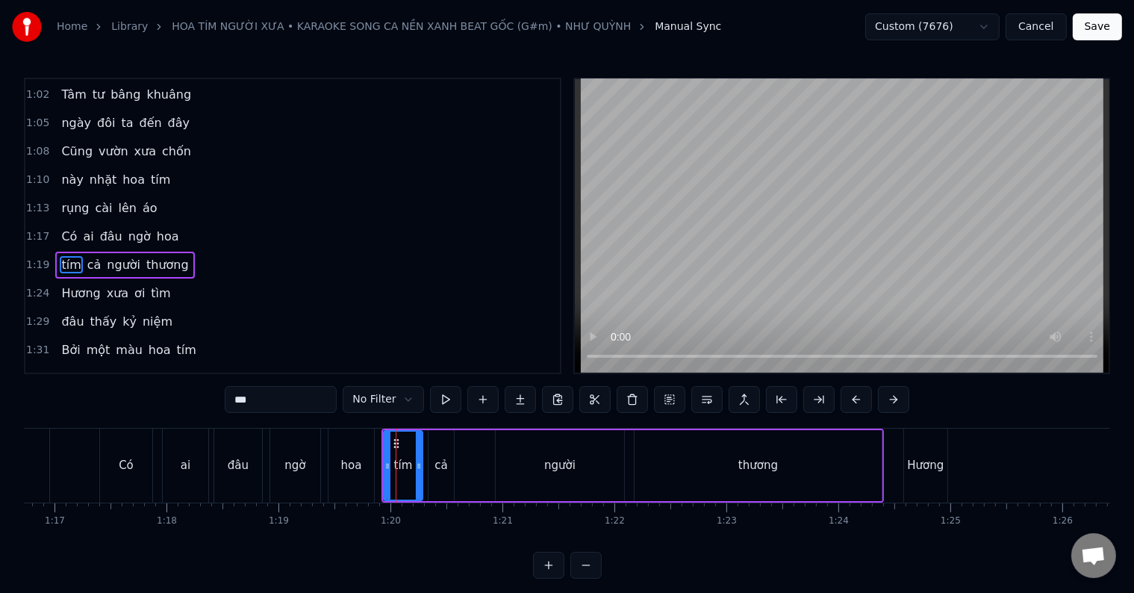
scroll to position [196, 0]
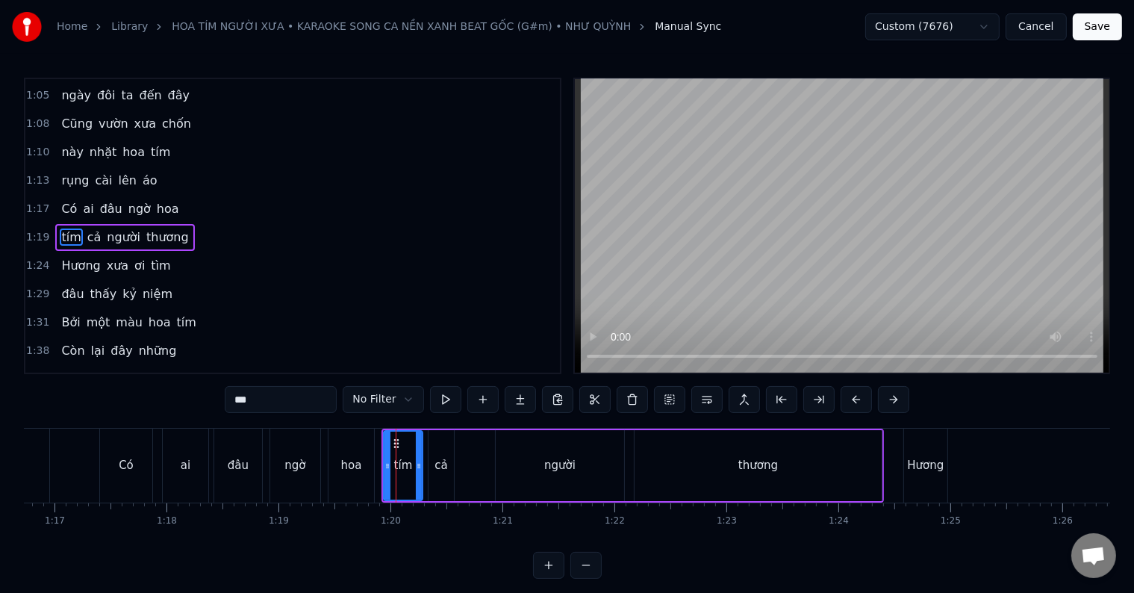
click at [364, 470] on div "hoa" at bounding box center [351, 466] width 46 height 74
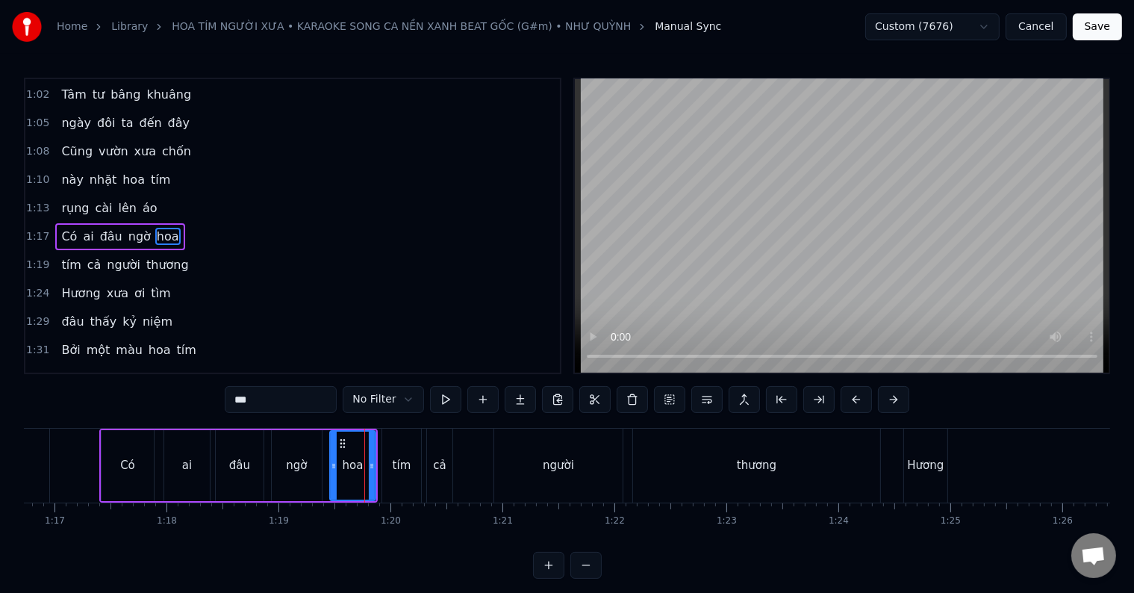
click at [402, 463] on div "tím" at bounding box center [402, 465] width 19 height 17
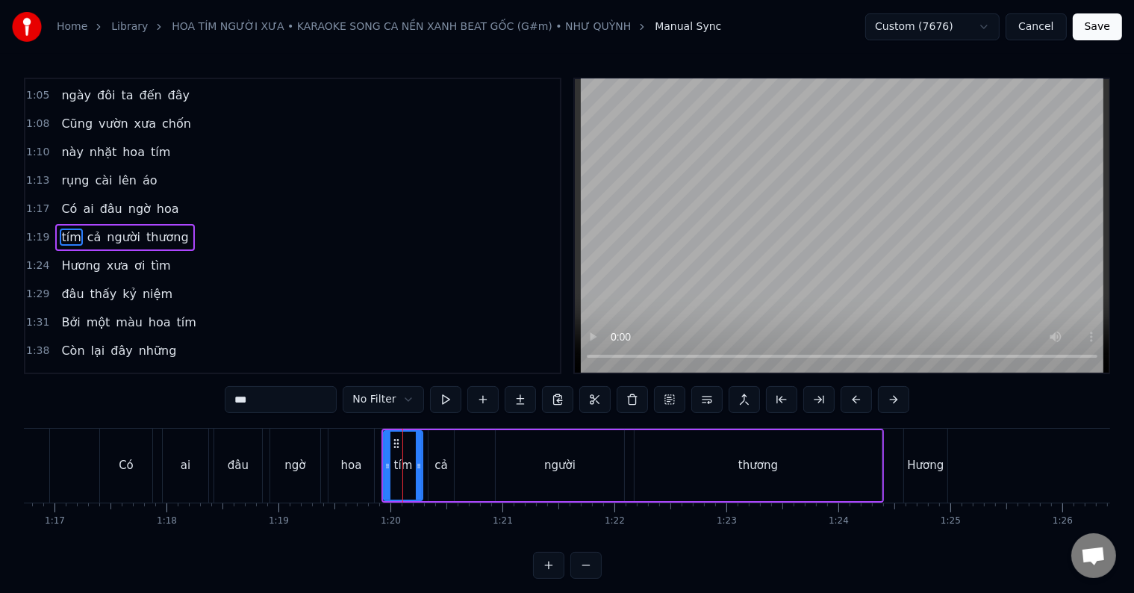
click at [122, 469] on div "Có" at bounding box center [126, 465] width 15 height 17
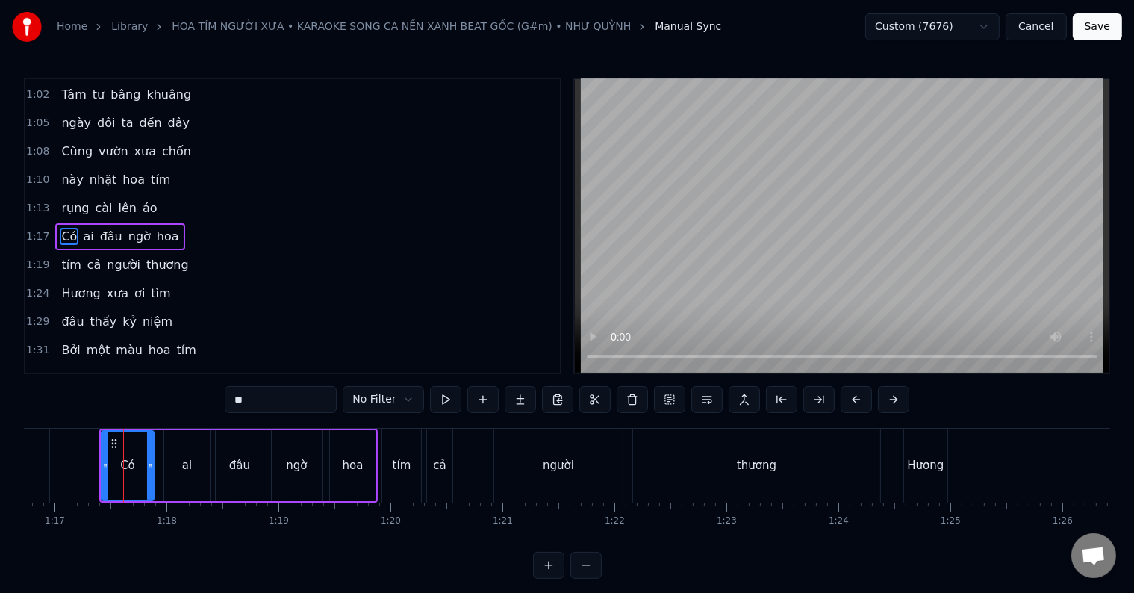
click at [408, 473] on div "tím" at bounding box center [402, 465] width 19 height 17
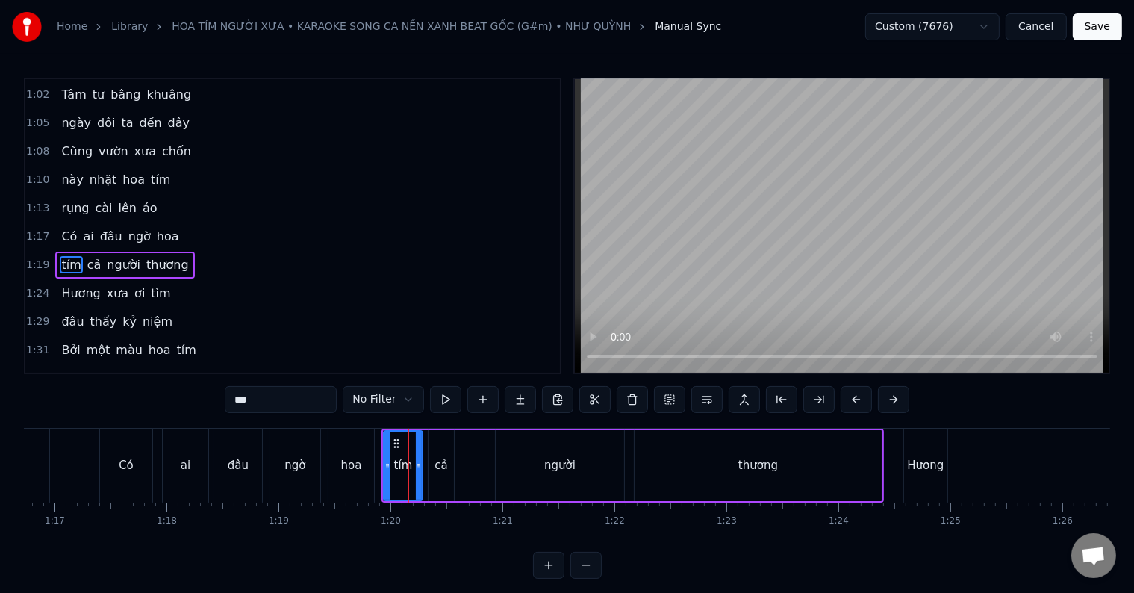
scroll to position [196, 0]
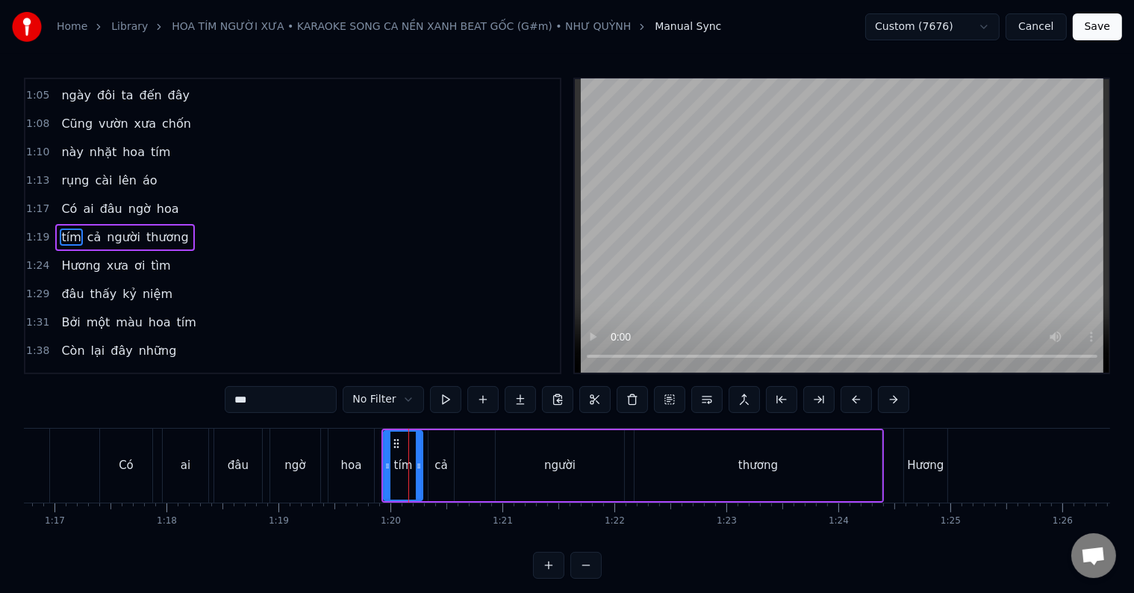
click at [125, 463] on div "Có" at bounding box center [126, 465] width 15 height 17
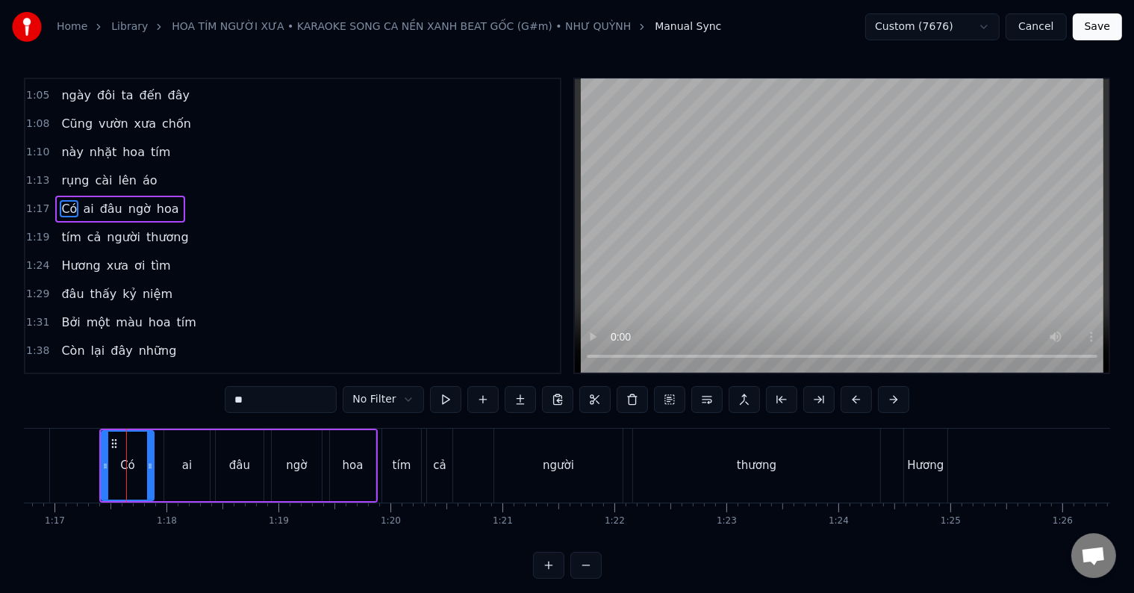
scroll to position [169, 0]
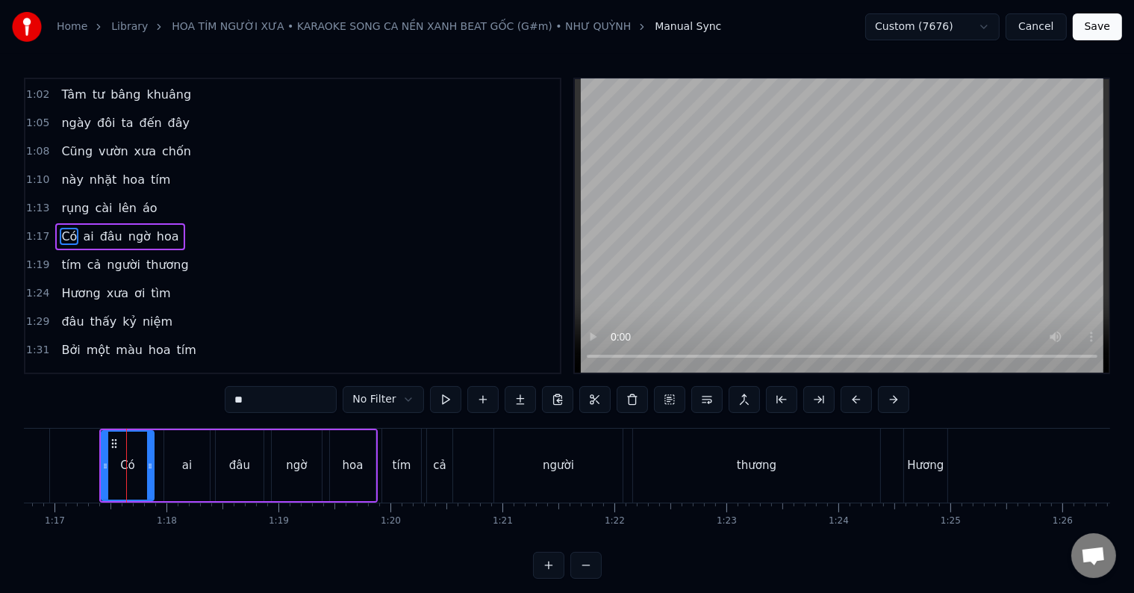
click at [370, 462] on div "hoa" at bounding box center [353, 465] width 46 height 71
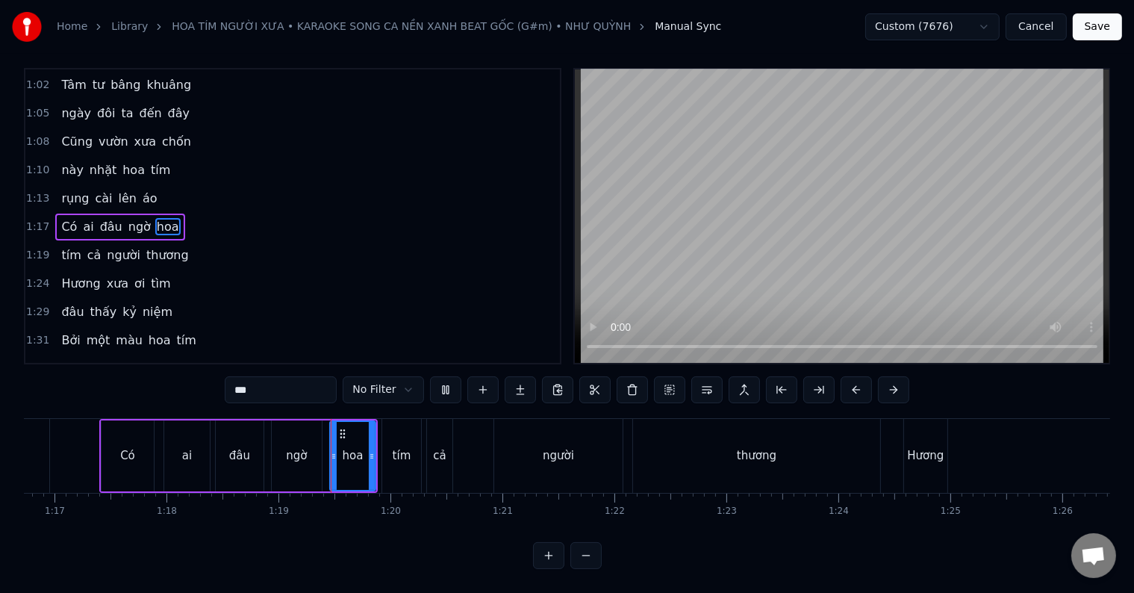
scroll to position [22, 0]
click at [403, 458] on div "tím" at bounding box center [401, 456] width 39 height 74
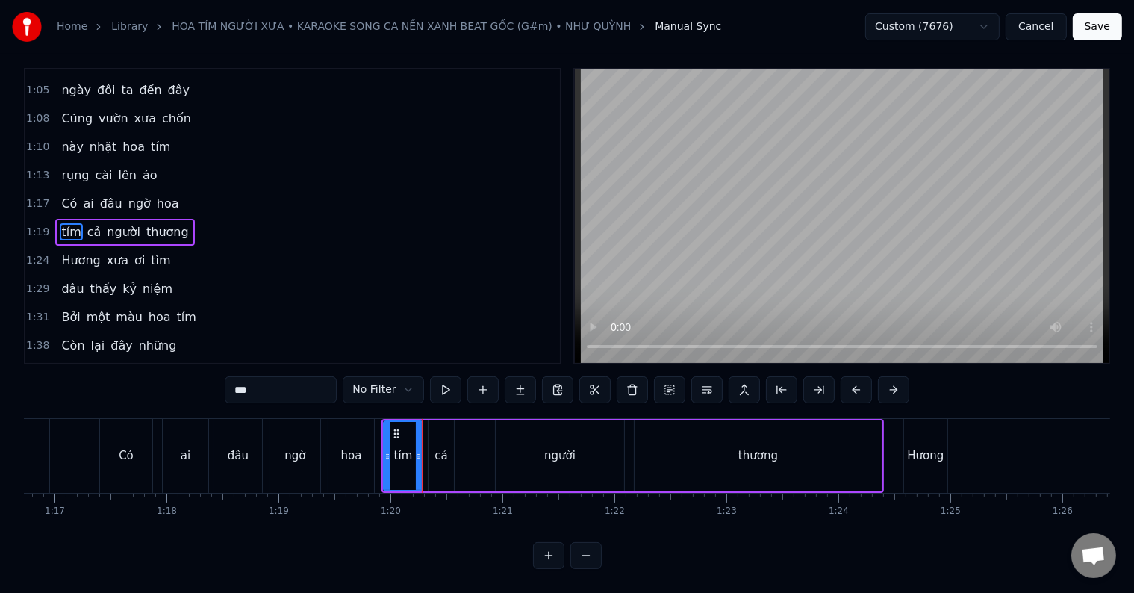
click at [436, 455] on div "cả" at bounding box center [441, 455] width 25 height 71
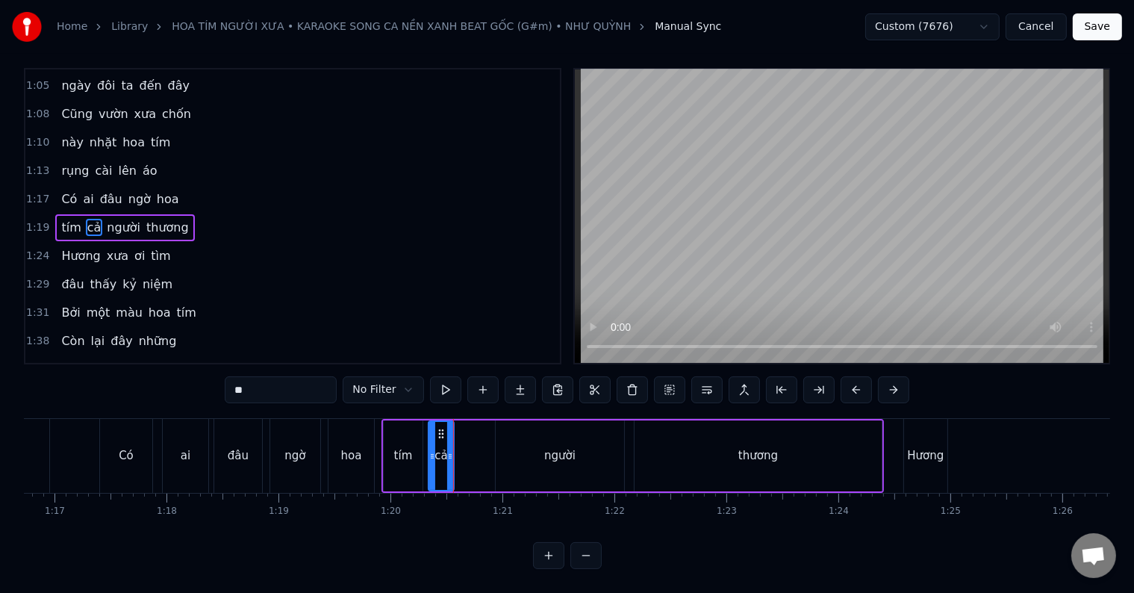
click at [514, 449] on div "người" at bounding box center [560, 455] width 128 height 71
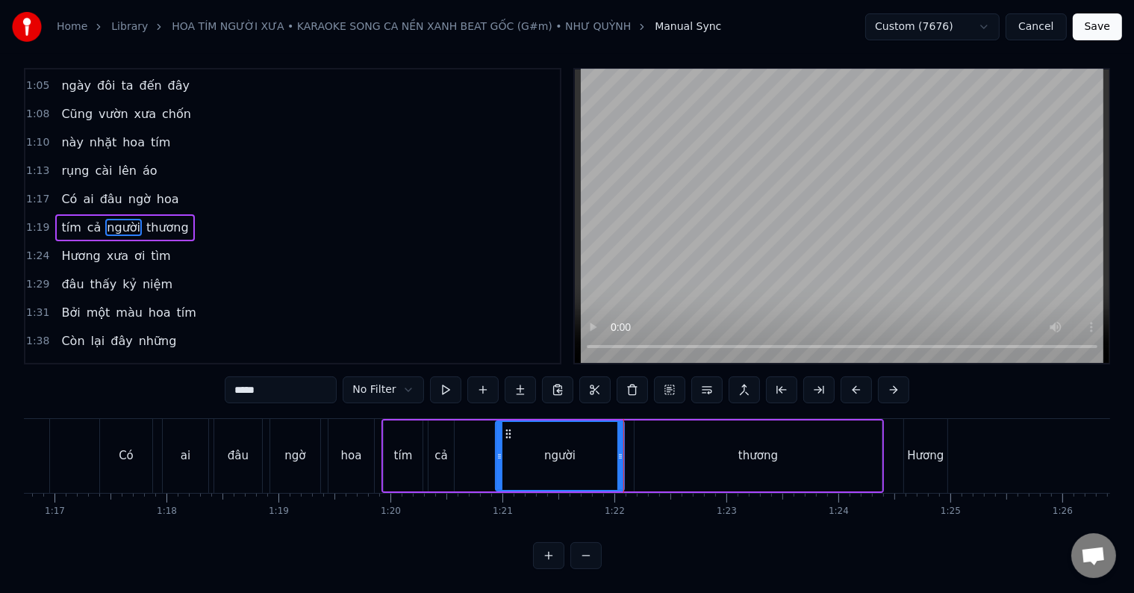
click at [398, 450] on div "tím" at bounding box center [403, 455] width 19 height 17
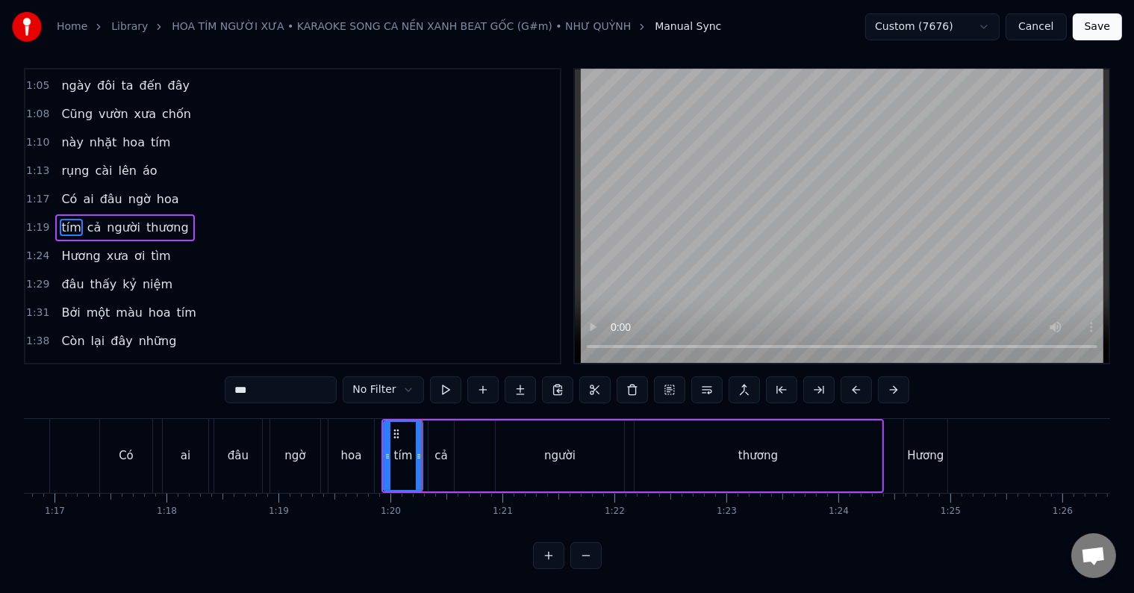
click at [445, 454] on div "cả" at bounding box center [441, 455] width 25 height 71
click at [352, 454] on div "hoa" at bounding box center [351, 456] width 46 height 74
type input "***"
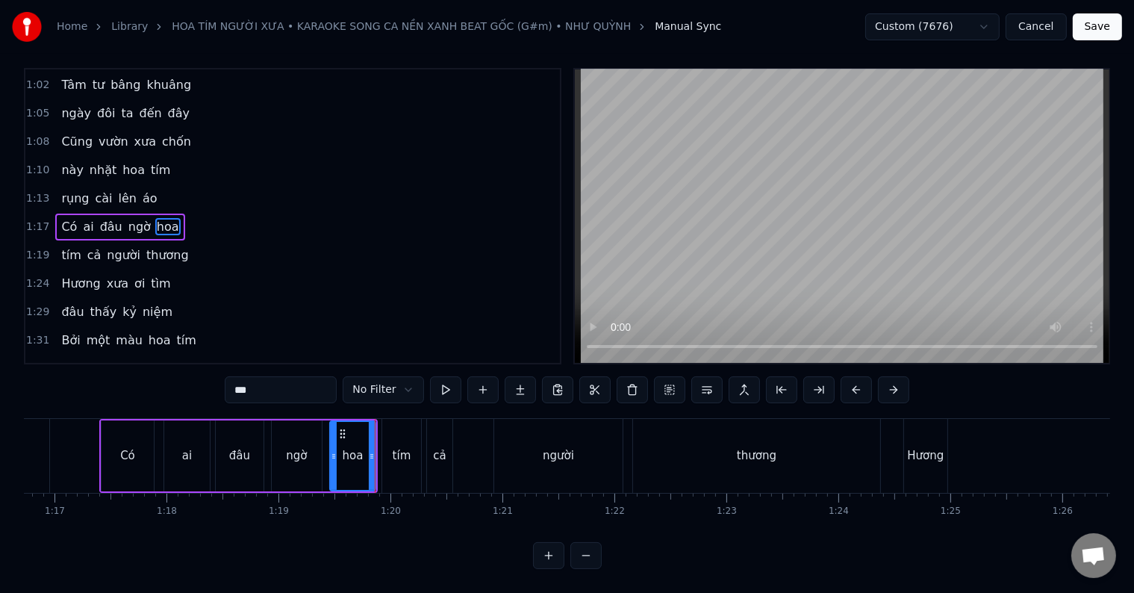
click at [915, 27] on html "Home Library HOA TÍM NGƯỜI XƯA • KARAOKE SONG CA NỀN XANH BEAT GỐC (G#m) • NHƯ …" at bounding box center [567, 291] width 1134 height 602
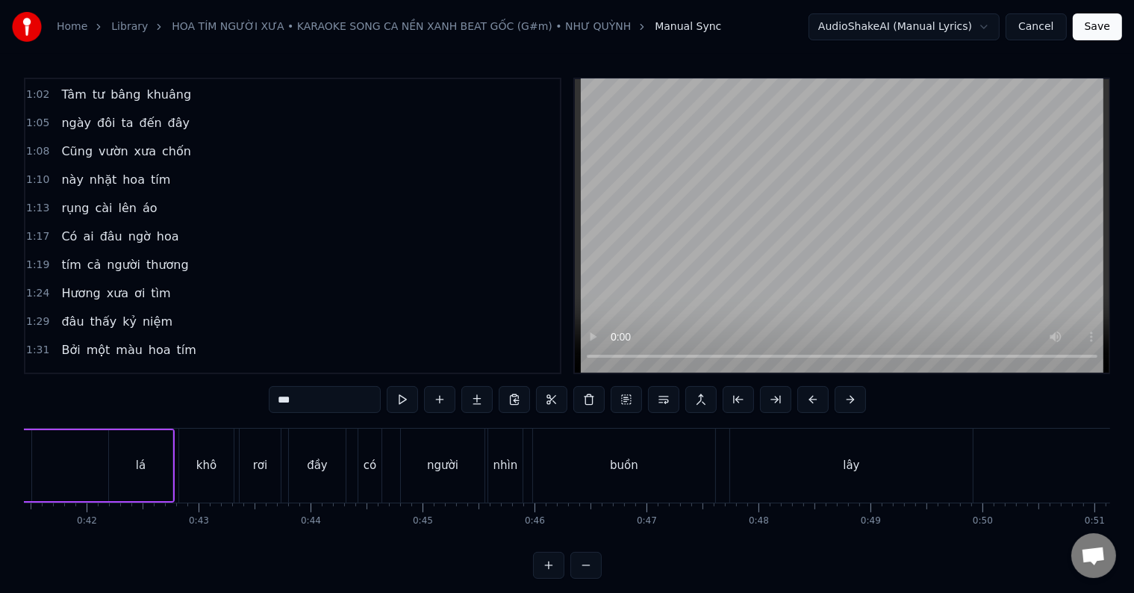
scroll to position [0, 4326]
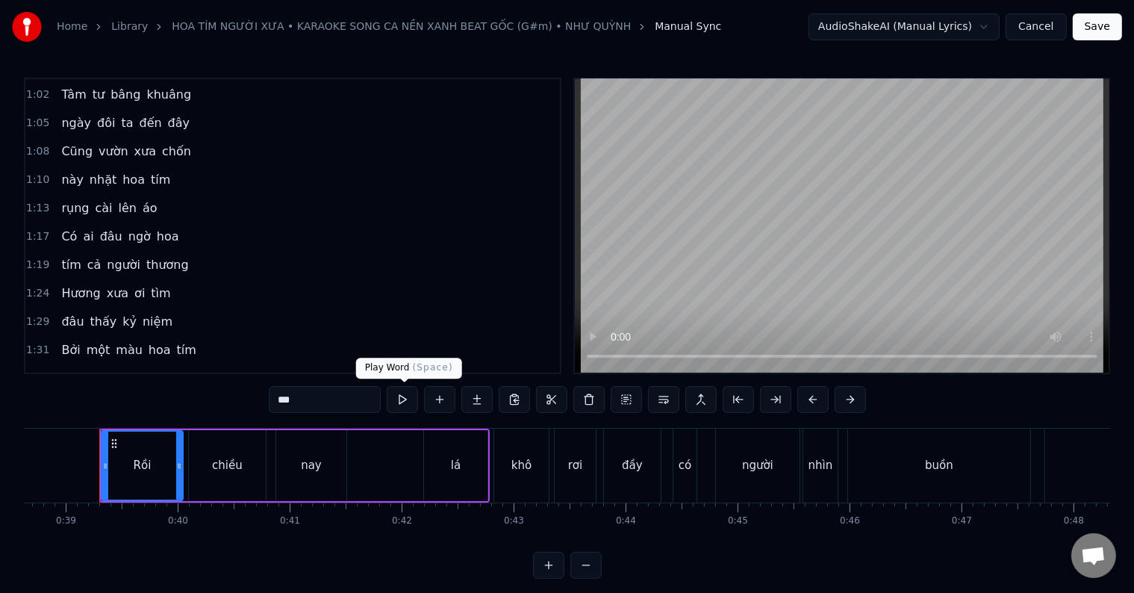
click at [403, 400] on button at bounding box center [402, 399] width 31 height 27
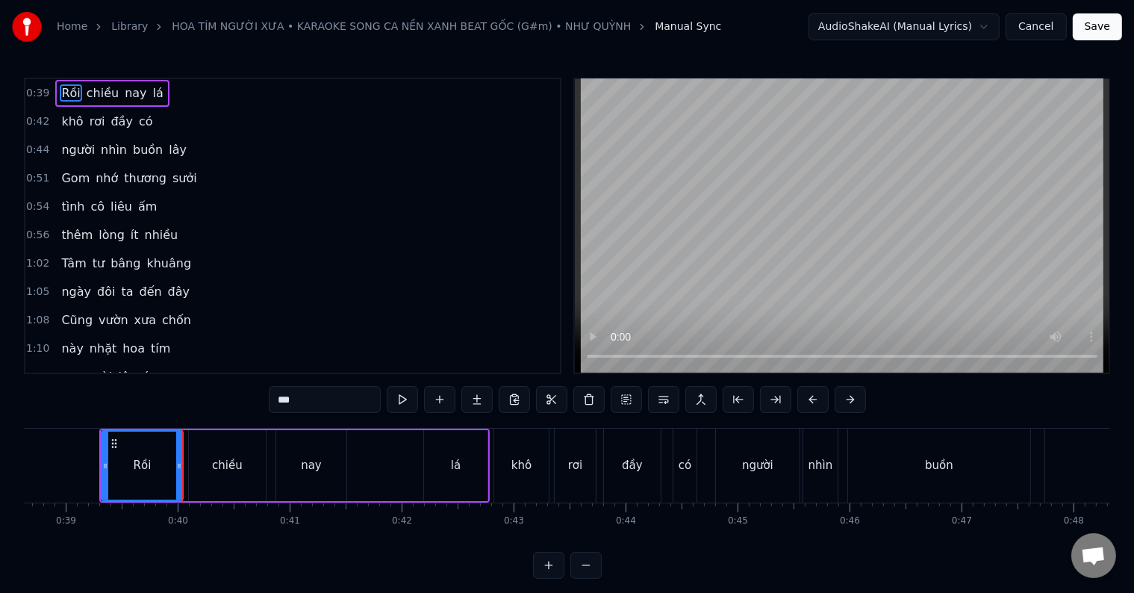
scroll to position [75, 0]
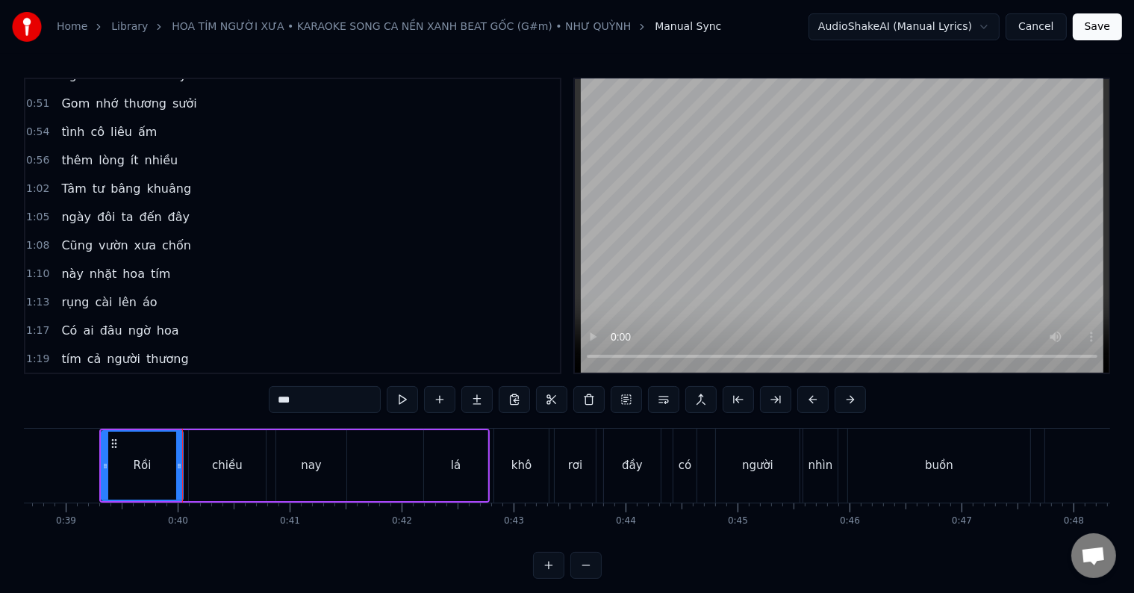
click at [63, 324] on span "Có" at bounding box center [69, 330] width 19 height 17
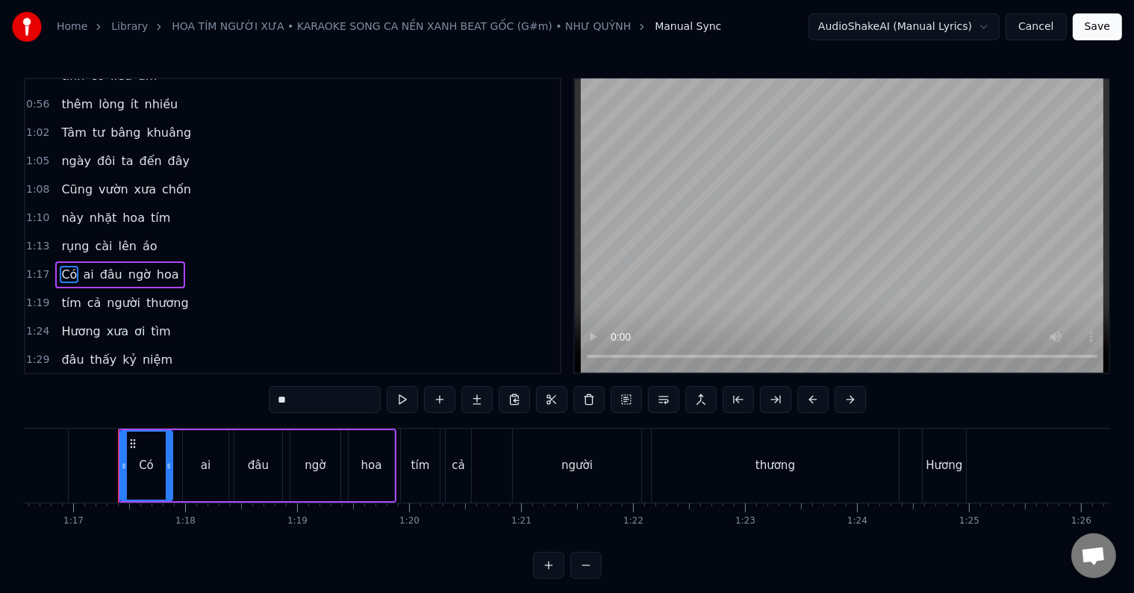
scroll to position [0, 8592]
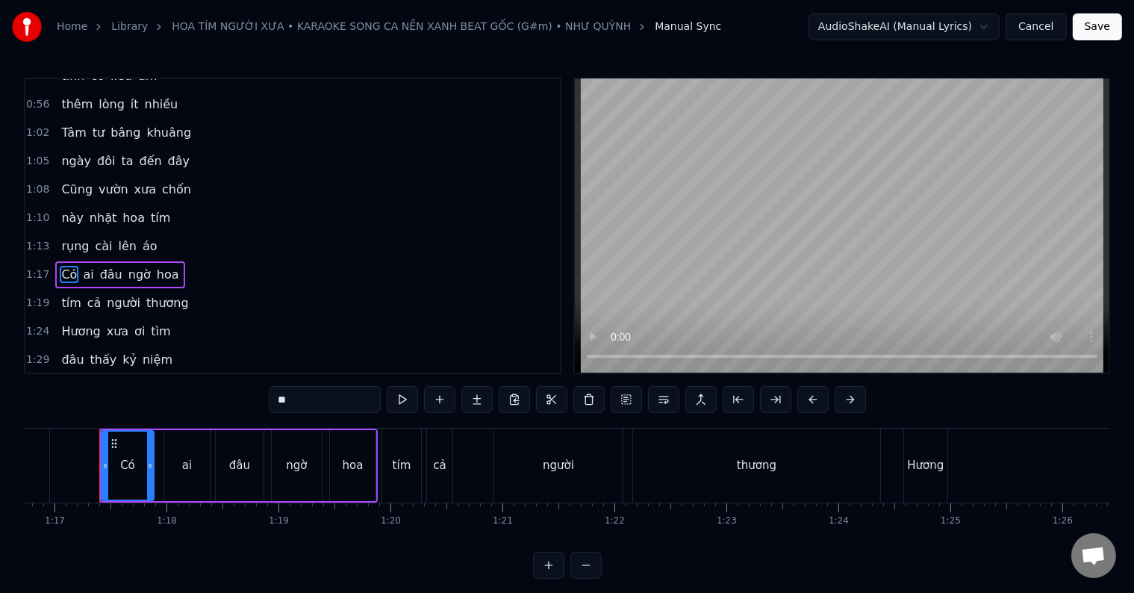
click at [82, 266] on span "ai" at bounding box center [87, 274] width 13 height 17
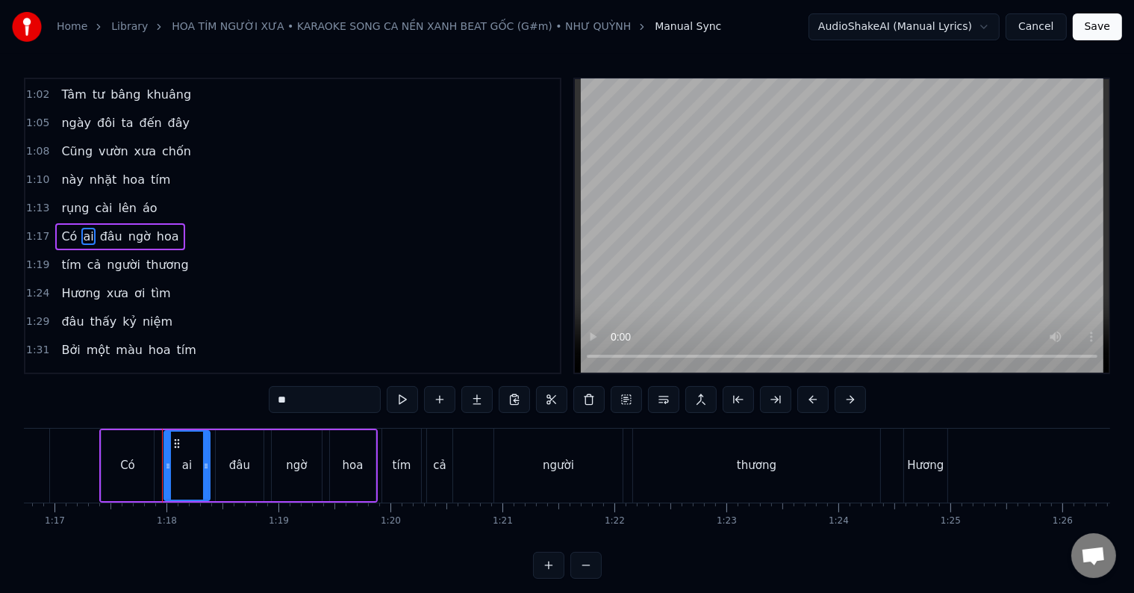
click at [105, 228] on span "đâu" at bounding box center [111, 236] width 25 height 17
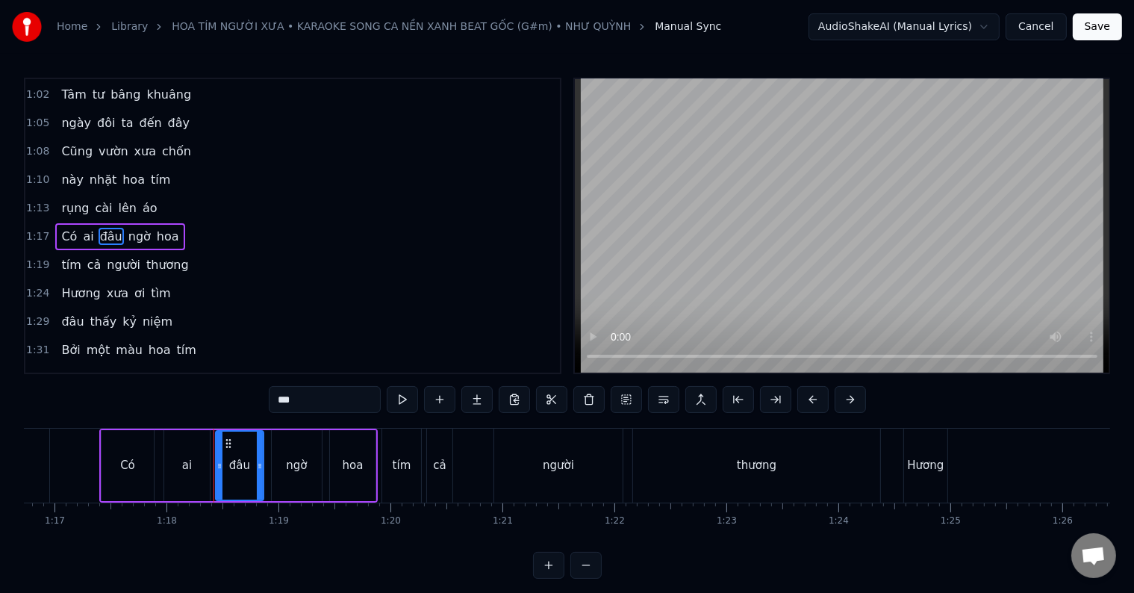
click at [127, 228] on span "ngờ" at bounding box center [139, 236] width 25 height 17
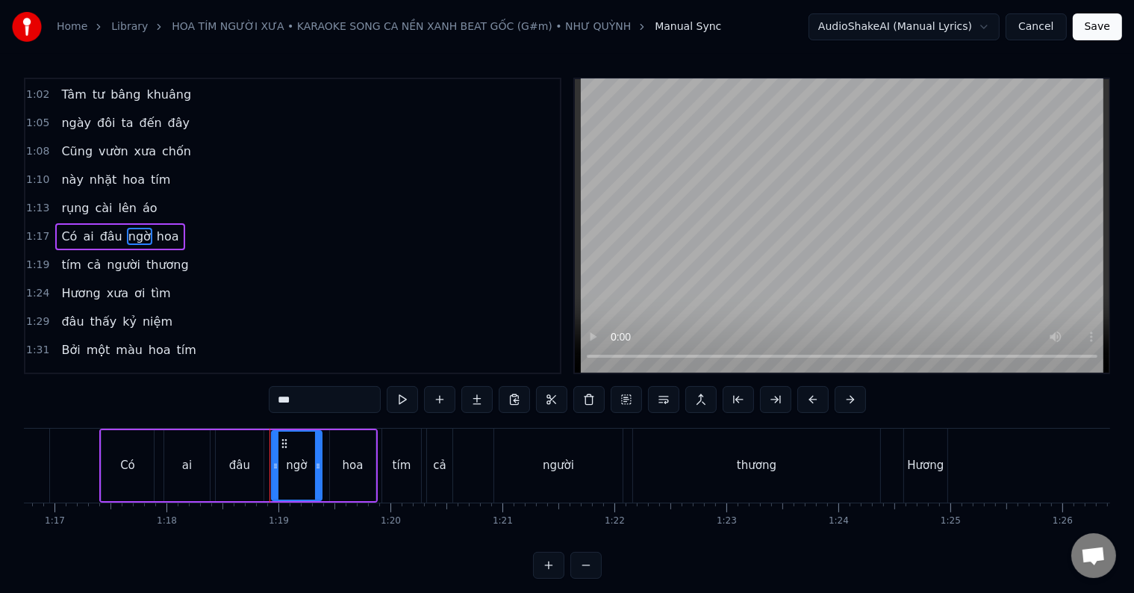
click at [155, 228] on span "hoa" at bounding box center [167, 236] width 25 height 17
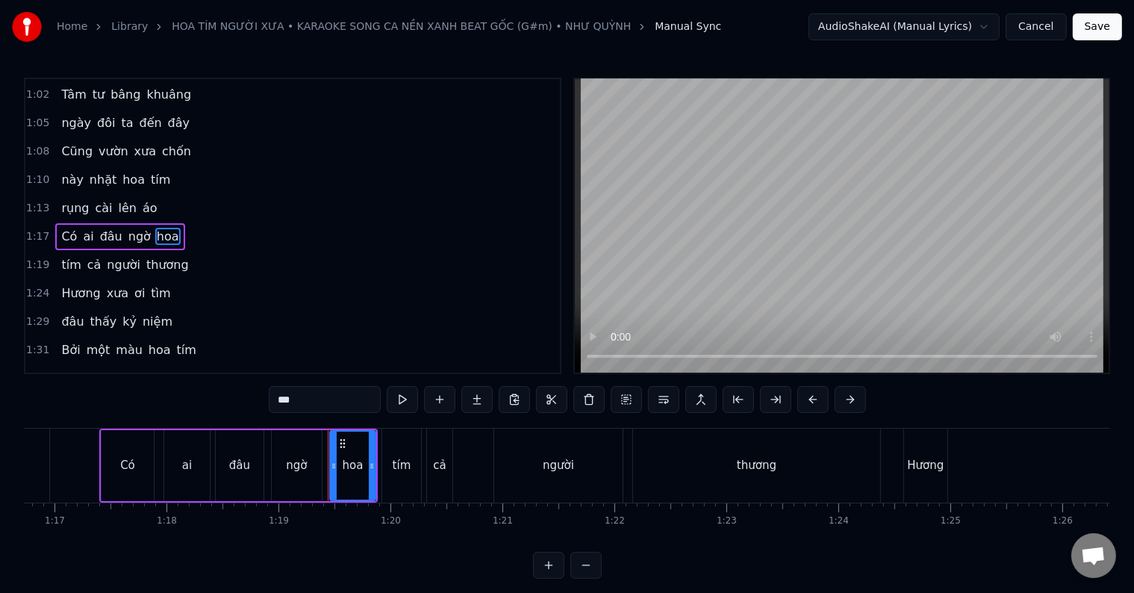
click at [60, 228] on span "Có" at bounding box center [69, 236] width 19 height 17
type input "**"
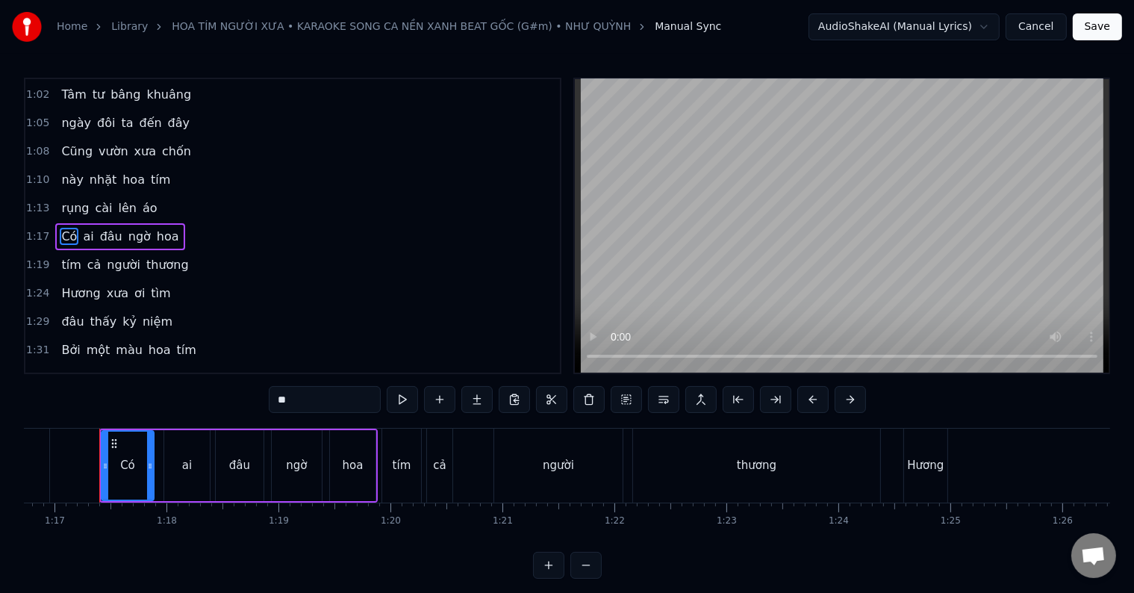
click at [901, 29] on html "Home Library HOA TÍM NGƯỜI XƯA • KARAOKE SONG CA NỀN XANH BEAT GỐC (G#m) • NHƯ …" at bounding box center [567, 301] width 1134 height 602
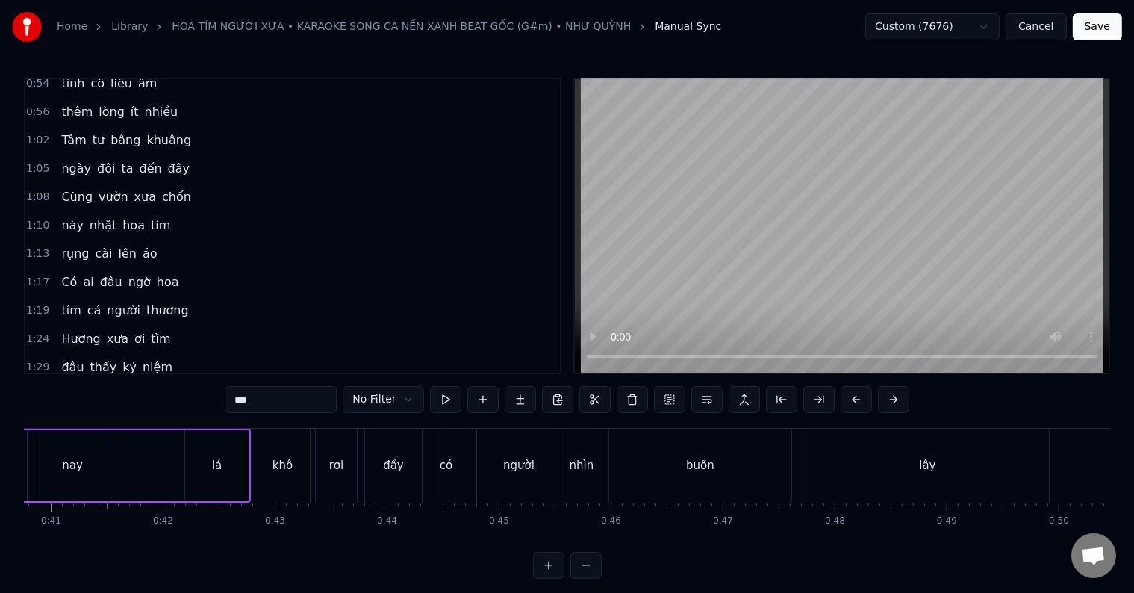
scroll to position [0, 4326]
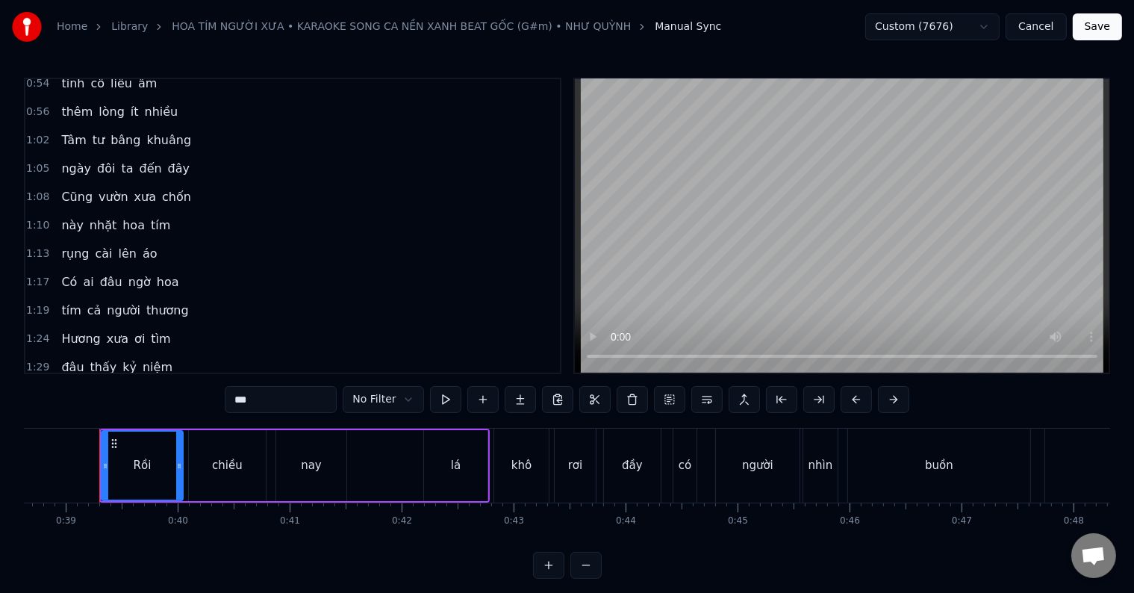
click at [62, 275] on span "Có" at bounding box center [69, 281] width 19 height 17
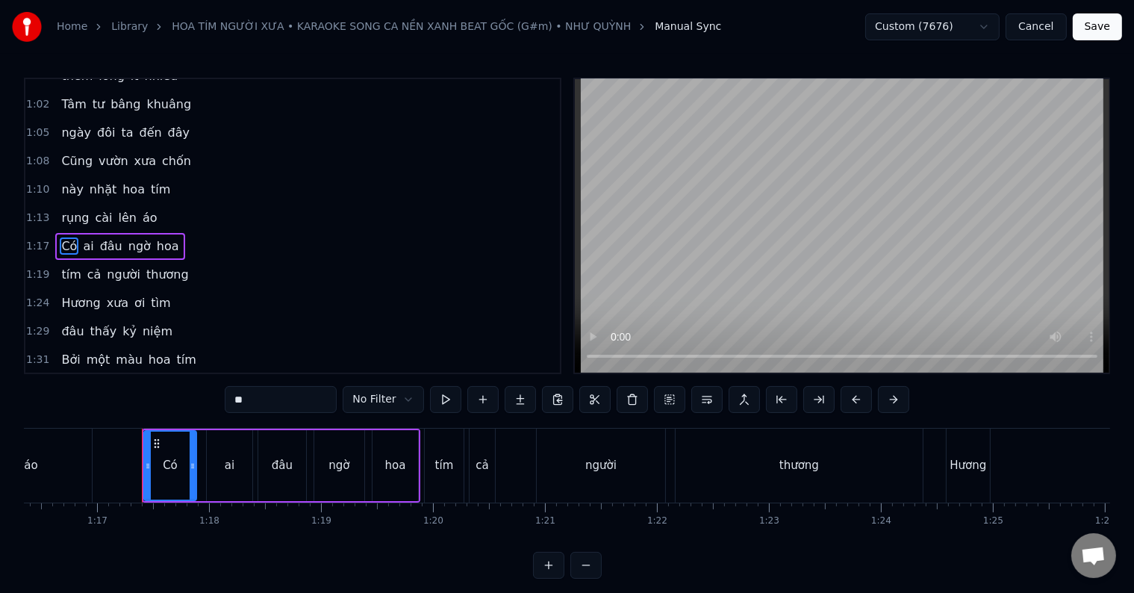
scroll to position [0, 8592]
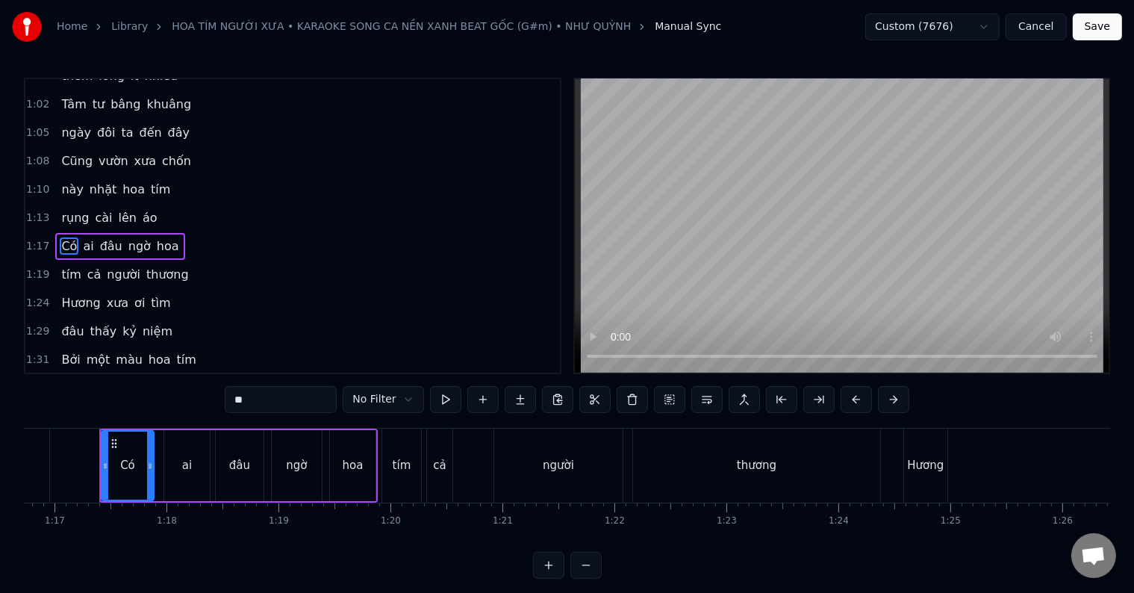
click at [189, 470] on div "ai" at bounding box center [187, 465] width 10 height 17
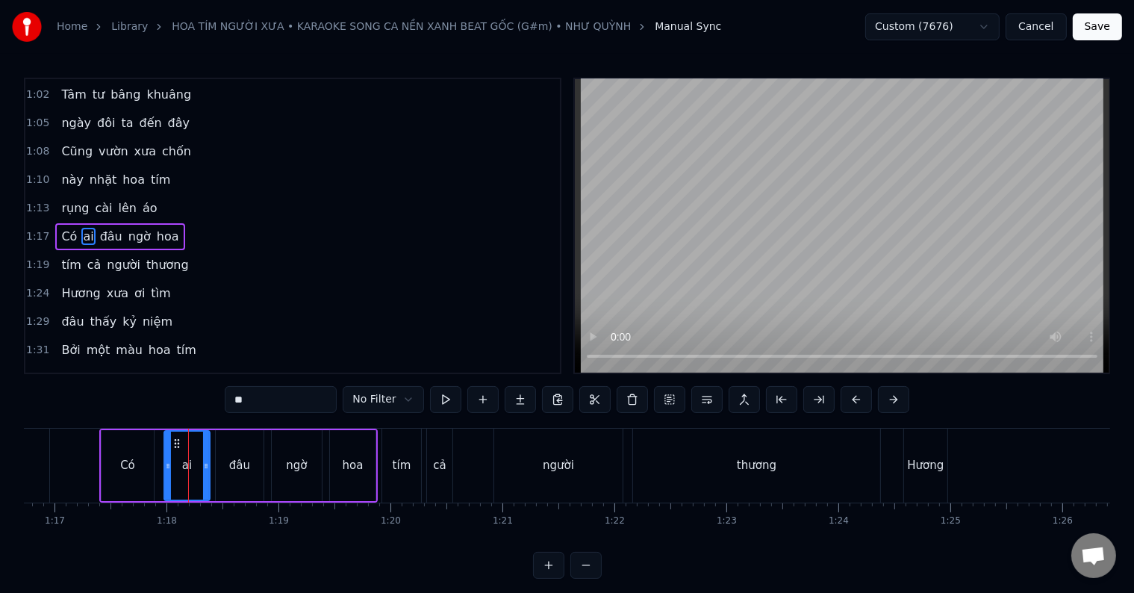
click at [538, 466] on div "người" at bounding box center [558, 466] width 128 height 74
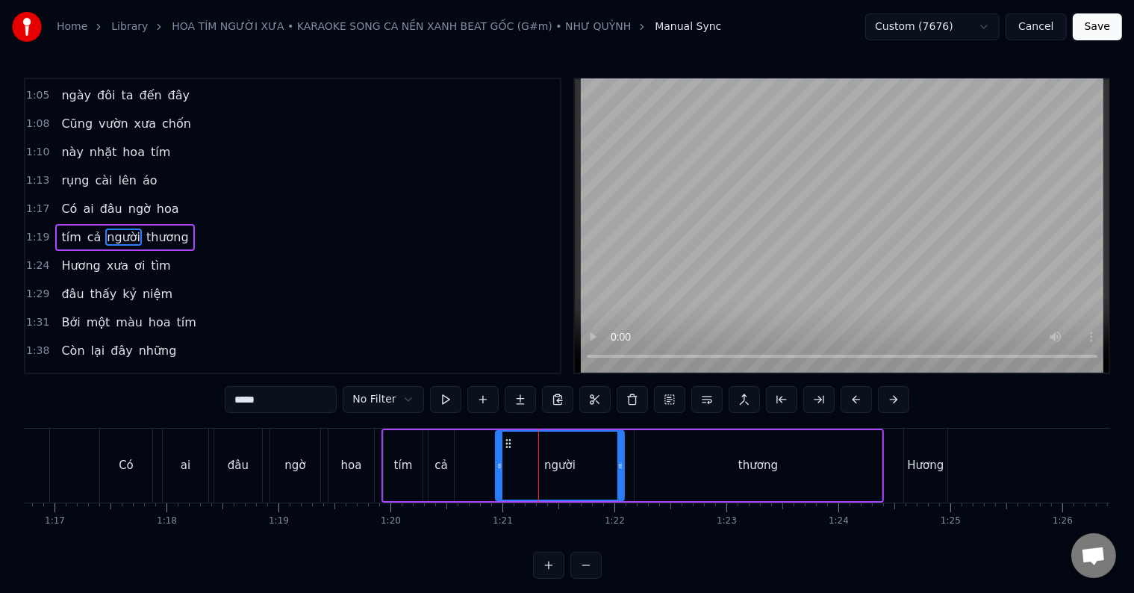
click at [183, 467] on div "ai" at bounding box center [186, 465] width 10 height 17
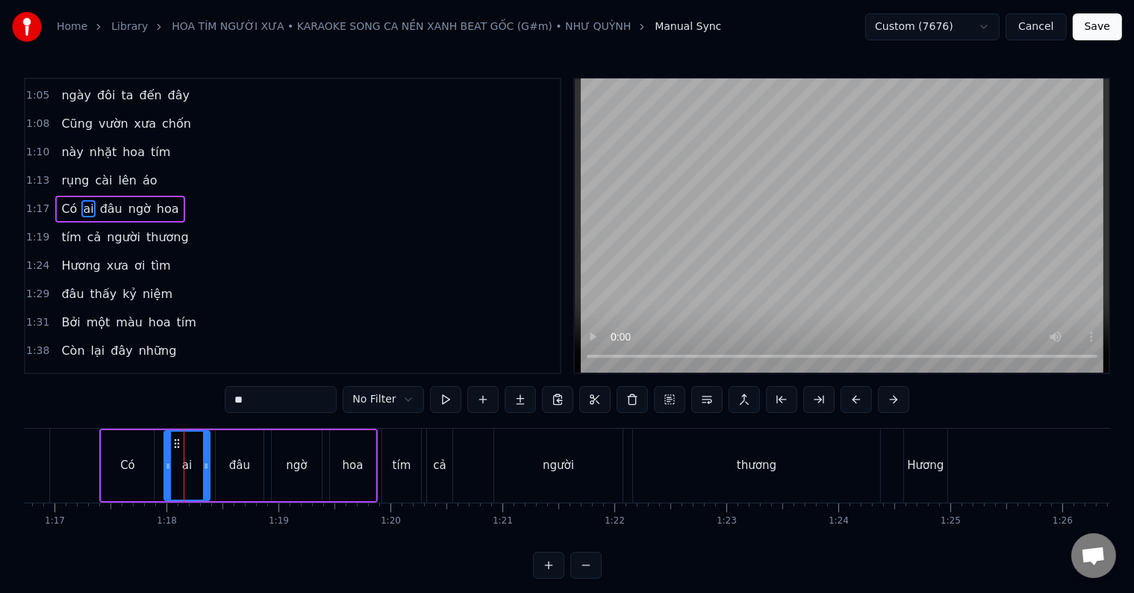
scroll to position [169, 0]
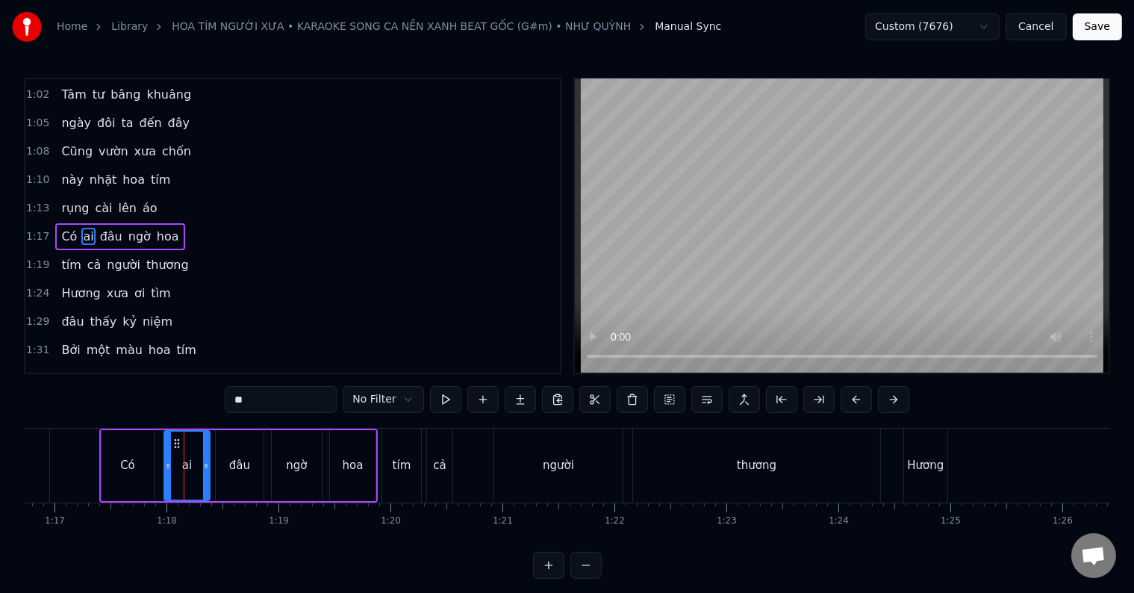
click at [586, 463] on div "người" at bounding box center [558, 466] width 128 height 74
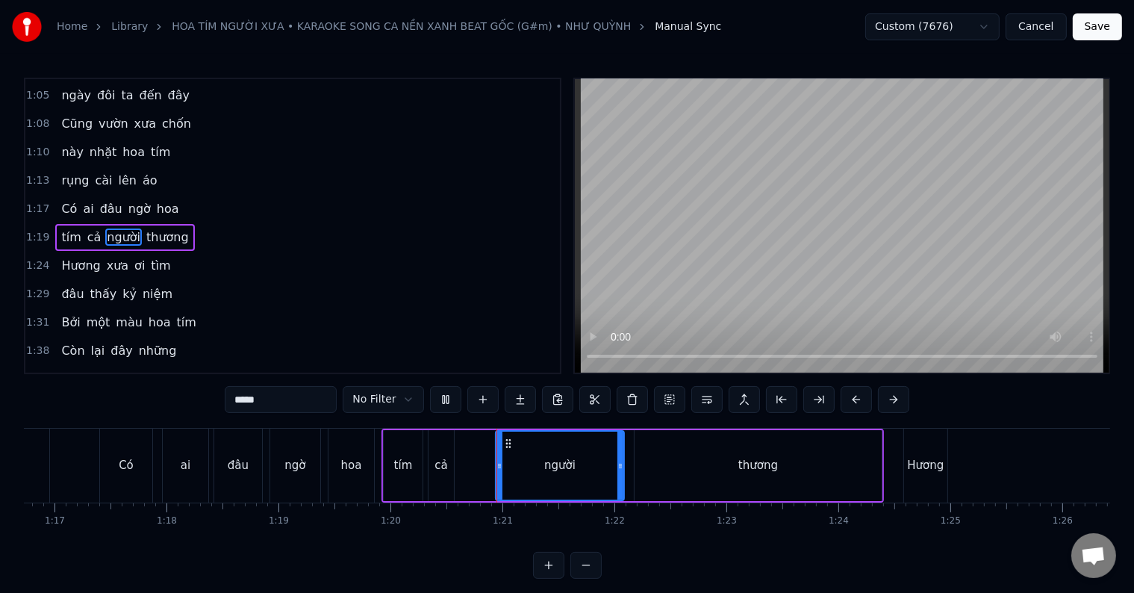
scroll to position [22, 0]
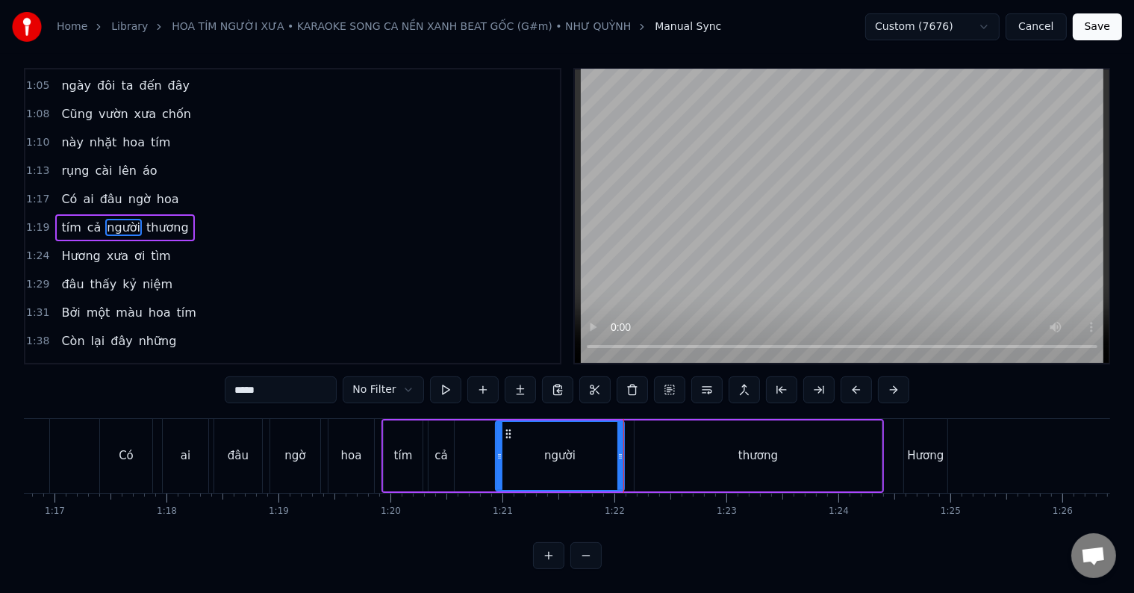
click at [535, 458] on div "người" at bounding box center [559, 456] width 127 height 68
click at [679, 443] on div "thương" at bounding box center [758, 455] width 247 height 71
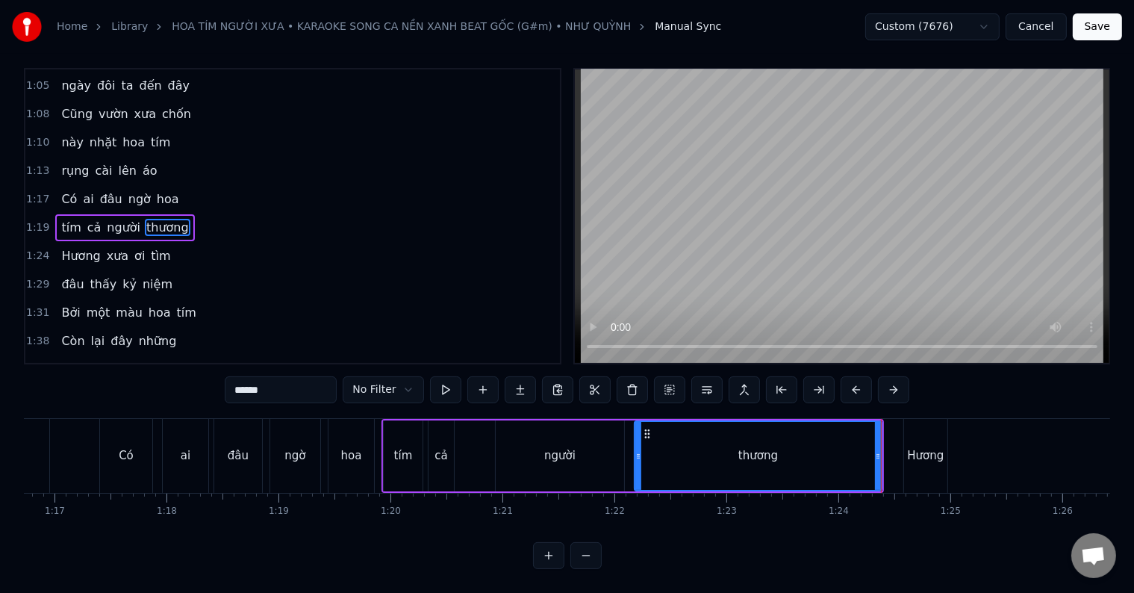
click at [122, 447] on div "Có" at bounding box center [126, 455] width 15 height 17
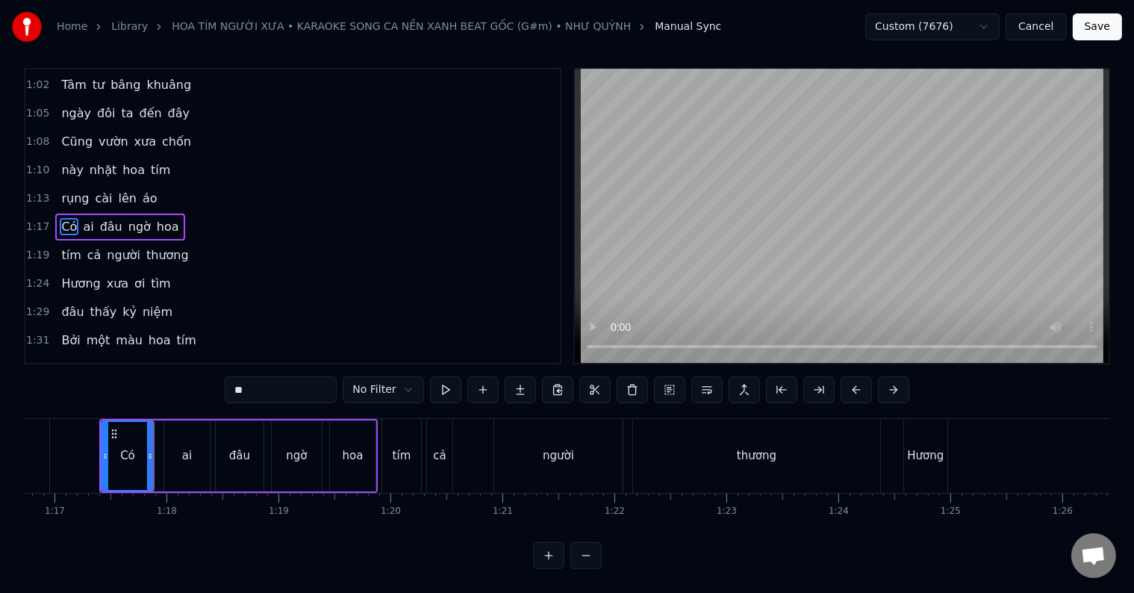
click at [179, 452] on div "ai" at bounding box center [187, 455] width 46 height 71
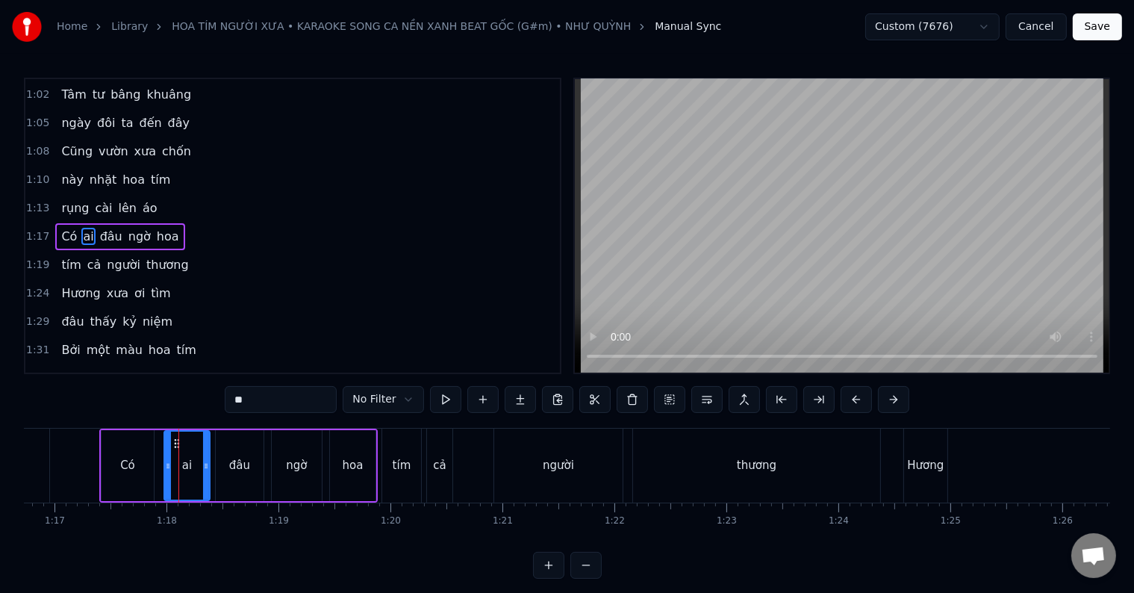
click at [105, 454] on div "Có" at bounding box center [128, 465] width 52 height 71
type input "**"
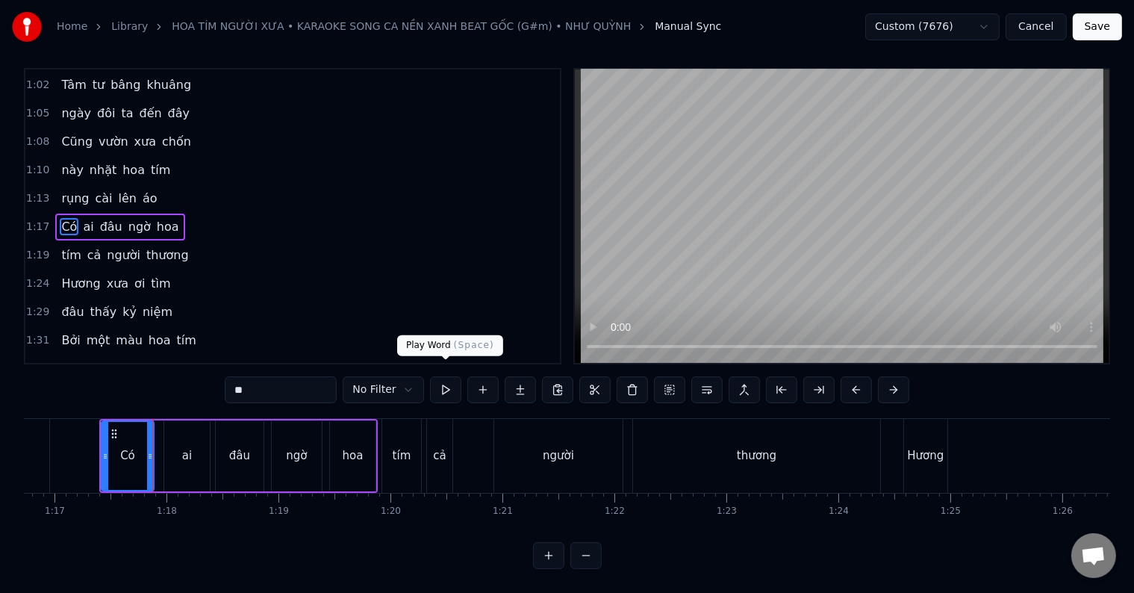
click at [442, 379] on button at bounding box center [445, 389] width 31 height 27
click at [153, 455] on div at bounding box center [153, 456] width 1 height 74
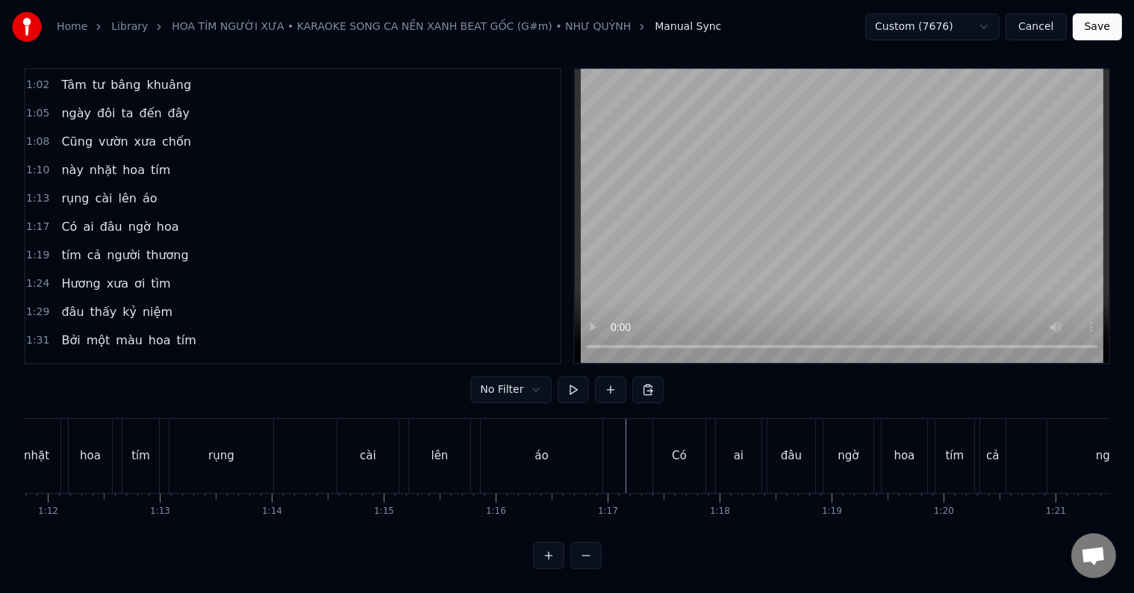
scroll to position [0, 7802]
click at [907, 444] on div "Có" at bounding box center [916, 456] width 52 height 74
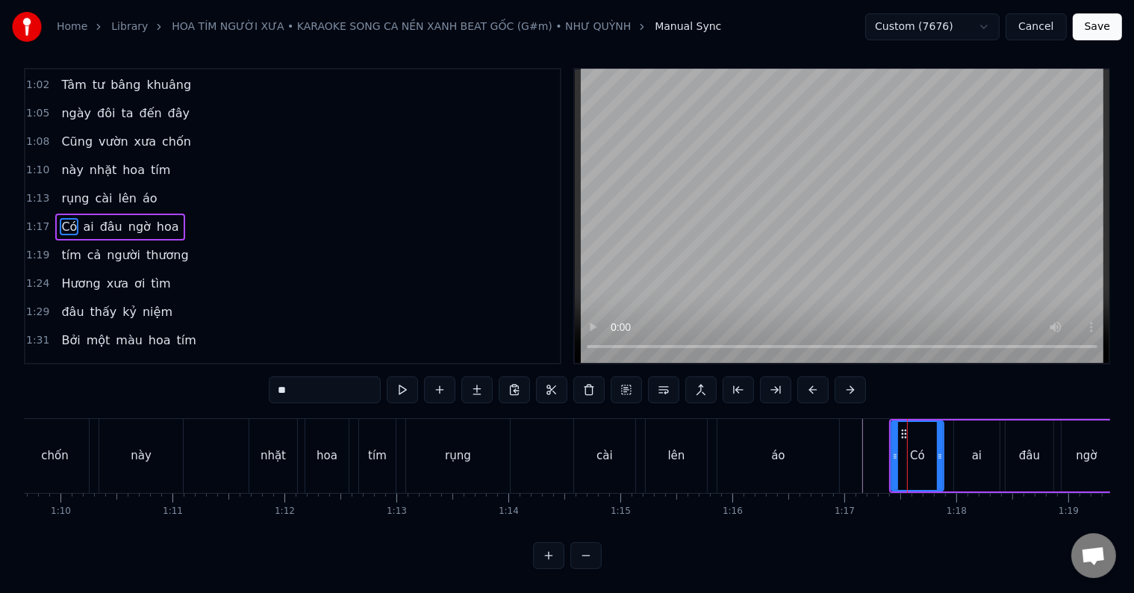
scroll to position [0, 0]
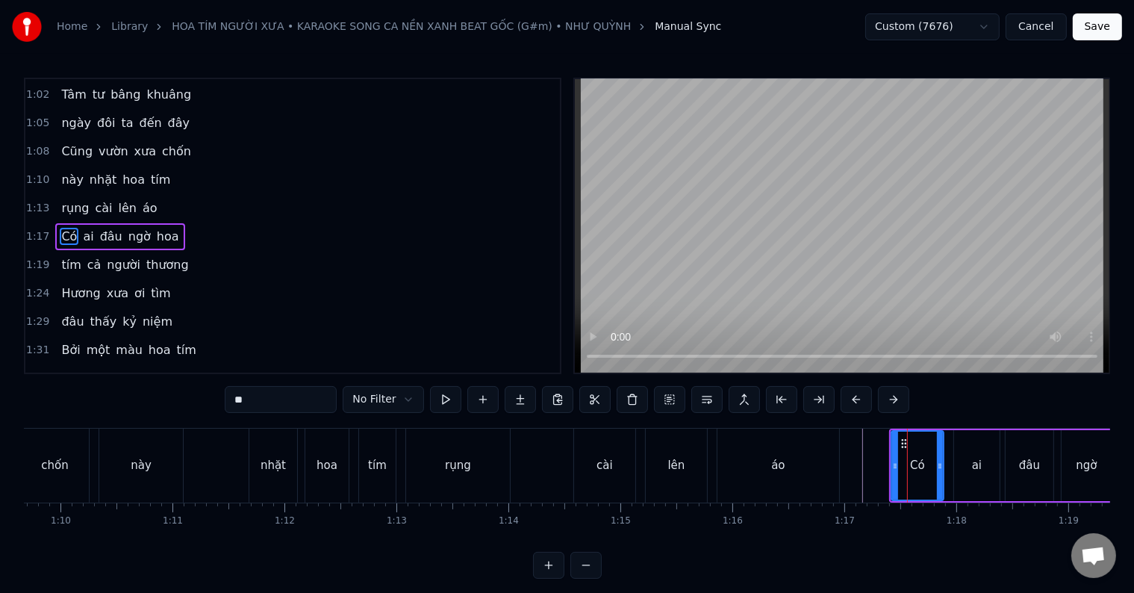
click at [1092, 473] on div "ngờ" at bounding box center [1086, 465] width 21 height 17
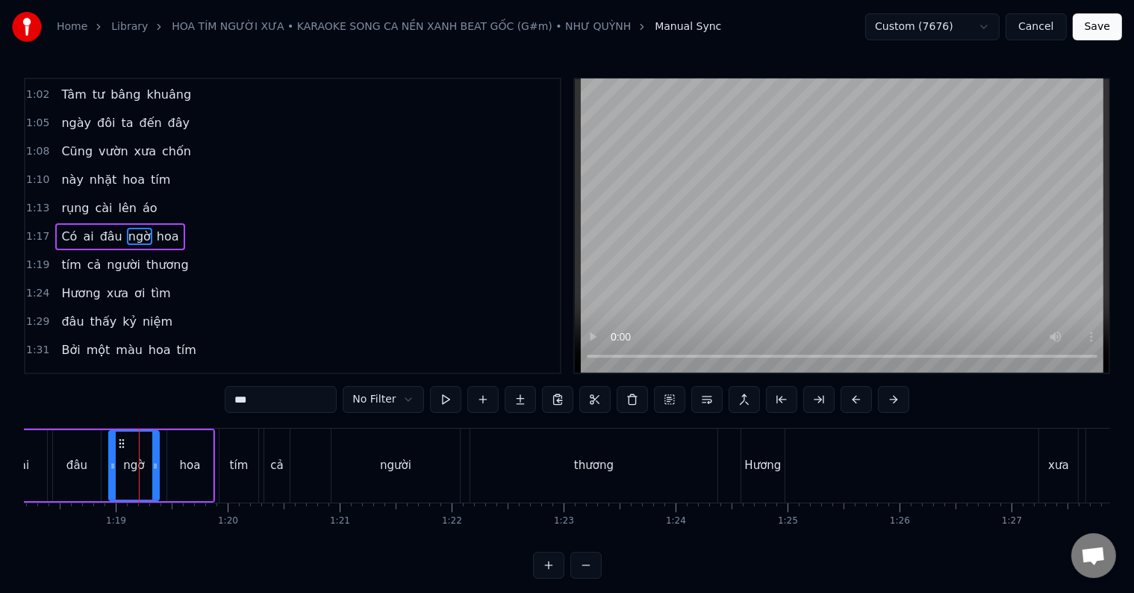
scroll to position [0, 8795]
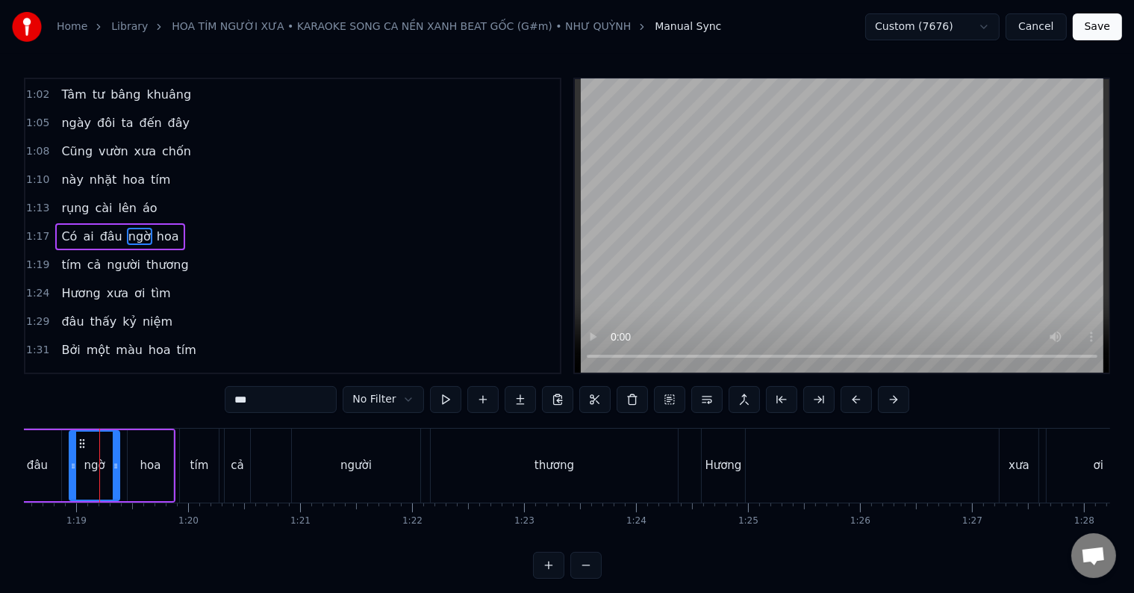
click at [248, 470] on div "cả" at bounding box center [237, 466] width 25 height 74
type input "**"
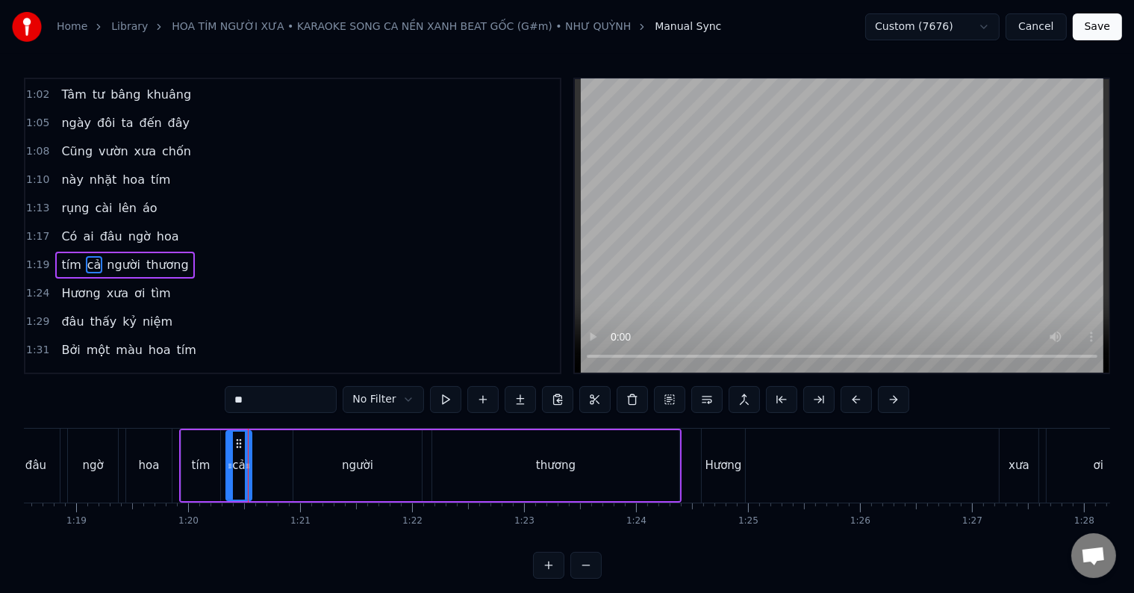
scroll to position [196, 0]
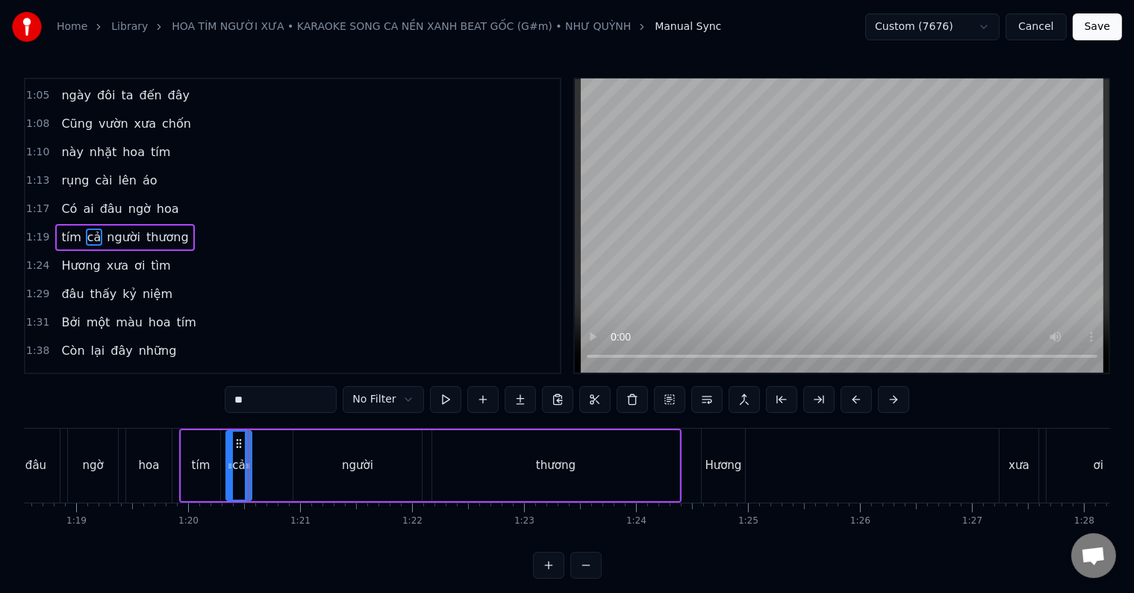
click at [241, 471] on div "cả" at bounding box center [238, 465] width 13 height 17
click at [236, 472] on div "cả" at bounding box center [238, 465] width 13 height 17
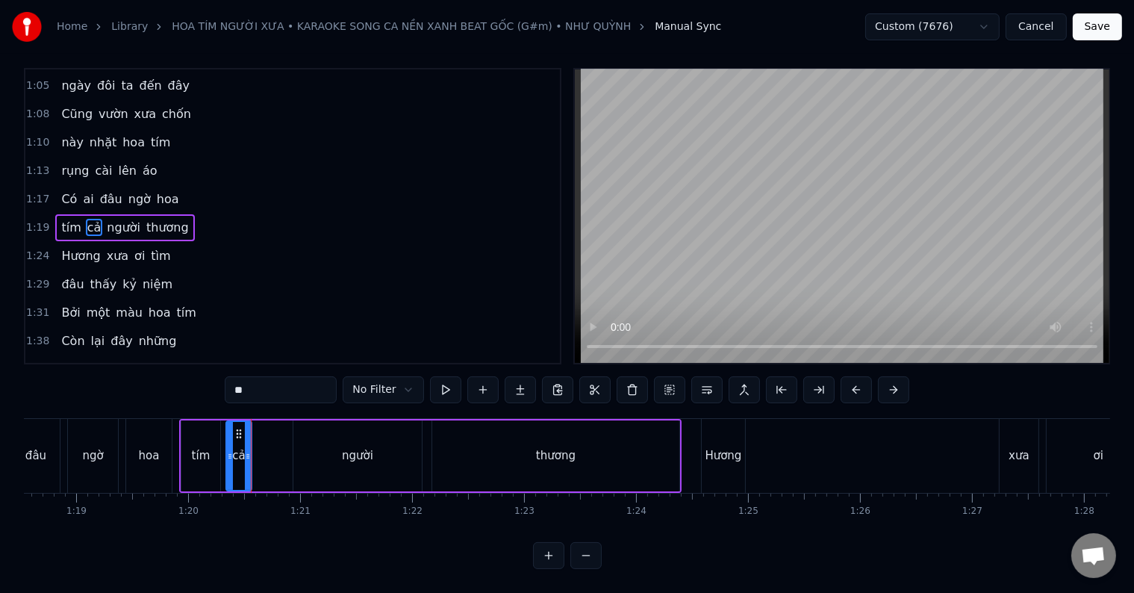
click at [278, 449] on div "tím cả người thương" at bounding box center [430, 456] width 502 height 74
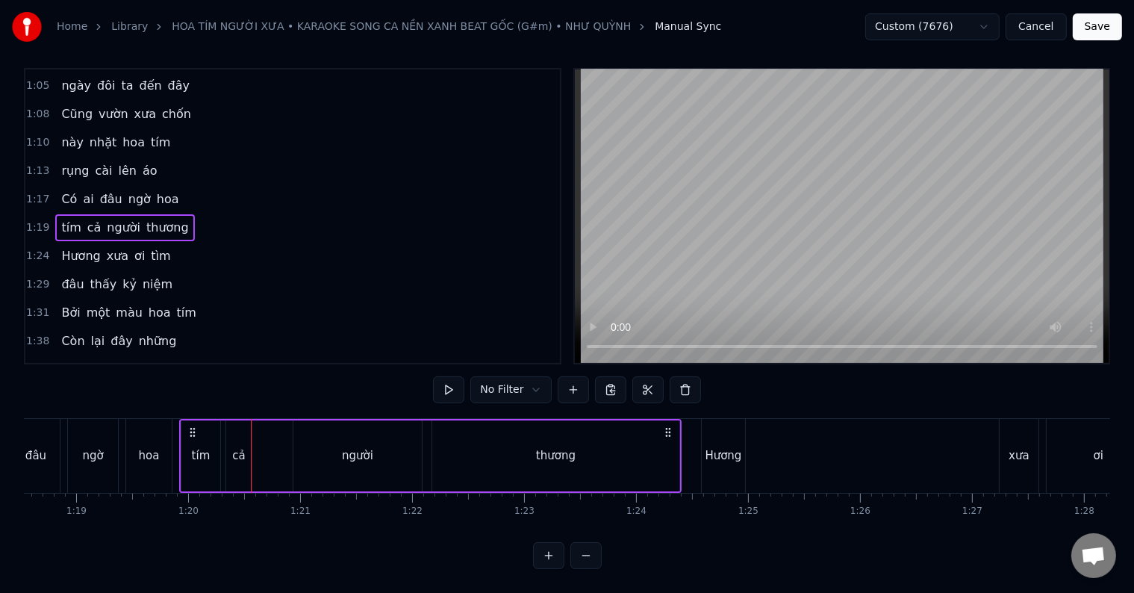
click at [339, 445] on div "người" at bounding box center [357, 455] width 128 height 71
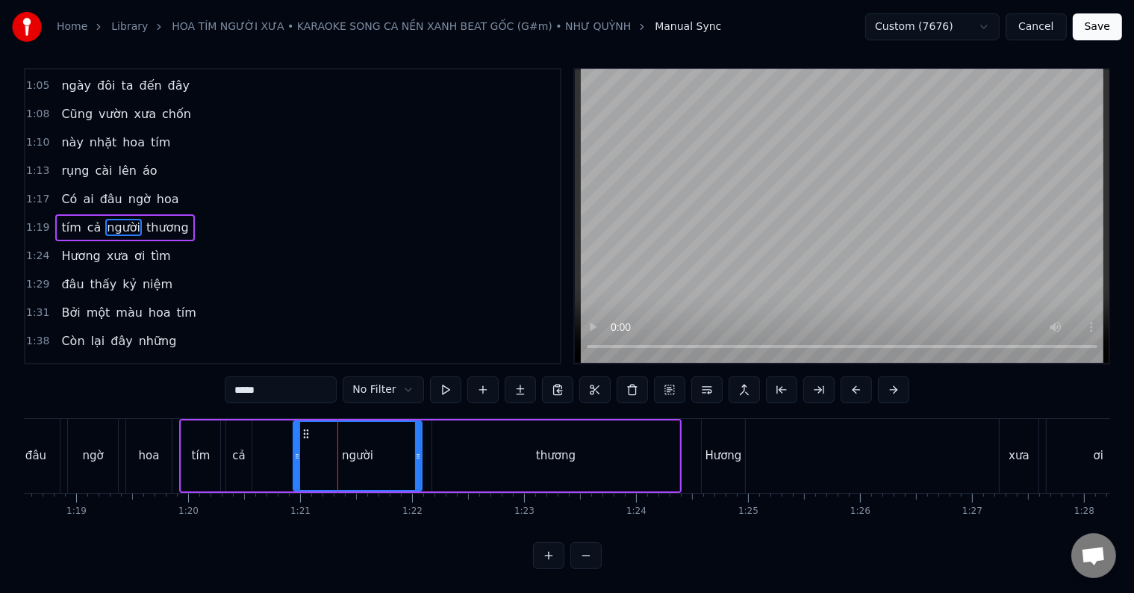
scroll to position [0, 0]
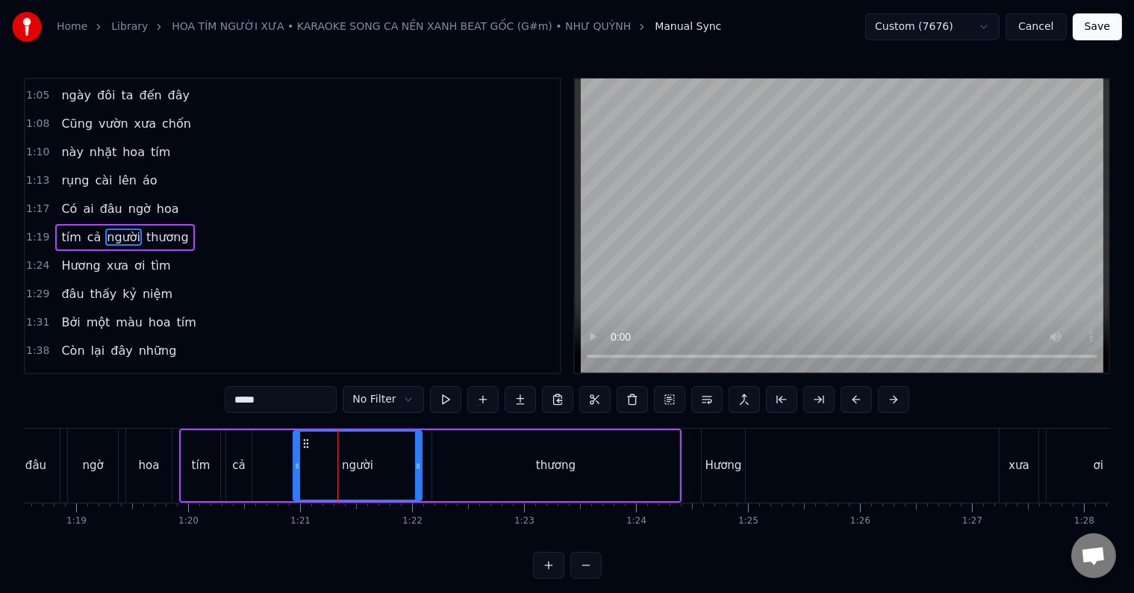
click at [240, 466] on div "cả" at bounding box center [238, 465] width 13 height 17
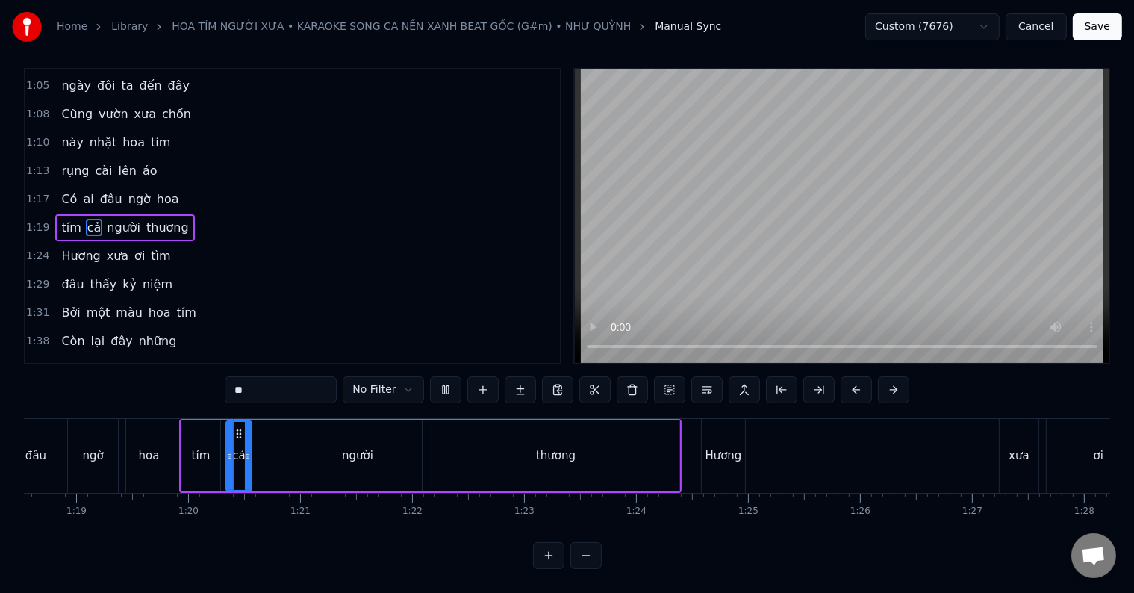
scroll to position [22, 0]
click at [197, 447] on div "tím" at bounding box center [201, 455] width 19 height 17
click at [235, 447] on div "cả" at bounding box center [238, 455] width 13 height 17
type input "**"
click at [779, 379] on button at bounding box center [781, 389] width 31 height 27
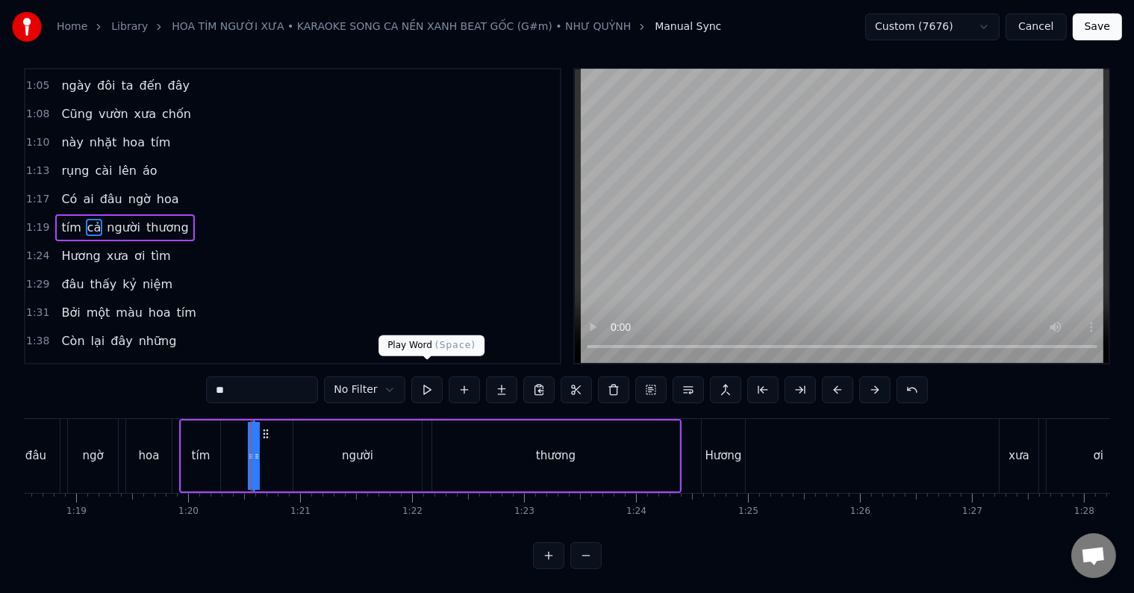
click at [421, 376] on button at bounding box center [426, 389] width 31 height 27
click at [328, 446] on div "người" at bounding box center [357, 455] width 128 height 71
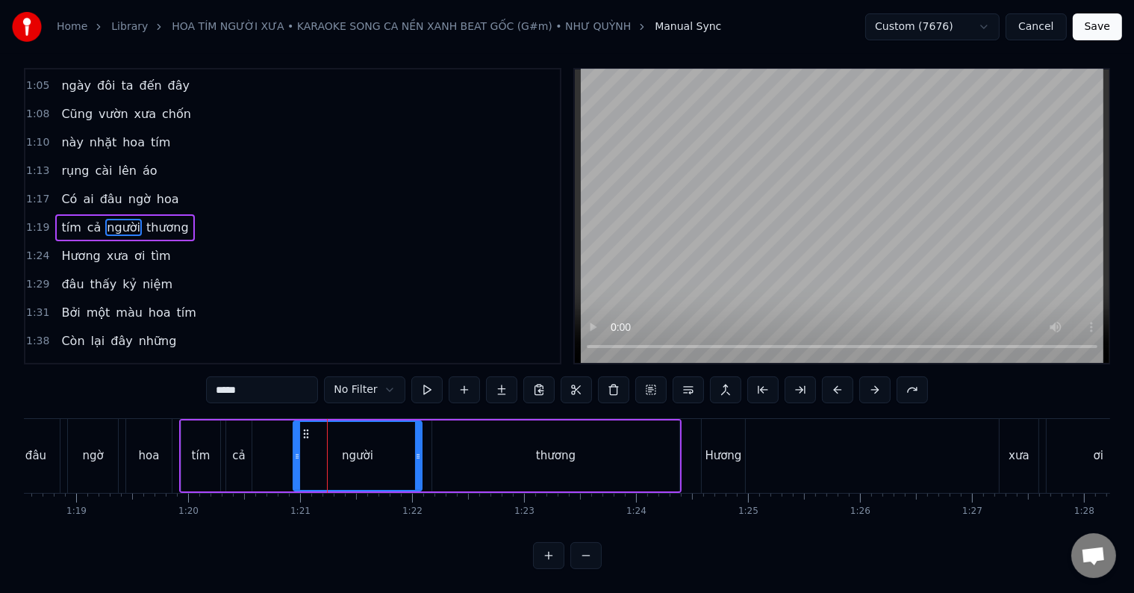
scroll to position [0, 0]
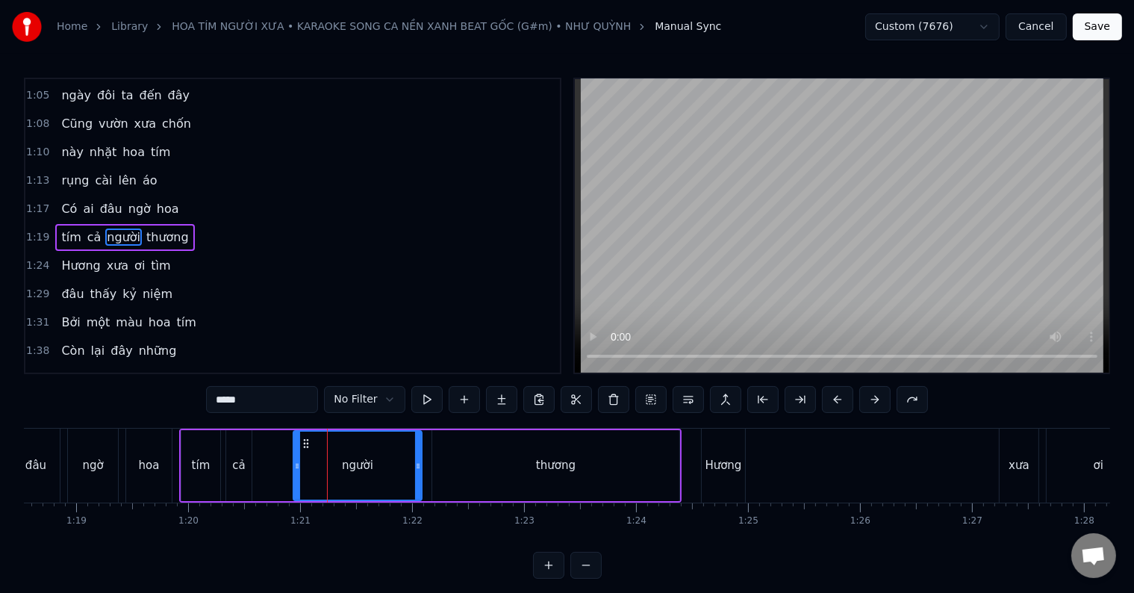
click at [143, 482] on div "hoa" at bounding box center [149, 466] width 46 height 74
type input "***"
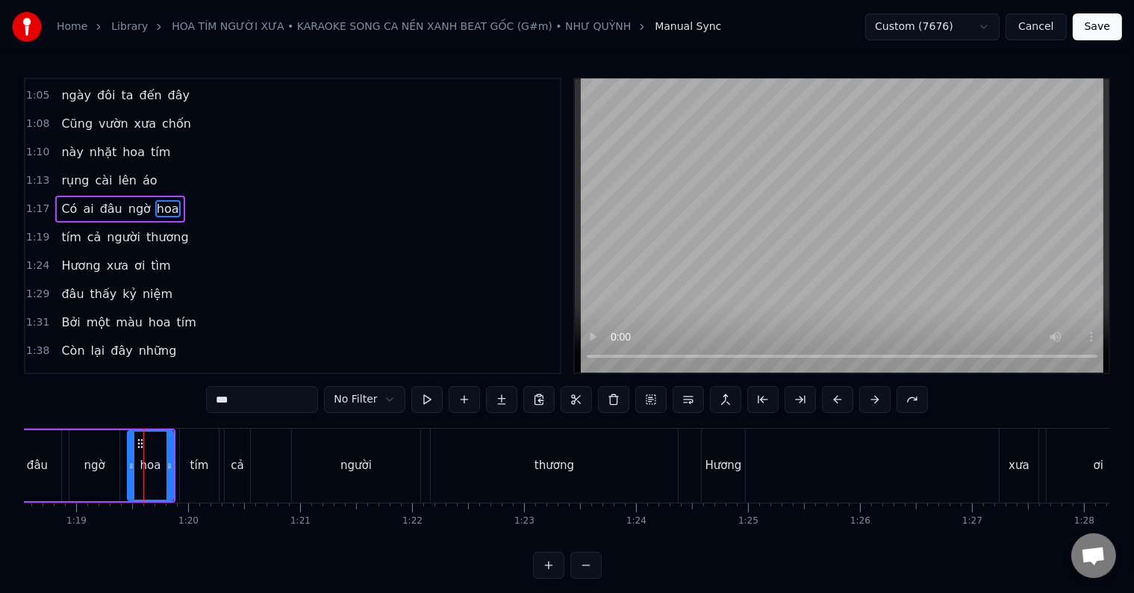
scroll to position [169, 0]
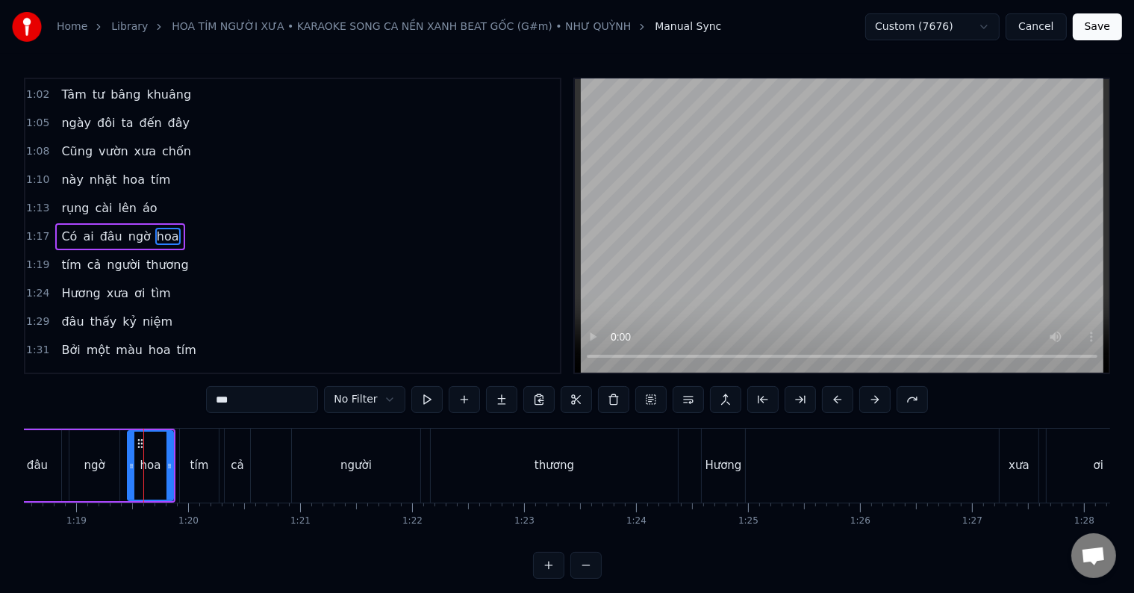
click at [143, 482] on div at bounding box center [143, 466] width 1 height 74
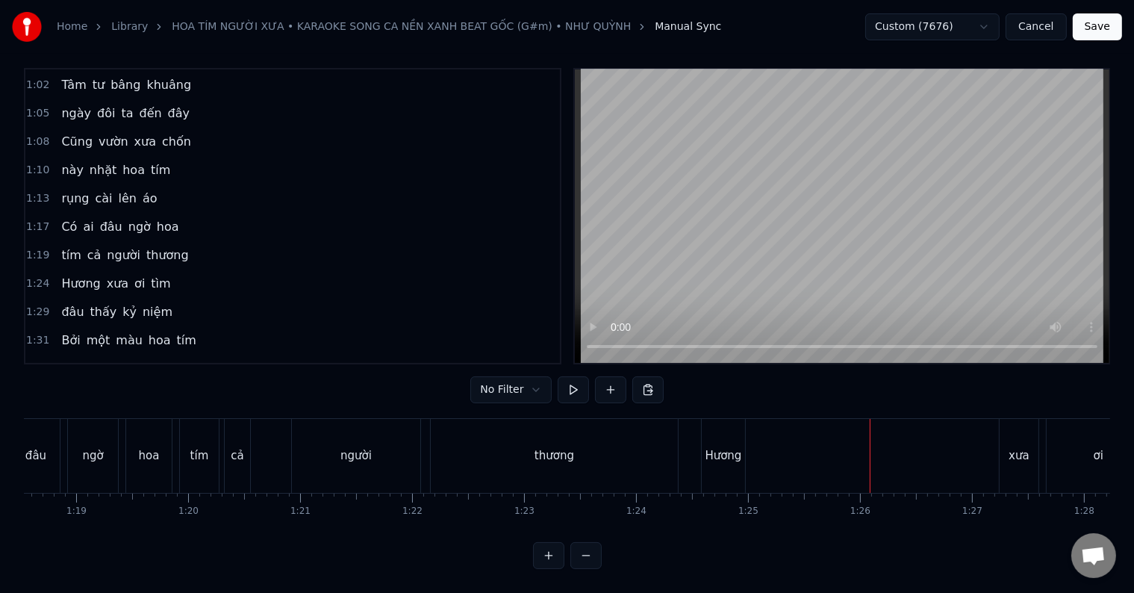
click at [87, 214] on div "Có ai đâu ngờ hoa" at bounding box center [119, 227] width 129 height 27
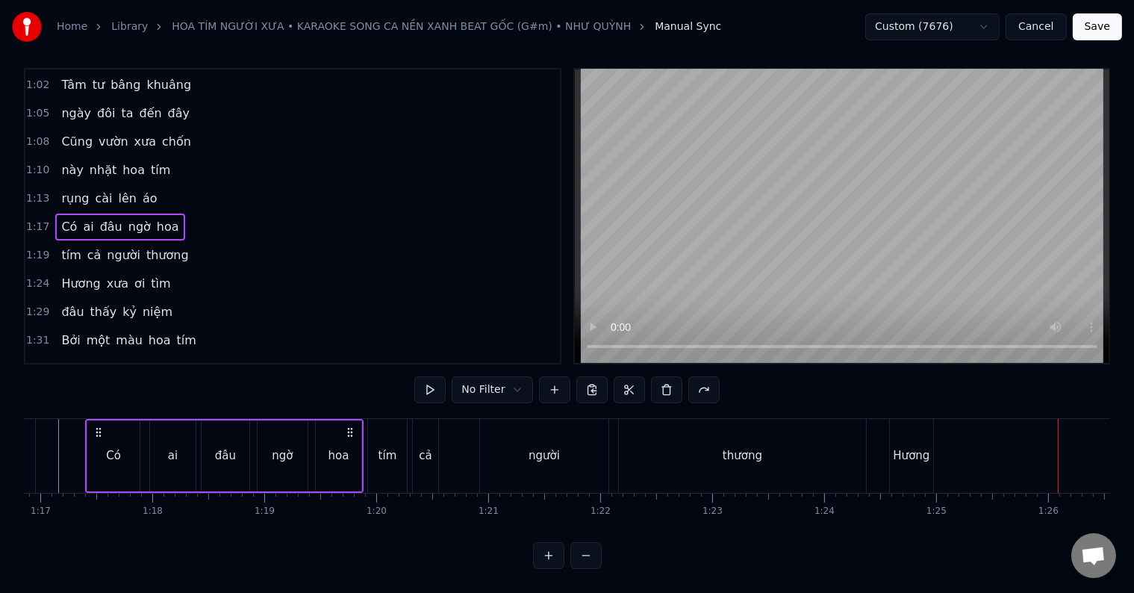
scroll to position [0, 8592]
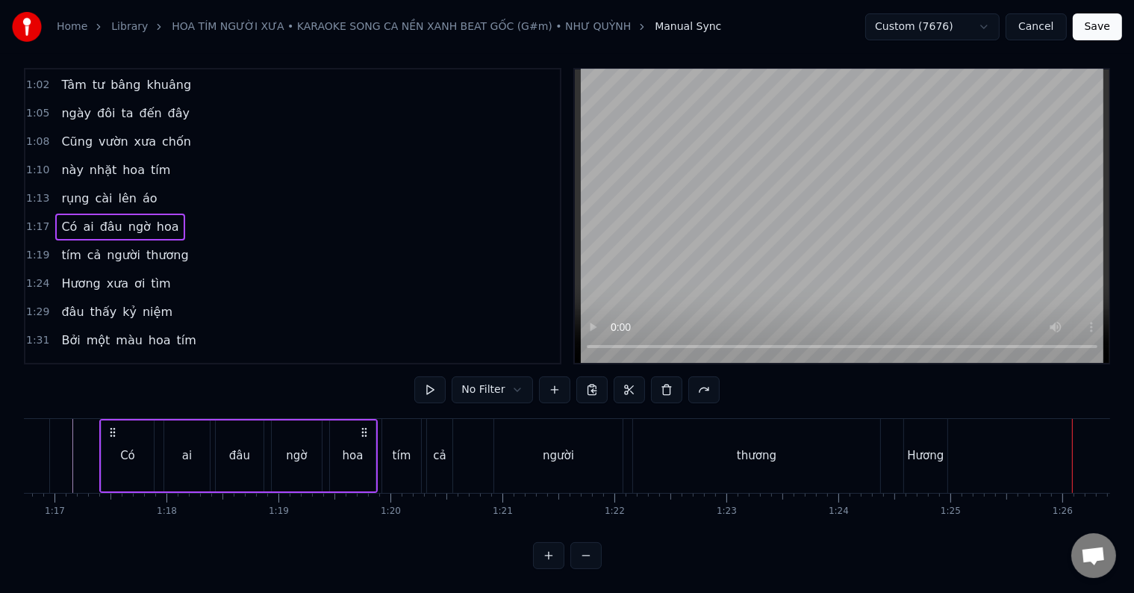
click at [86, 246] on span "cả" at bounding box center [94, 254] width 17 height 17
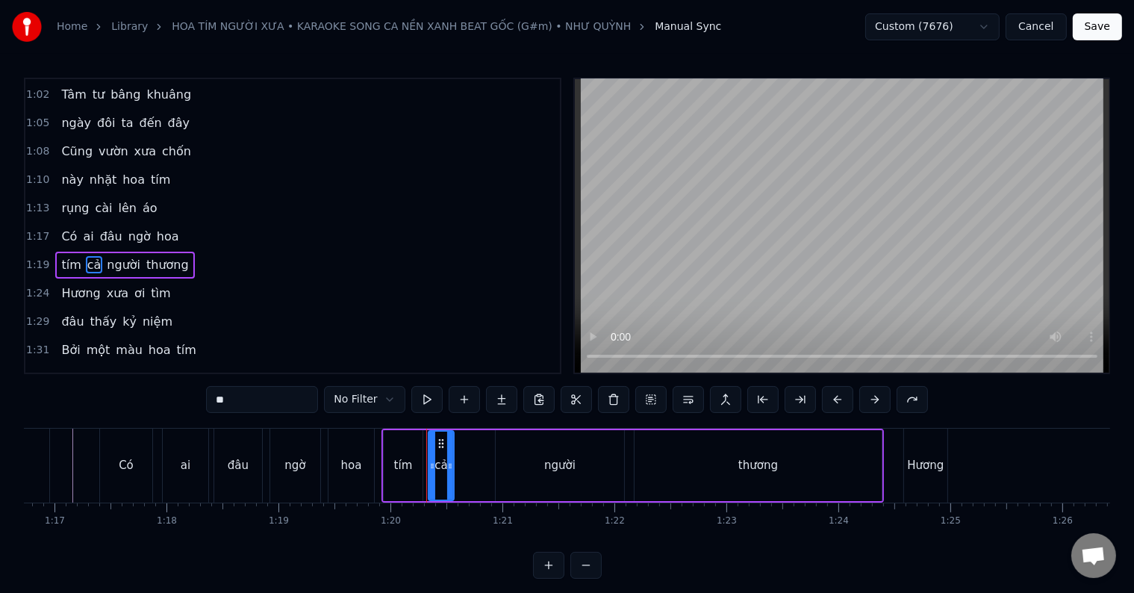
scroll to position [196, 0]
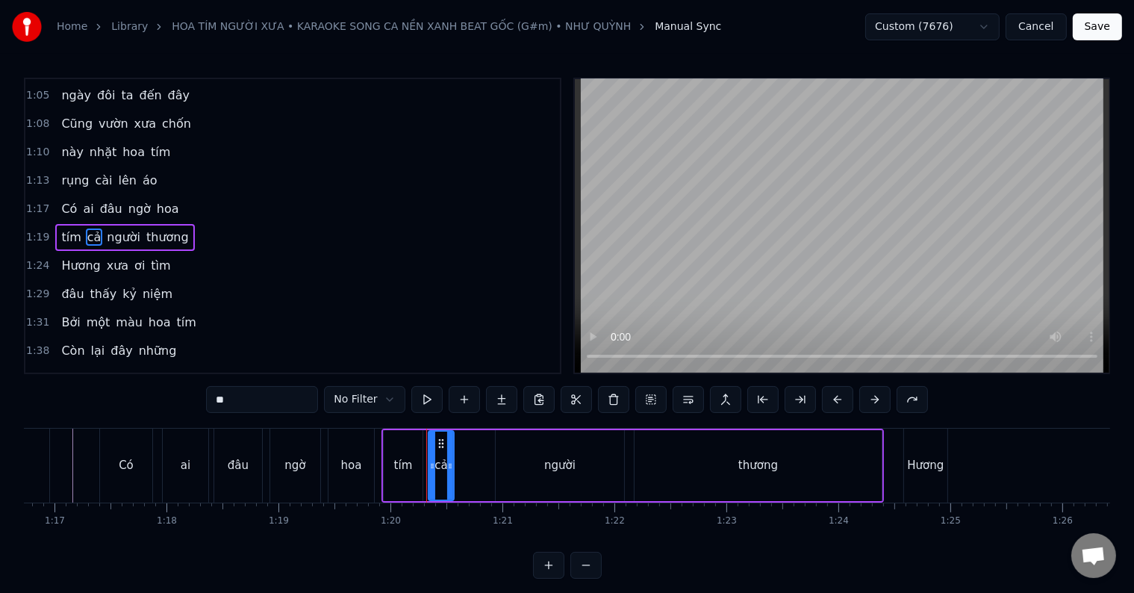
click at [759, 479] on div "thương" at bounding box center [758, 465] width 247 height 71
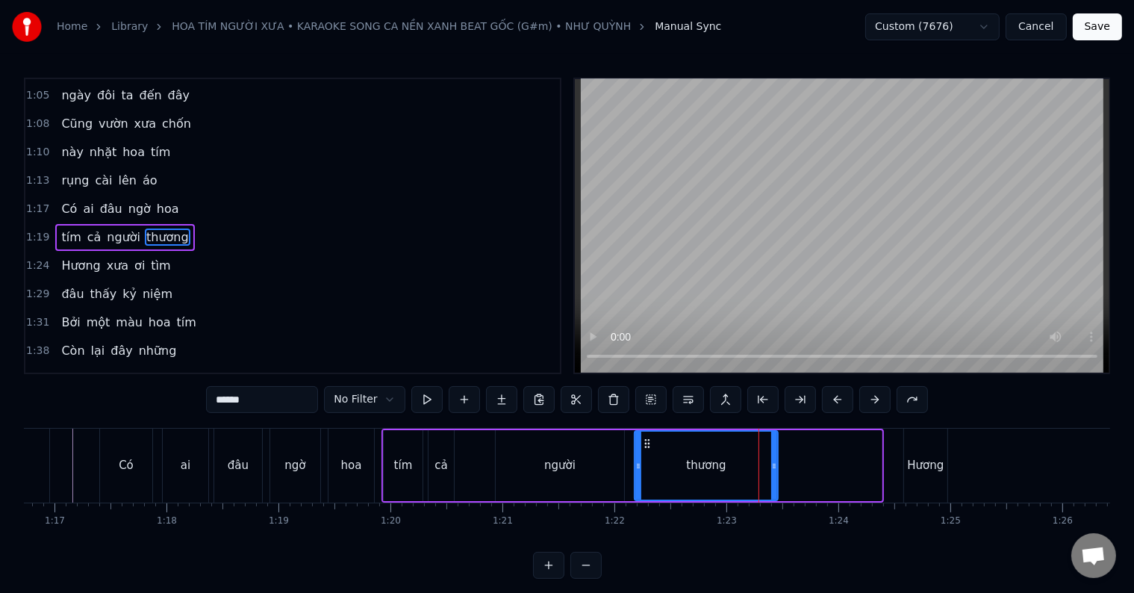
drag, startPoint x: 879, startPoint y: 465, endPoint x: 775, endPoint y: 465, distance: 103.8
click at [775, 465] on icon at bounding box center [774, 466] width 6 height 12
click at [311, 427] on div "0:39 Rồi chiều nay lá 0:42 khô rơi đầy có 0:44 người nhìn buồn lây 0:51 Gom nhớ…" at bounding box center [567, 328] width 1086 height 501
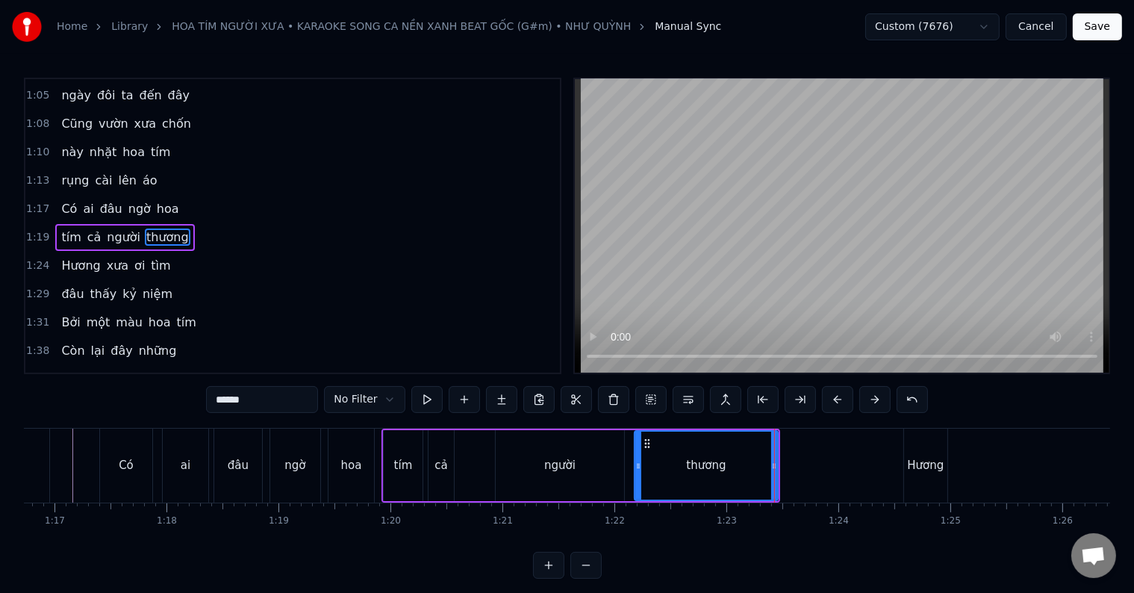
click at [311, 449] on div "ngờ" at bounding box center [295, 466] width 50 height 74
type input "***"
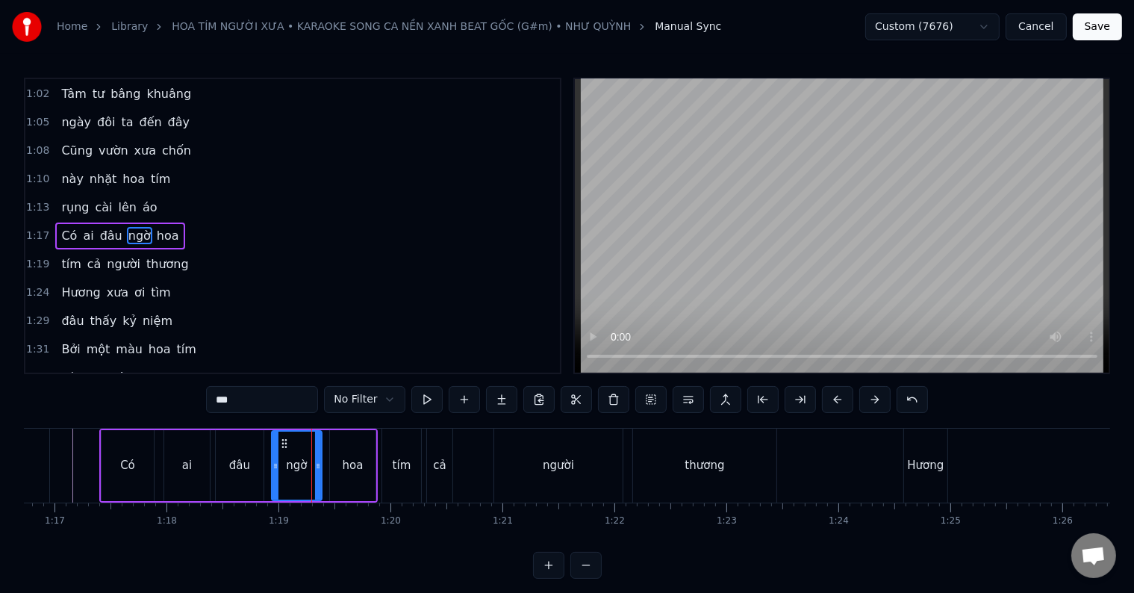
click at [311, 449] on div at bounding box center [311, 466] width 1 height 74
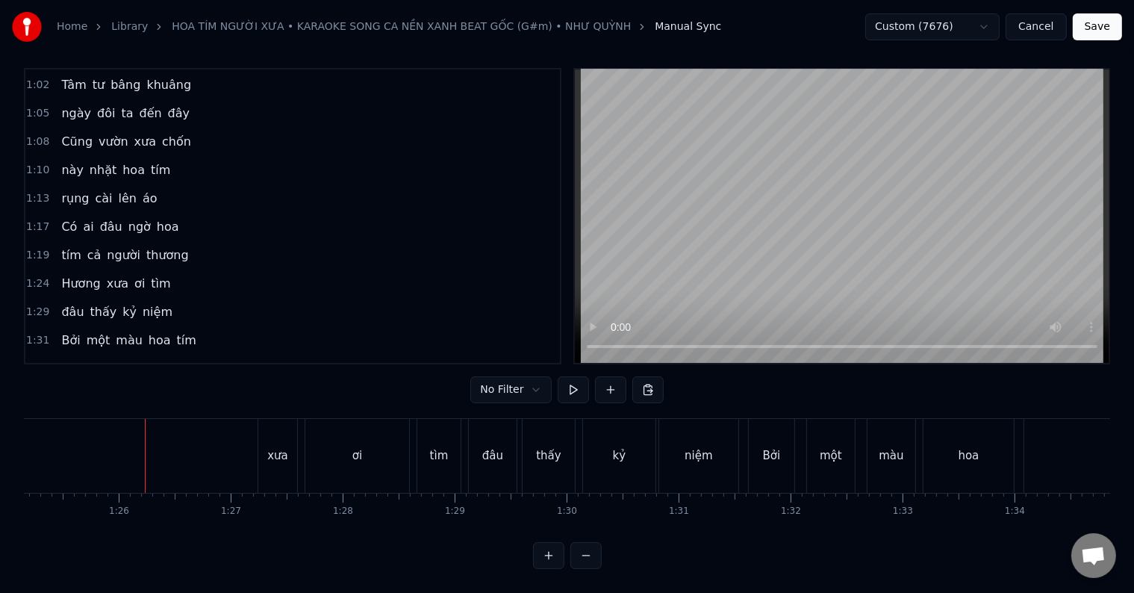
scroll to position [0, 9250]
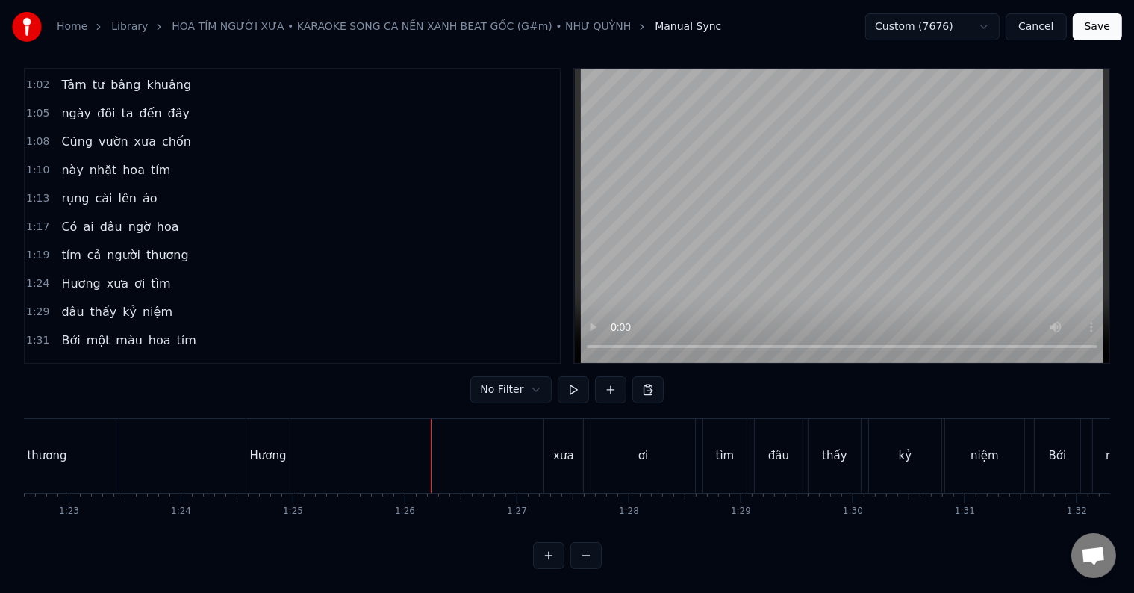
click at [66, 246] on span "tím" at bounding box center [71, 254] width 22 height 17
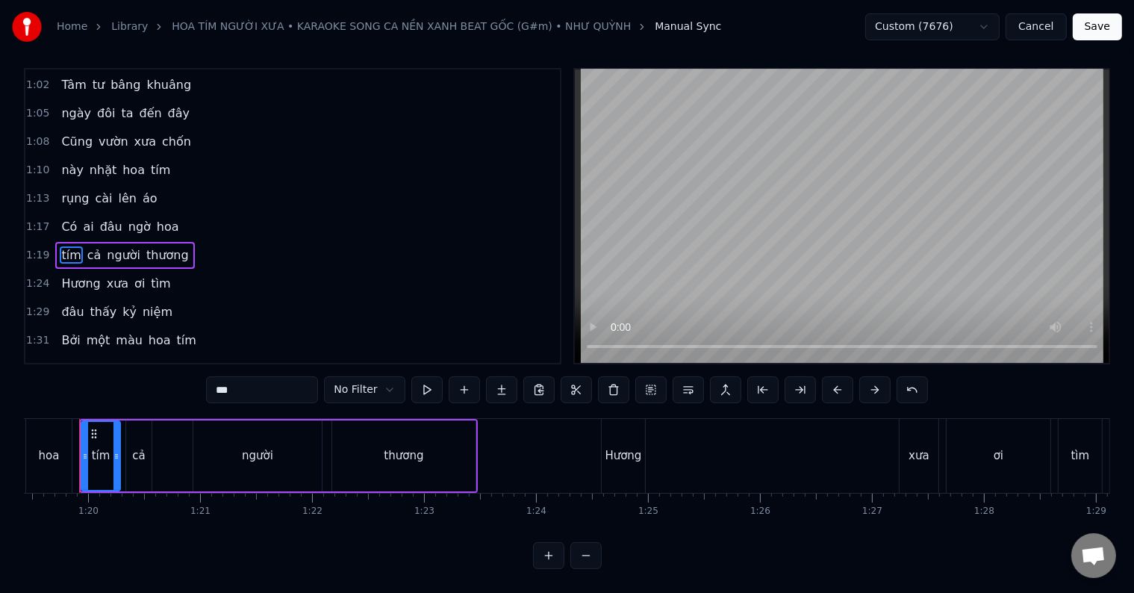
scroll to position [0, 8875]
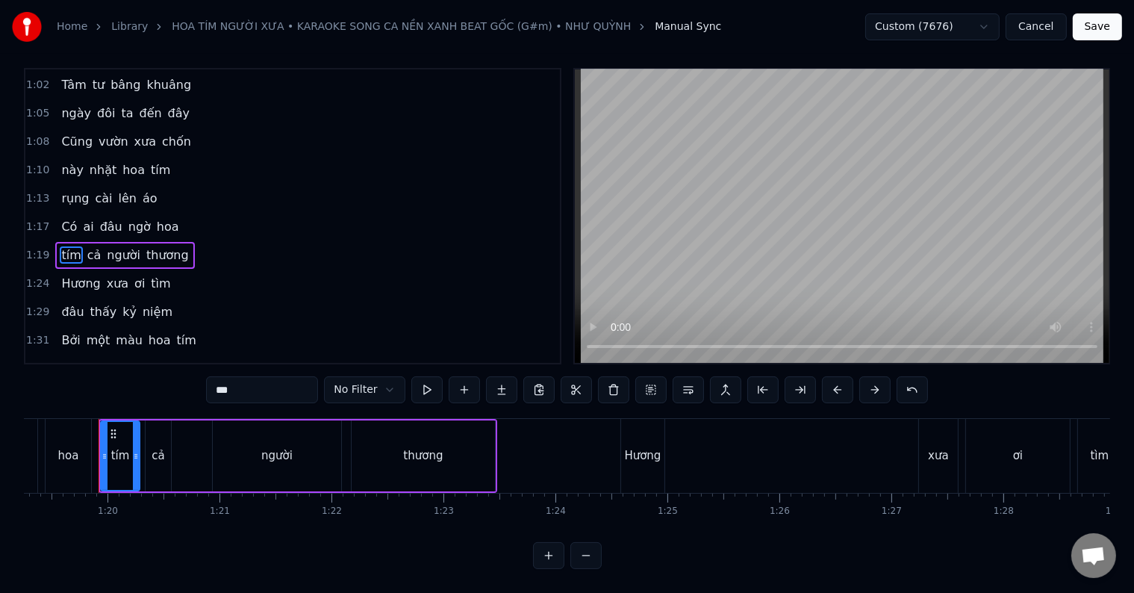
click at [450, 456] on div "thương" at bounding box center [423, 455] width 143 height 71
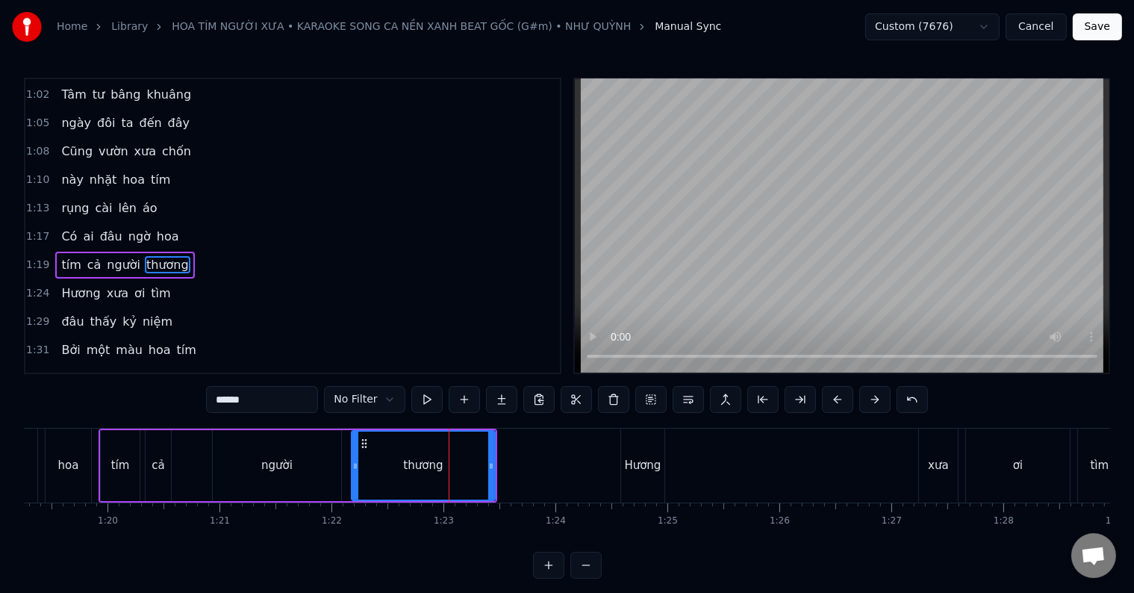
scroll to position [196, 0]
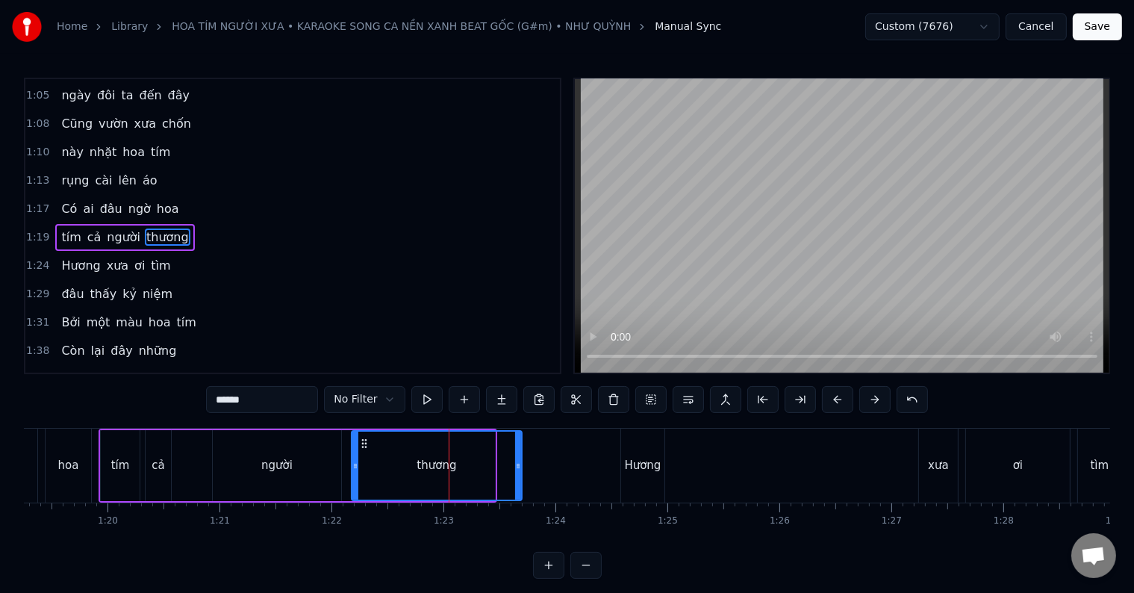
drag, startPoint x: 493, startPoint y: 467, endPoint x: 517, endPoint y: 467, distance: 23.9
click at [520, 467] on icon at bounding box center [518, 466] width 6 height 12
click at [656, 464] on div "Hương" at bounding box center [643, 465] width 37 height 17
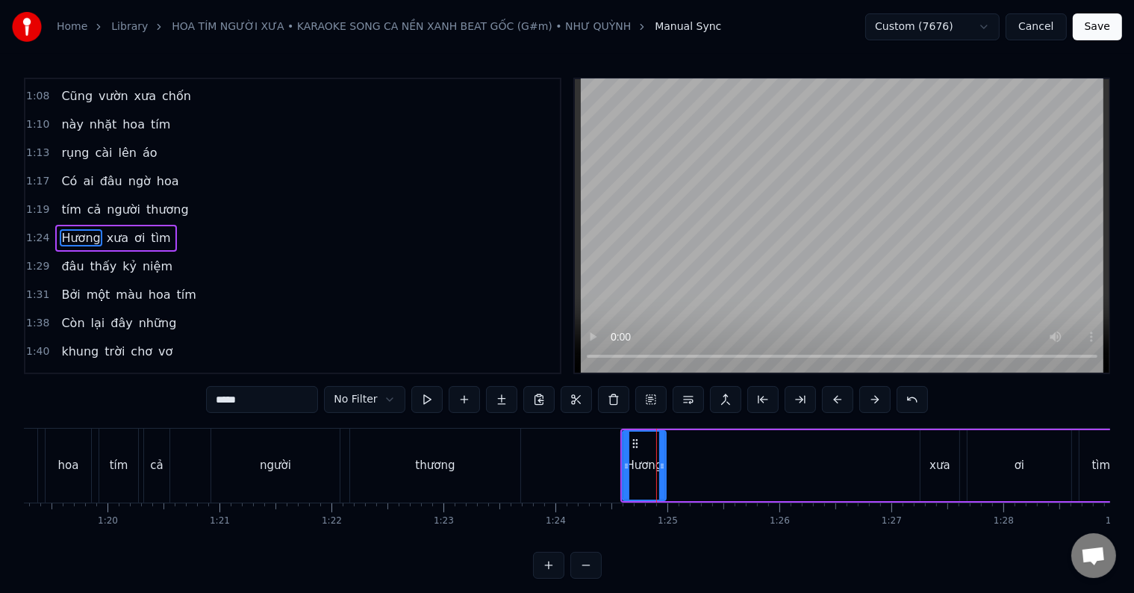
click at [664, 472] on div at bounding box center [662, 466] width 6 height 68
drag, startPoint x: 660, startPoint y: 462, endPoint x: 779, endPoint y: 462, distance: 118.7
click at [779, 462] on icon at bounding box center [781, 466] width 6 height 12
click at [932, 460] on div "xưa" at bounding box center [939, 465] width 21 height 17
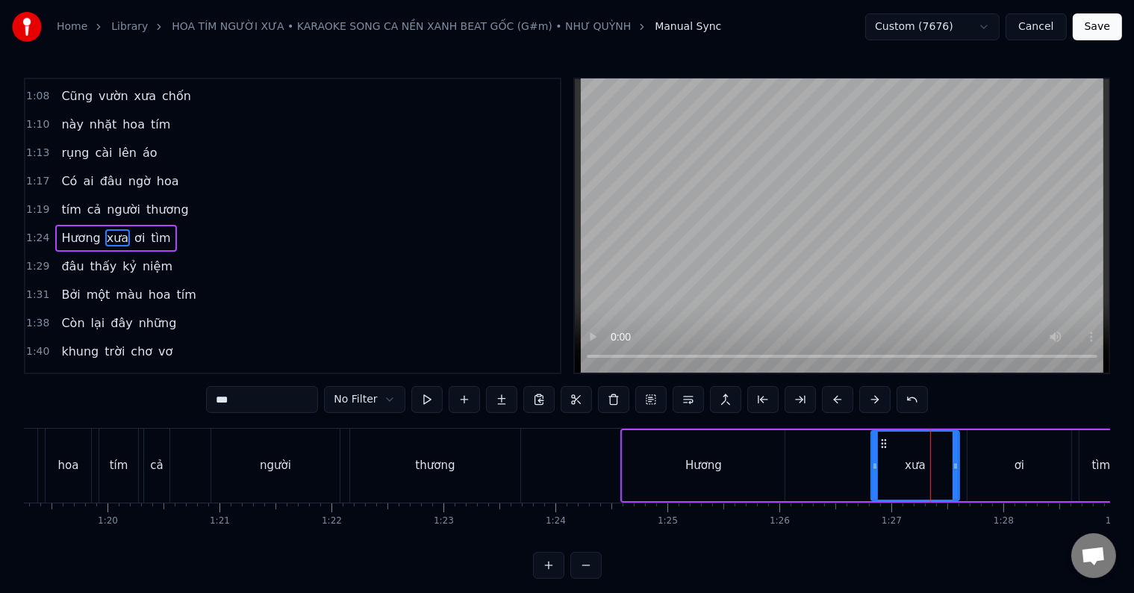
drag, startPoint x: 924, startPoint y: 464, endPoint x: 875, endPoint y: 472, distance: 49.8
click at [875, 472] on div at bounding box center [875, 466] width 6 height 68
drag, startPoint x: 873, startPoint y: 469, endPoint x: 855, endPoint y: 469, distance: 17.9
click at [855, 469] on icon at bounding box center [857, 466] width 6 height 12
click at [714, 457] on div "Hương" at bounding box center [703, 465] width 37 height 17
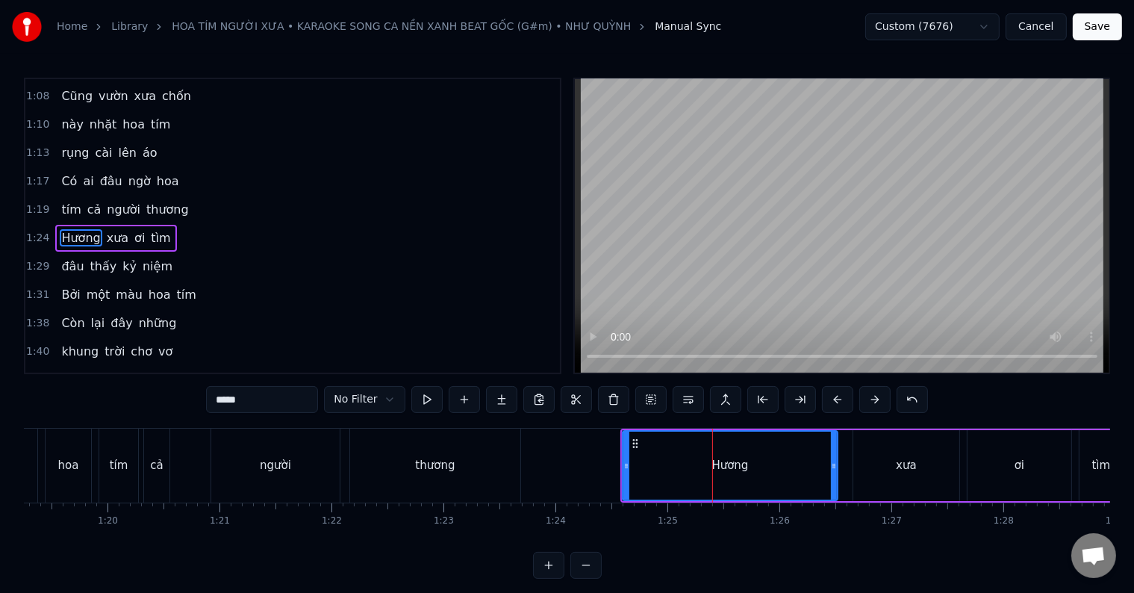
drag, startPoint x: 779, startPoint y: 465, endPoint x: 832, endPoint y: 467, distance: 53.0
click at [832, 467] on icon at bounding box center [834, 466] width 6 height 12
click at [905, 469] on div "xưa" at bounding box center [906, 465] width 21 height 17
type input "***"
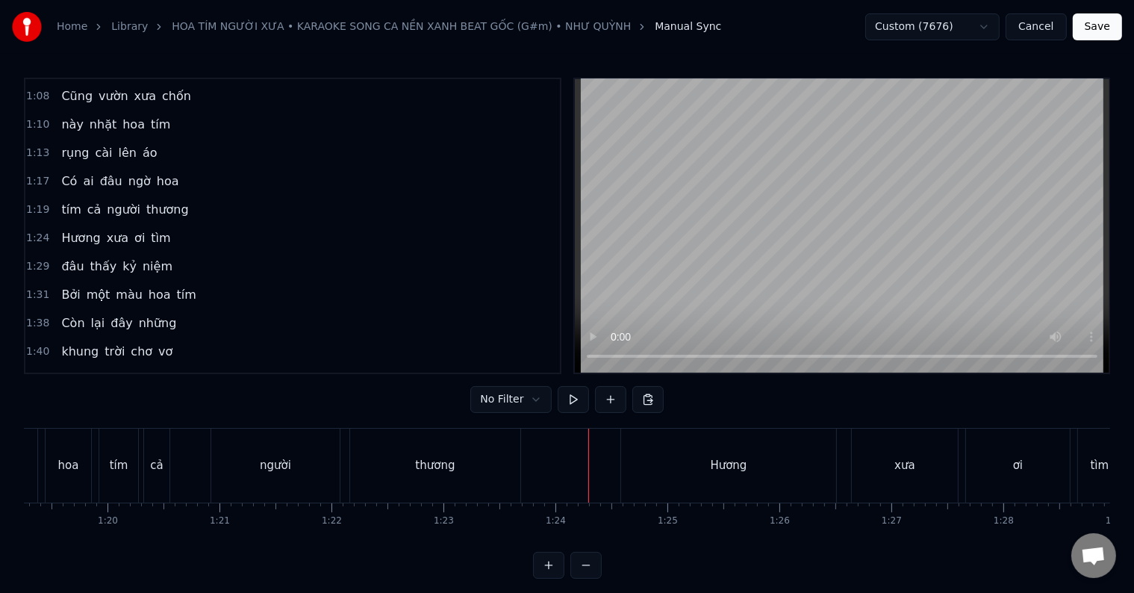
click at [588, 482] on div at bounding box center [588, 466] width 1 height 74
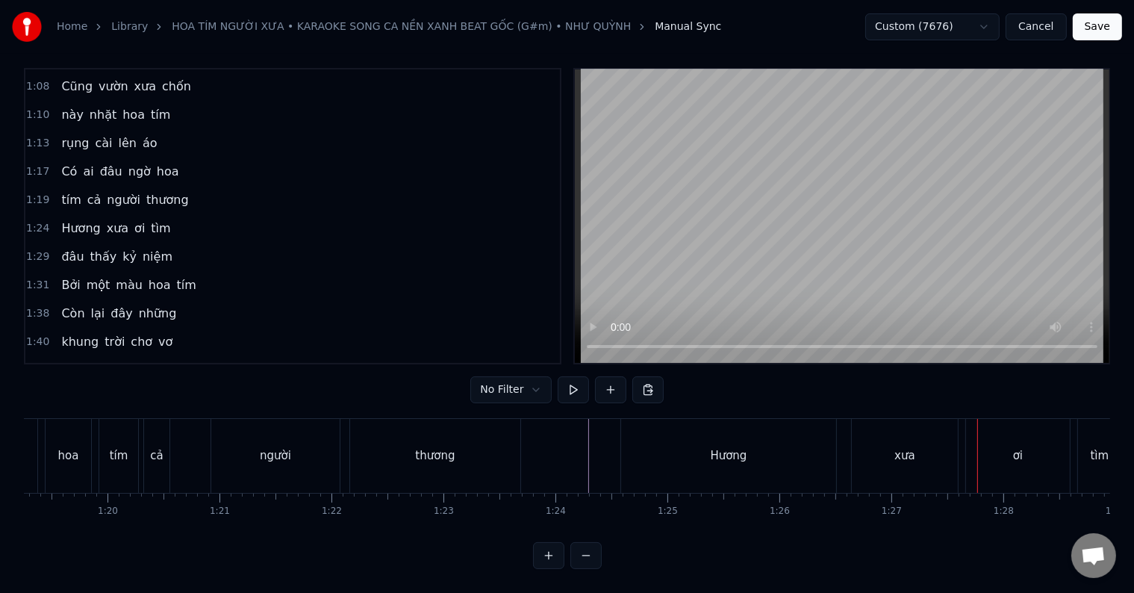
click at [719, 448] on div "Hương" at bounding box center [729, 455] width 37 height 17
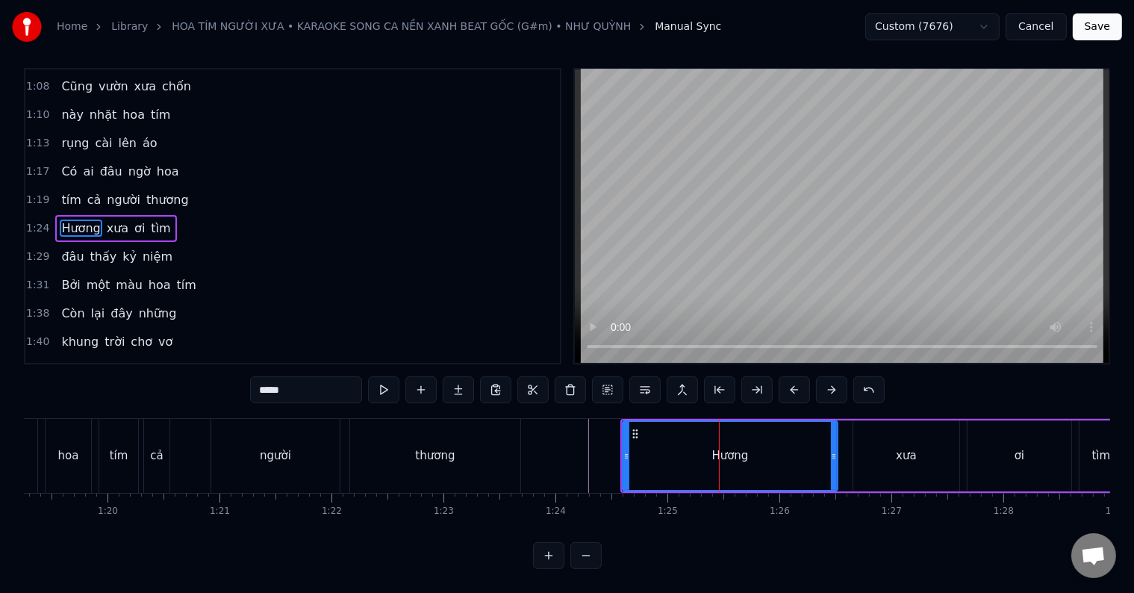
scroll to position [0, 0]
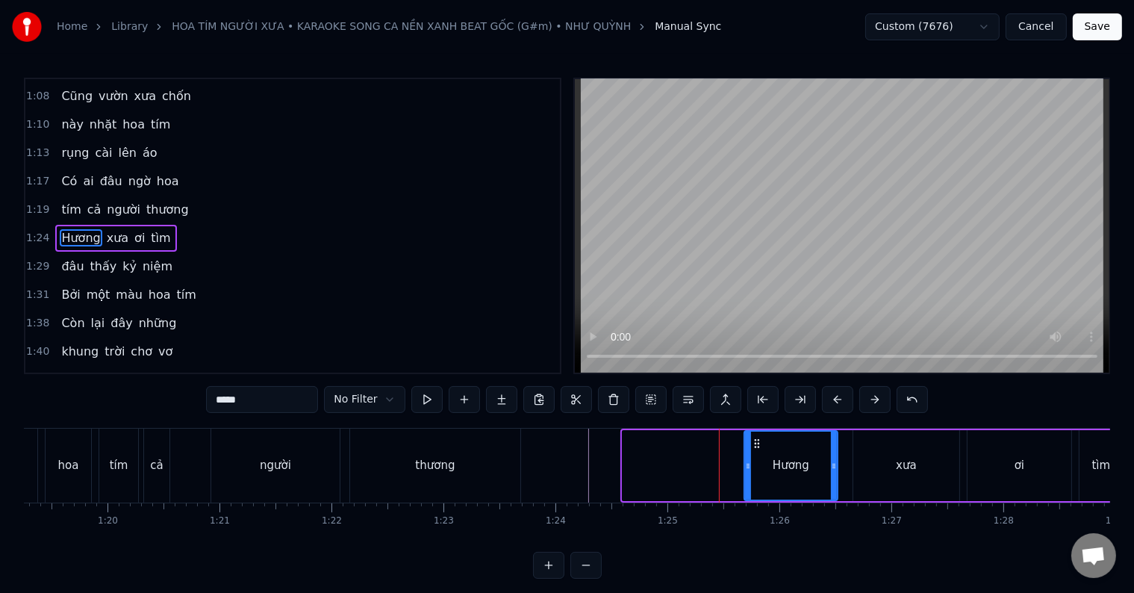
drag, startPoint x: 627, startPoint y: 464, endPoint x: 749, endPoint y: 471, distance: 121.9
click at [749, 471] on div at bounding box center [748, 466] width 6 height 68
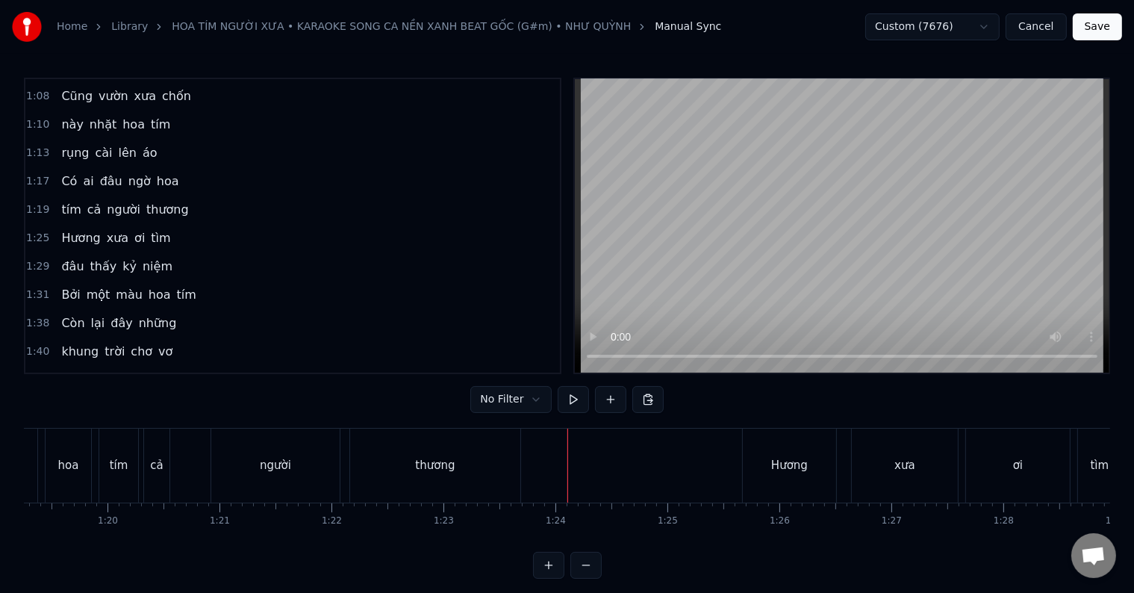
click at [567, 465] on div at bounding box center [567, 466] width 1 height 74
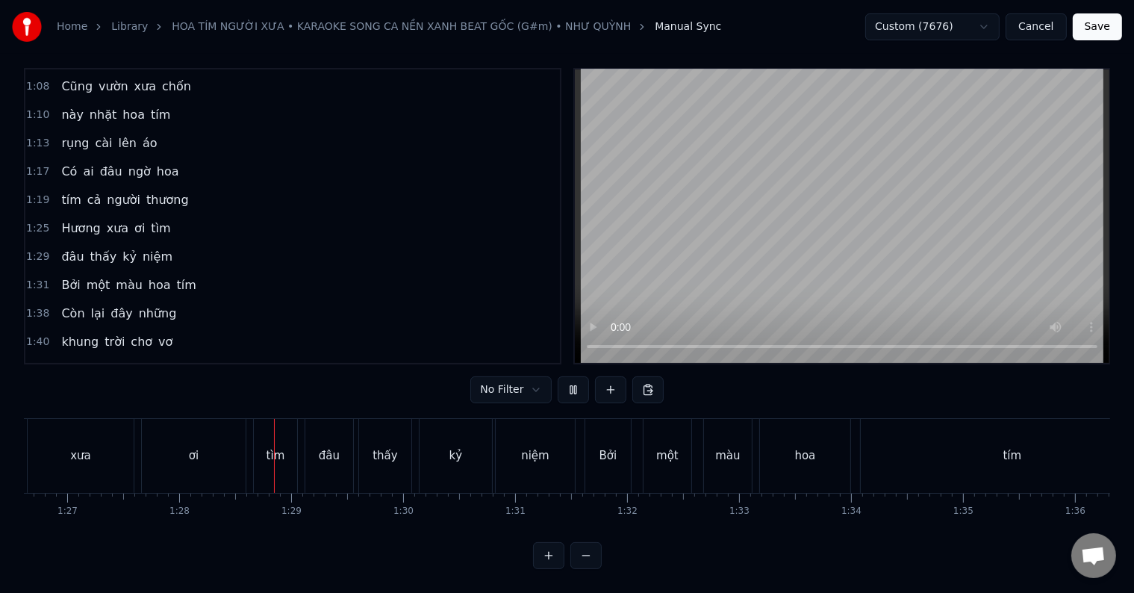
scroll to position [0, 9814]
click at [84, 219] on span "Hương" at bounding box center [81, 227] width 42 height 17
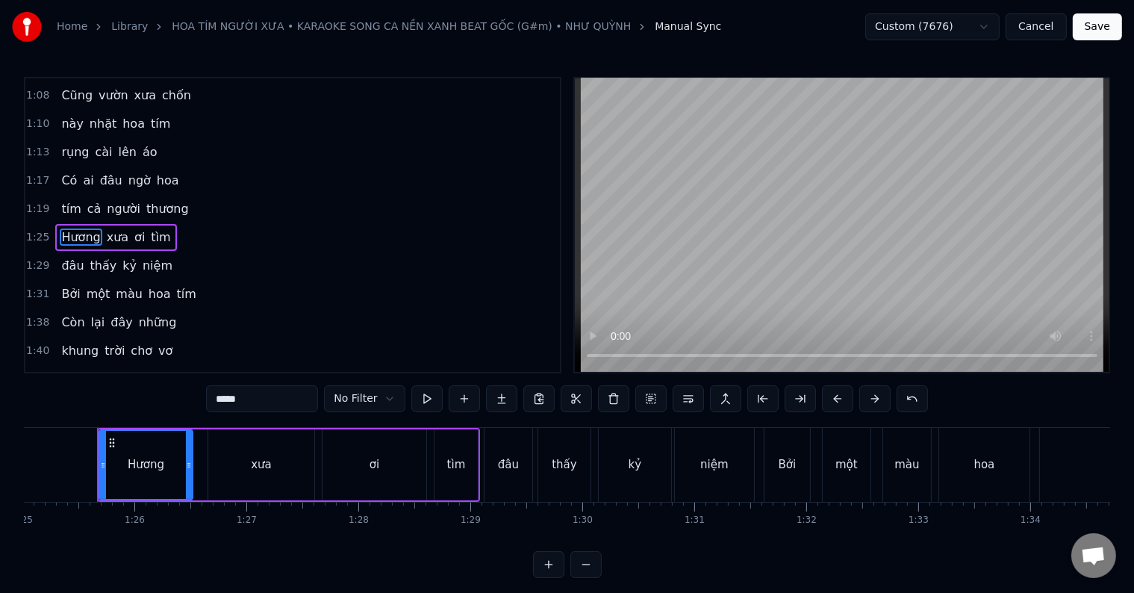
scroll to position [0, 9518]
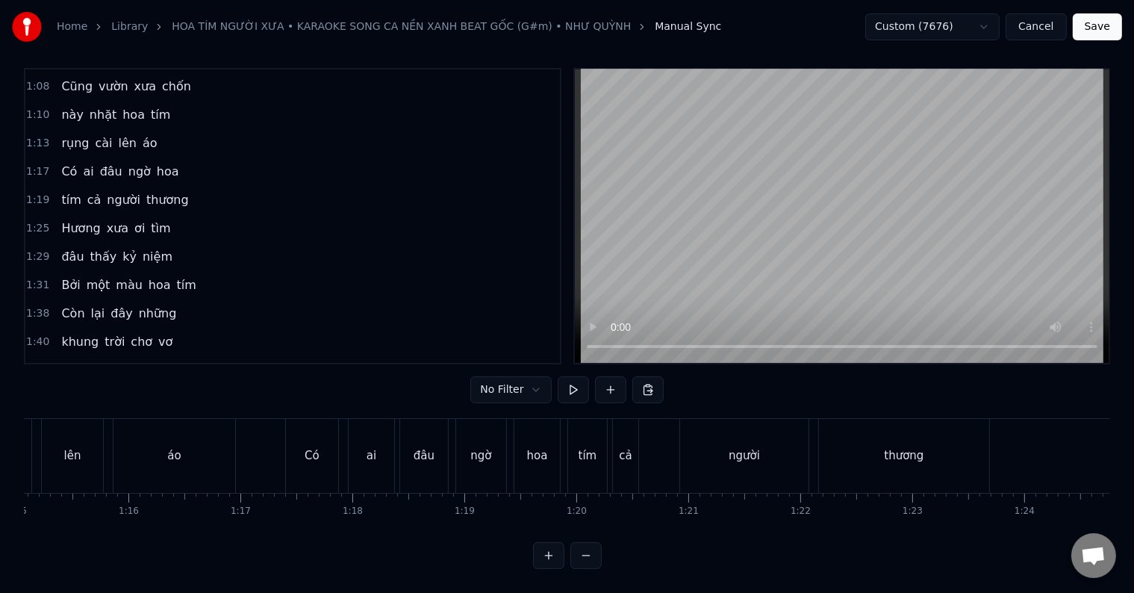
scroll to position [0, 8365]
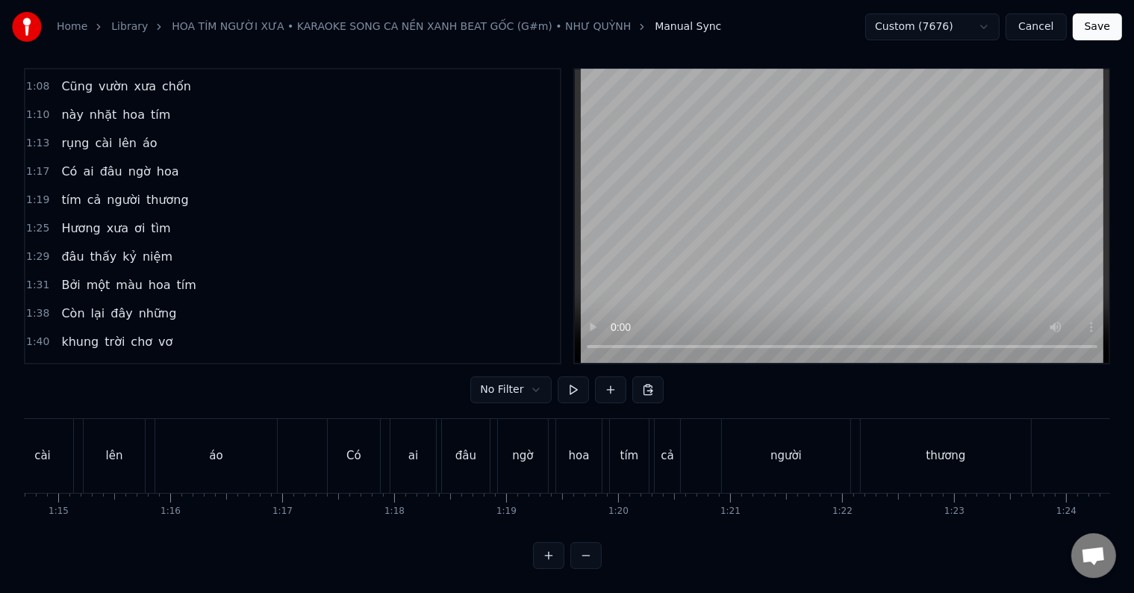
click at [809, 442] on div "người" at bounding box center [786, 456] width 128 height 74
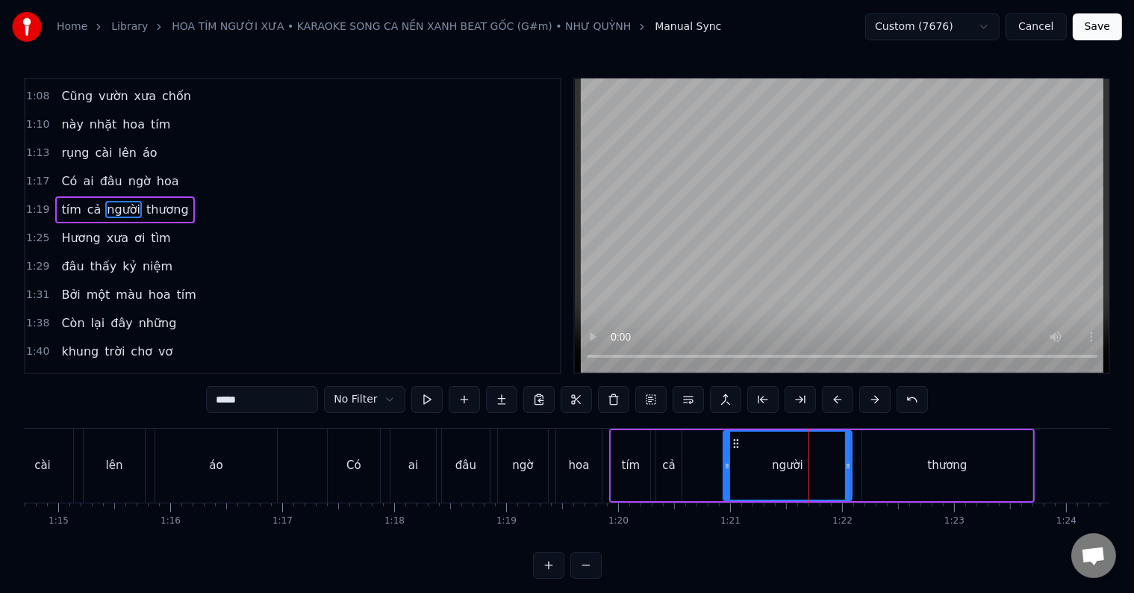
scroll to position [196, 0]
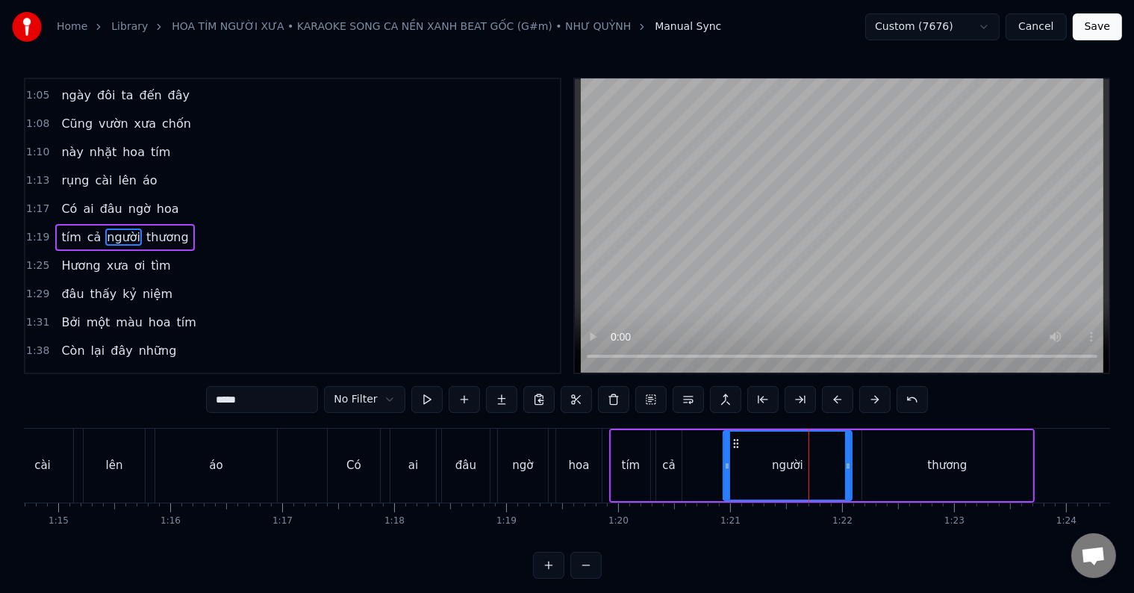
click at [956, 480] on div "thương" at bounding box center [947, 465] width 170 height 71
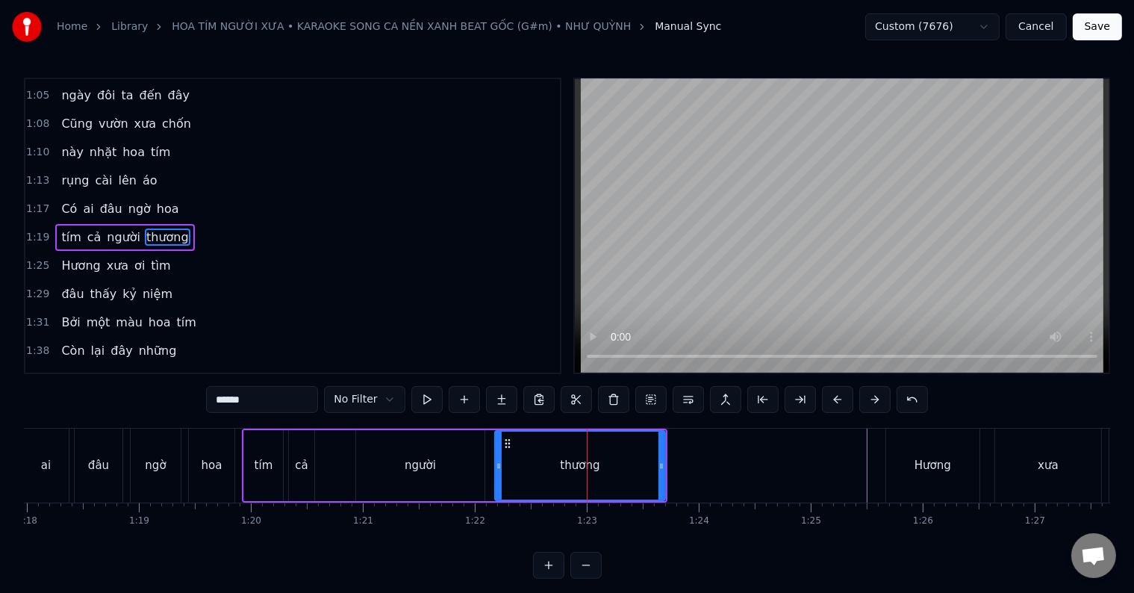
scroll to position [0, 9207]
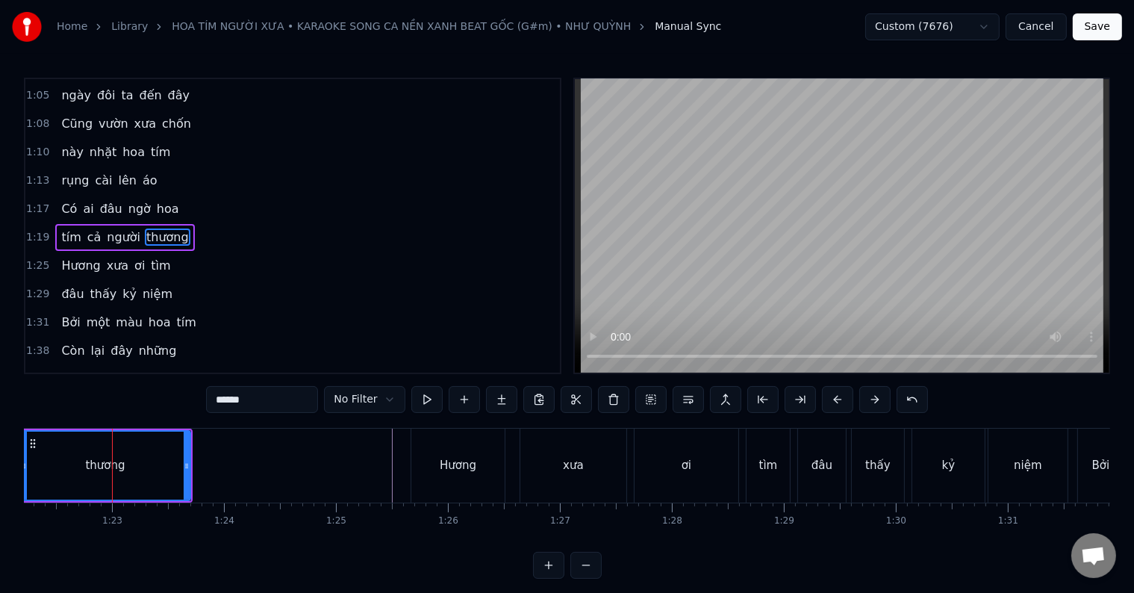
click at [430, 464] on div "Hương" at bounding box center [457, 466] width 93 height 74
type input "*****"
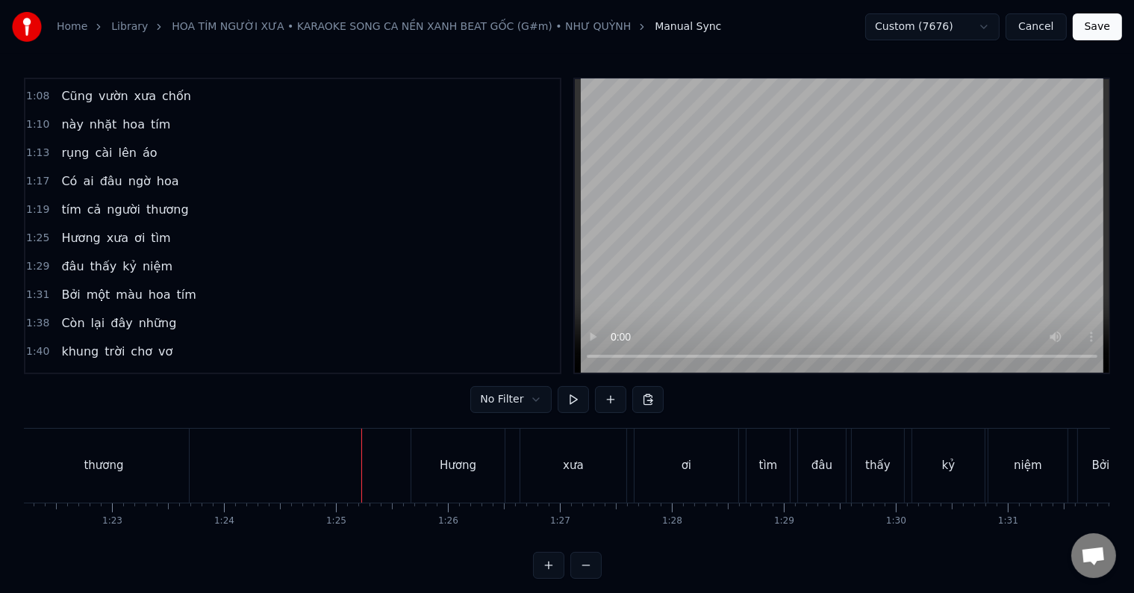
click at [202, 466] on div at bounding box center [202, 466] width 1 height 74
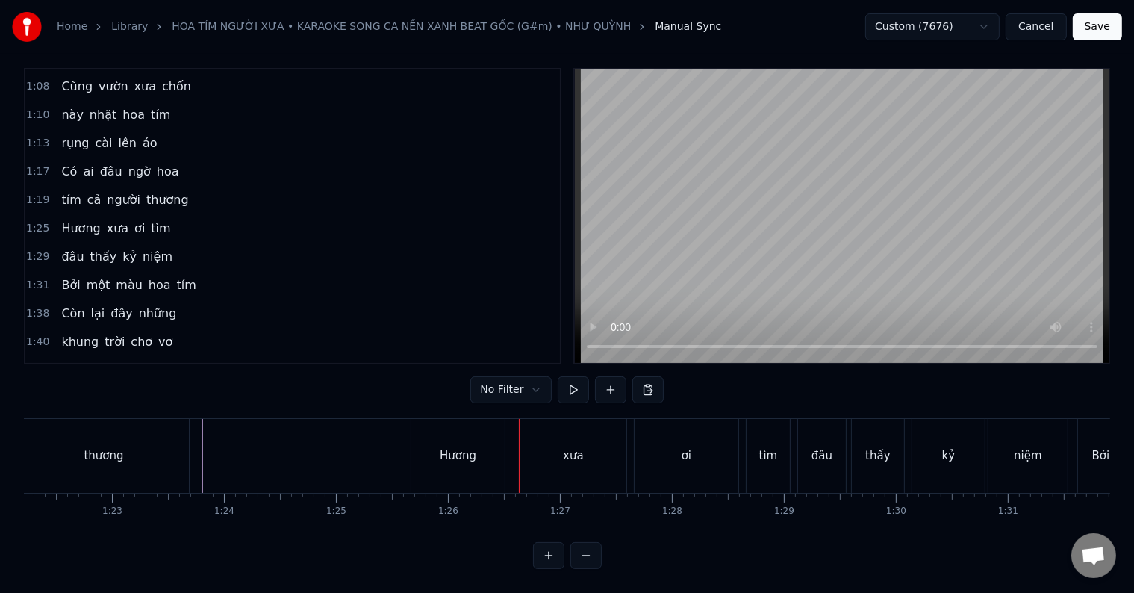
click at [471, 447] on div "Hương" at bounding box center [458, 455] width 37 height 17
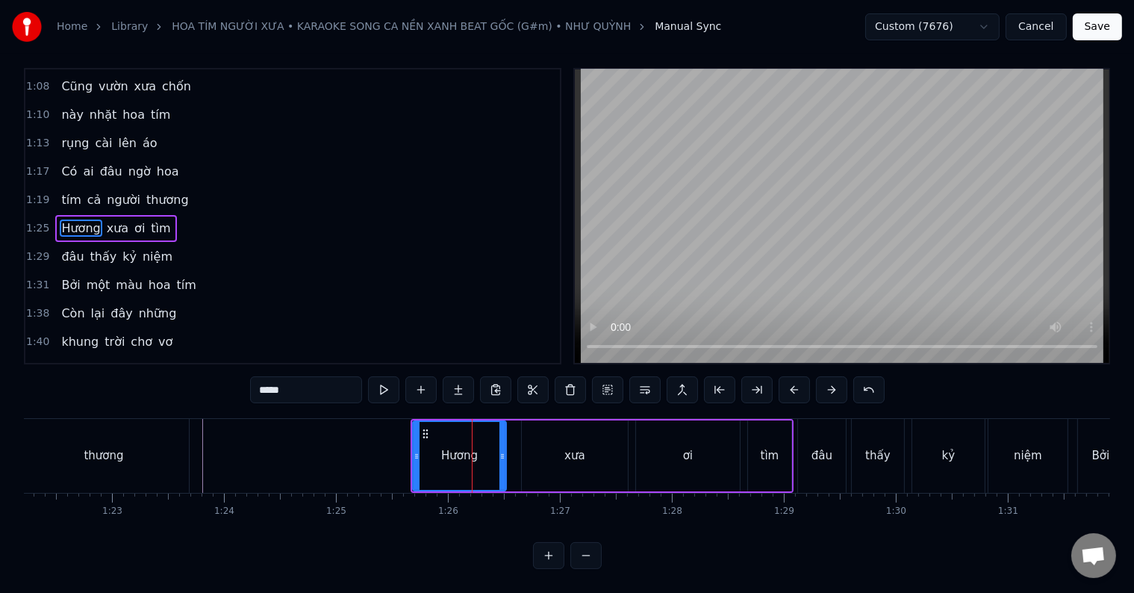
scroll to position [0, 0]
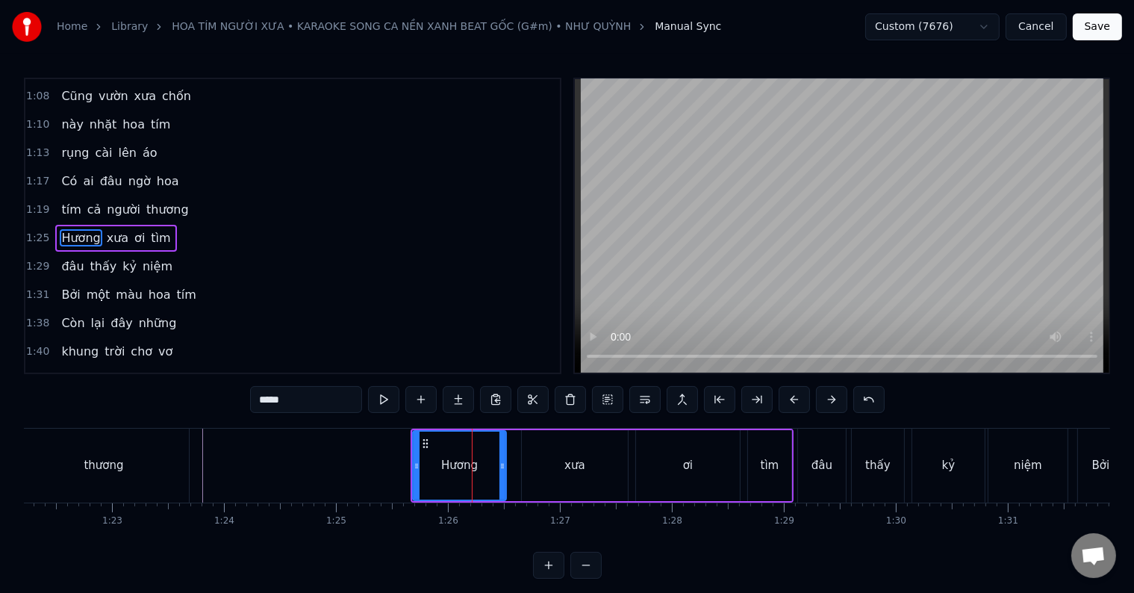
click at [472, 441] on div at bounding box center [472, 466] width 1 height 74
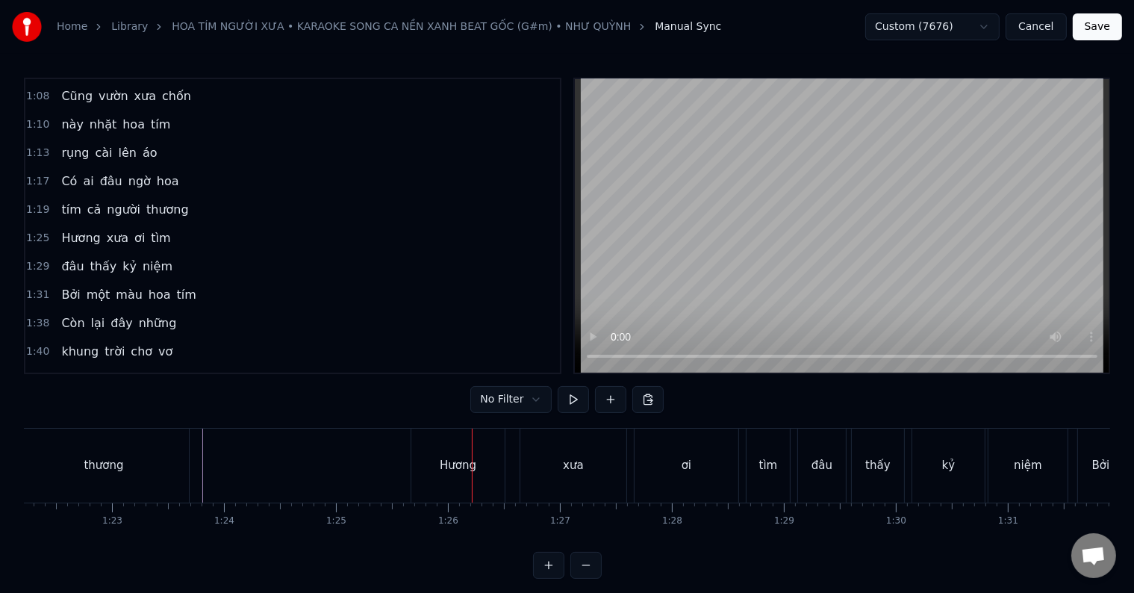
click at [459, 455] on div "Hương" at bounding box center [457, 466] width 93 height 74
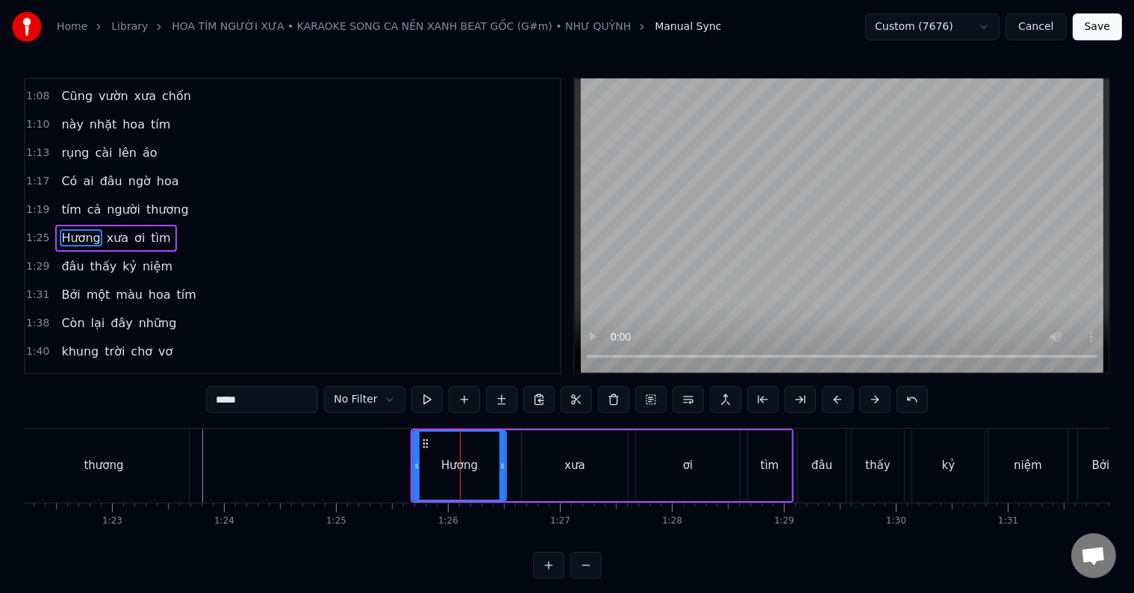
click at [567, 470] on div "xưa" at bounding box center [574, 465] width 21 height 17
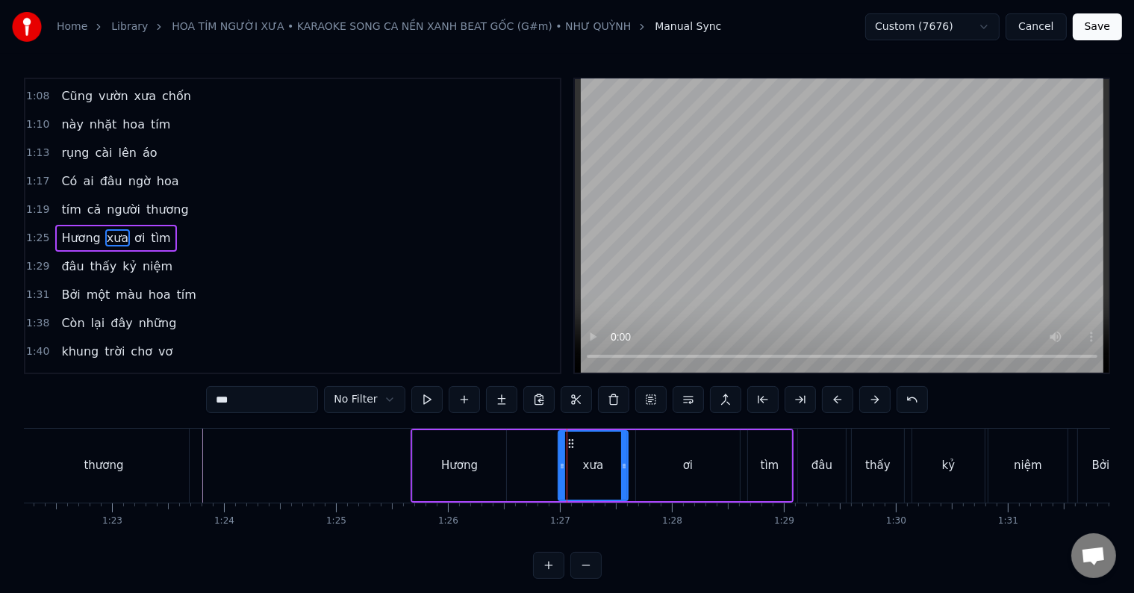
drag, startPoint x: 525, startPoint y: 464, endPoint x: 561, endPoint y: 463, distance: 36.6
click at [561, 463] on icon at bounding box center [562, 466] width 6 height 12
click at [486, 468] on div "Hương" at bounding box center [459, 465] width 93 height 71
type input "*****"
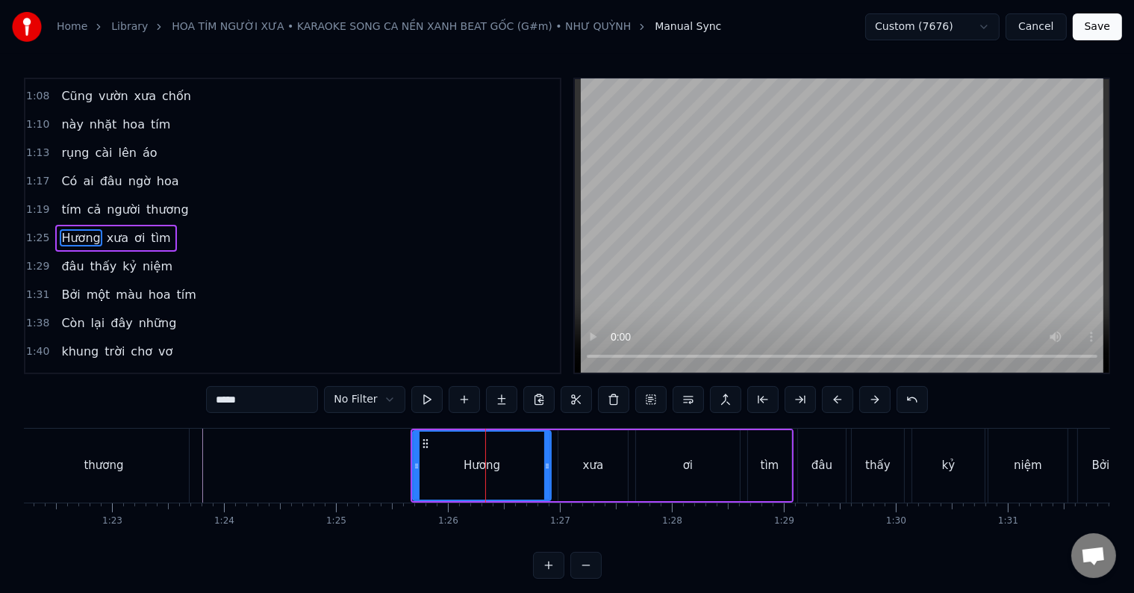
drag, startPoint x: 505, startPoint y: 468, endPoint x: 549, endPoint y: 464, distance: 45.0
click at [549, 464] on div "Hương" at bounding box center [482, 465] width 140 height 71
drag, startPoint x: 416, startPoint y: 468, endPoint x: 470, endPoint y: 464, distance: 53.9
click at [470, 464] on icon at bounding box center [470, 466] width 6 height 12
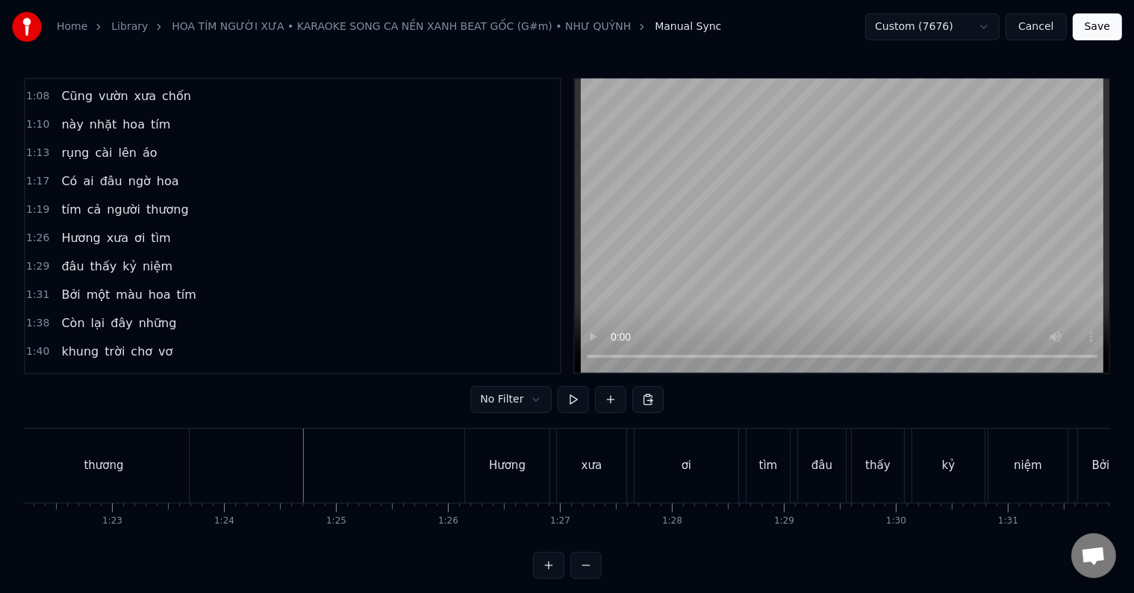
click at [303, 470] on div at bounding box center [303, 466] width 1 height 74
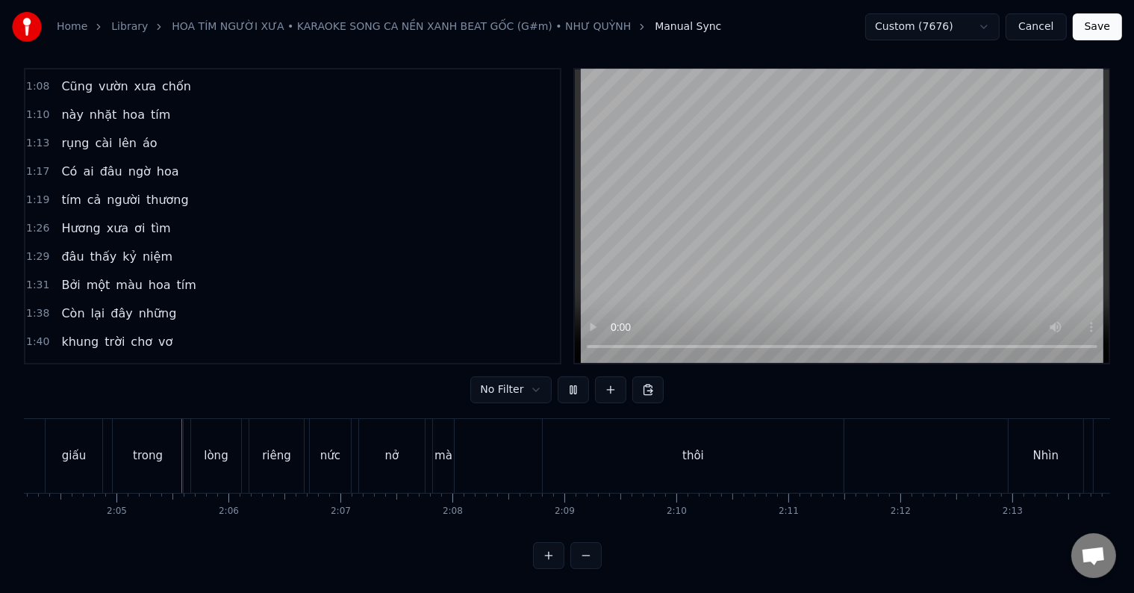
scroll to position [0, 13914]
click at [700, 461] on div "thôi" at bounding box center [685, 456] width 301 height 74
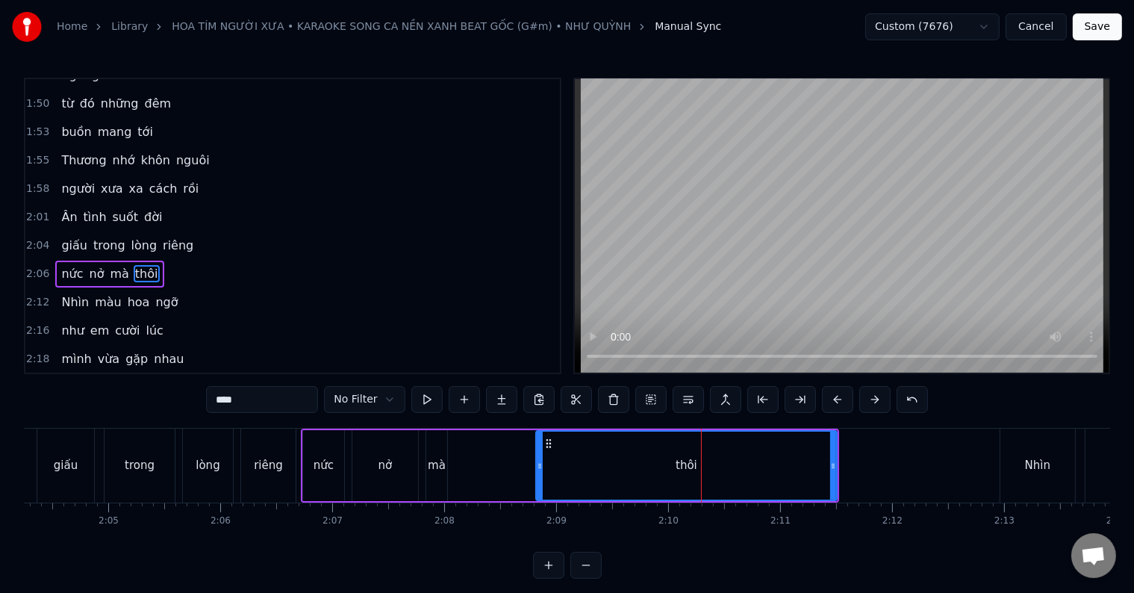
scroll to position [581, 0]
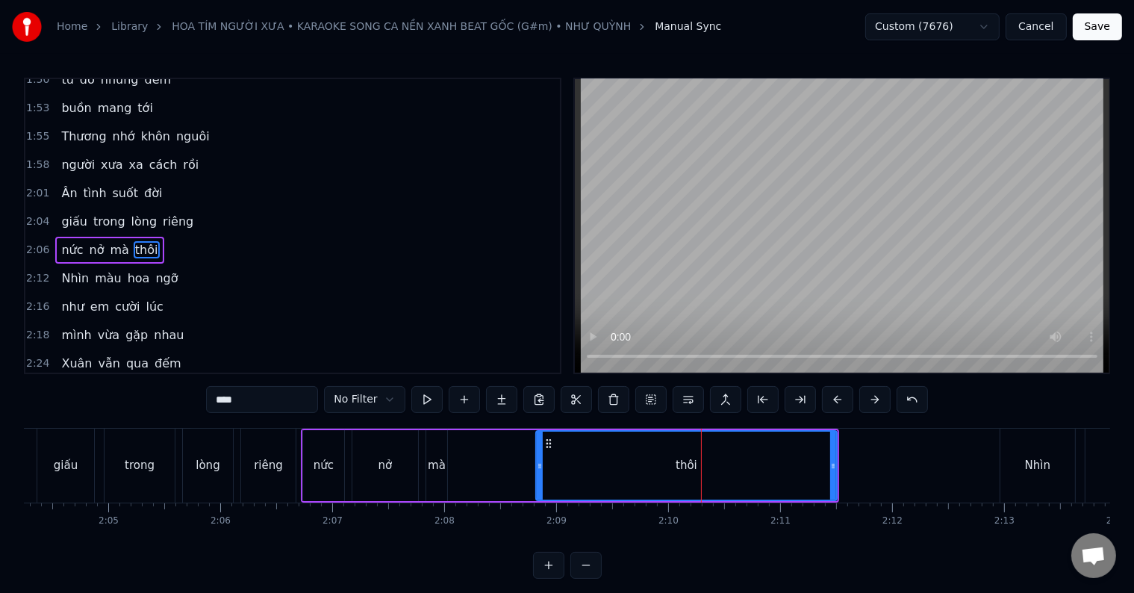
click at [454, 472] on div "nức nở mà thôi" at bounding box center [570, 466] width 538 height 74
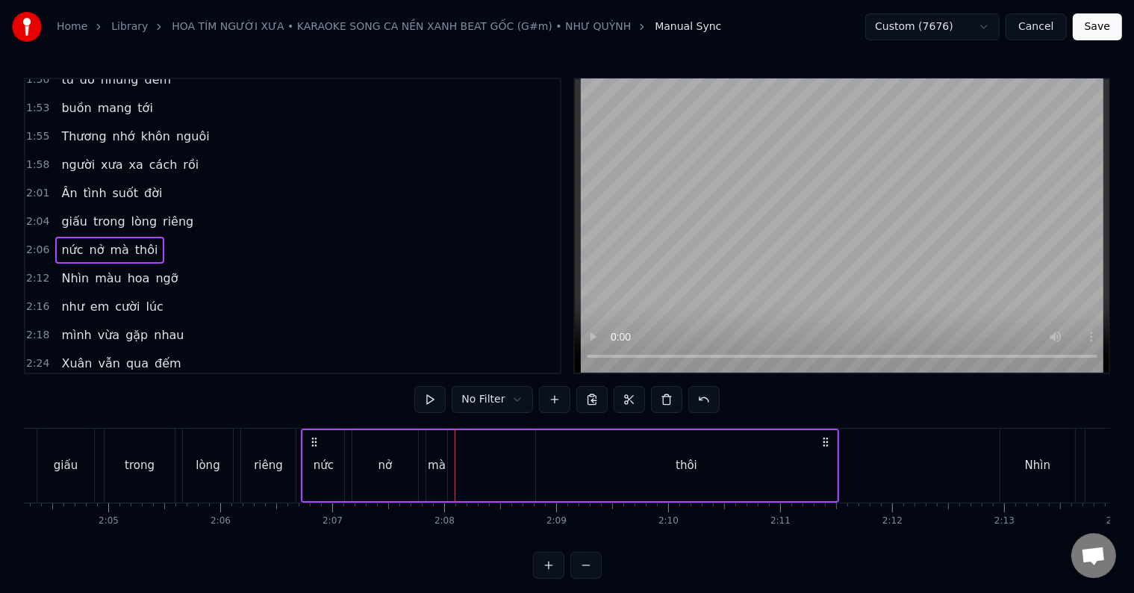
click at [417, 475] on div "nở" at bounding box center [385, 465] width 67 height 71
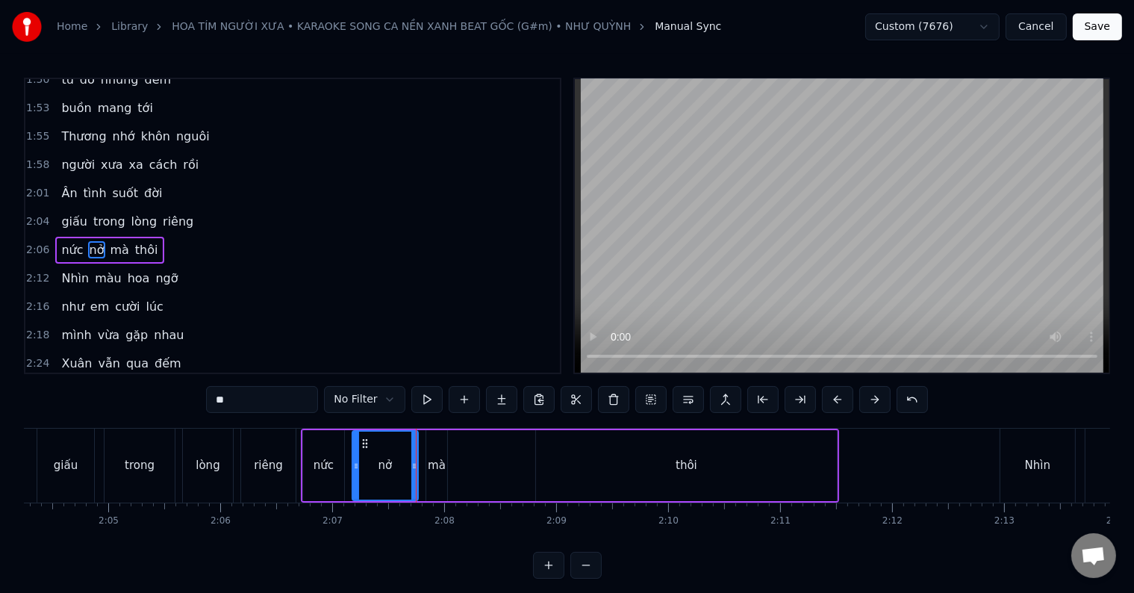
click at [421, 474] on div "nức nở mà thôi" at bounding box center [570, 466] width 538 height 74
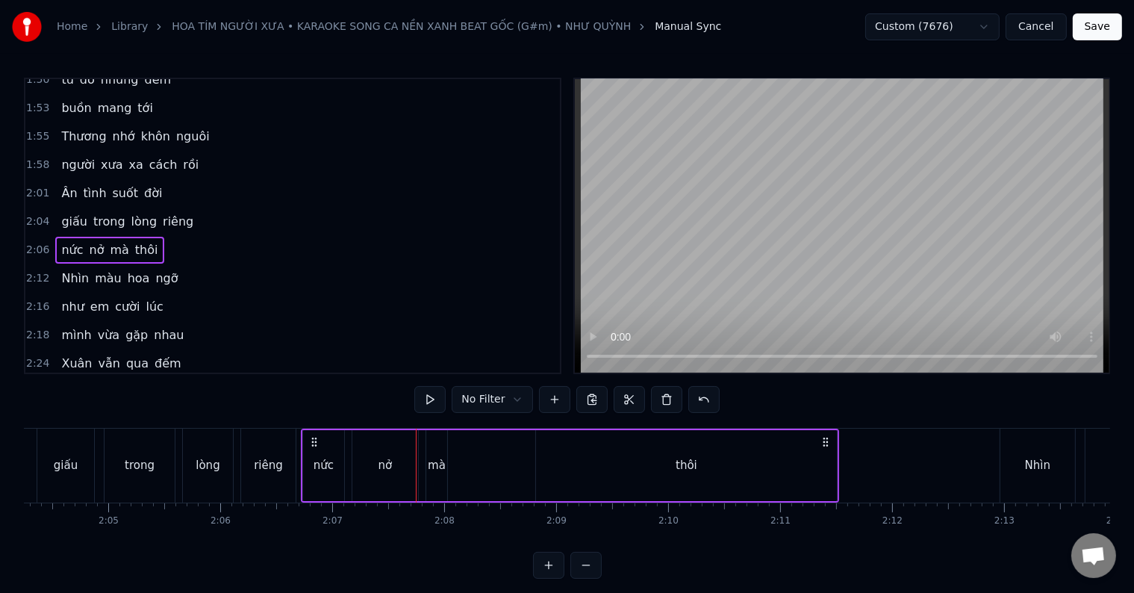
click at [427, 473] on div "mà" at bounding box center [436, 465] width 21 height 71
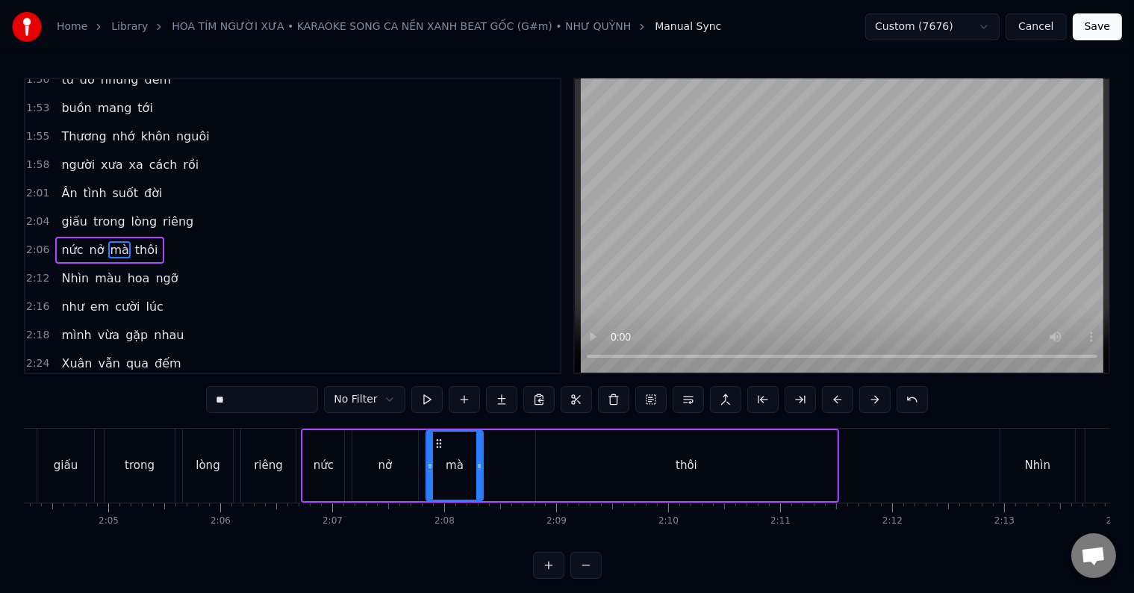
drag, startPoint x: 442, startPoint y: 473, endPoint x: 478, endPoint y: 472, distance: 35.9
click at [478, 472] on div at bounding box center [479, 466] width 6 height 68
click at [608, 470] on div "thôi" at bounding box center [686, 465] width 301 height 71
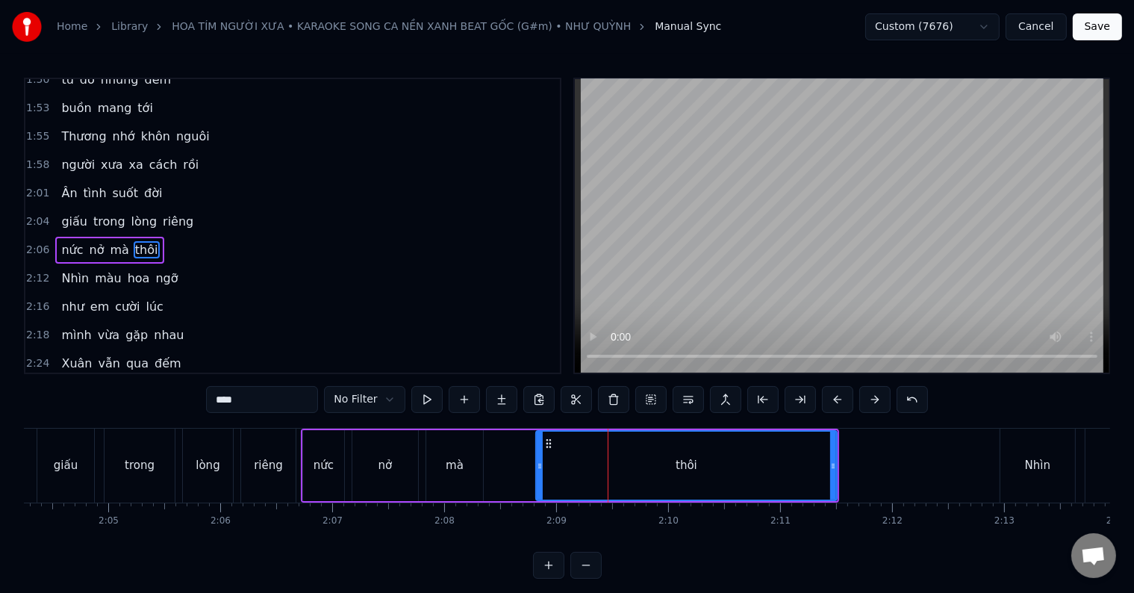
click at [537, 469] on icon at bounding box center [540, 466] width 6 height 12
click at [264, 416] on div "0:39 Rồi chiều nay lá 0:42 khô rơi đầy có 0:44 người nhìn buồn lây 0:51 Gom nhớ…" at bounding box center [567, 328] width 1086 height 501
click at [264, 420] on div "0:39 Rồi chiều nay lá 0:42 khô rơi đầy có 0:44 người nhìn buồn lây 0:51 Gom nhớ…" at bounding box center [567, 328] width 1086 height 501
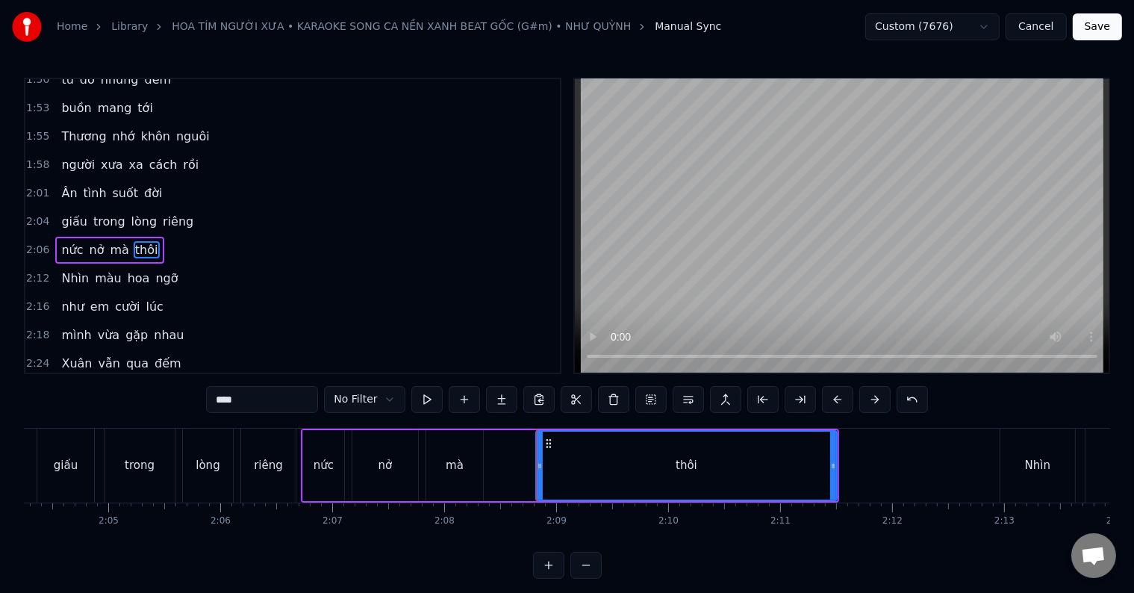
click at [275, 475] on div "riêng" at bounding box center [268, 466] width 54 height 74
type input "*****"
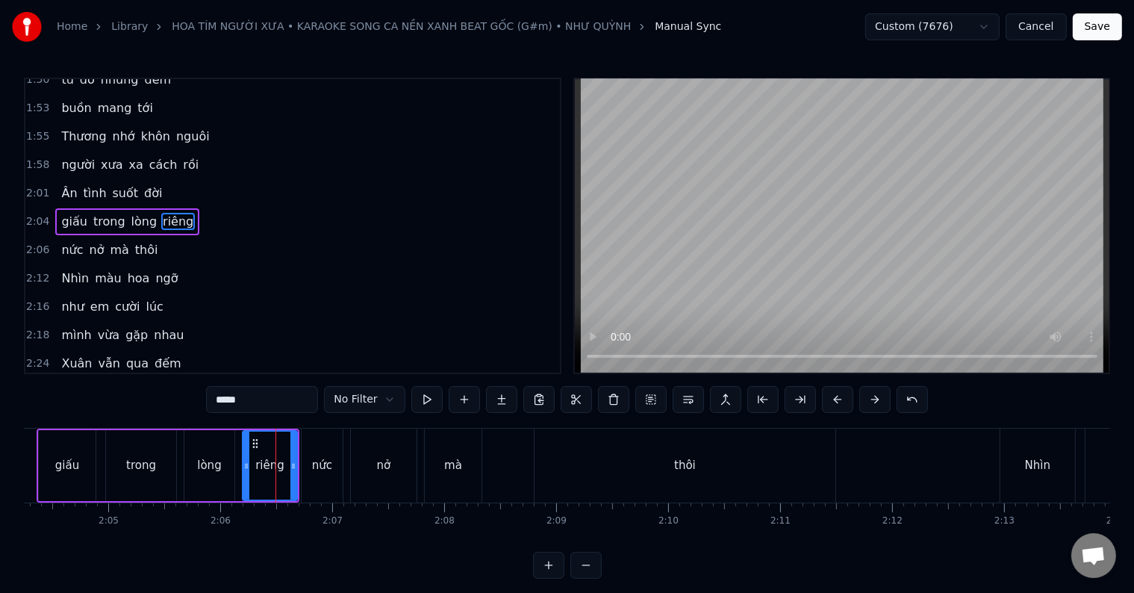
scroll to position [553, 0]
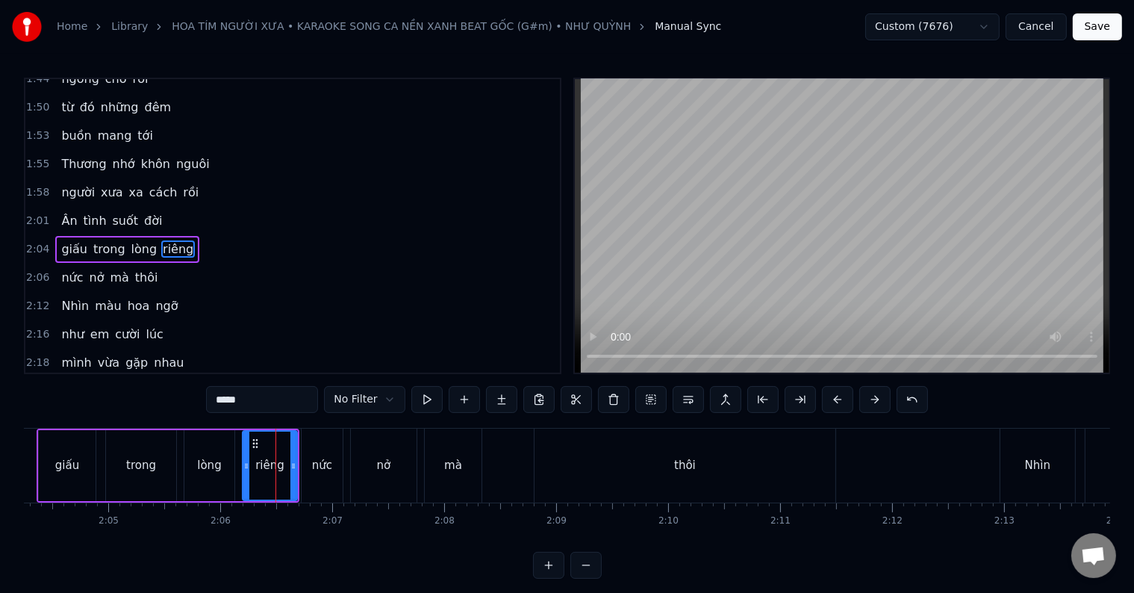
click at [275, 475] on div at bounding box center [275, 466] width 1 height 74
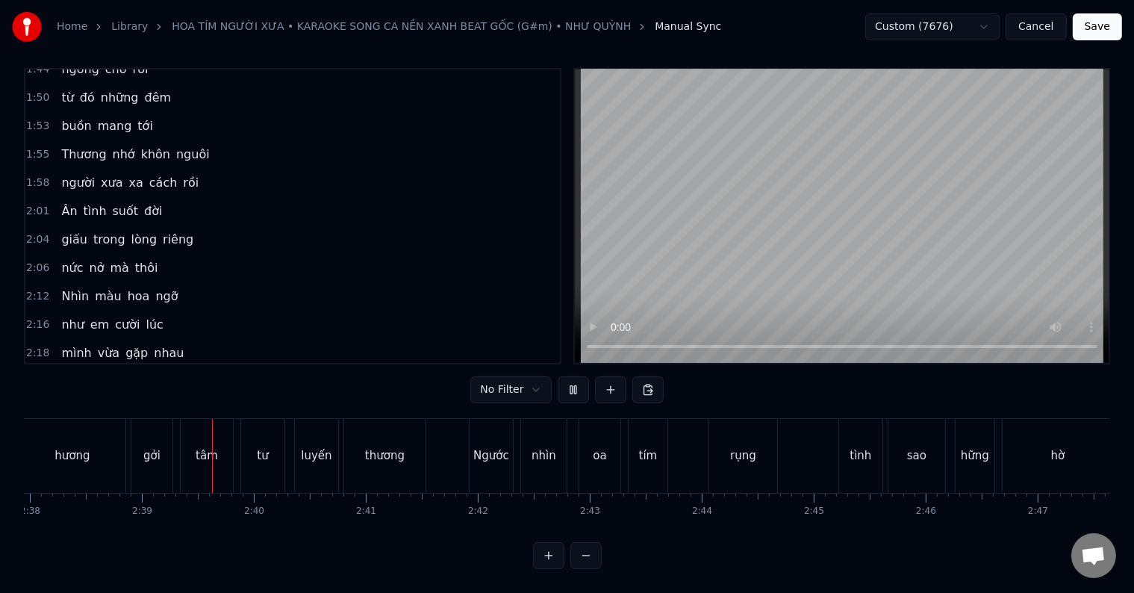
scroll to position [0, 17717]
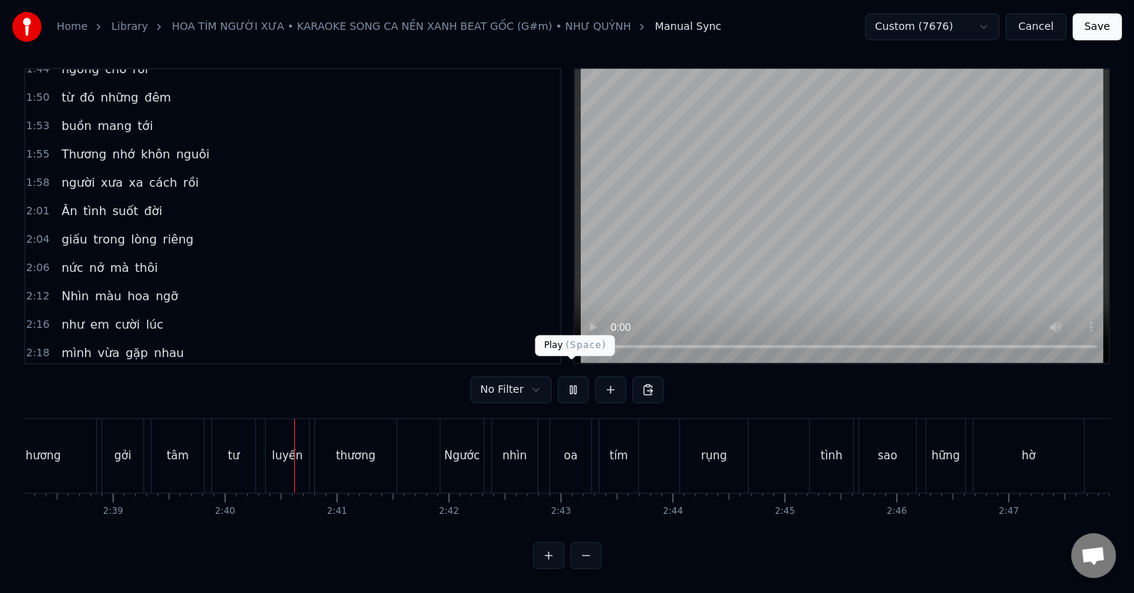
click at [572, 379] on button at bounding box center [573, 389] width 31 height 27
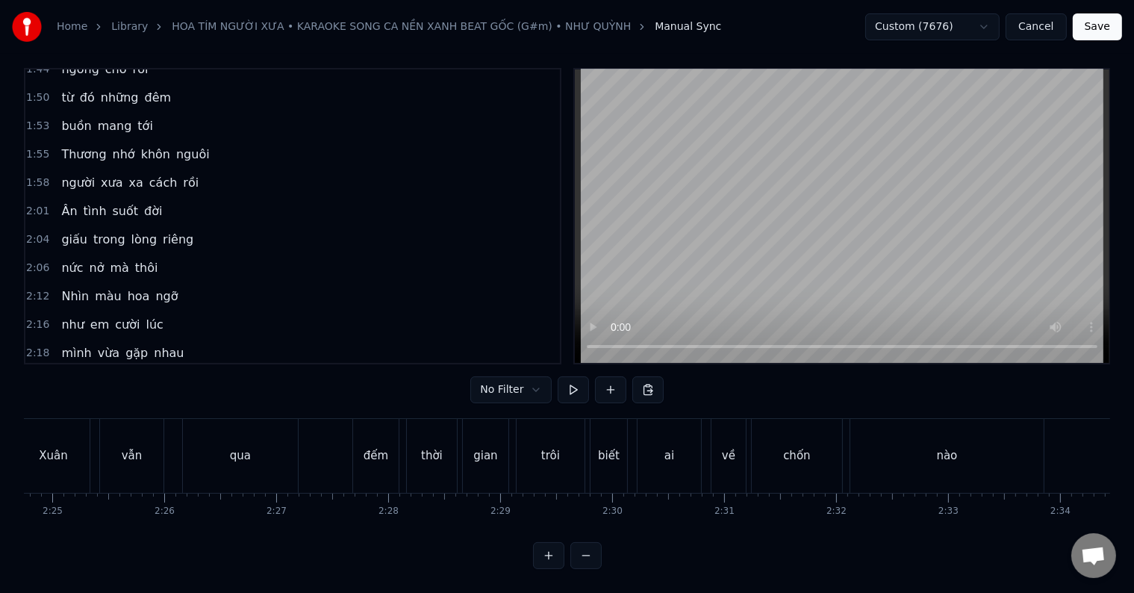
scroll to position [0, 16144]
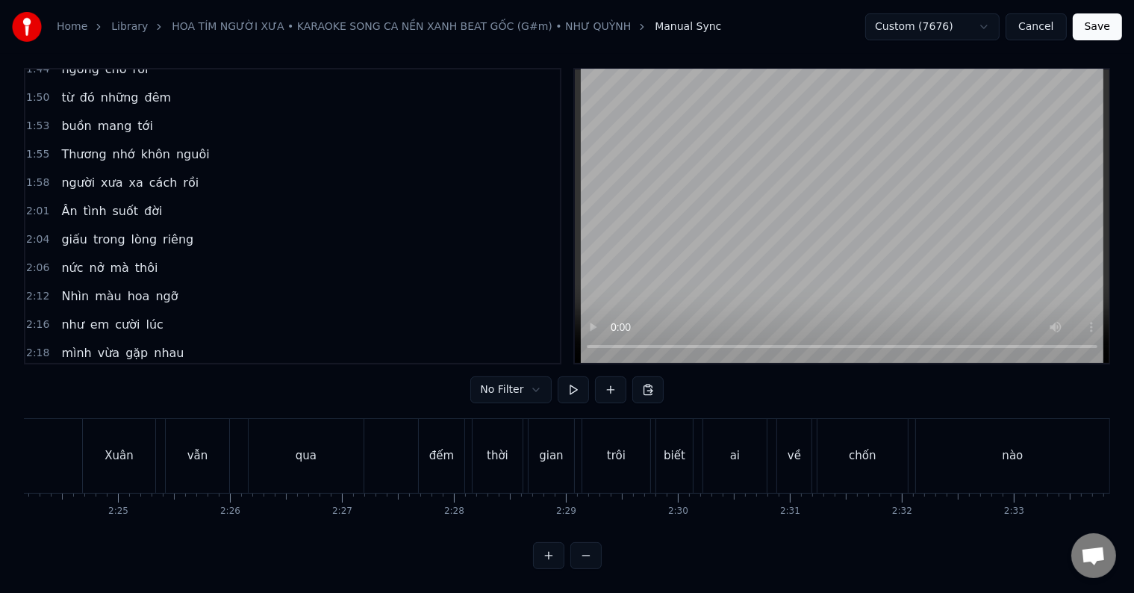
click at [346, 419] on div "qua" at bounding box center [306, 456] width 116 height 74
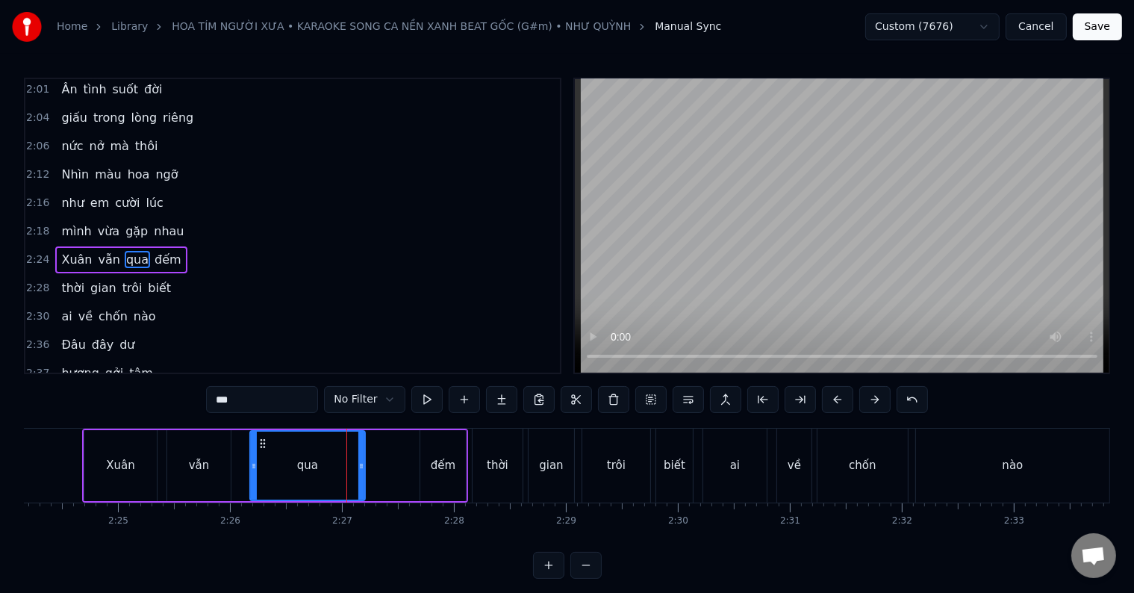
scroll to position [691, 0]
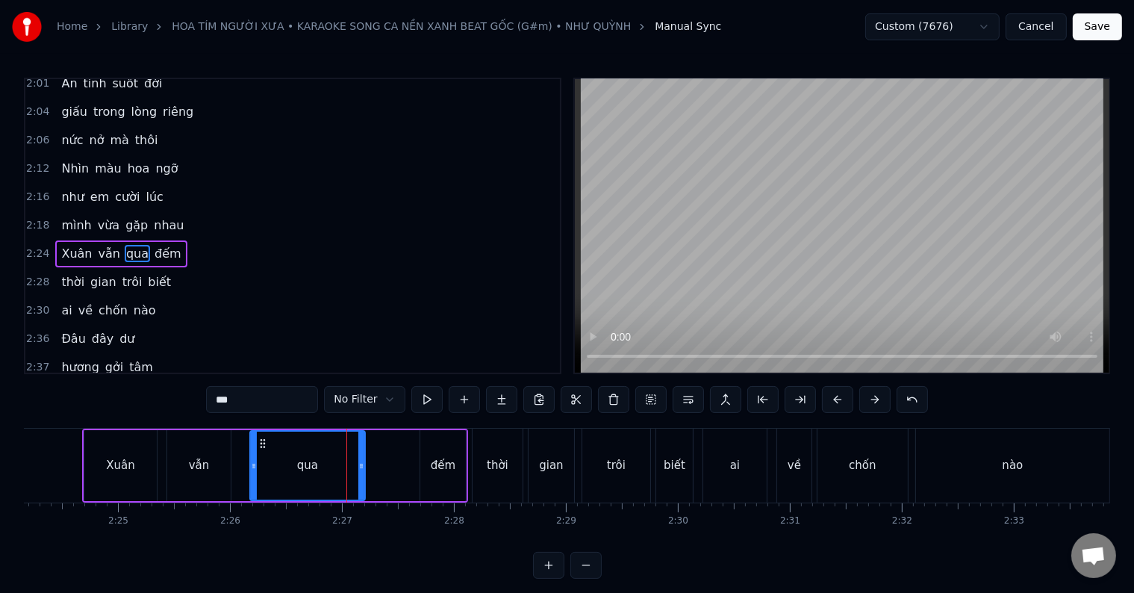
click at [325, 458] on div "qua" at bounding box center [307, 466] width 113 height 68
click at [204, 464] on div "vẫn" at bounding box center [199, 465] width 21 height 17
type input "***"
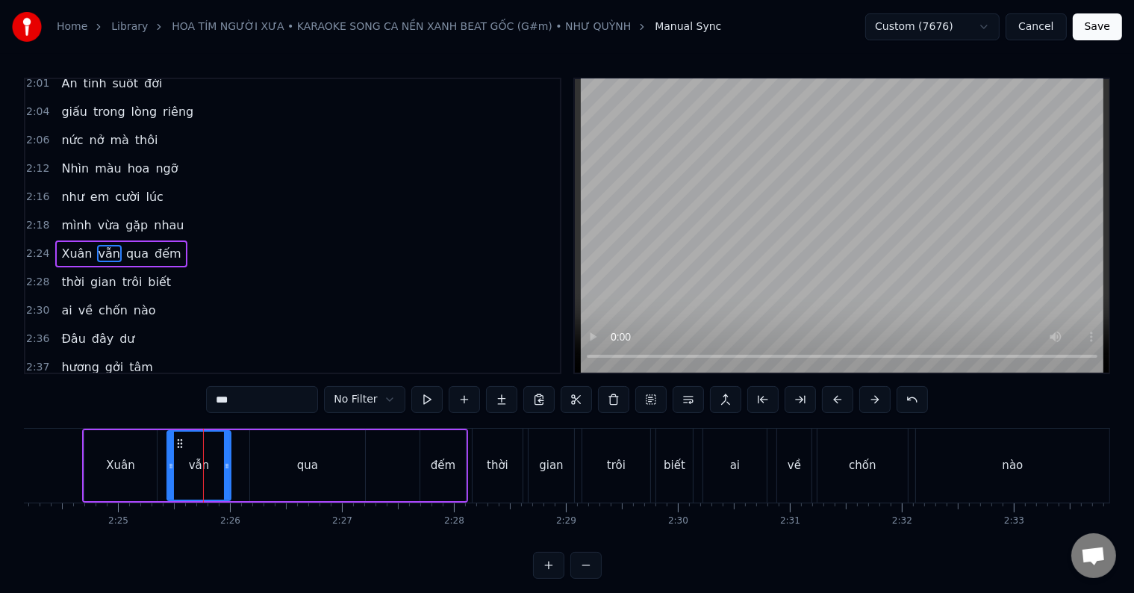
click at [204, 464] on div "vẫn" at bounding box center [199, 465] width 21 height 17
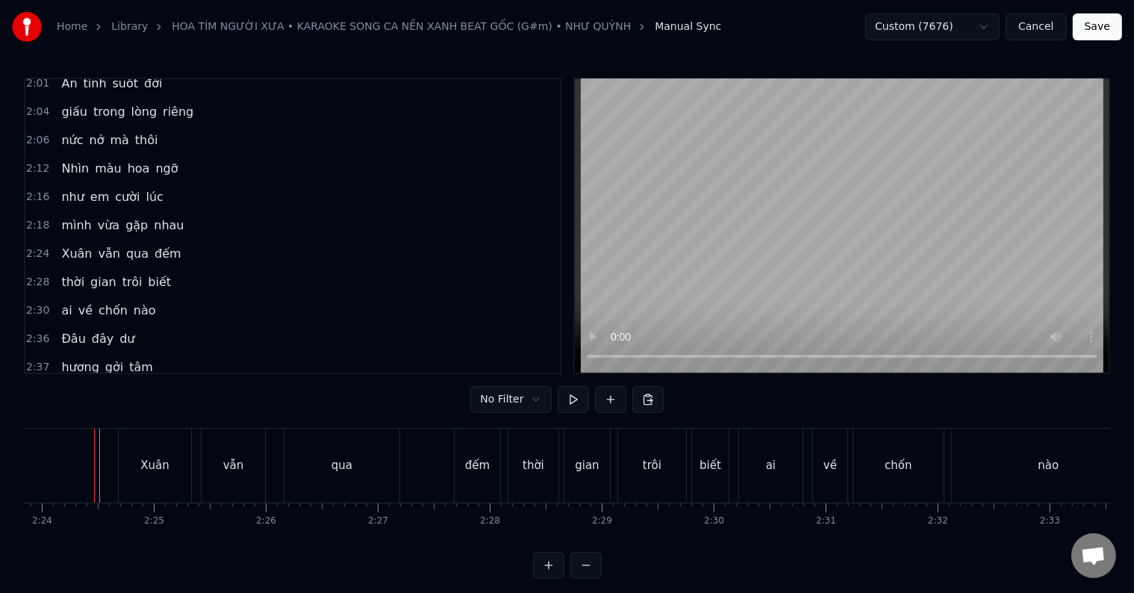
scroll to position [0, 16103]
click at [570, 401] on button at bounding box center [573, 399] width 31 height 27
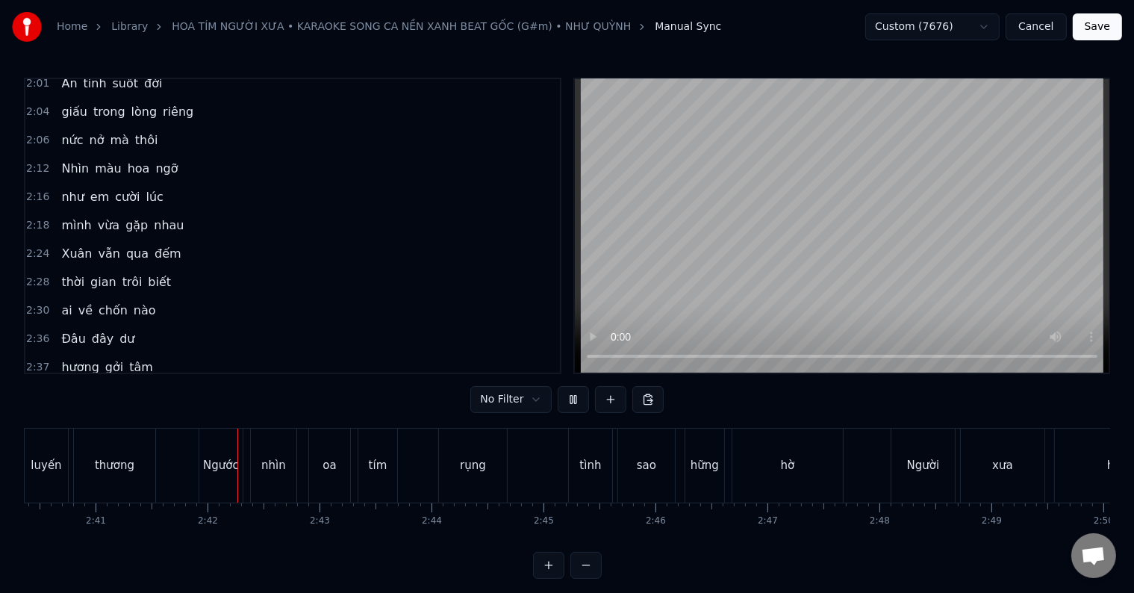
scroll to position [0, 18022]
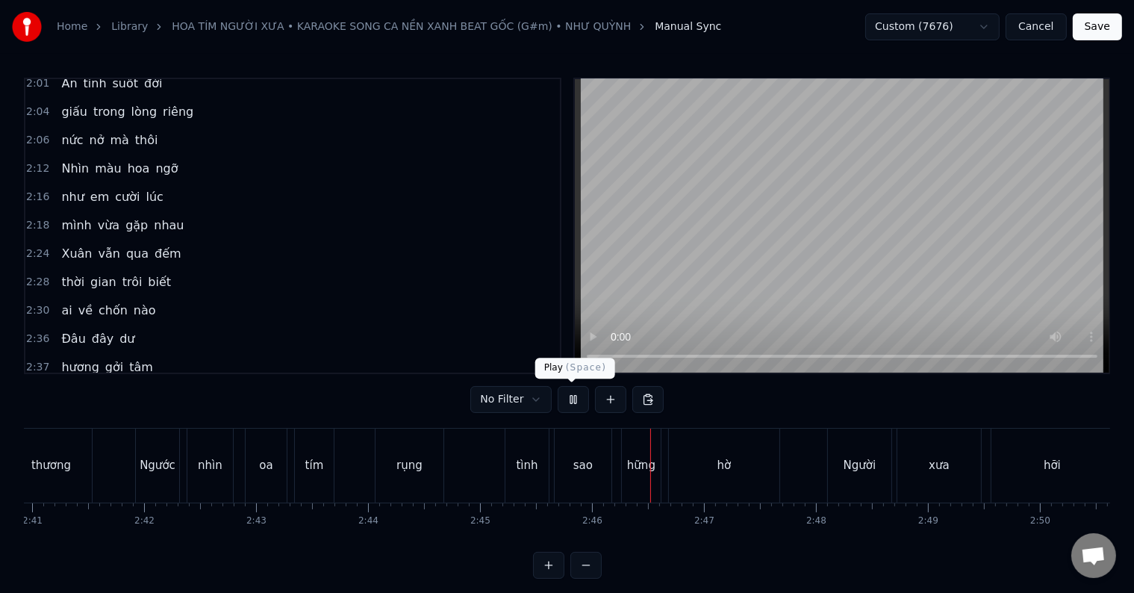
click at [570, 401] on button at bounding box center [573, 399] width 31 height 27
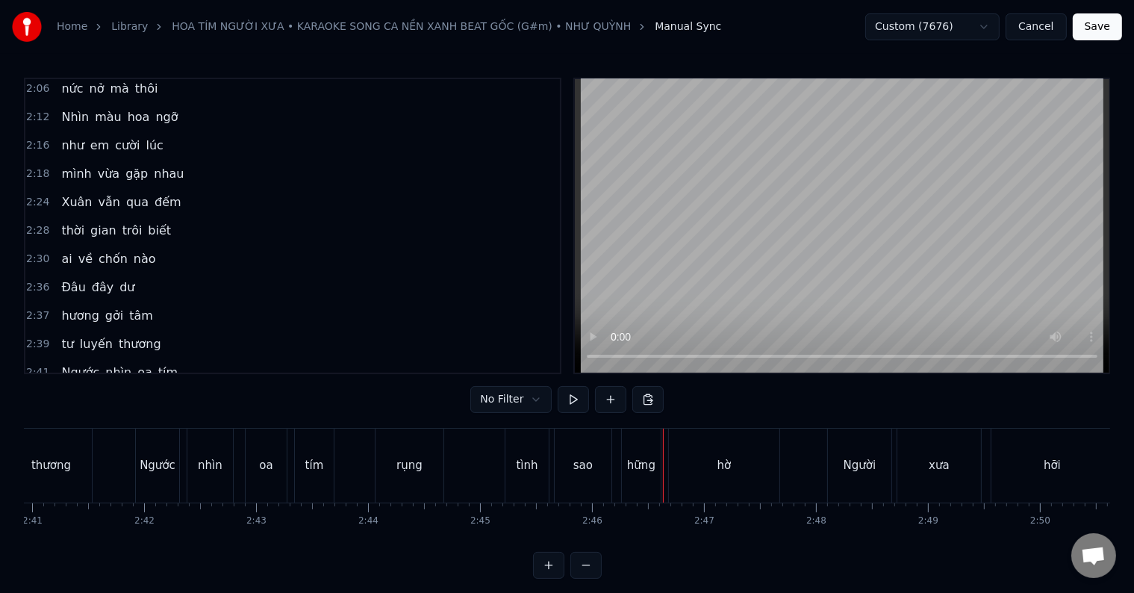
scroll to position [765, 0]
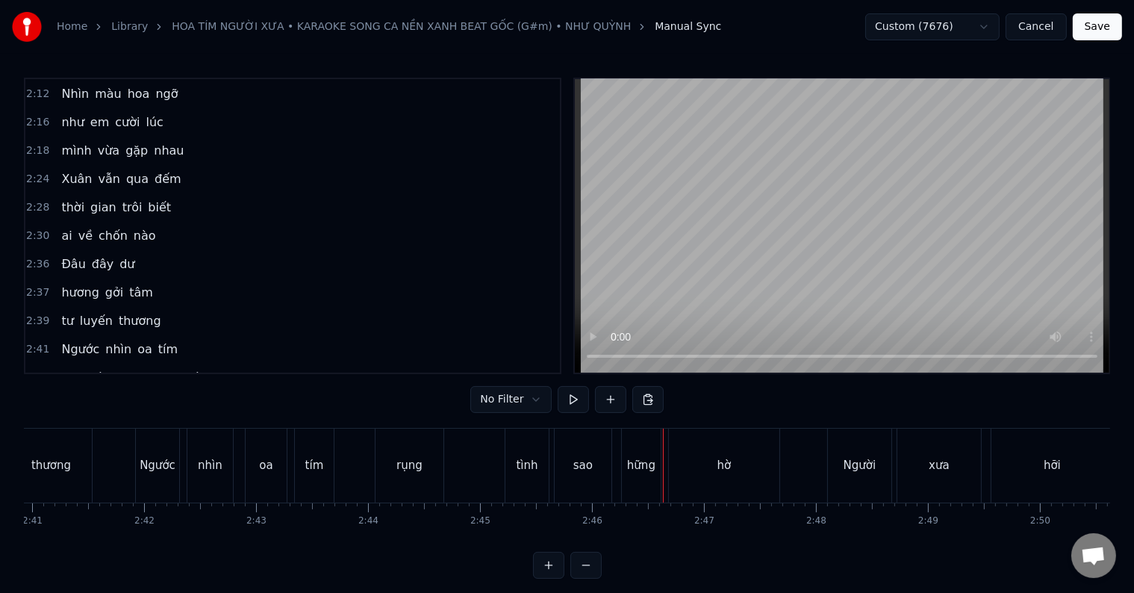
click at [136, 340] on span "oa" at bounding box center [145, 348] width 18 height 17
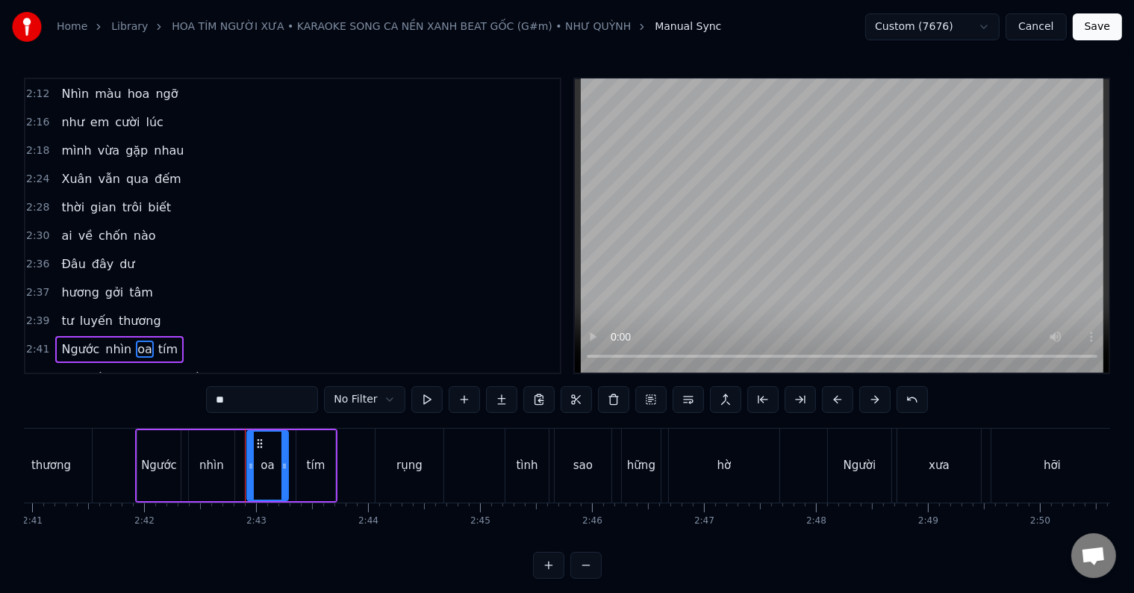
scroll to position [856, 0]
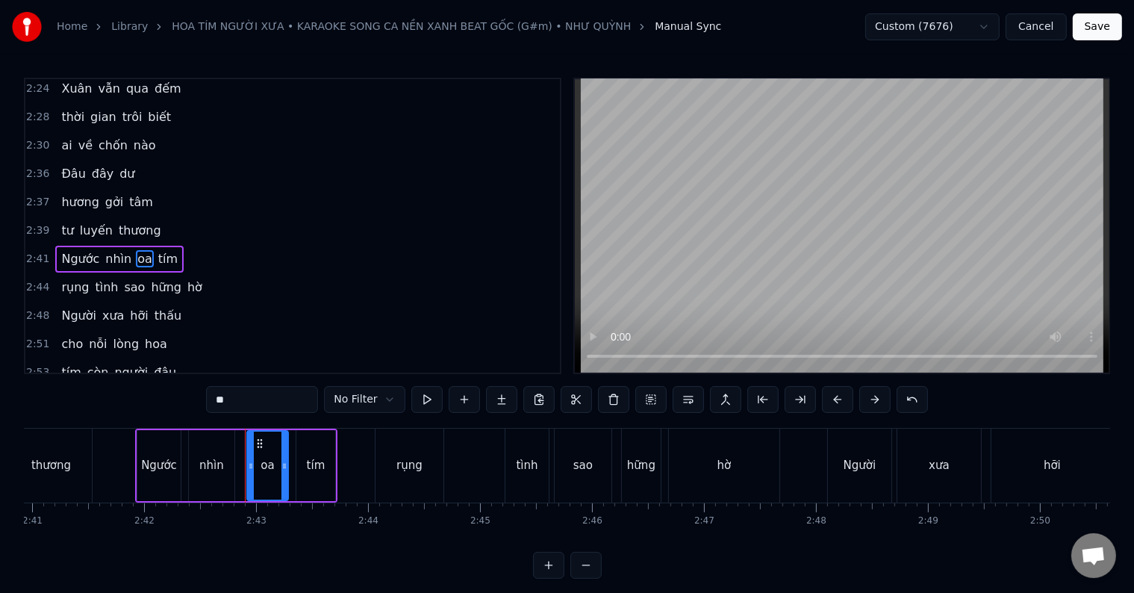
click at [221, 402] on input "**" at bounding box center [262, 399] width 112 height 27
click at [226, 397] on input "***" at bounding box center [262, 399] width 112 height 27
click at [219, 403] on input "**" at bounding box center [262, 399] width 112 height 27
type input "***"
click at [425, 402] on button at bounding box center [426, 399] width 31 height 27
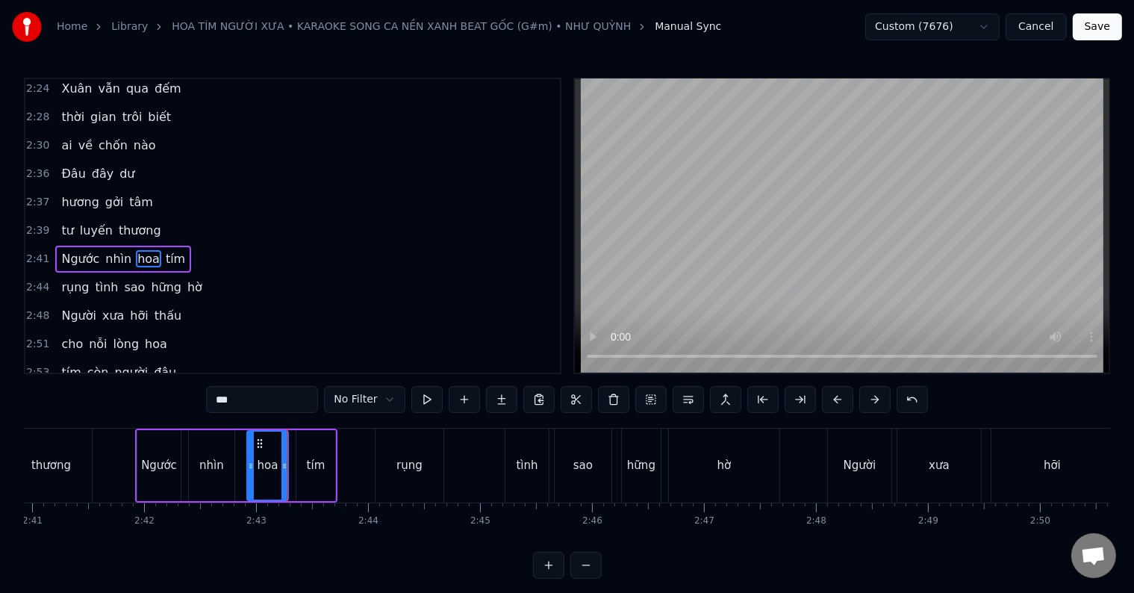
click at [316, 418] on div "0:39 Rồi chiều nay lá 0:42 khô rơi đầy có 0:44 người nhìn buồn lây 0:51 Gom nhớ…" at bounding box center [567, 328] width 1086 height 501
click at [308, 406] on input "***" at bounding box center [262, 399] width 112 height 27
click at [178, 408] on div "0:39 Rồi chiều nay lá 0:42 khô rơi đầy có 0:44 người nhìn buồn lây 0:51 Gom nhớ…" at bounding box center [567, 328] width 1086 height 501
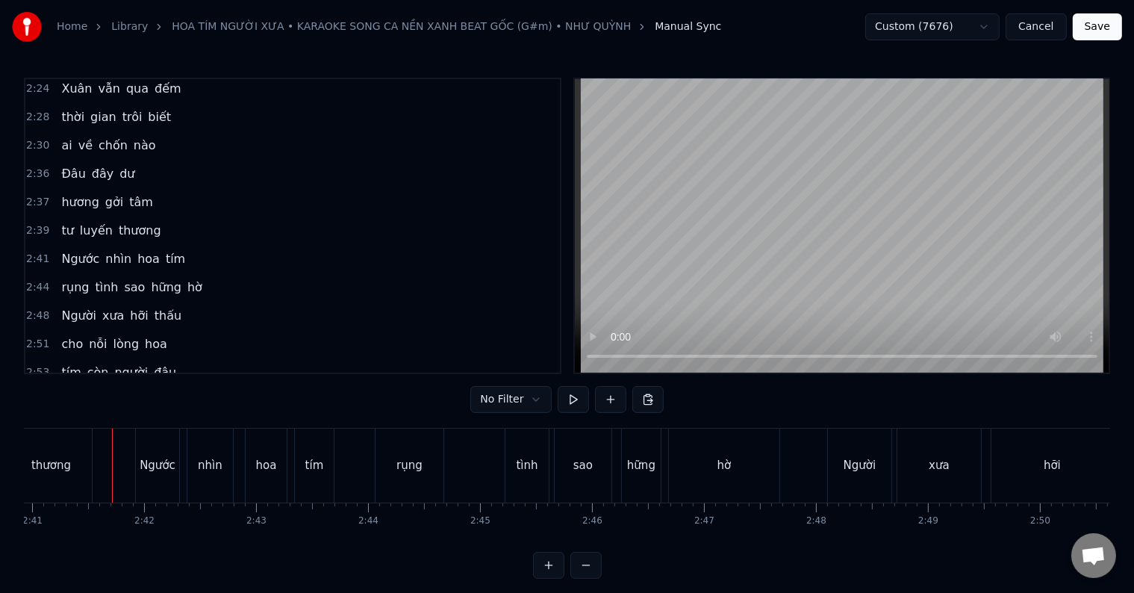
click at [112, 457] on div at bounding box center [112, 466] width 1 height 74
click at [565, 402] on button at bounding box center [573, 399] width 31 height 27
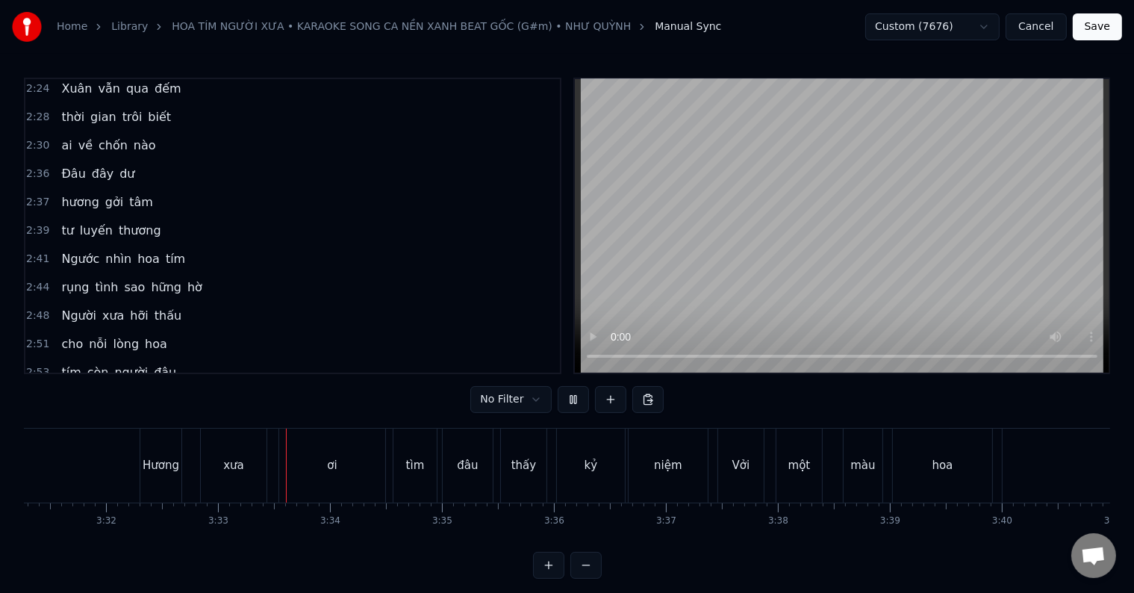
scroll to position [0, 23787]
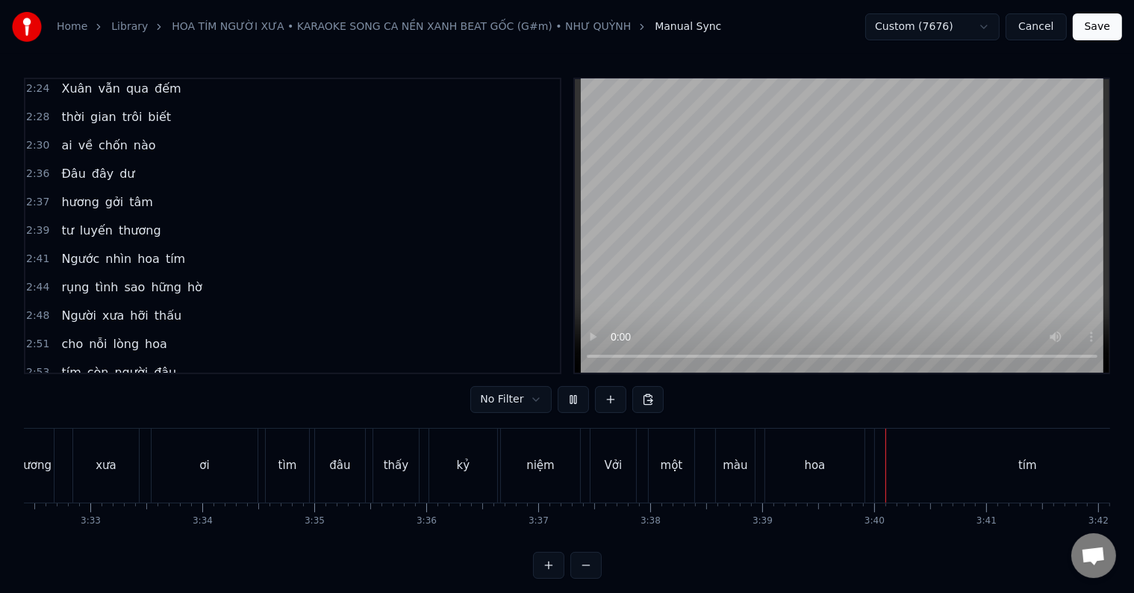
click at [568, 402] on button at bounding box center [573, 399] width 31 height 27
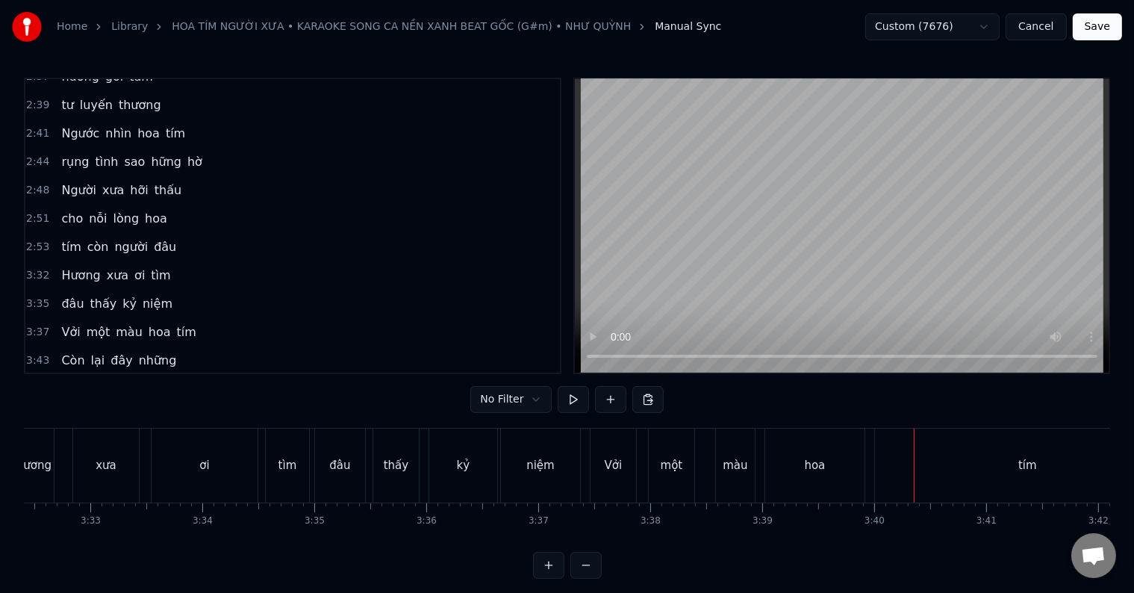
scroll to position [1005, 0]
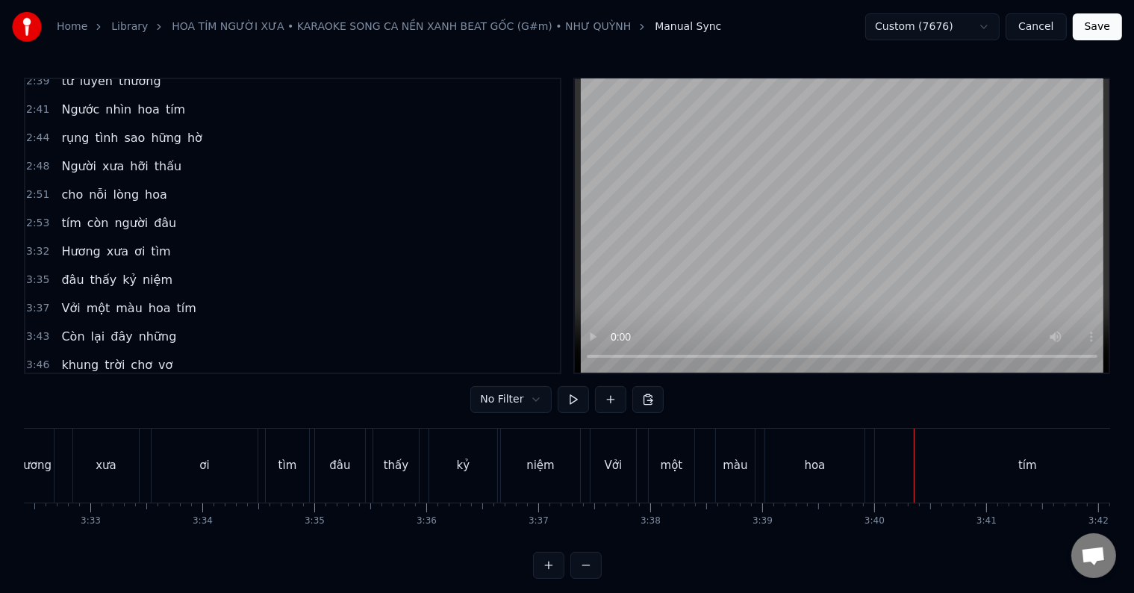
click at [66, 299] on span "Vởi" at bounding box center [71, 307] width 22 height 17
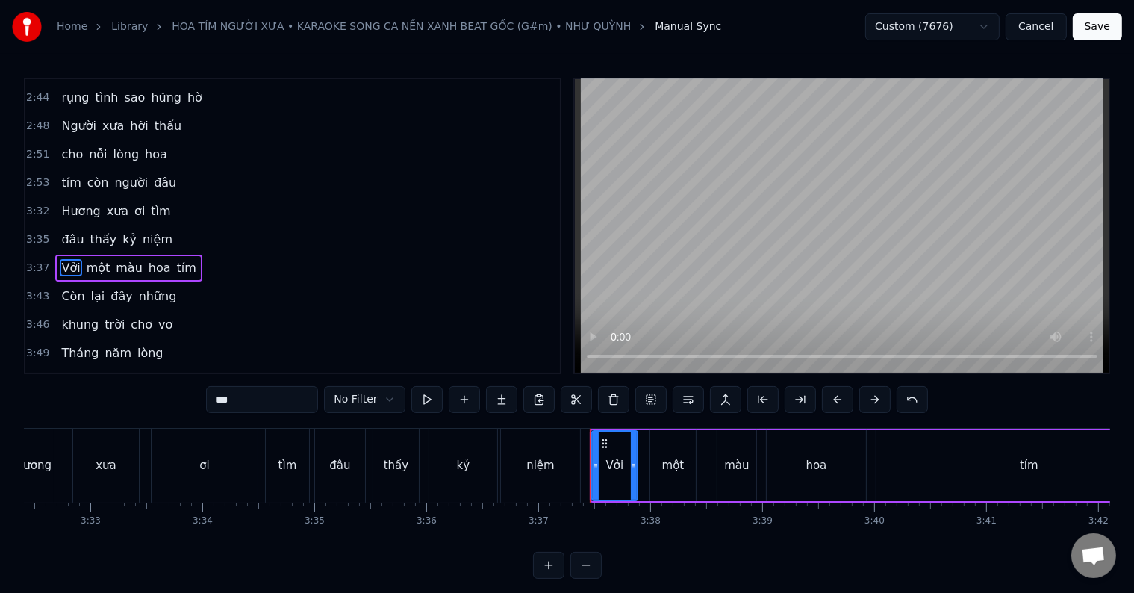
scroll to position [1048, 0]
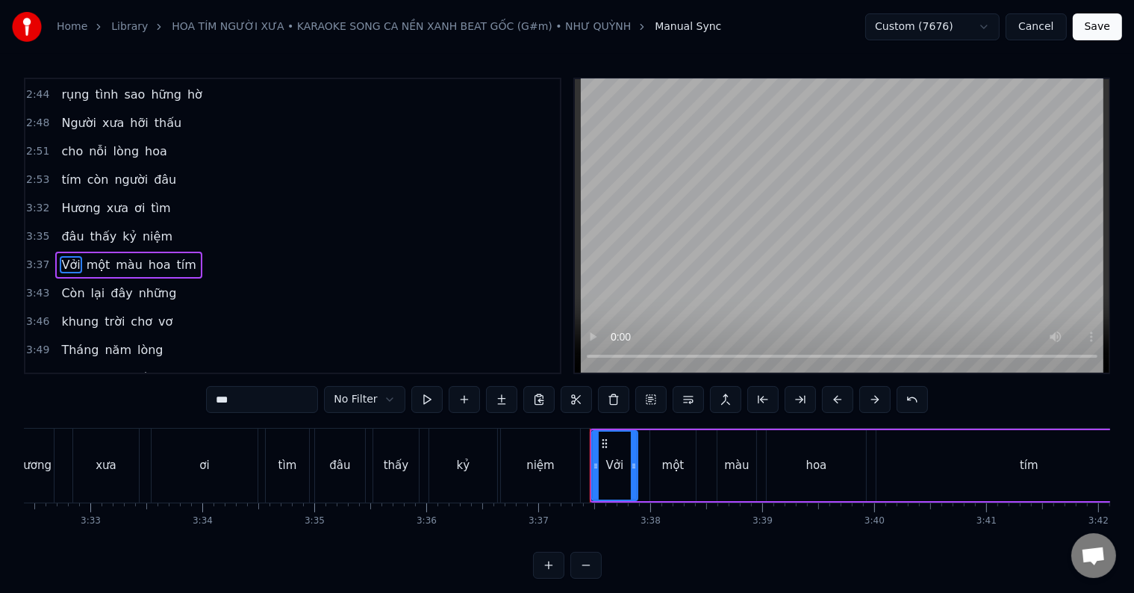
click at [237, 404] on input "***" at bounding box center [262, 399] width 112 height 27
type input "*"
click at [558, 420] on div "0:39 Rồi chiều nay lá 0:42 khô rơi đầy có 0:44 người nhìn buồn lây 0:51 Gom nhớ…" at bounding box center [567, 328] width 1086 height 501
click at [529, 472] on div "niệm" at bounding box center [540, 465] width 28 height 17
type input "****"
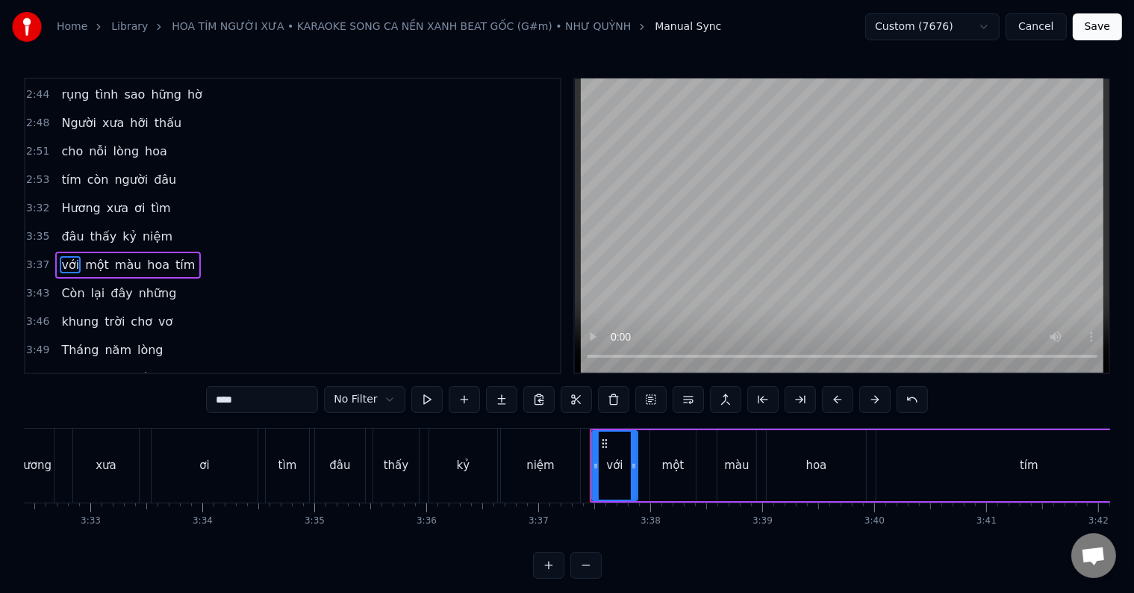
scroll to position [1021, 0]
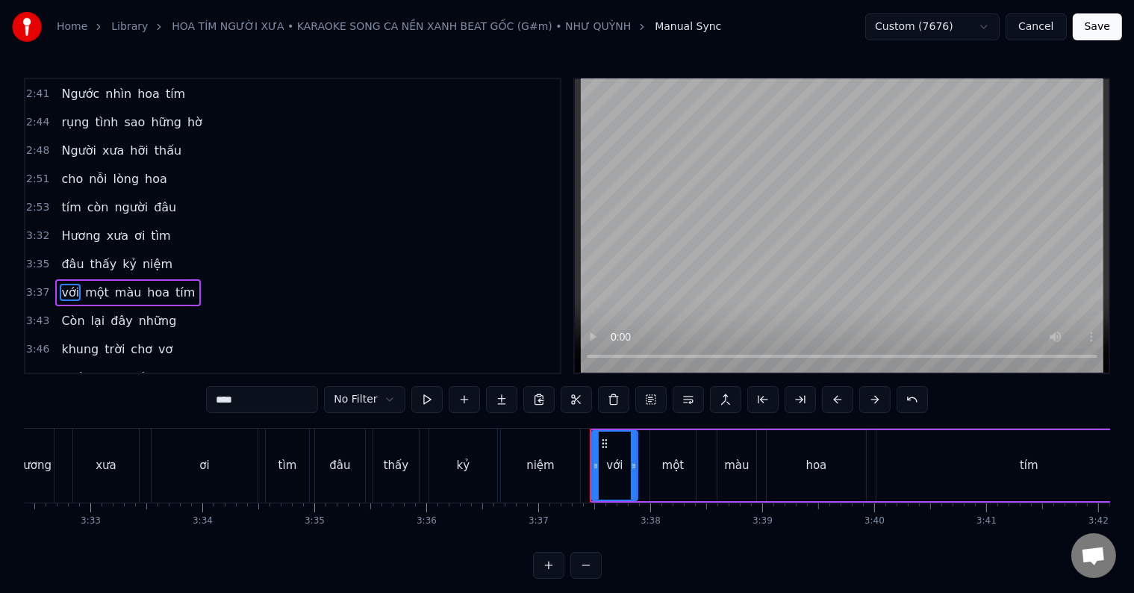
click at [590, 472] on div at bounding box center [590, 466] width 1 height 74
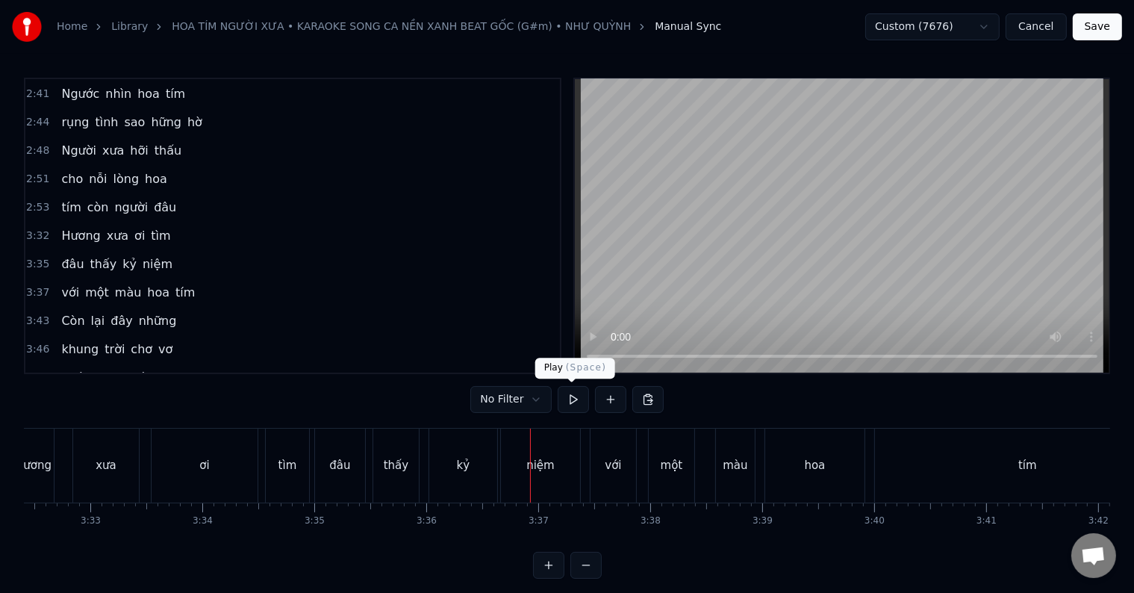
click at [570, 399] on button at bounding box center [573, 399] width 31 height 27
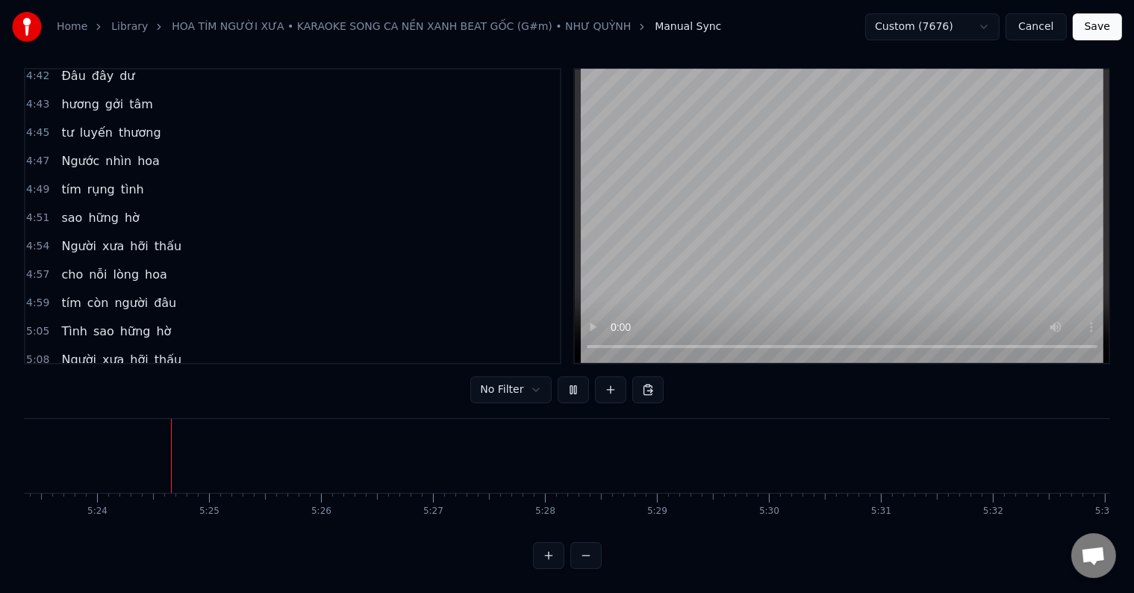
scroll to position [0, 36212]
click at [1100, 30] on button "Save" at bounding box center [1097, 26] width 49 height 27
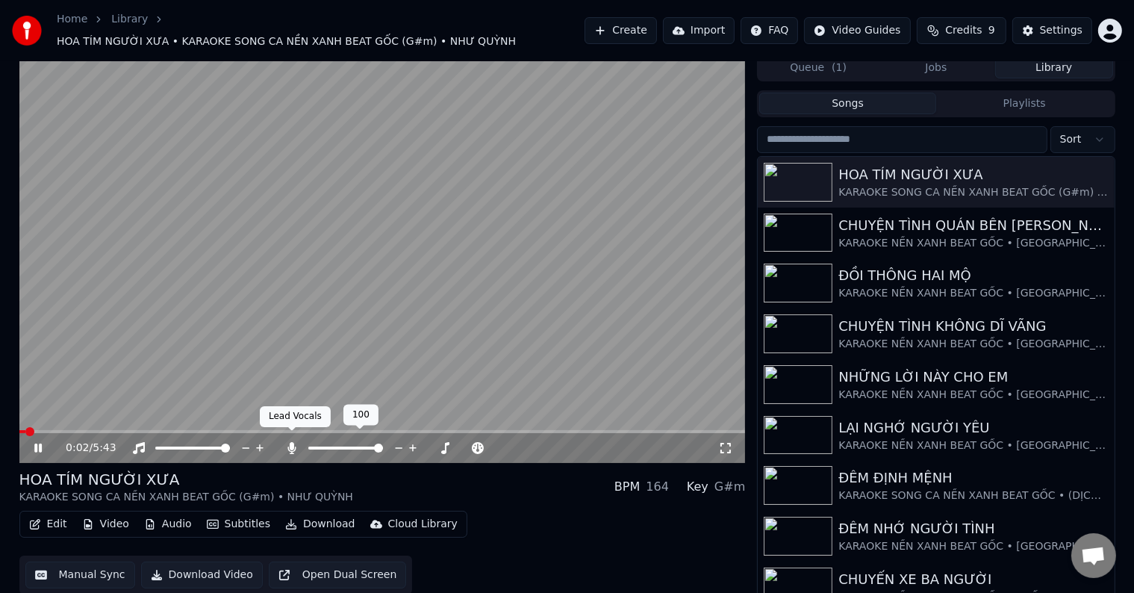
click at [296, 442] on icon at bounding box center [291, 448] width 15 height 12
drag, startPoint x: 28, startPoint y: 420, endPoint x: 101, endPoint y: 423, distance: 72.5
click at [101, 423] on div "0:05 / 5:43" at bounding box center [382, 258] width 726 height 408
click at [96, 427] on span at bounding box center [98, 431] width 9 height 9
click at [36, 443] on icon at bounding box center [38, 448] width 9 height 10
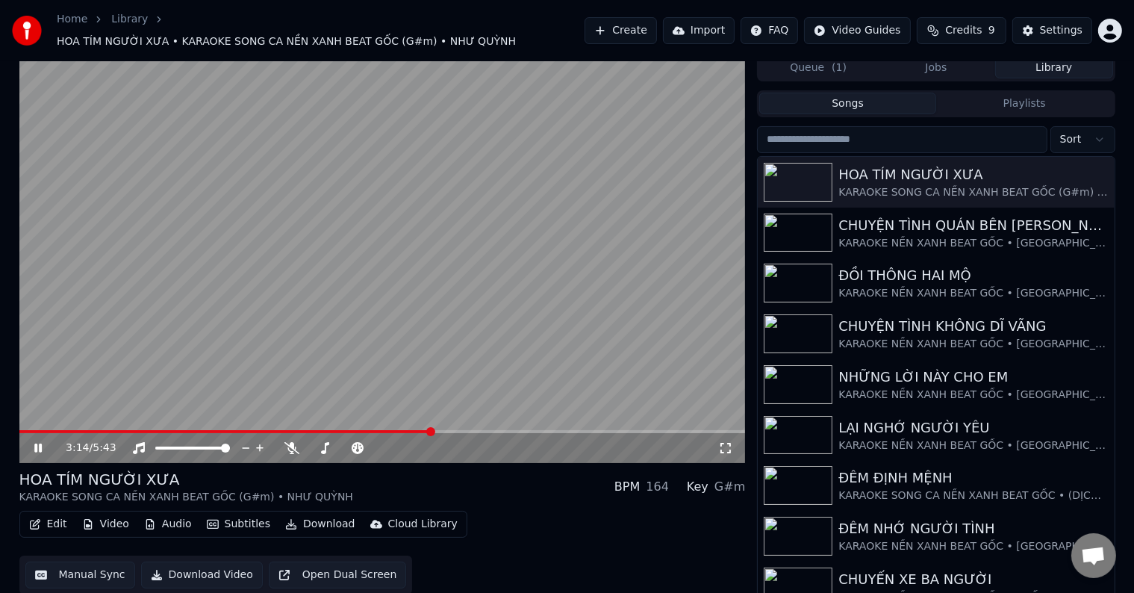
click at [456, 430] on span at bounding box center [382, 431] width 726 height 3
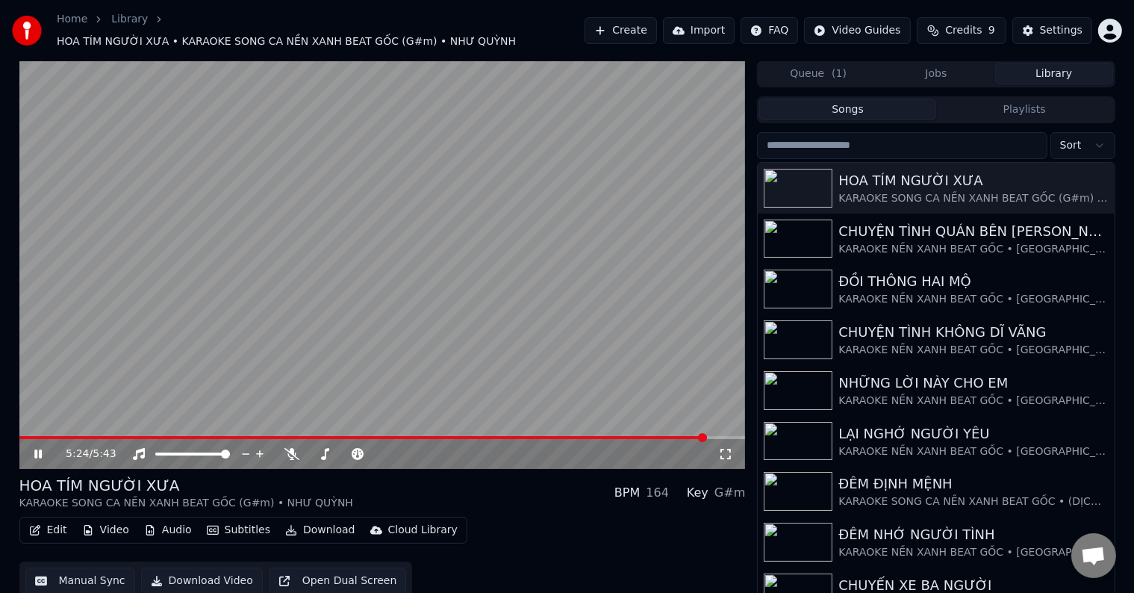
click at [818, 63] on button "Queue ( 1 )" at bounding box center [818, 74] width 118 height 22
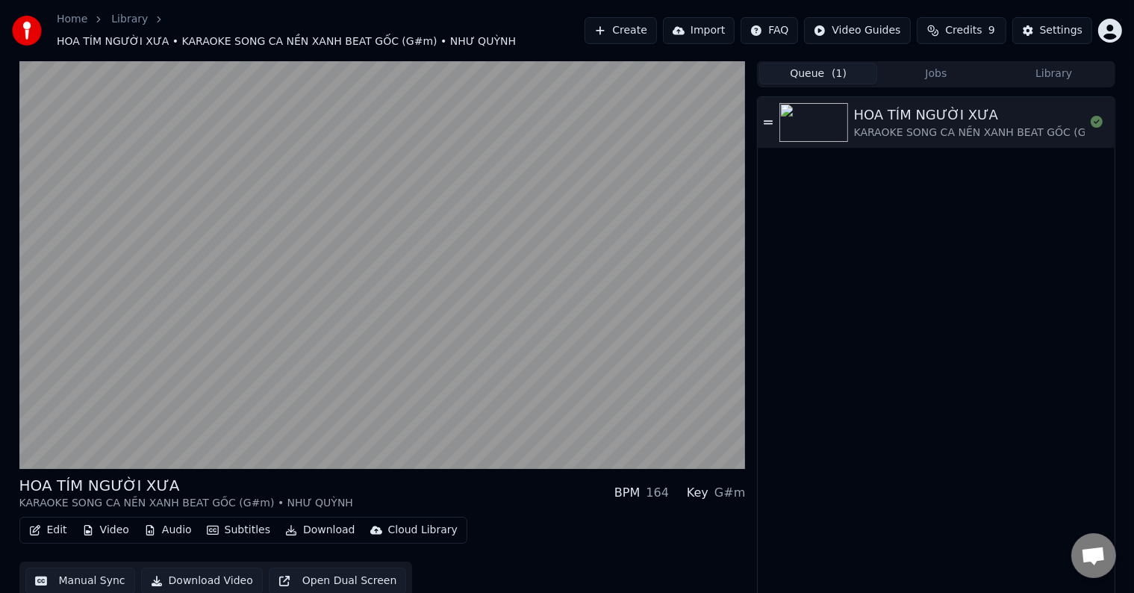
click at [932, 70] on button "Jobs" at bounding box center [936, 74] width 118 height 22
click at [804, 66] on button "Queue ( 1 )" at bounding box center [818, 74] width 118 height 22
click at [888, 227] on div "HOA TÍM NGƯỜI XƯA KARAOKE SONG CA NỀN XANH BEAT GỐC (G#m) • NHƯ QUỲNH" at bounding box center [936, 348] width 356 height 502
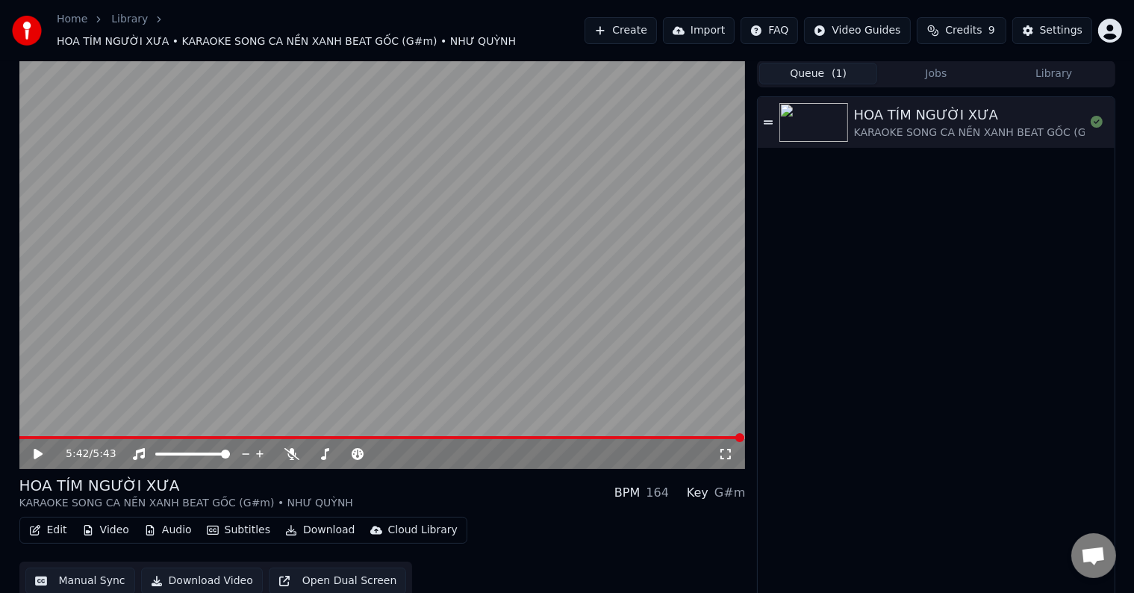
click at [905, 113] on div "HOA TÍM NGƯỜI XƯA" at bounding box center [1021, 115] width 334 height 21
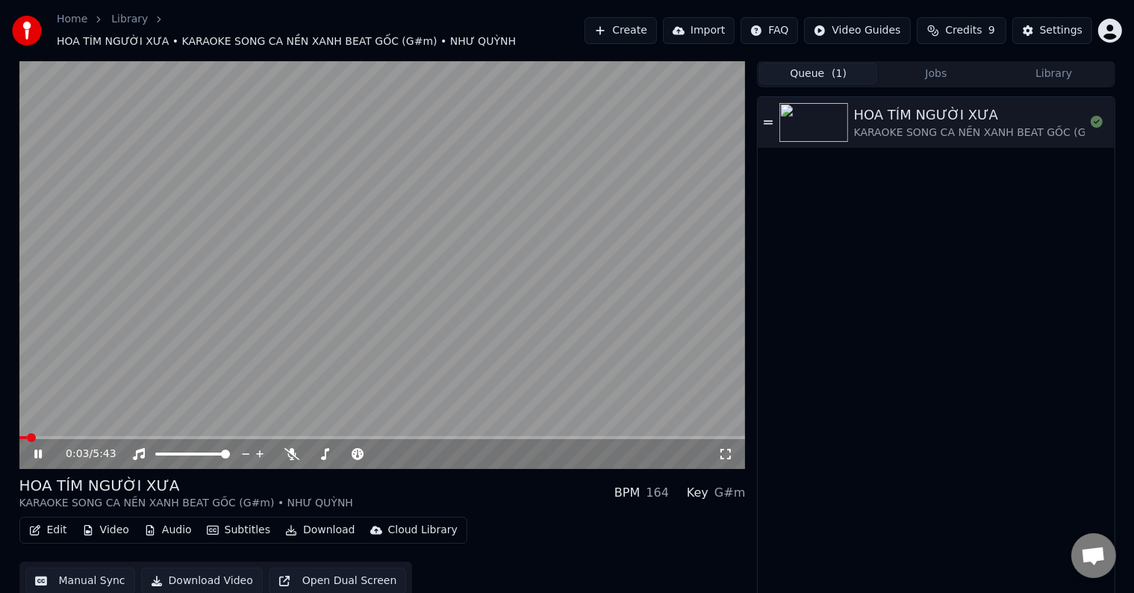
click at [225, 570] on button "Download Video" at bounding box center [202, 580] width 122 height 27
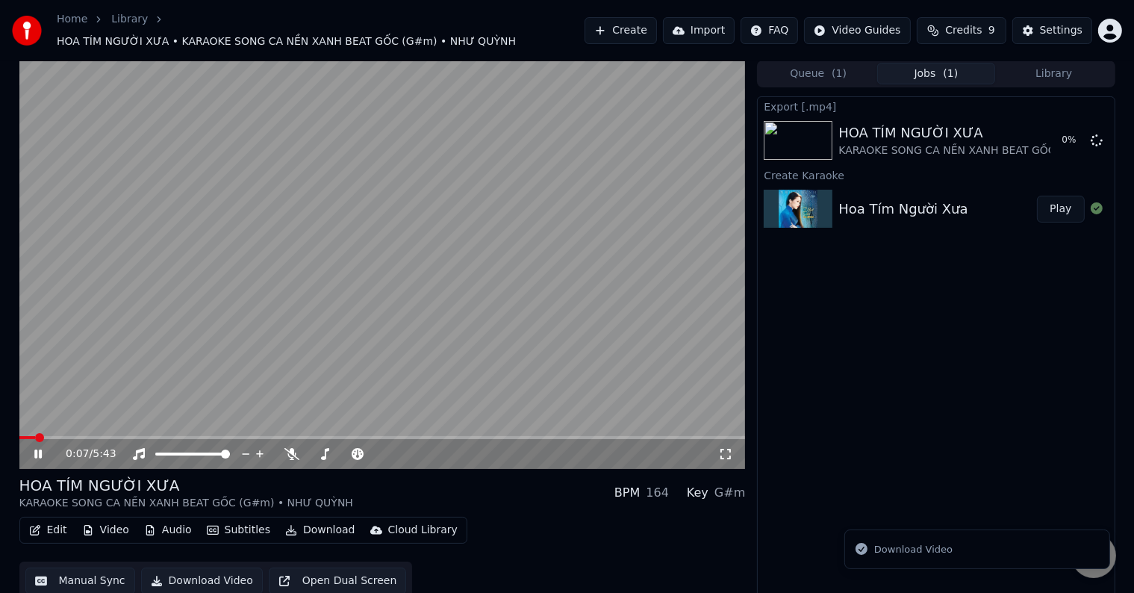
click at [912, 555] on div "Download Video" at bounding box center [913, 549] width 78 height 15
click at [59, 436] on span at bounding box center [39, 437] width 40 height 3
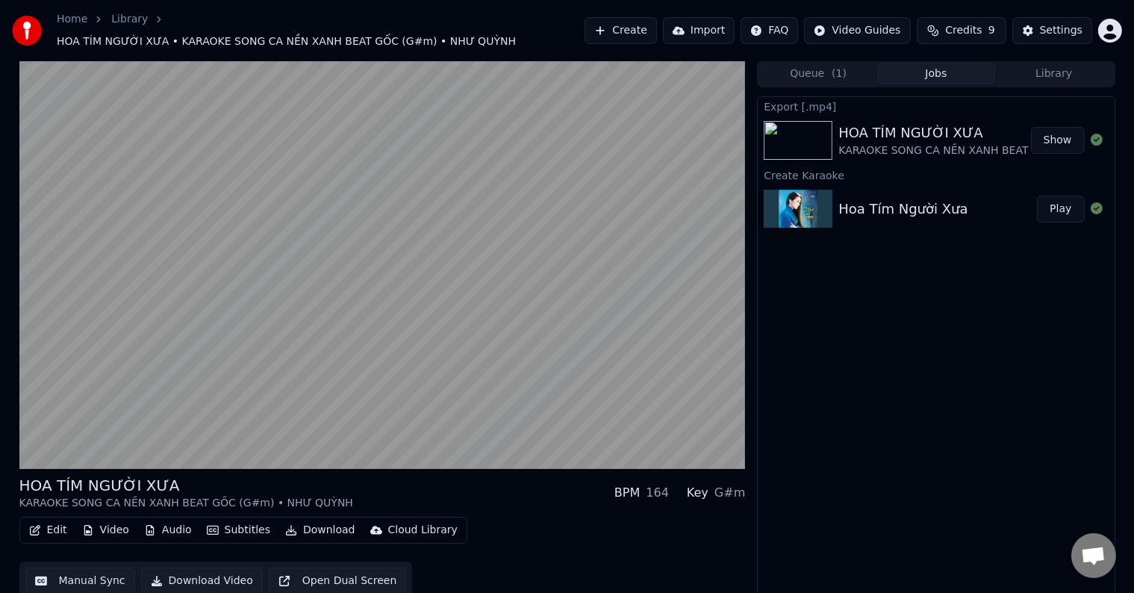
click at [1062, 132] on button "Show" at bounding box center [1058, 140] width 54 height 27
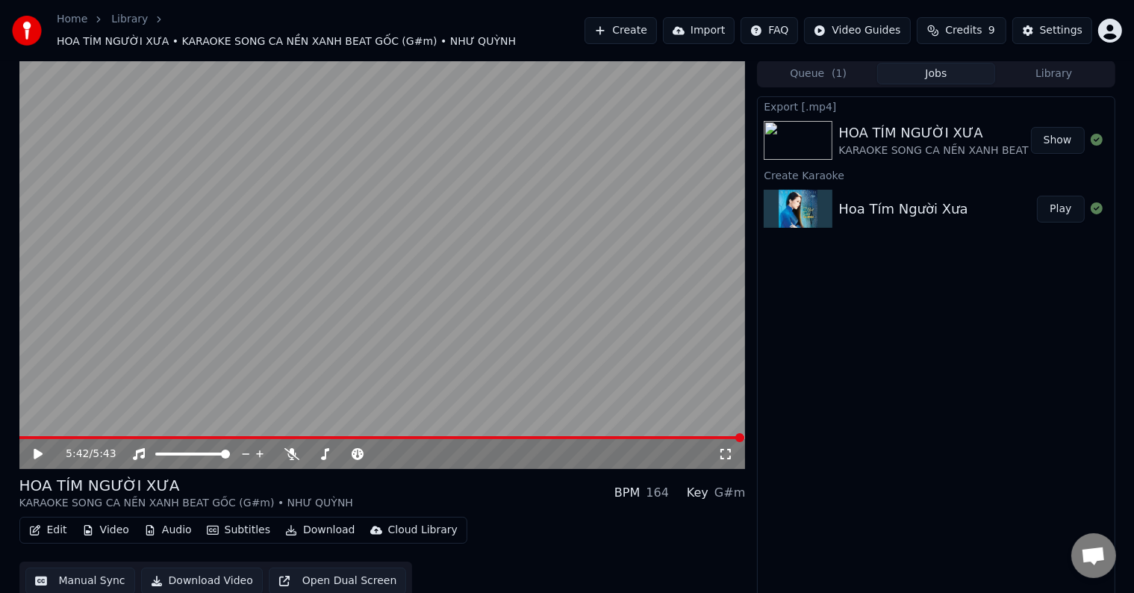
click at [874, 531] on div "Export [.mp4] HOA TÍM NGƯỜI XƯA KARAOKE SONG CA NỀN XANH BEAT GỐC (G#m) • NHƯ Q…" at bounding box center [936, 348] width 358 height 504
click at [1051, 66] on button "Library" at bounding box center [1054, 74] width 118 height 22
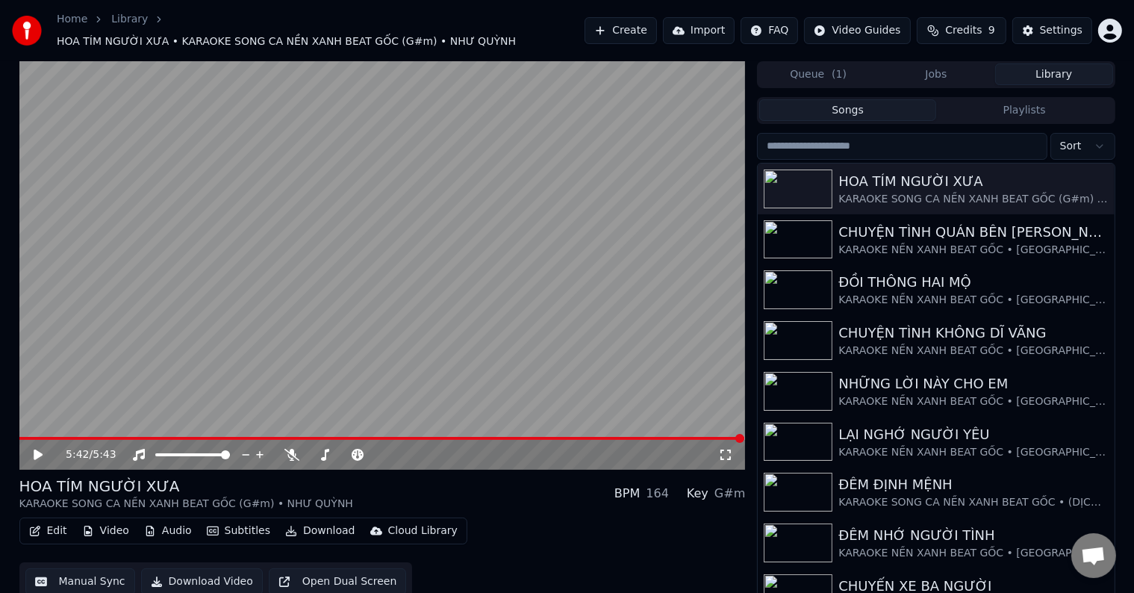
click at [824, 66] on button "Queue ( 1 )" at bounding box center [818, 74] width 118 height 22
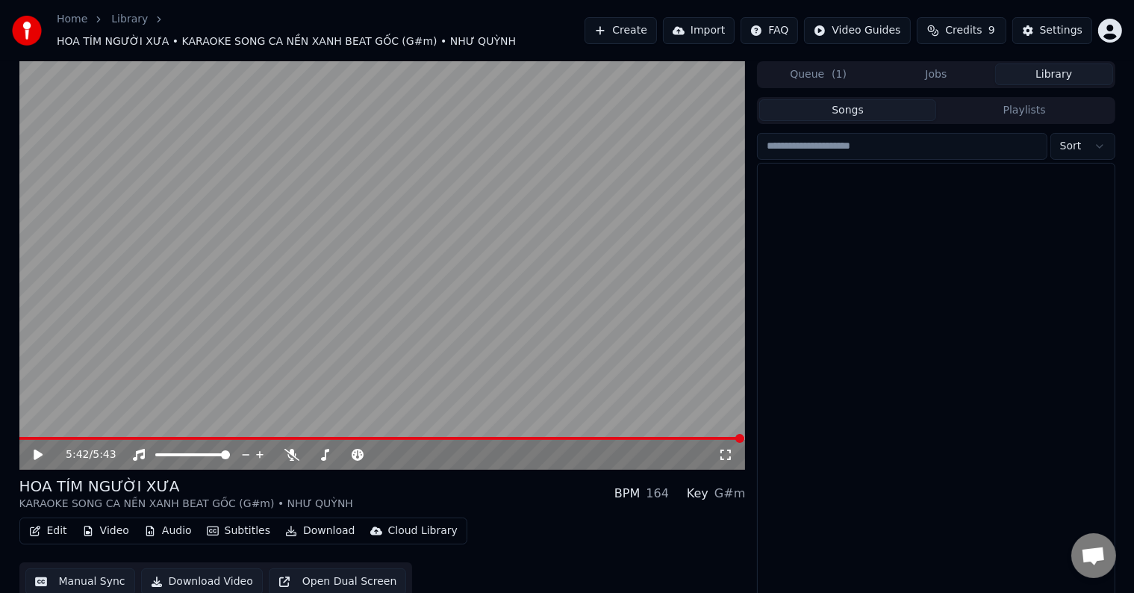
click at [1060, 63] on button "Library" at bounding box center [1054, 74] width 118 height 22
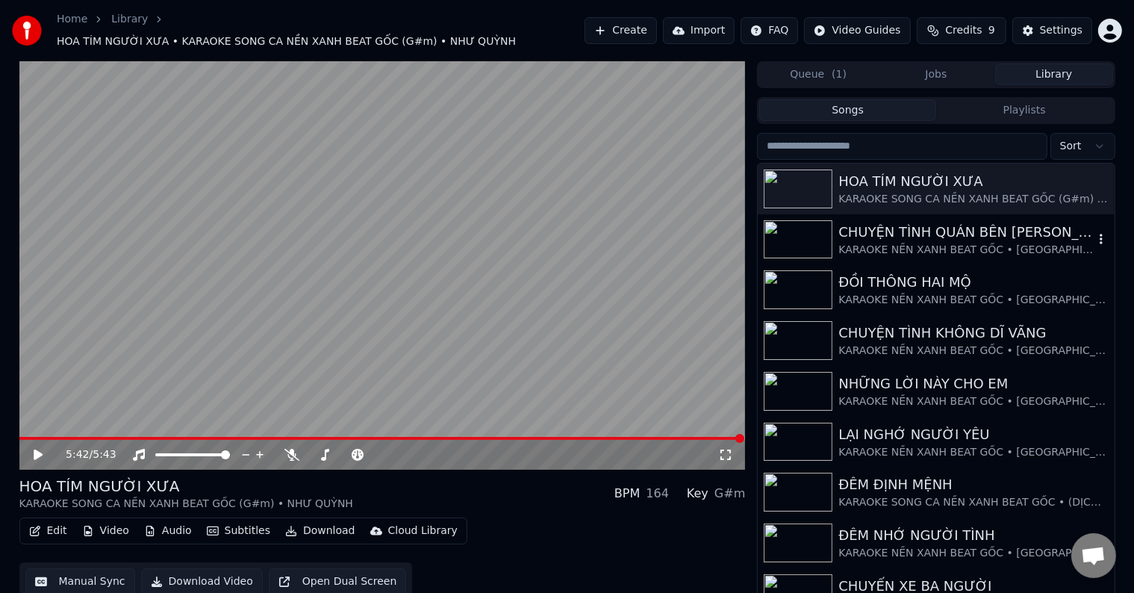
click at [947, 230] on div "CHUYỆN TÌNH QUÁN BÊN [PERSON_NAME]" at bounding box center [965, 232] width 255 height 21
